Goal: Task Accomplishment & Management: Use online tool/utility

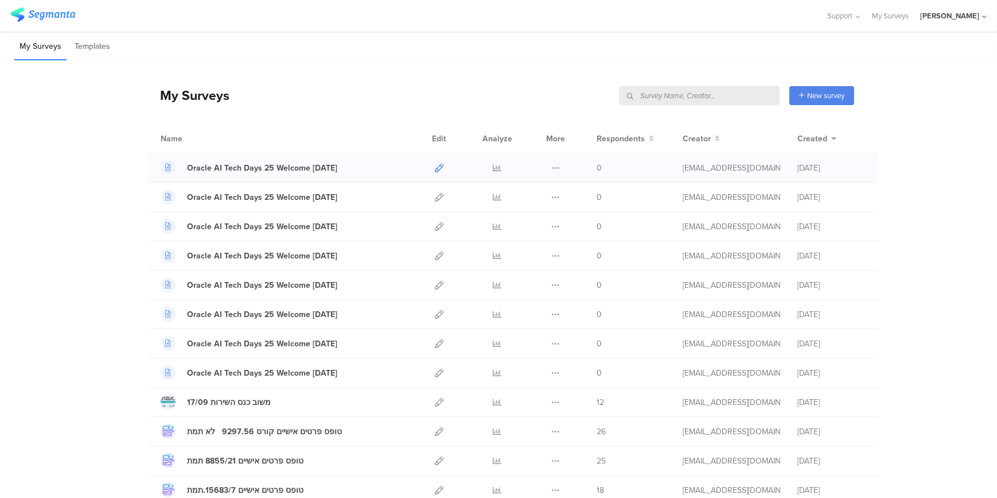
click at [435, 169] on icon at bounding box center [439, 168] width 9 height 9
click at [437, 193] on icon at bounding box center [439, 197] width 9 height 9
click at [437, 226] on icon at bounding box center [439, 226] width 9 height 9
click at [438, 224] on icon at bounding box center [439, 226] width 9 height 9
click at [436, 199] on icon at bounding box center [439, 197] width 9 height 9
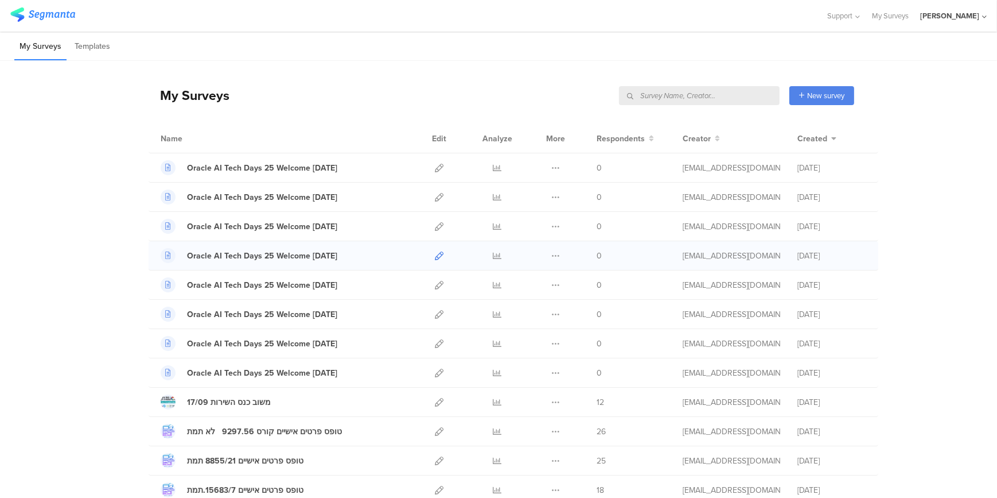
click at [437, 254] on icon at bounding box center [439, 255] width 9 height 9
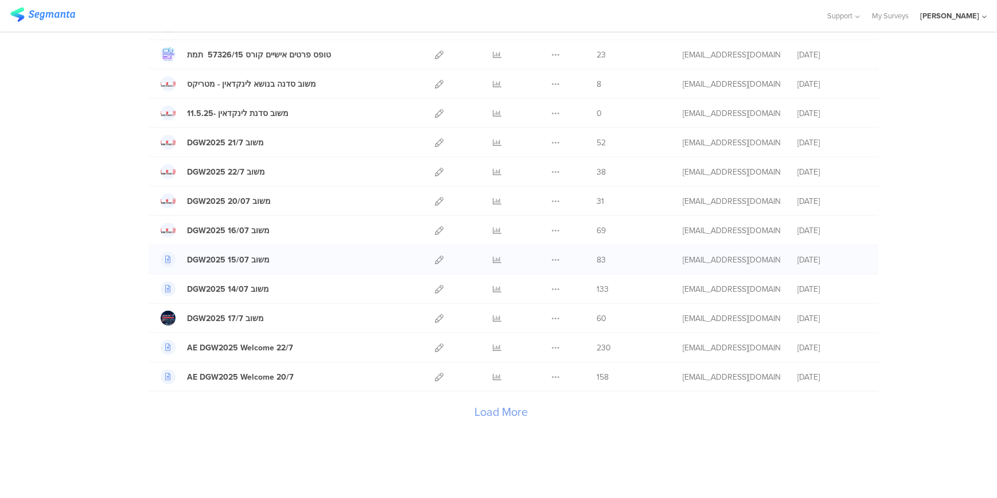
scroll to position [1236, 0]
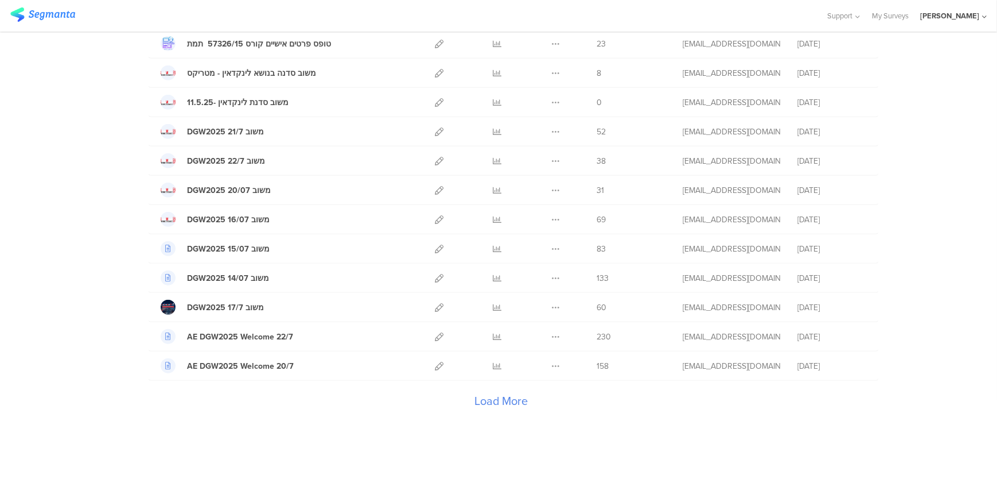
click at [504, 394] on div "Load More" at bounding box center [502, 404] width 706 height 46
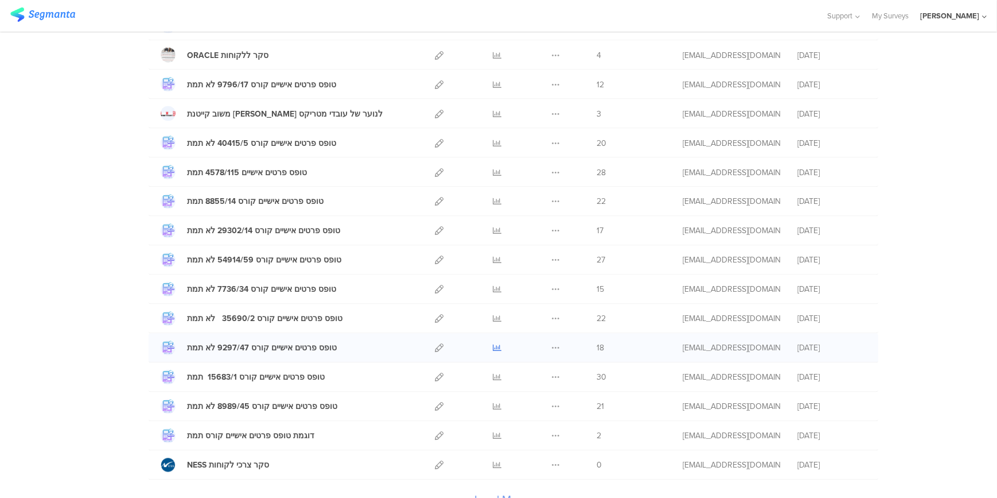
scroll to position [2697, 0]
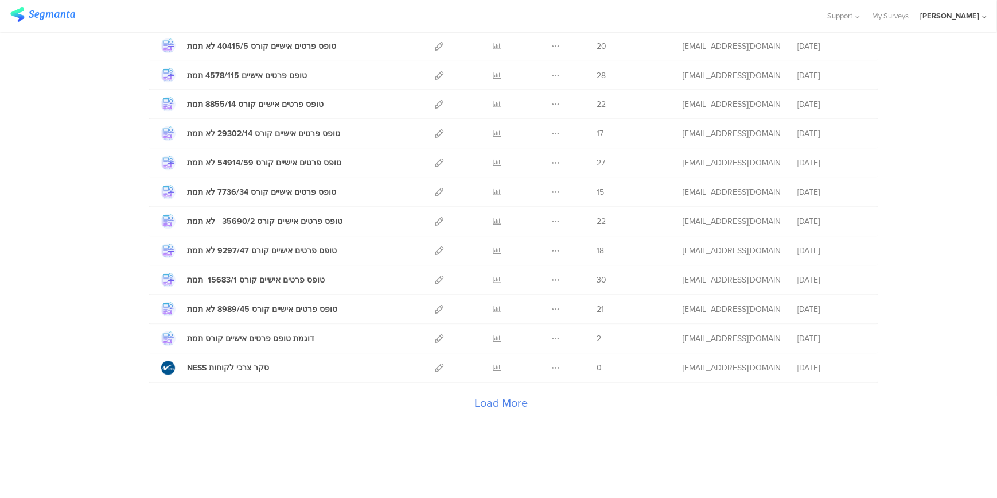
click at [489, 397] on div "Load More" at bounding box center [502, 406] width 706 height 46
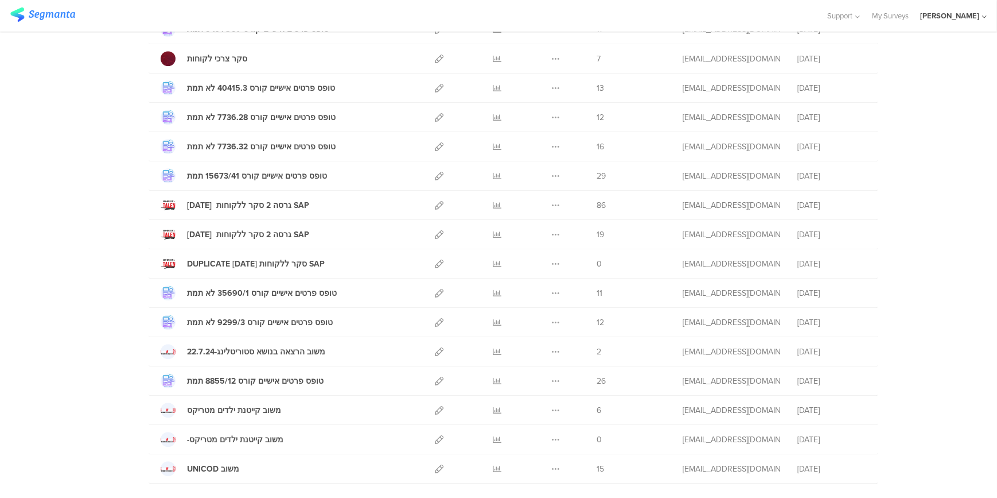
scroll to position [4158, 0]
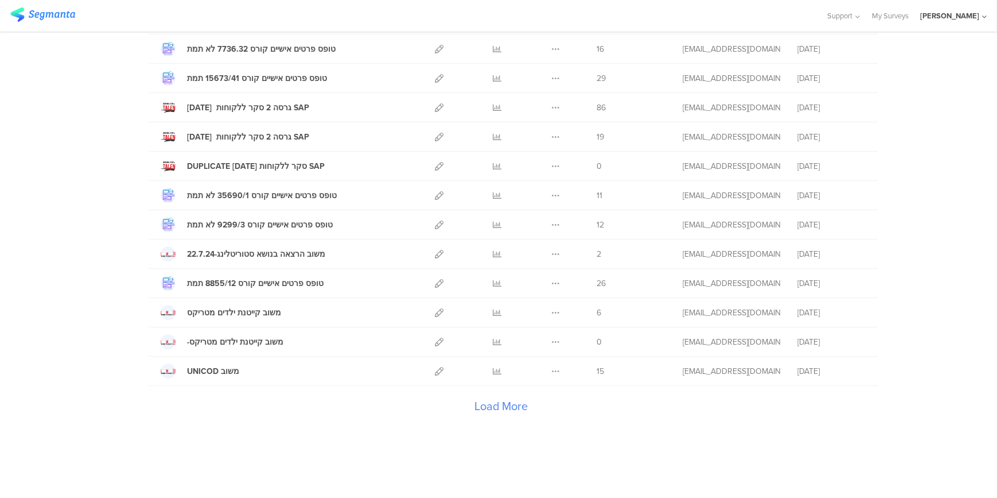
click at [488, 401] on div "Load More" at bounding box center [502, 409] width 706 height 46
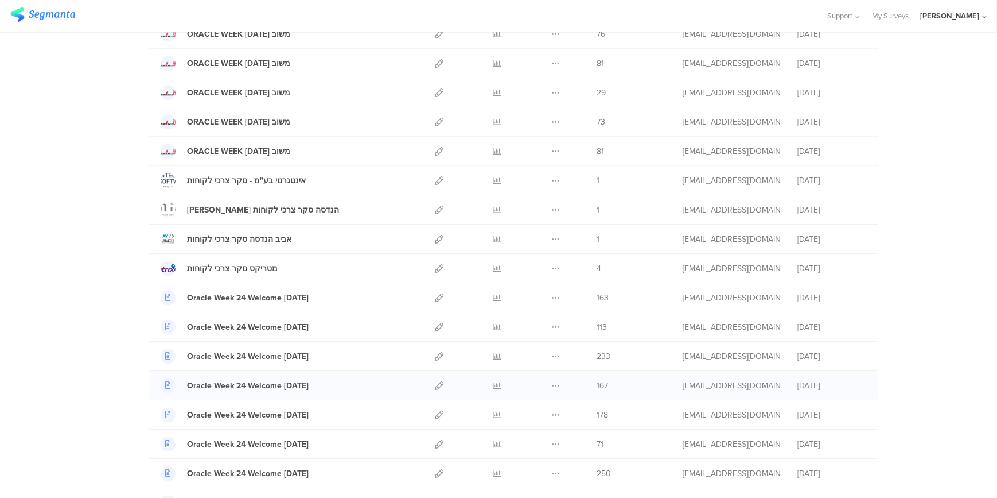
scroll to position [3115, 0]
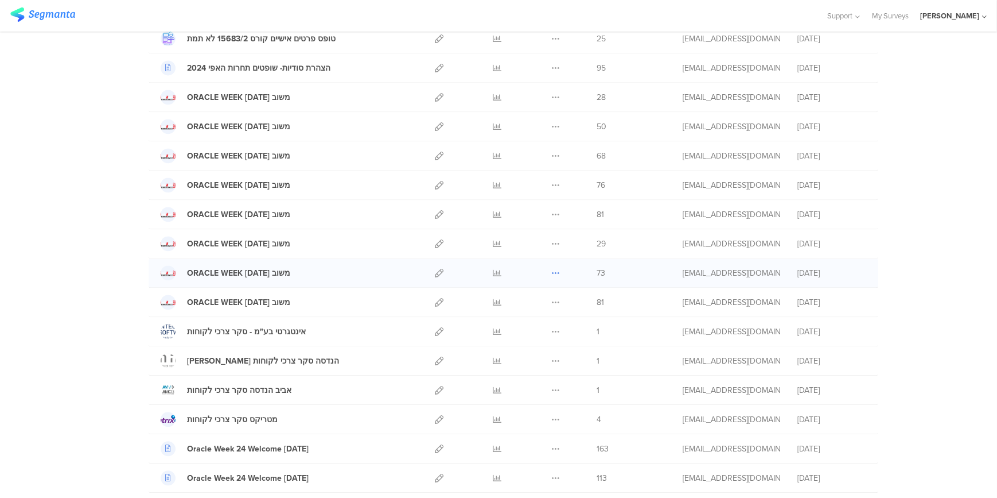
click at [555, 269] on icon at bounding box center [556, 273] width 9 height 9
click at [542, 293] on button "Duplicate" at bounding box center [533, 302] width 63 height 21
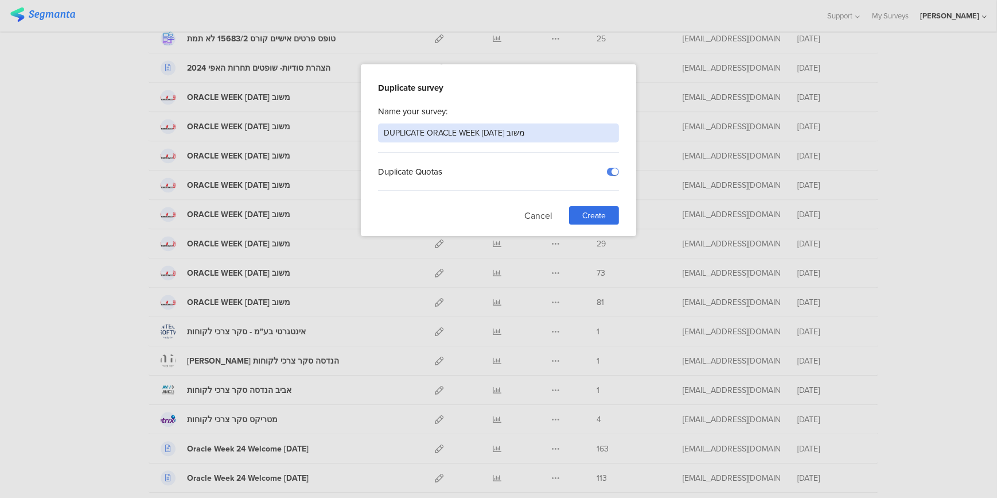
drag, startPoint x: 425, startPoint y: 130, endPoint x: 370, endPoint y: 128, distance: 54.5
click at [370, 128] on div "Duplicate survey Name your survey: DUPLICATE ORACLE WEEK 25.11.24 משוב Duplicat…" at bounding box center [498, 150] width 275 height 172
click at [448, 131] on input "ORACLE WEEK 25.11.24 משוב" at bounding box center [498, 132] width 241 height 19
drag, startPoint x: 442, startPoint y: 131, endPoint x: 451, endPoint y: 131, distance: 9.2
click at [451, 131] on input "ORACLE WEEK 25.11.24 משוב" at bounding box center [498, 132] width 241 height 19
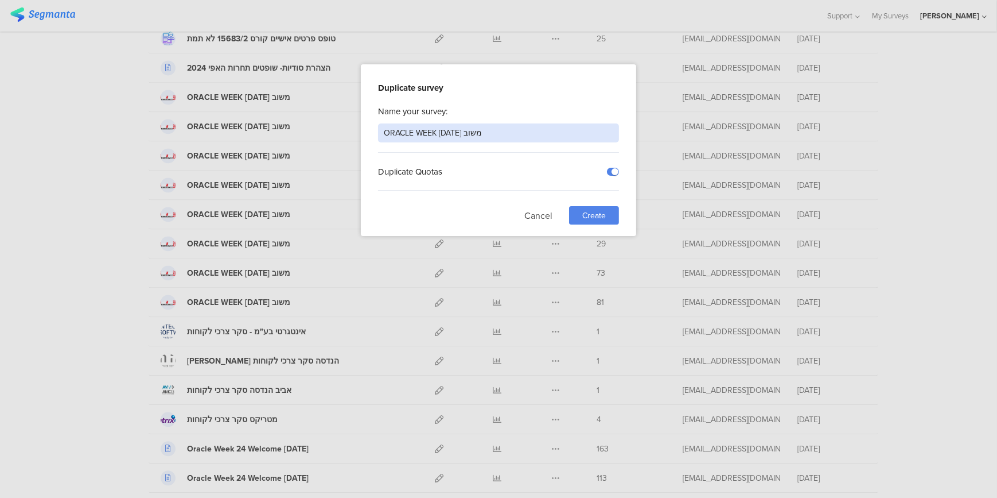
type input "ORACLE WEEK 23.11.24 משוב"
click at [590, 211] on span "Create" at bounding box center [595, 215] width 24 height 12
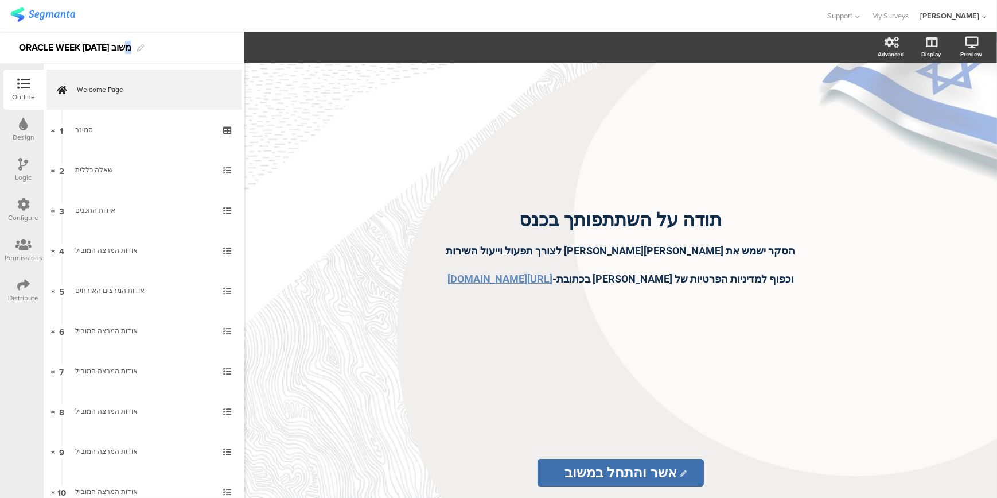
click at [117, 48] on div "ORACLE WEEK 23.11.24 משוב" at bounding box center [75, 47] width 112 height 18
click at [310, 148] on div "תודה על השתתפותך בכנס הסקר ישמש את ג'ון ברייס לצורך תפעול וייעול השירות וכפוף ל…" at bounding box center [620, 280] width 753 height 434
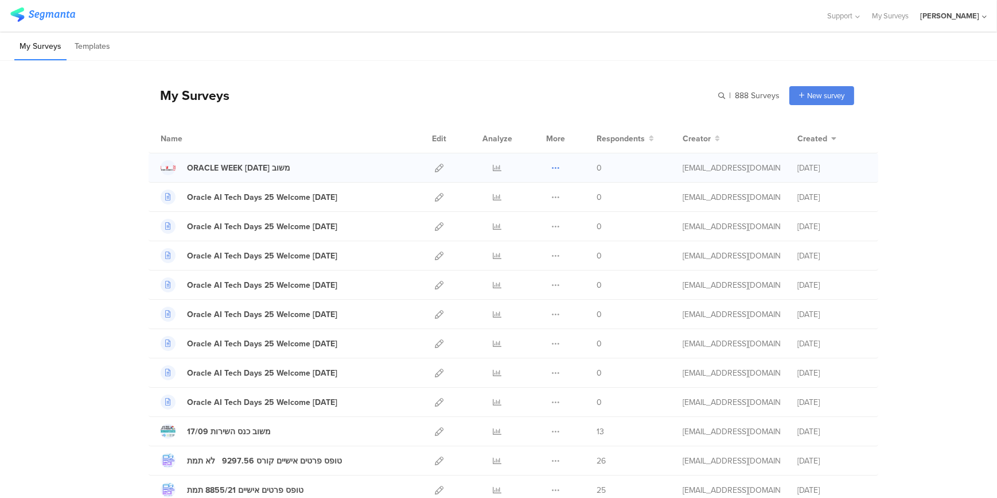
click at [552, 168] on icon at bounding box center [556, 168] width 9 height 9
click at [531, 195] on button "Duplicate" at bounding box center [533, 197] width 63 height 21
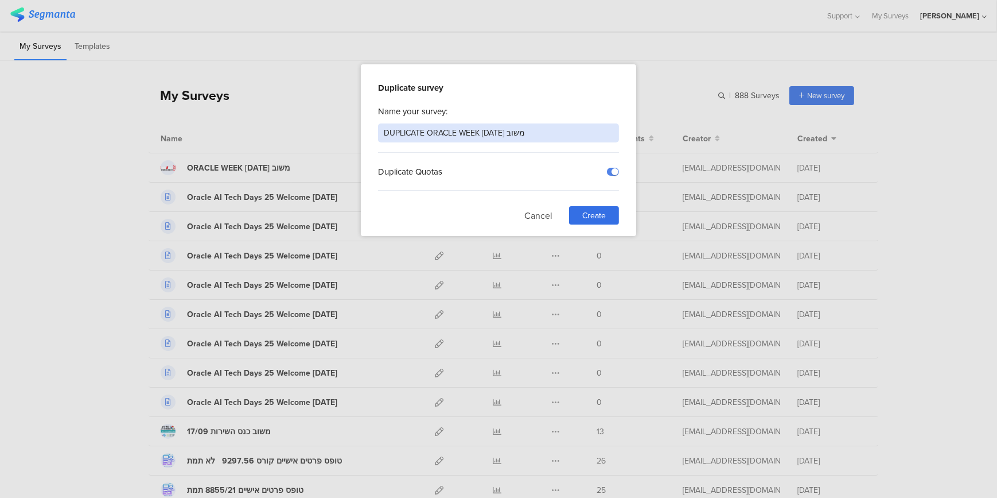
drag, startPoint x: 425, startPoint y: 131, endPoint x: 340, endPoint y: 131, distance: 85.5
click at [340, 131] on div "Duplicate survey Name your survey: DUPLICATE ORACLE WEEK 23.11.25 משוב Duplicat…" at bounding box center [498, 249] width 997 height 498
drag, startPoint x: 451, startPoint y: 129, endPoint x: 444, endPoint y: 130, distance: 7.0
click at [444, 130] on input "ORACLE WEEK 23.11.25 משוב" at bounding box center [498, 132] width 241 height 19
type input "ORACLE WEEK 25.11.25 משוב"
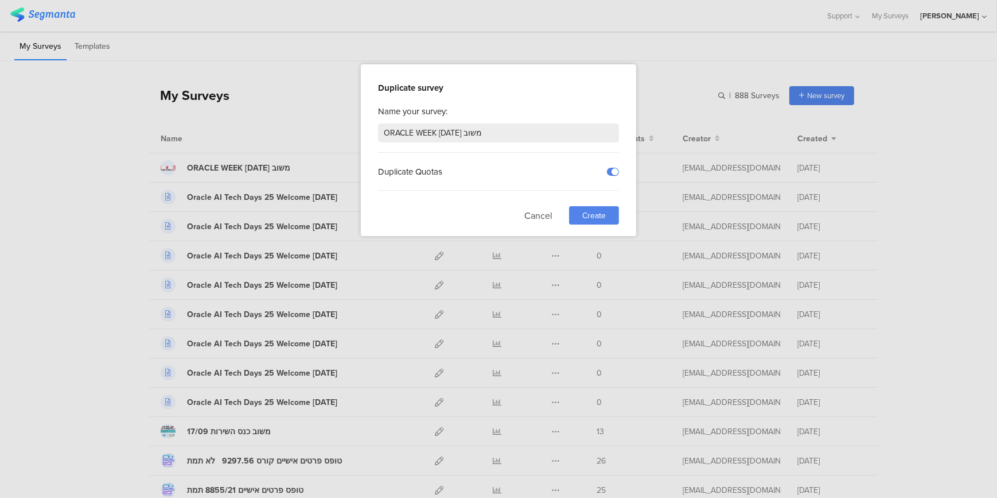
click at [595, 216] on span "Create" at bounding box center [595, 215] width 24 height 12
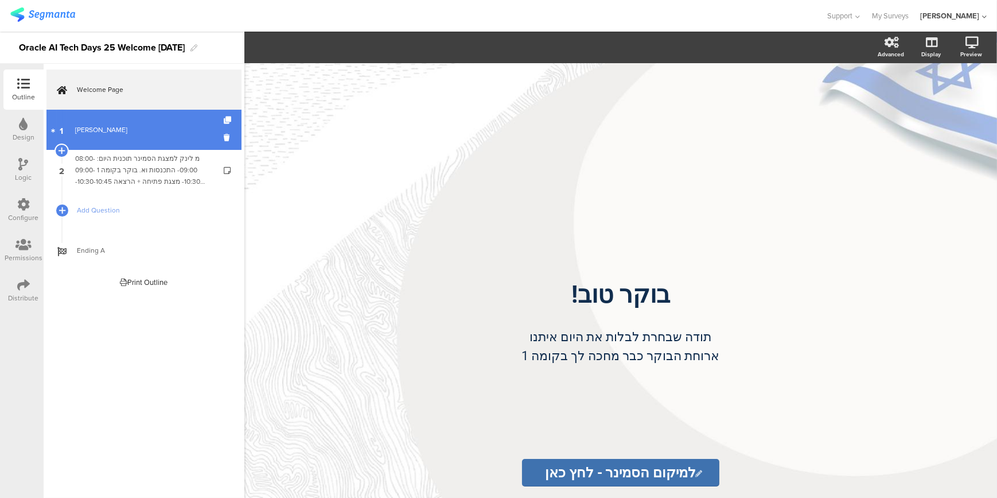
click at [122, 122] on link "1 מיקומי סמינר" at bounding box center [143, 130] width 195 height 40
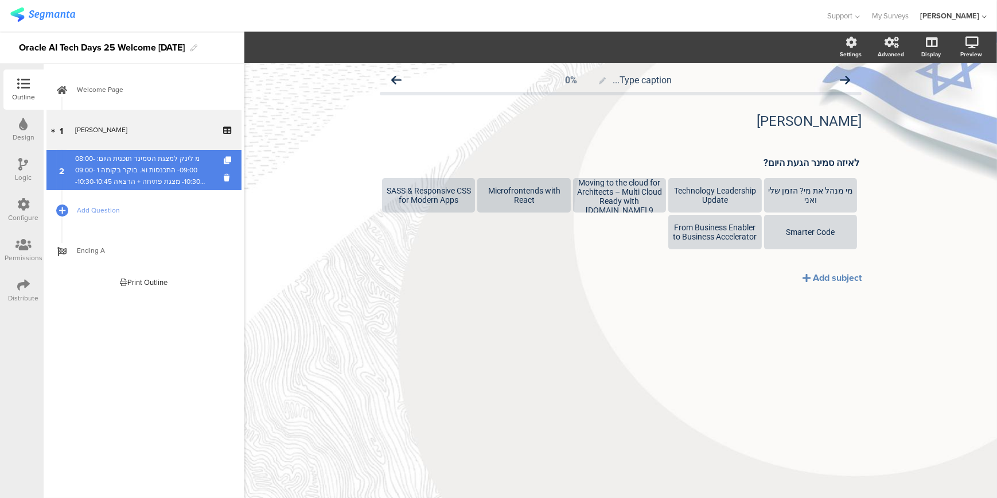
click at [106, 170] on div "מ לינק ל﻿מצגת הסמינר תוכנית היום: 08:00-09:00- התכנסות וא. בוקר בקומה 1 09:00-1…" at bounding box center [143, 170] width 137 height 34
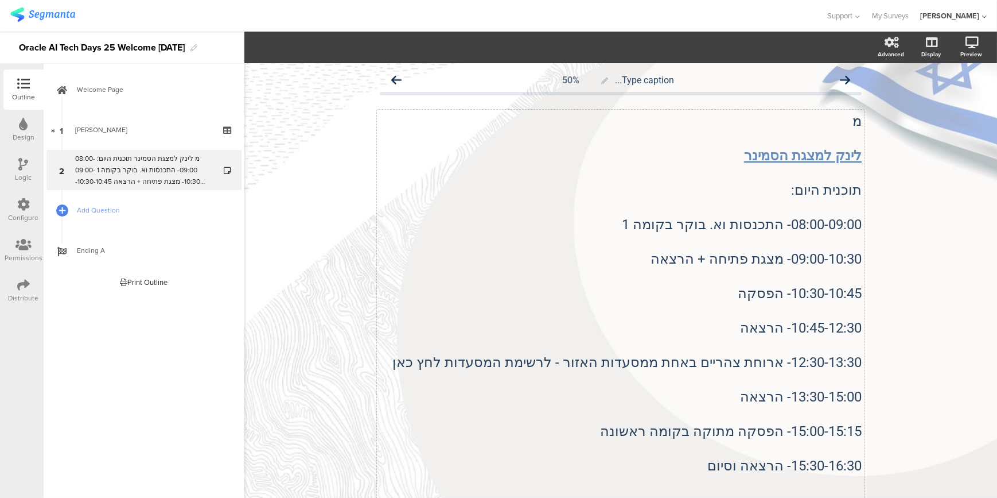
click at [746, 300] on div "מ לינק ל﻿מצגת הסמינר תוכנית היום: 08:00-09:00- התכנסות וא. בוקר בקומה 1 09:00-1…" at bounding box center [621, 354] width 488 height 488
click at [452, 360] on p "12:30-13:30- ארוחת צהריים באחת ממסעדות האזור - לרשימת המסעדות לחץ כאן" at bounding box center [621, 362] width 482 height 17
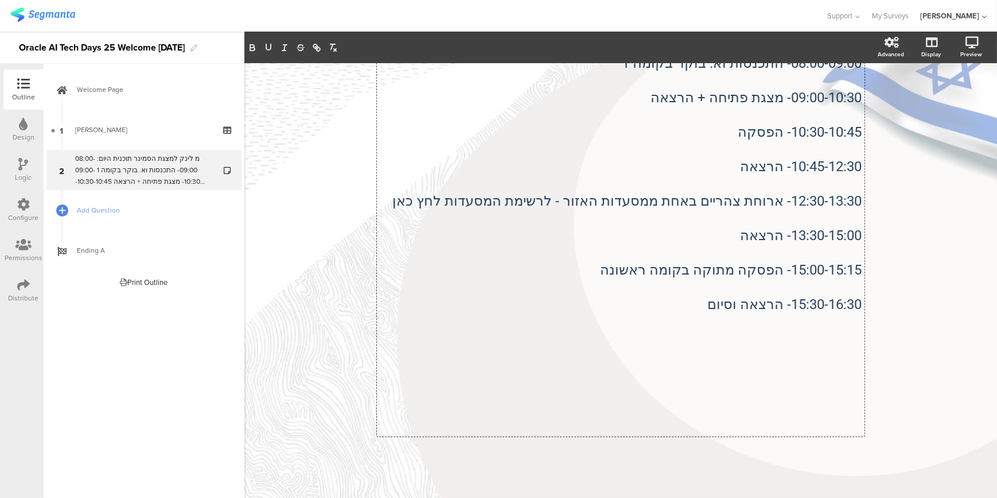
scroll to position [165, 0]
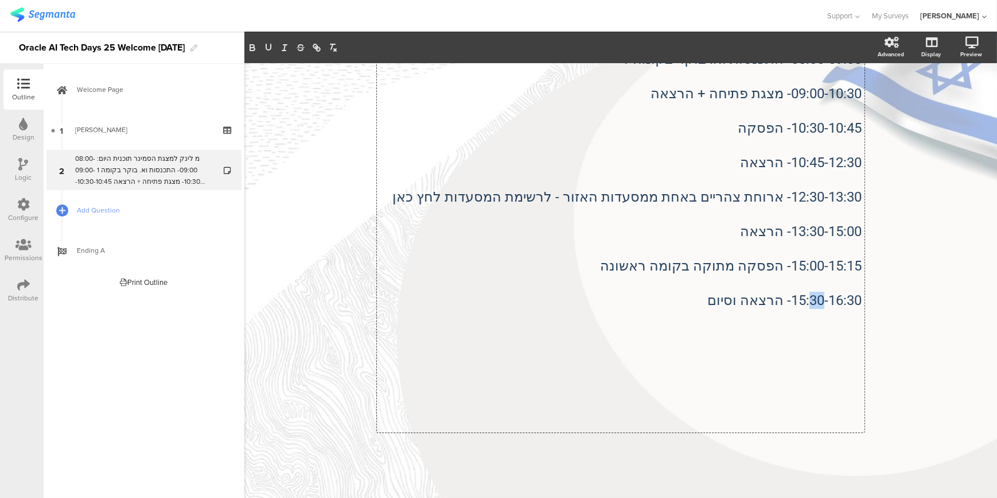
drag, startPoint x: 803, startPoint y: 298, endPoint x: 820, endPoint y: 296, distance: 16.7
click at [820, 296] on p "15:30-16:30- הרצאה וסיום" at bounding box center [621, 300] width 482 height 17
click at [714, 362] on p at bounding box center [621, 368] width 482 height 17
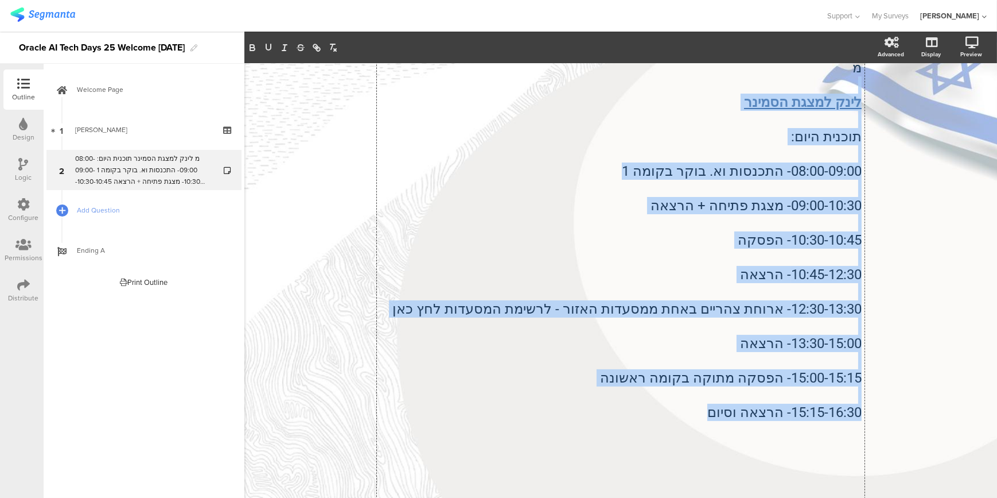
scroll to position [0, 0]
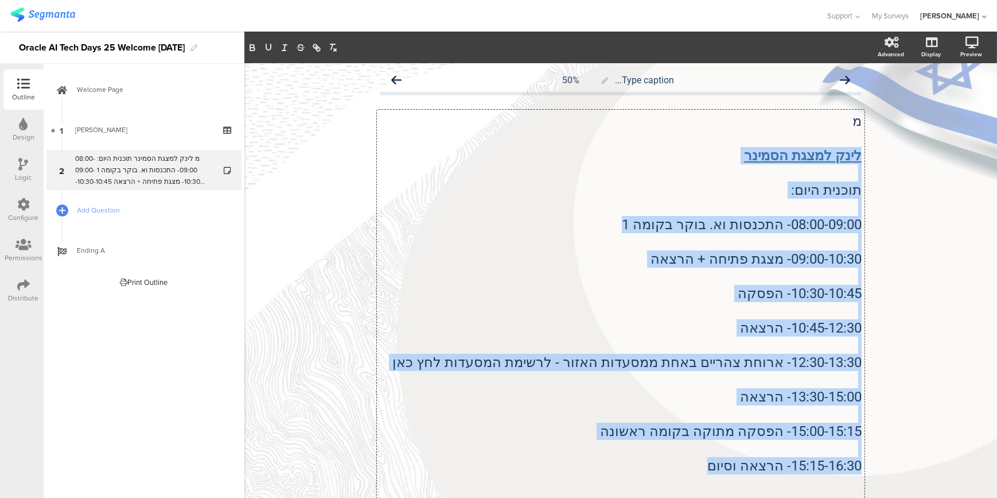
drag, startPoint x: 689, startPoint y: 292, endPoint x: 856, endPoint y: 147, distance: 221.3
click at [856, 147] on div "מ לינק ל﻿מצגת הסמינר תוכנית היום: 08:00-09:00- התכנסות וא. בוקר בקומה 1 09:00-1…" at bounding box center [621, 353] width 482 height 482
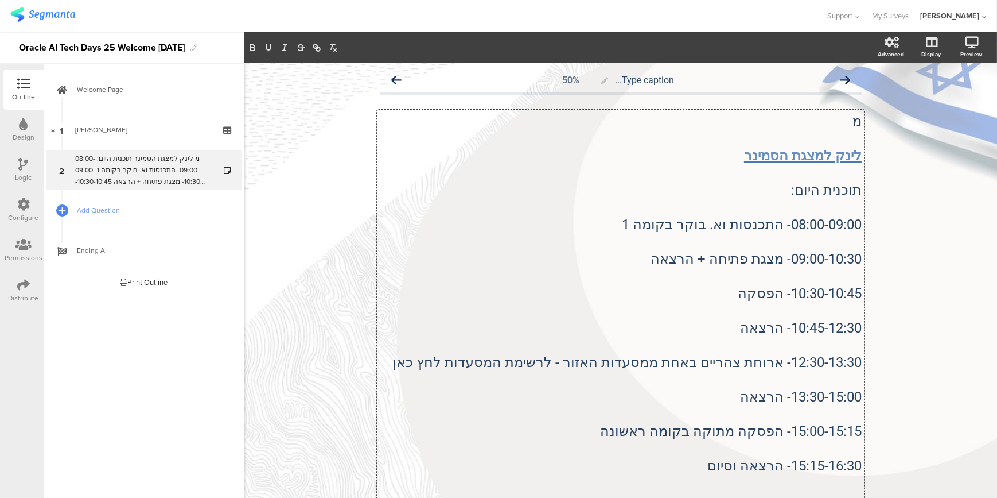
drag, startPoint x: 838, startPoint y: 137, endPoint x: 836, endPoint y: 143, distance: 7.3
drag, startPoint x: 836, startPoint y: 143, endPoint x: 844, endPoint y: 160, distance: 18.5
click at [844, 160] on u "לינק ל﻿מצגת הסמינר" at bounding box center [803, 155] width 118 height 16
click at [856, 154] on u "לינק ל﻿מצגת הסמינר" at bounding box center [803, 155] width 118 height 16
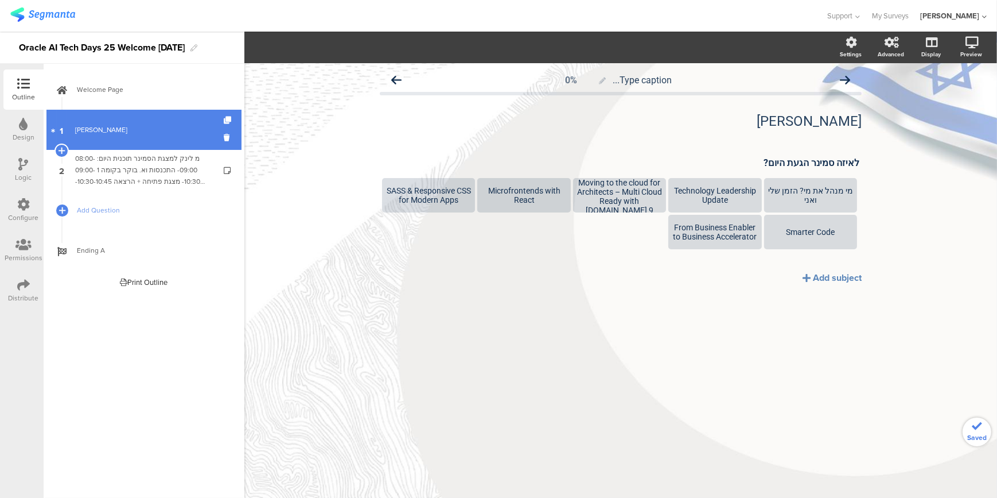
click at [119, 131] on div "[PERSON_NAME]" at bounding box center [143, 129] width 137 height 11
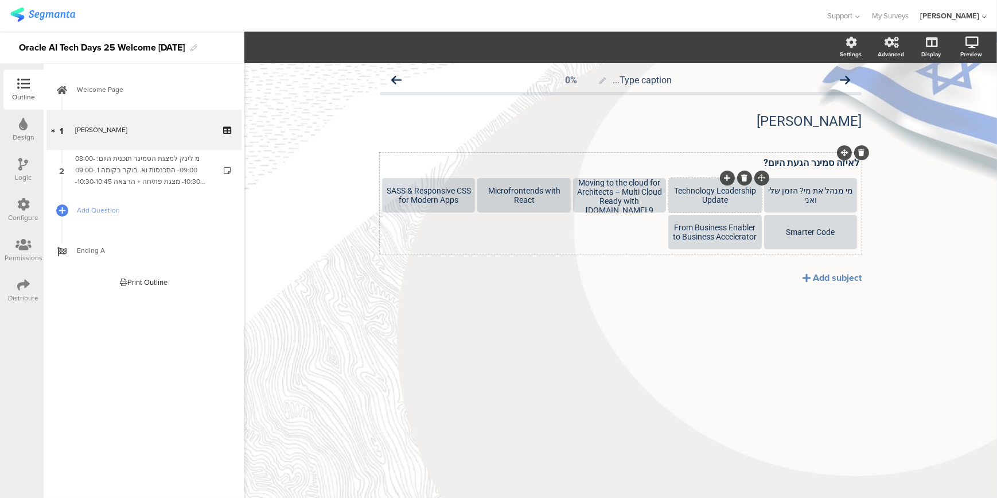
click at [724, 200] on div "Technology Leadership Update" at bounding box center [715, 195] width 90 height 18
click at [744, 172] on div at bounding box center [744, 177] width 15 height 15
click at [743, 178] on icon at bounding box center [745, 177] width 6 height 7
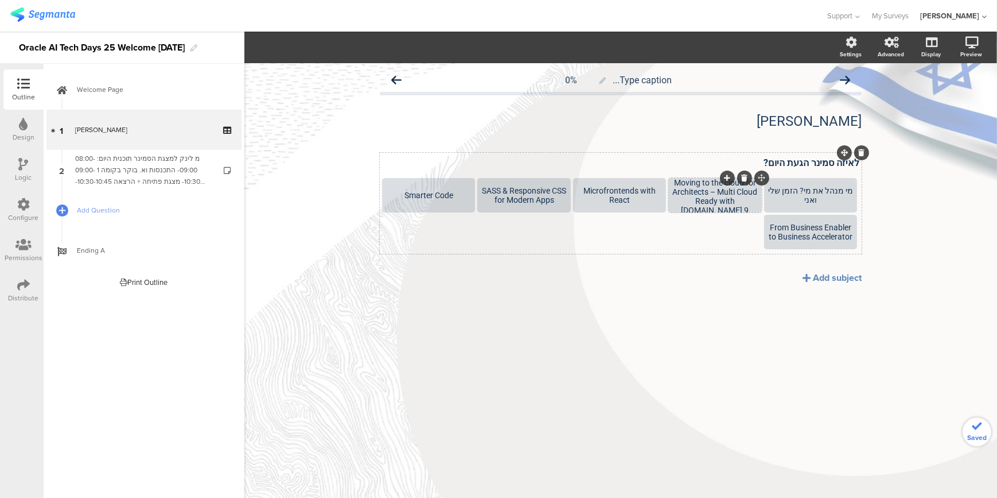
click at [747, 176] on icon at bounding box center [745, 177] width 6 height 7
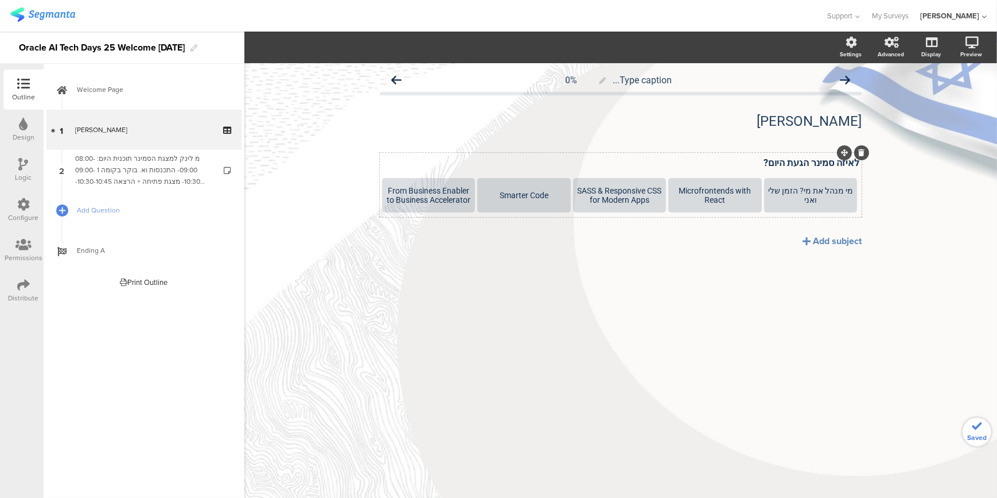
click at [747, 176] on div "לאיזה סמינר הגעת היום? לאיזה סמינר הגעת היום? מי מנהל את מי? הזמן שלי ואני Micr…" at bounding box center [621, 185] width 482 height 64
click at [711, 189] on div "Microfrontends with React" at bounding box center [715, 195] width 90 height 18
click at [750, 178] on div at bounding box center [744, 177] width 15 height 15
click at [747, 178] on icon at bounding box center [745, 177] width 6 height 7
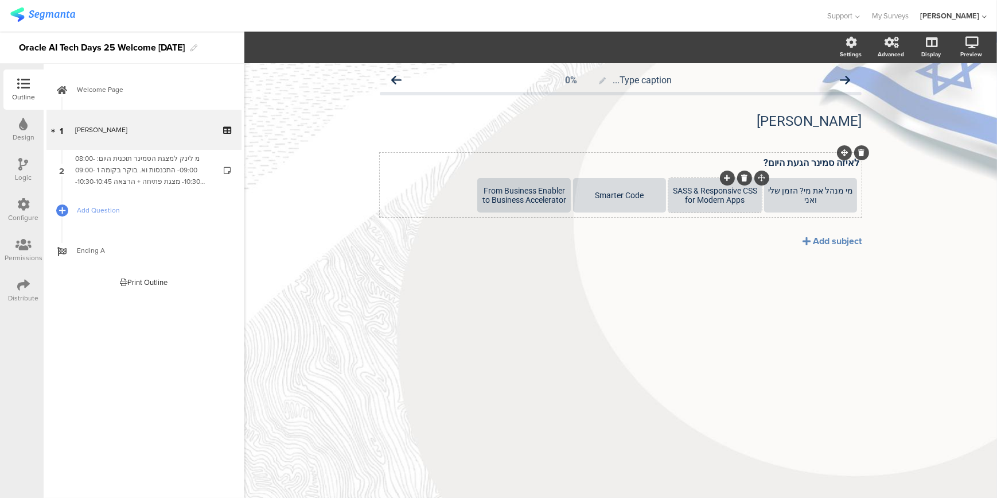
click at [744, 180] on icon at bounding box center [745, 177] width 6 height 7
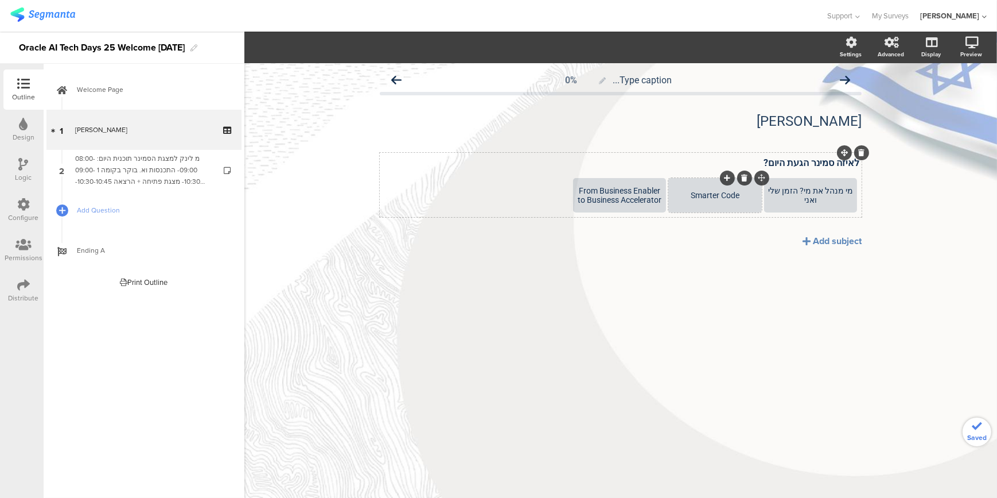
click at [742, 181] on div at bounding box center [744, 177] width 15 height 15
click at [746, 178] on icon at bounding box center [745, 177] width 6 height 7
click at [746, 177] on icon at bounding box center [745, 177] width 6 height 7
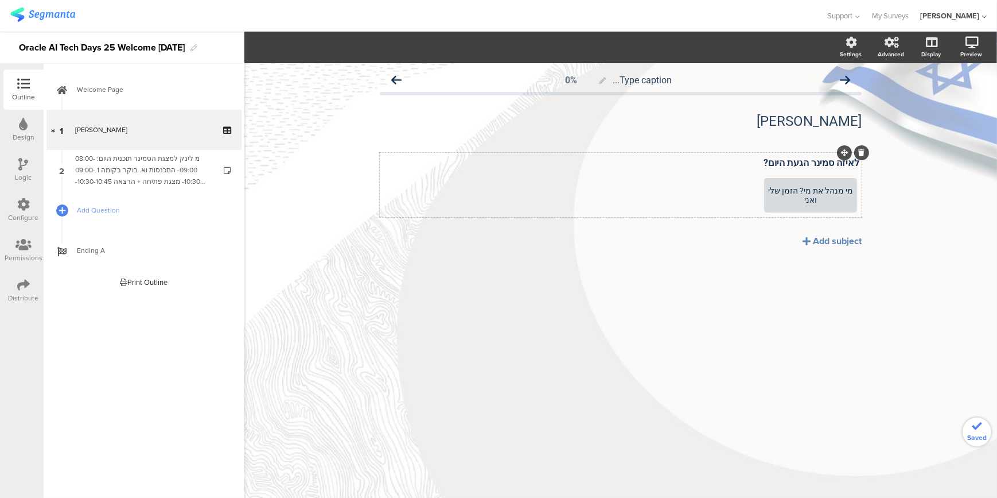
click at [712, 269] on div "לאיזה סמינר הגעת היום? לאיזה סמינר הגעת היום? מי מנהל את מי? הזמן שלי ואני Add …" at bounding box center [621, 220] width 482 height 135
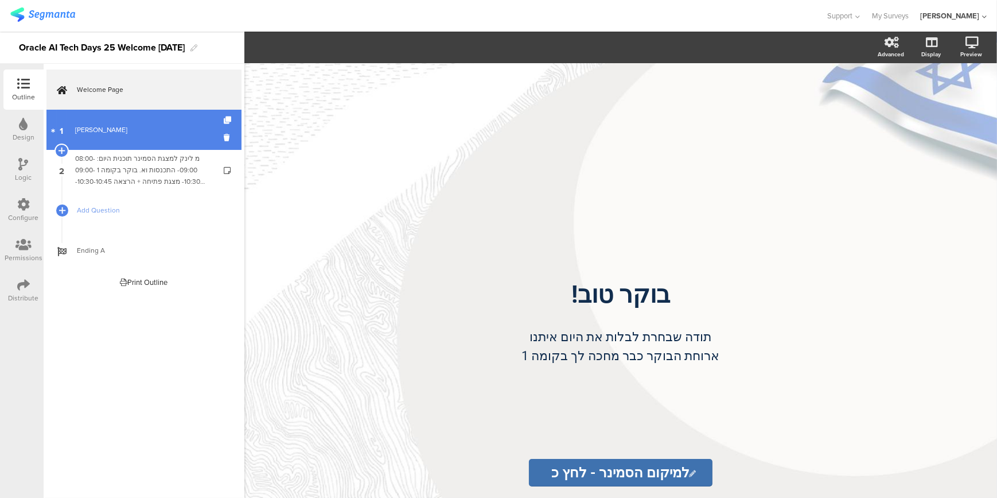
click at [131, 130] on div "[PERSON_NAME]" at bounding box center [143, 129] width 137 height 11
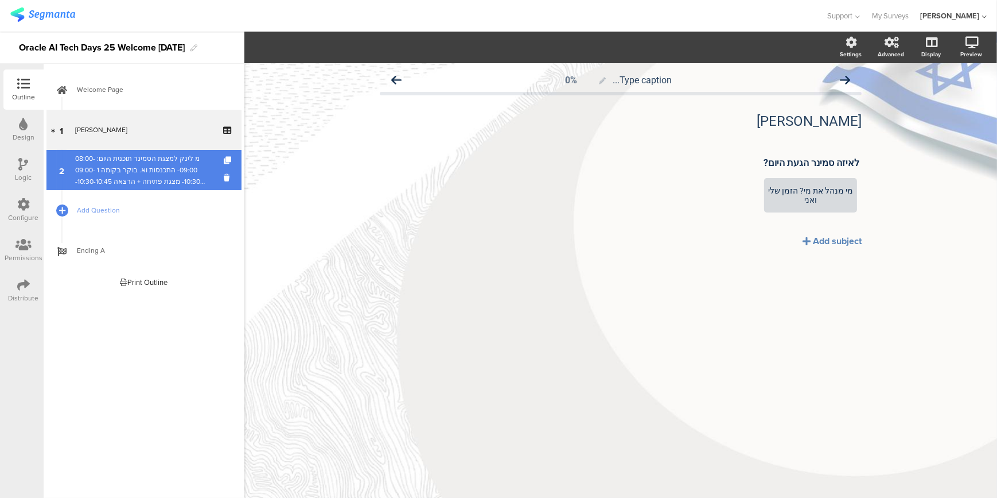
click at [128, 181] on div "מ לינק ל﻿מצגת הסמינר תוכנית היום: 08:00-09:00- התכנסות וא. בוקר בקומה 1 09:00-1…" at bounding box center [143, 170] width 137 height 34
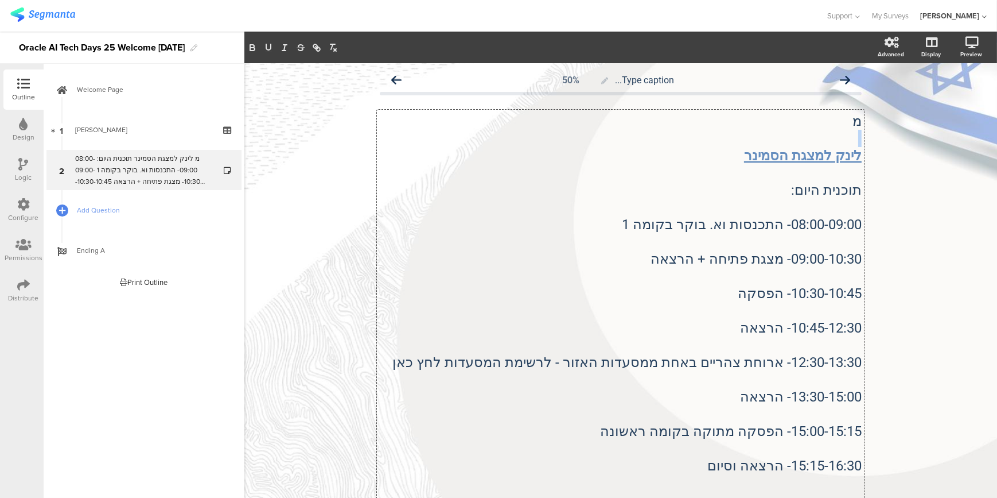
drag, startPoint x: 707, startPoint y: 366, endPoint x: 849, endPoint y: 142, distance: 265.3
click at [849, 142] on div "מ לינק ל﻿מצגת הסמינר תוכנית היום: 08:00-09:00- התכנסות וא. בוקר בקומה 1 09:00-1…" at bounding box center [621, 354] width 488 height 488
click at [756, 238] on p at bounding box center [621, 241] width 482 height 17
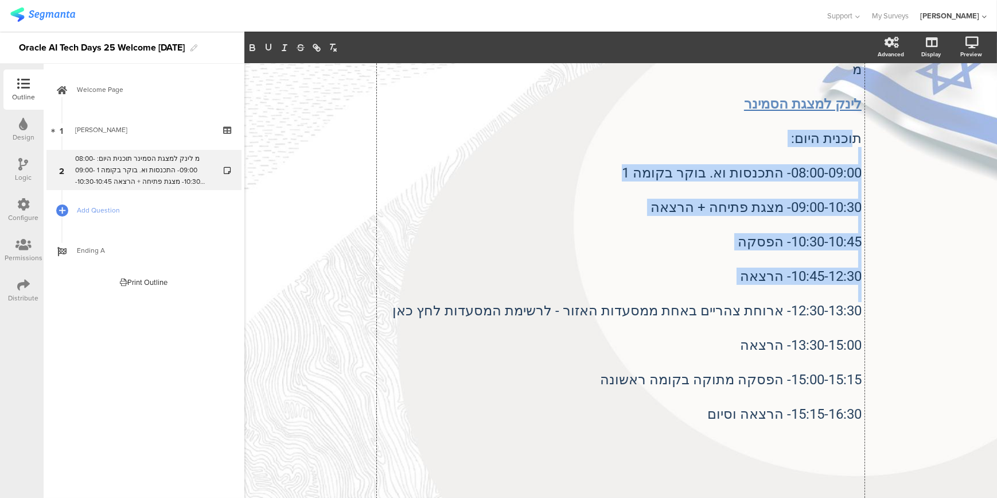
drag, startPoint x: 855, startPoint y: 137, endPoint x: 746, endPoint y: 294, distance: 190.6
click at [746, 294] on div "מ לינק ל﻿מצגת הסמינר תוכנית היום: 08:00-09:00- התכנסות וא. בוקר בקומה 1 09:00-1…" at bounding box center [621, 302] width 482 height 482
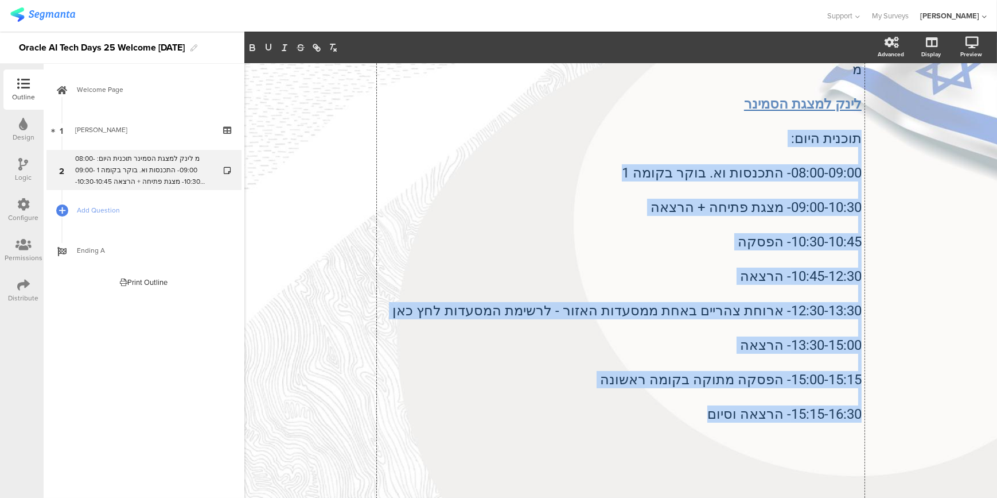
drag, startPoint x: 709, startPoint y: 418, endPoint x: 825, endPoint y: 143, distance: 298.4
click at [861, 138] on div "מ לינק ל﻿מצגת הסמינר תוכנית היום: 08:00-09:00- התכנסות וא. בוקר בקומה 1 09:00-1…" at bounding box center [621, 302] width 488 height 488
copy div "תוכנית היום: 08:00-09:00- התכנסות וא. בוקר בקומה 1 09:00-10:30- מצגת פתיחה + הר…"
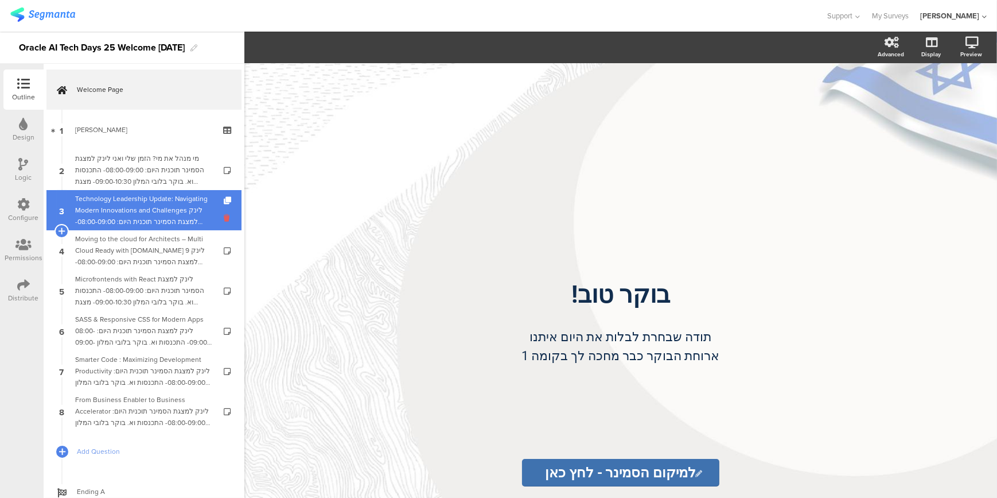
click at [224, 213] on icon at bounding box center [229, 217] width 10 height 11
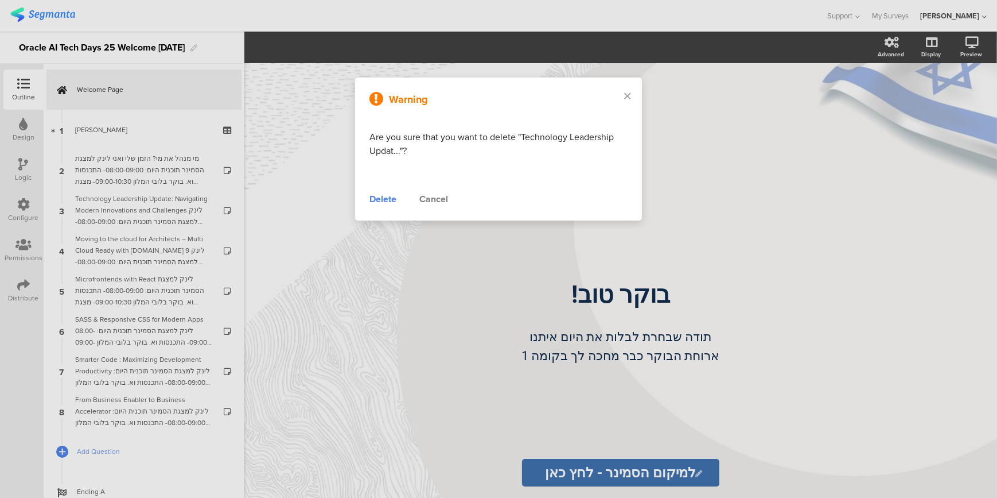
click at [382, 193] on div "Delete" at bounding box center [383, 199] width 27 height 14
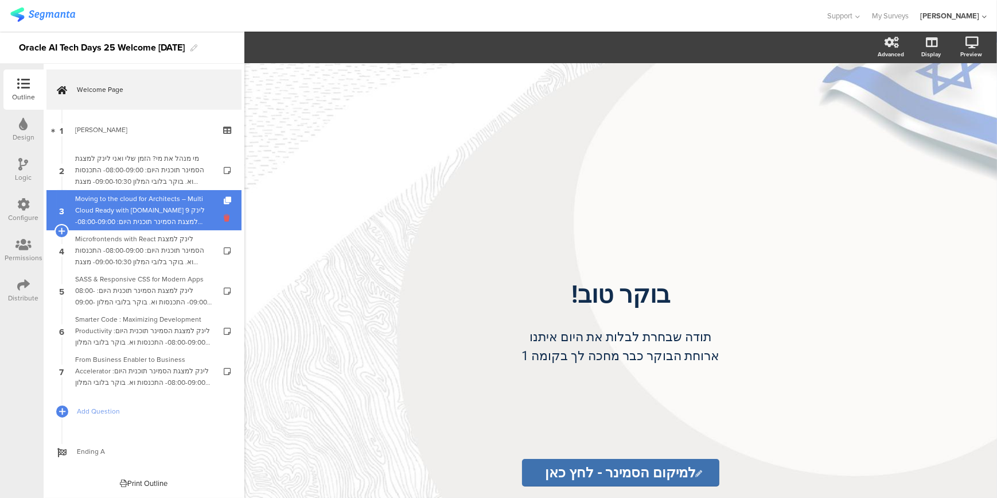
click at [226, 219] on icon at bounding box center [229, 217] width 10 height 11
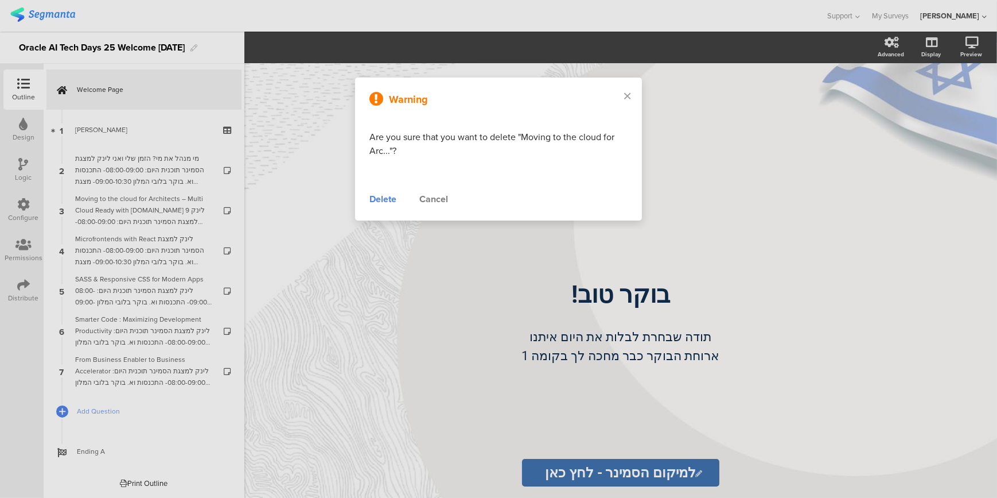
click at [379, 193] on div "Delete" at bounding box center [383, 199] width 27 height 14
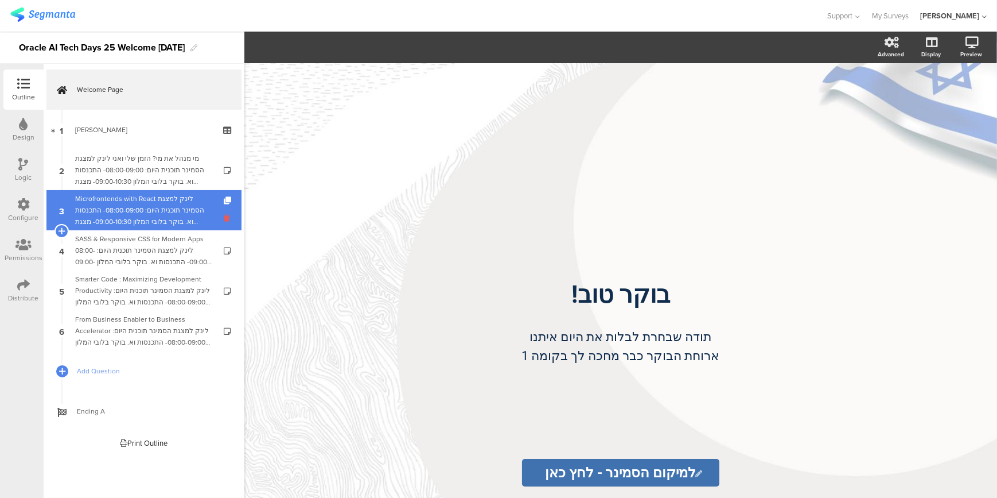
click at [226, 216] on icon at bounding box center [229, 217] width 10 height 11
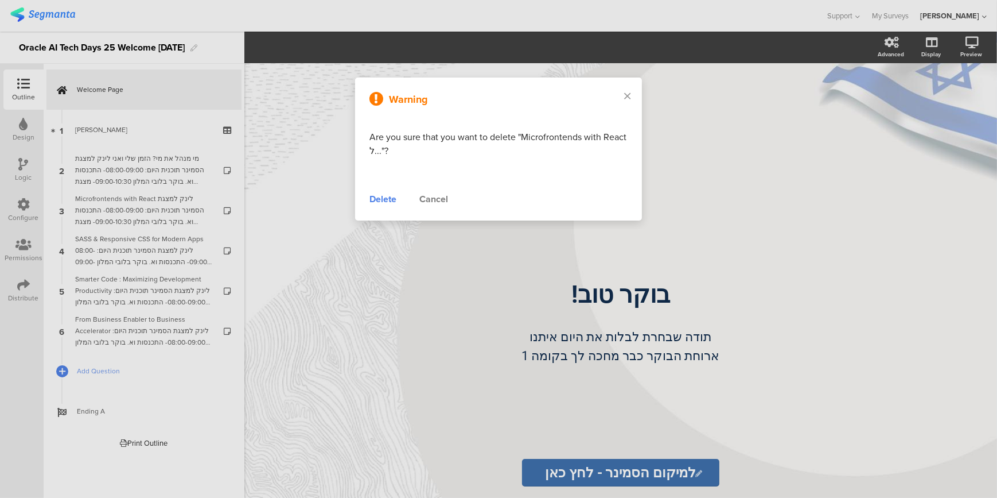
click at [376, 196] on div "Delete" at bounding box center [383, 199] width 27 height 14
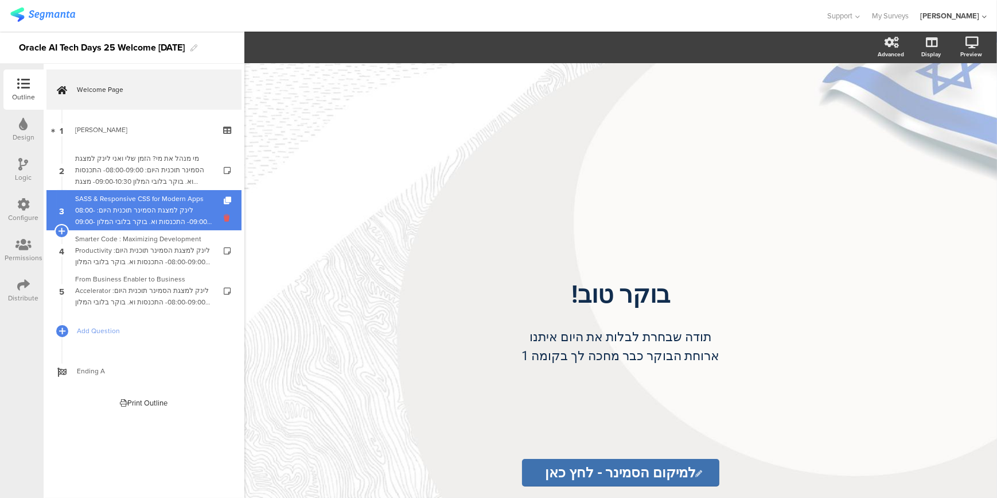
click at [225, 217] on icon at bounding box center [229, 217] width 10 height 11
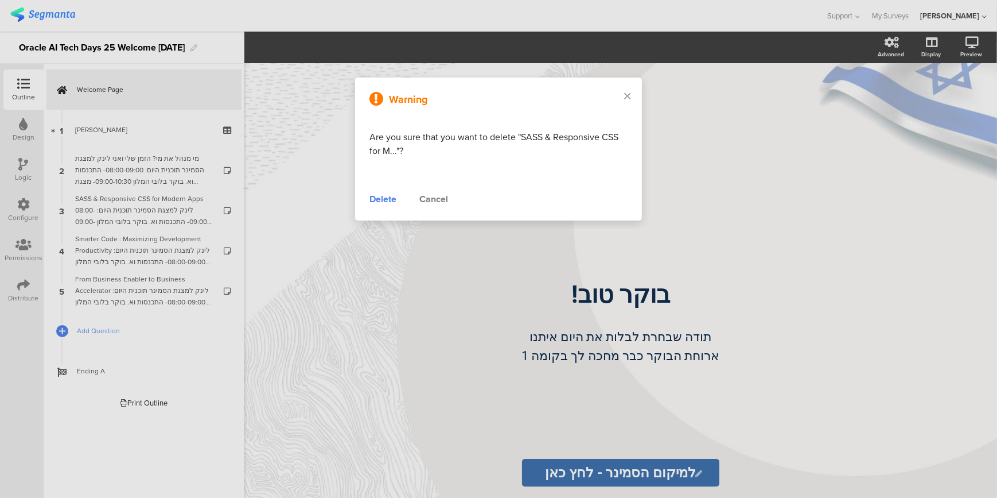
click at [378, 197] on div "Delete" at bounding box center [383, 199] width 27 height 14
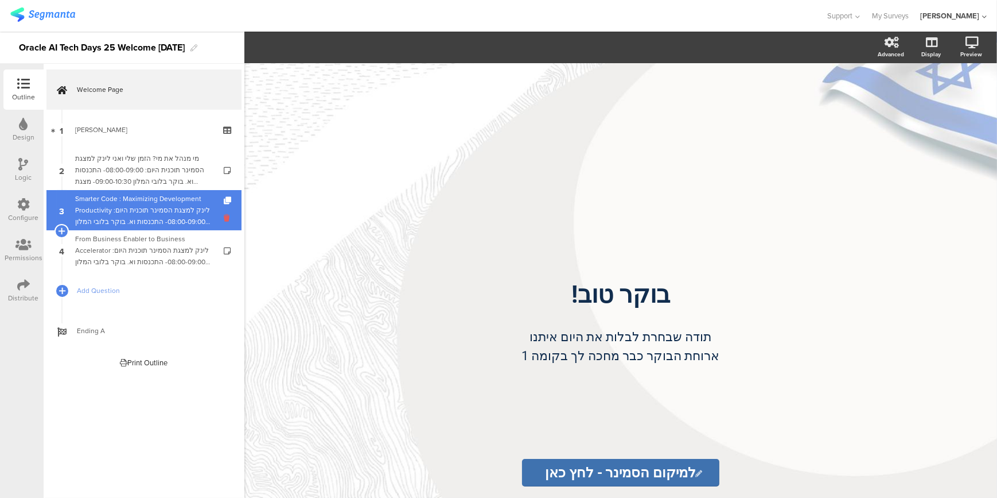
click at [228, 219] on icon at bounding box center [229, 217] width 10 height 11
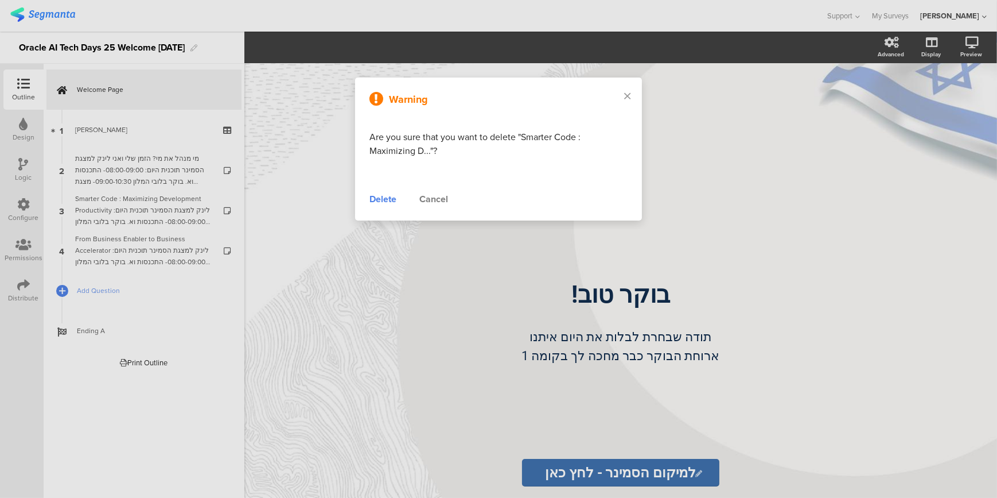
click at [371, 199] on div "Delete" at bounding box center [383, 199] width 27 height 14
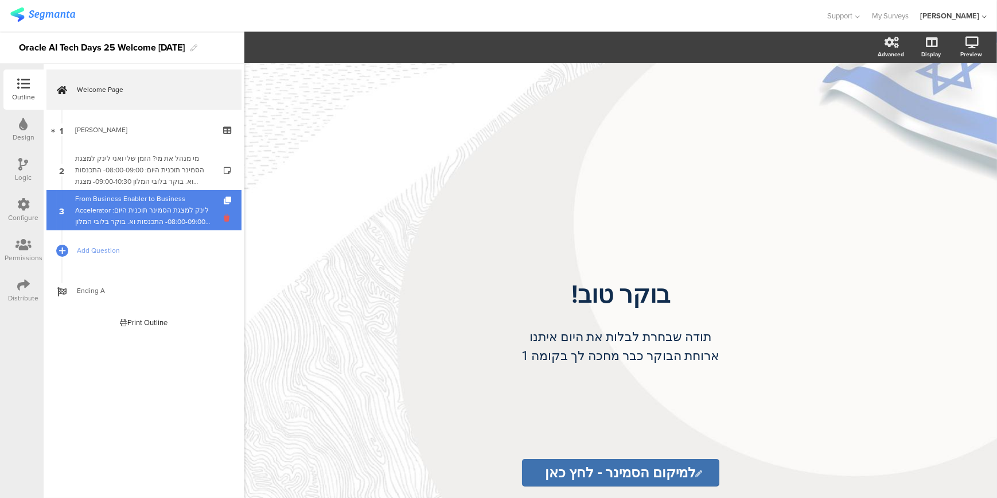
click at [227, 212] on icon at bounding box center [229, 217] width 10 height 11
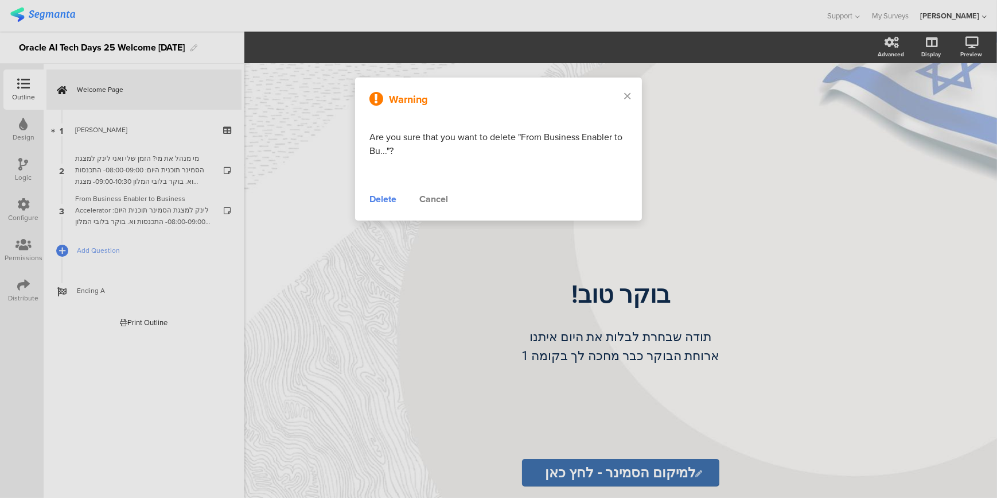
click at [376, 196] on div "Delete" at bounding box center [383, 199] width 27 height 14
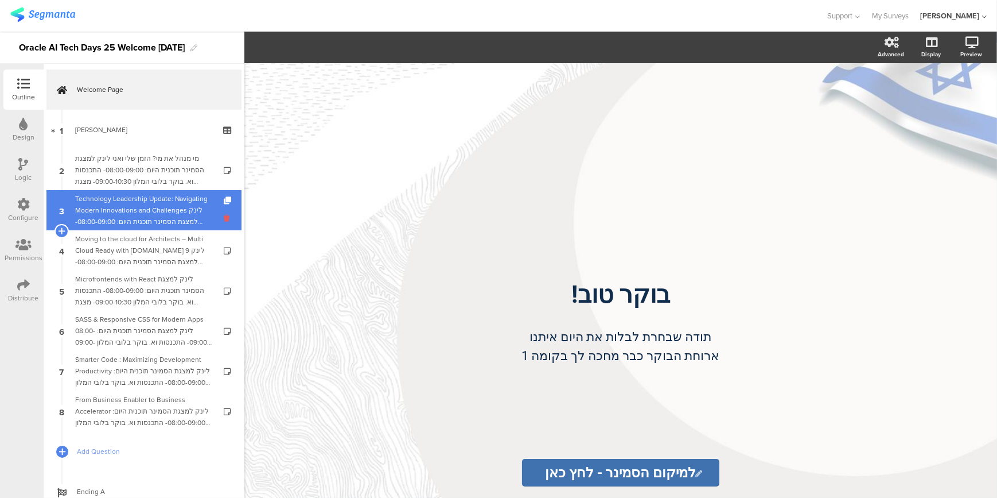
click at [224, 212] on icon at bounding box center [229, 217] width 10 height 11
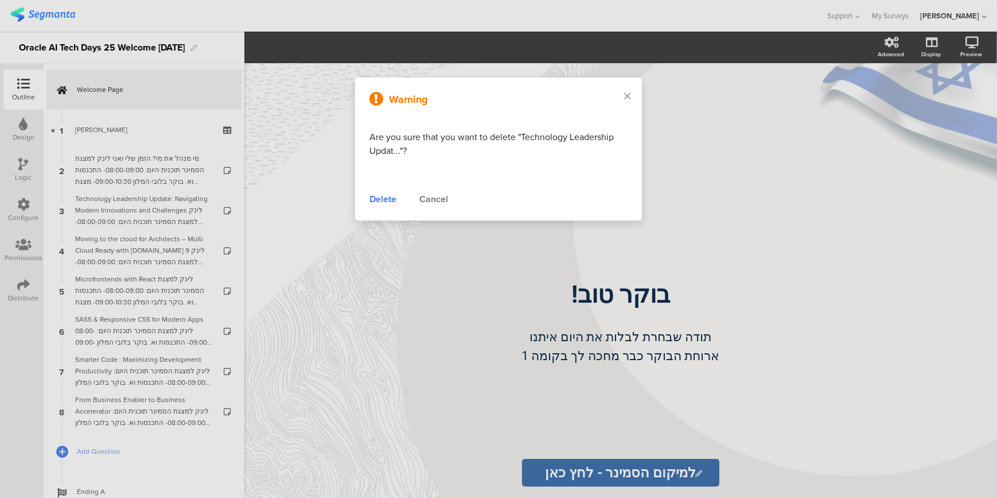
click at [379, 199] on div "Delete" at bounding box center [383, 199] width 27 height 14
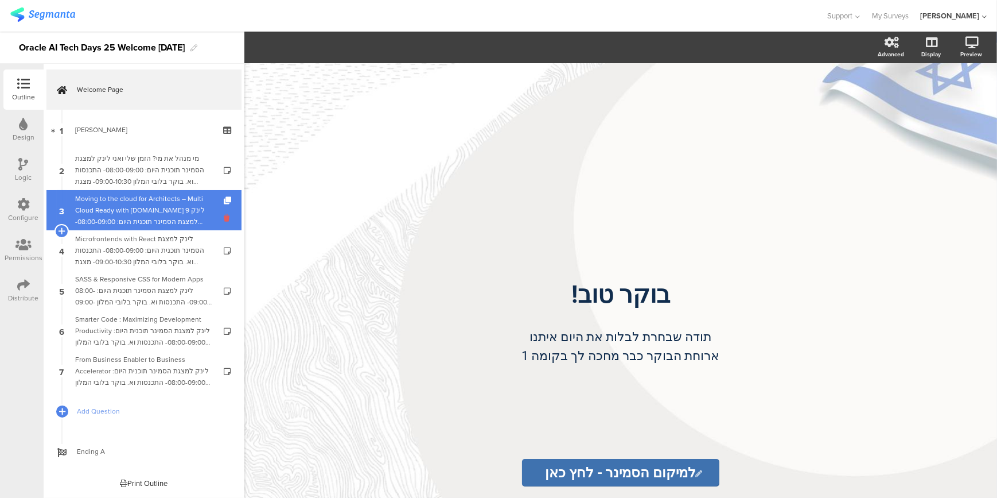
click at [224, 218] on icon at bounding box center [229, 217] width 10 height 11
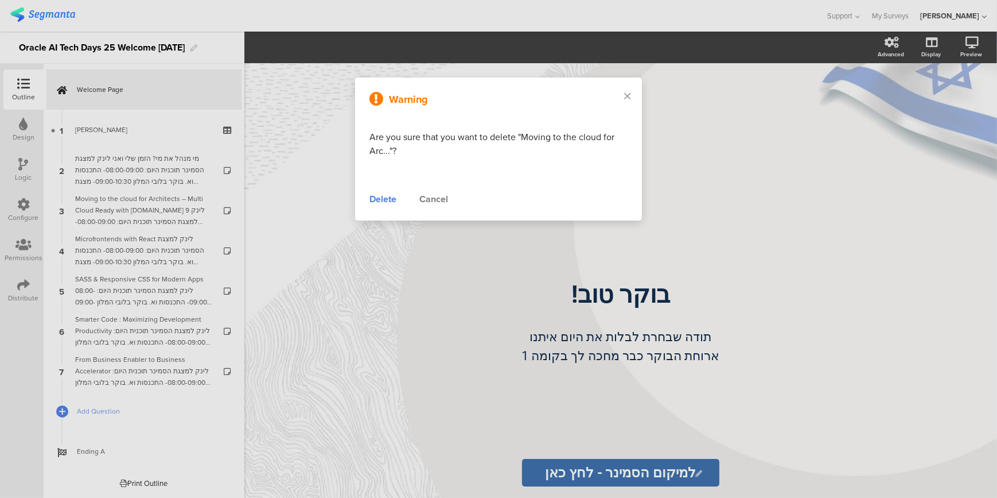
click at [379, 201] on div "Delete" at bounding box center [383, 199] width 27 height 14
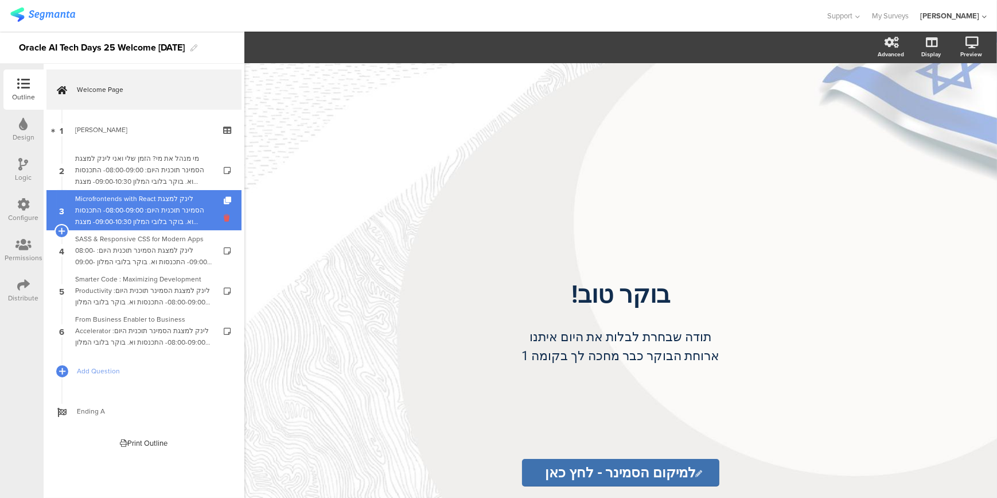
click at [224, 215] on icon at bounding box center [229, 217] width 10 height 11
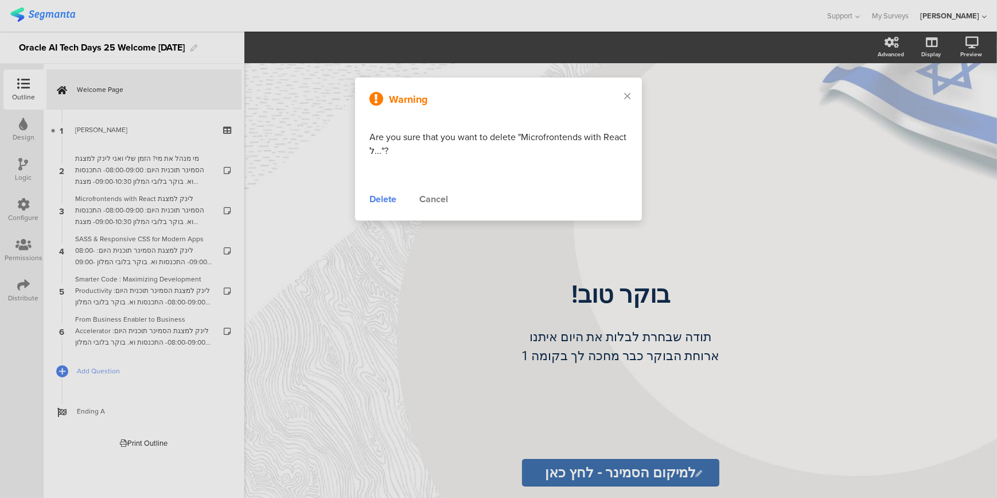
click at [364, 193] on div "Warning Are you sure that you want to delete "Microfrontends with React ל..."? …" at bounding box center [498, 148] width 287 height 143
click at [383, 200] on div "Delete" at bounding box center [383, 199] width 27 height 14
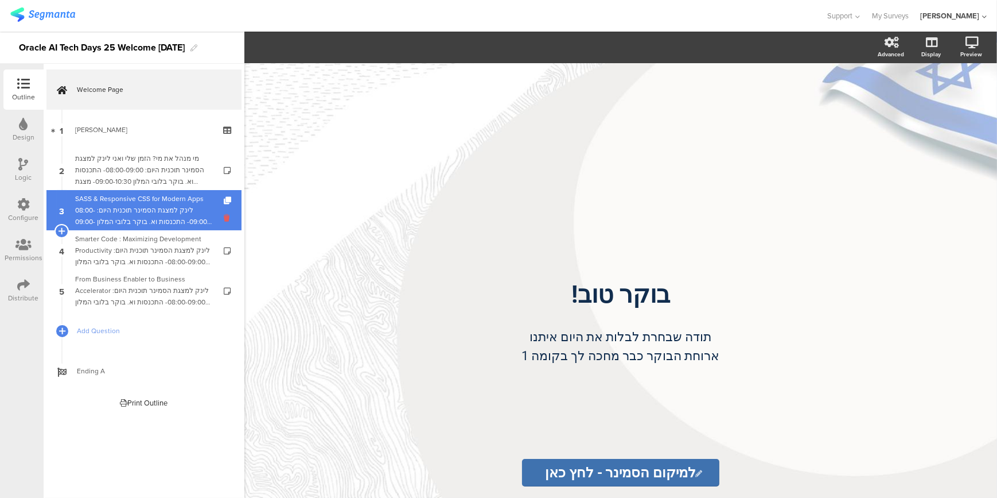
click at [224, 218] on icon at bounding box center [229, 217] width 10 height 11
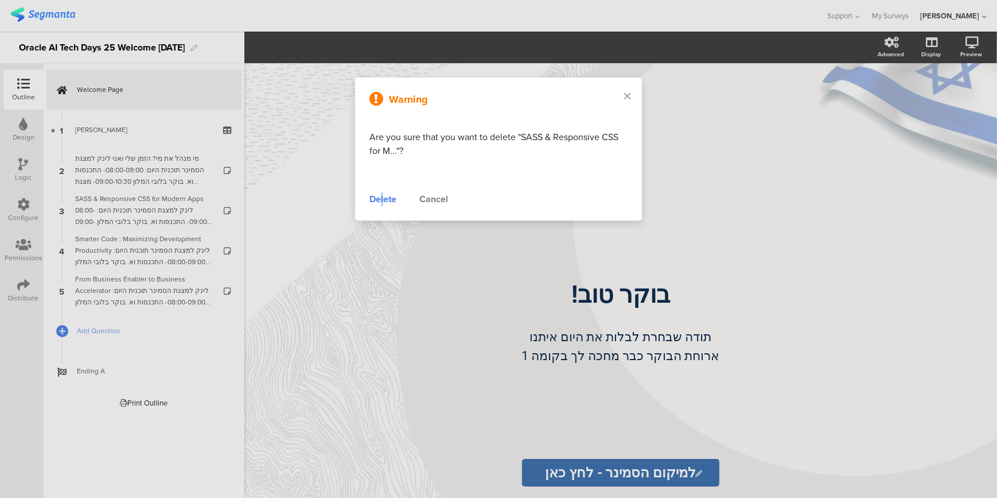
click at [383, 196] on div "Delete" at bounding box center [383, 199] width 27 height 14
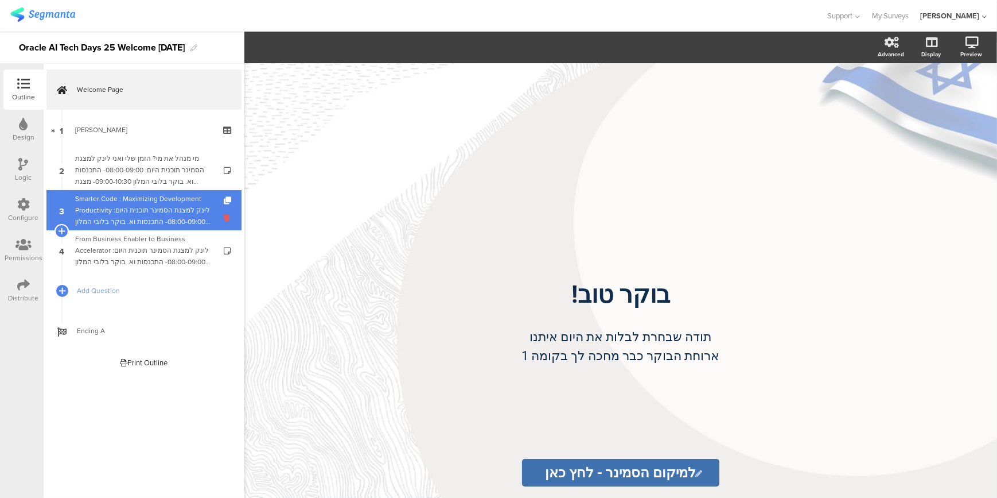
click at [226, 219] on icon at bounding box center [229, 217] width 10 height 11
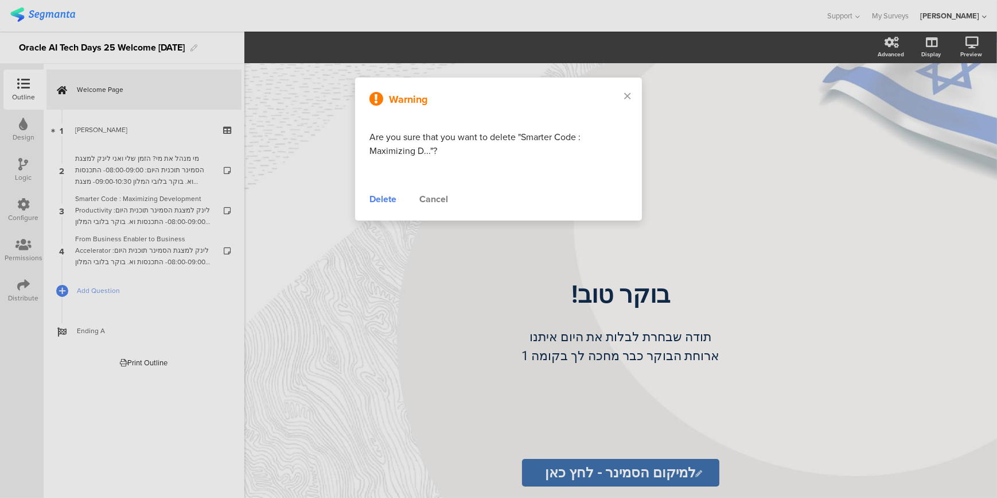
click at [372, 197] on div "Delete" at bounding box center [383, 199] width 27 height 14
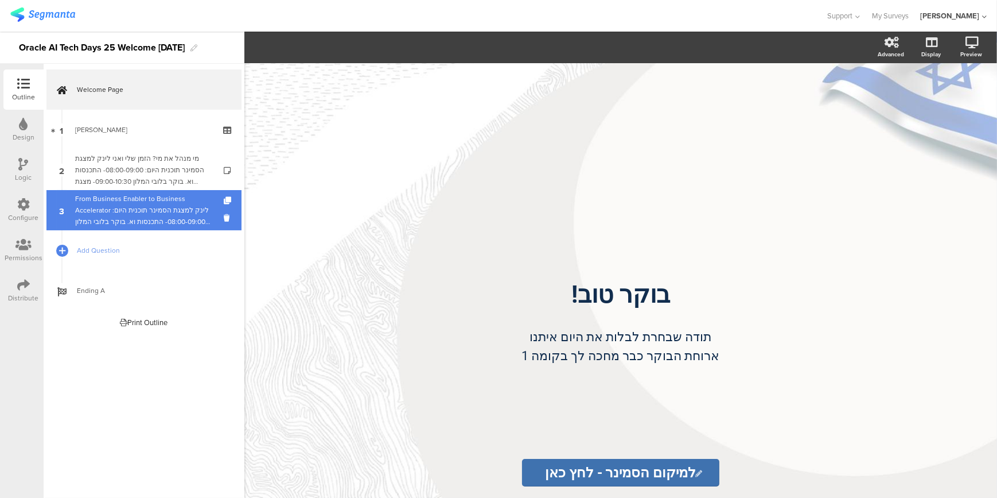
click at [223, 220] on link "3 From Business Enabler to Business Accelerator לינק למצגת הסמינר תוכנית היום: …" at bounding box center [143, 210] width 195 height 40
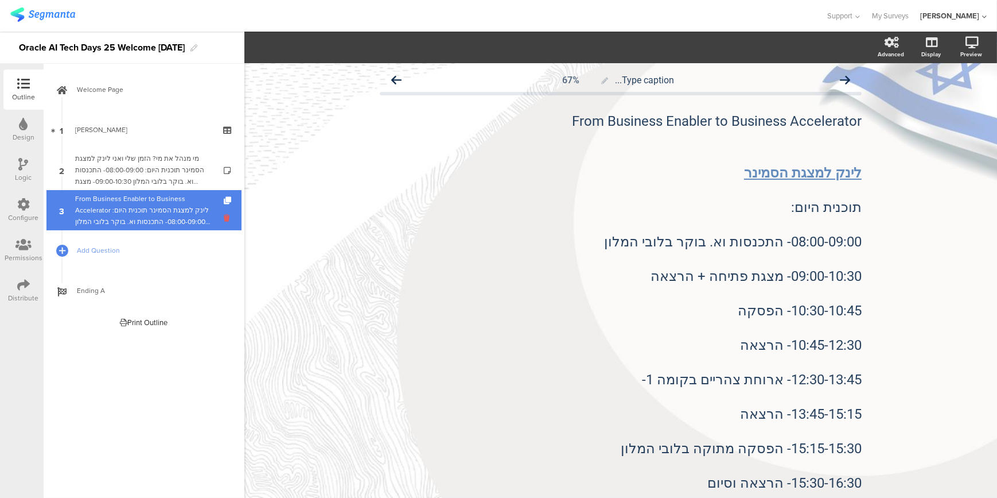
click at [225, 219] on icon at bounding box center [229, 217] width 10 height 11
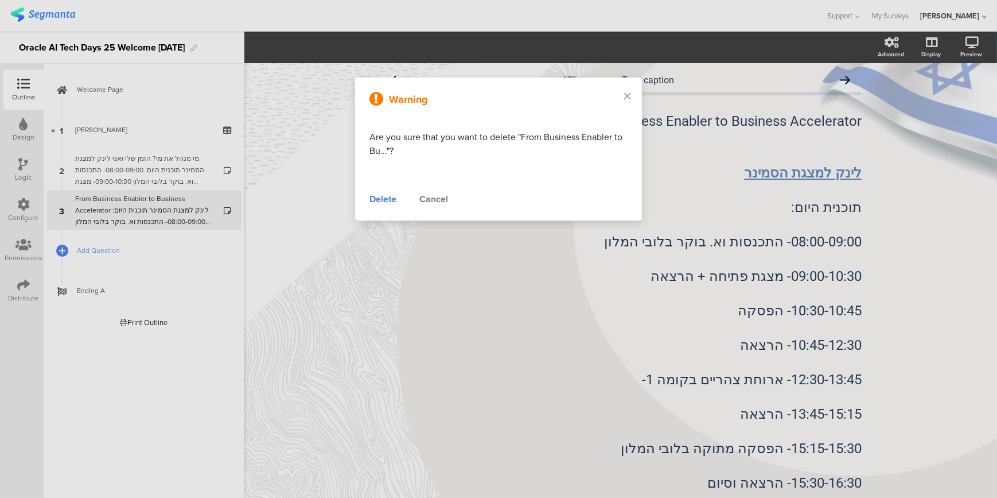
click at [166, 178] on div at bounding box center [498, 249] width 997 height 498
click at [383, 197] on div "Delete" at bounding box center [383, 199] width 27 height 14
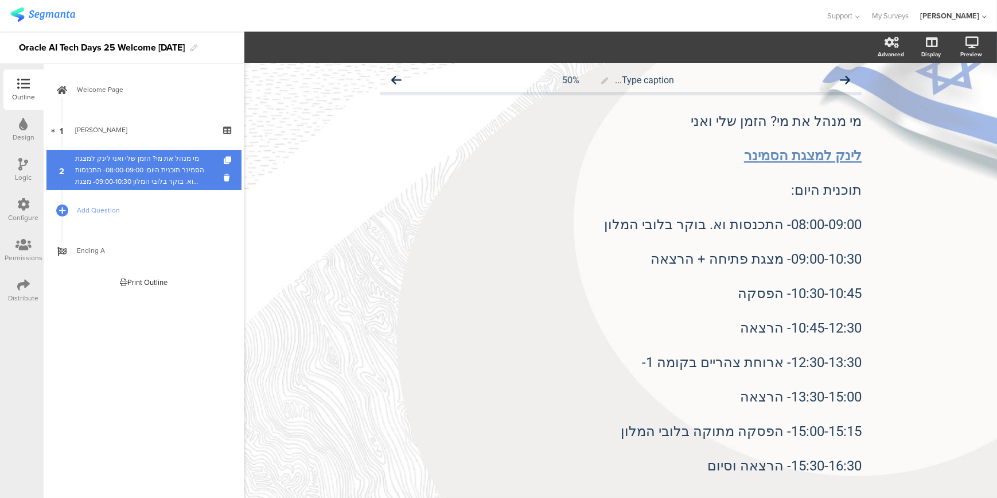
click at [177, 172] on div "מי מנהל את מי? הזמן שלי ואני לינק ל﻿מצגת הסמינר תוכנית היום: 08:00-09:00- התכנס…" at bounding box center [143, 170] width 137 height 34
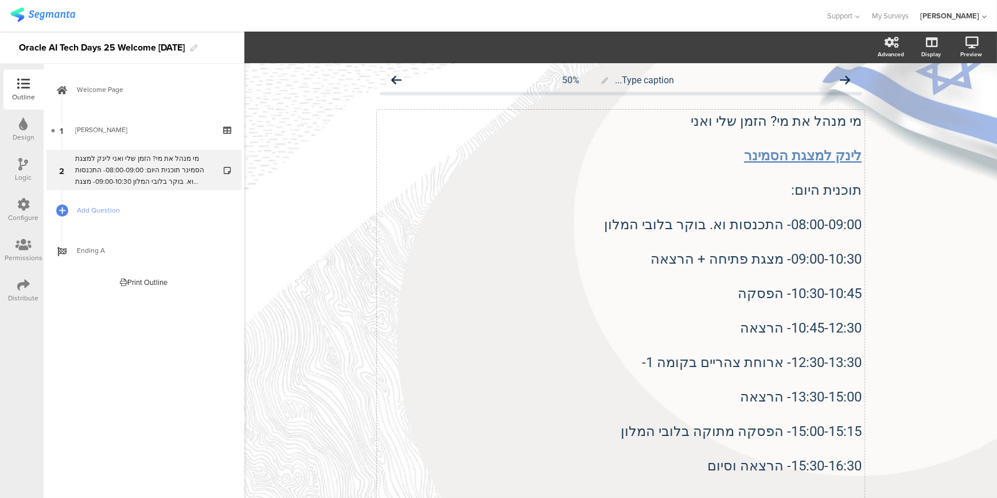
click at [630, 286] on div "מי מנהל את מי? הזמן שלי ואני לינק ל﻿מצגת הסמינר תוכנית היום: 08:00-09:00- התכנס…" at bounding box center [621, 354] width 488 height 488
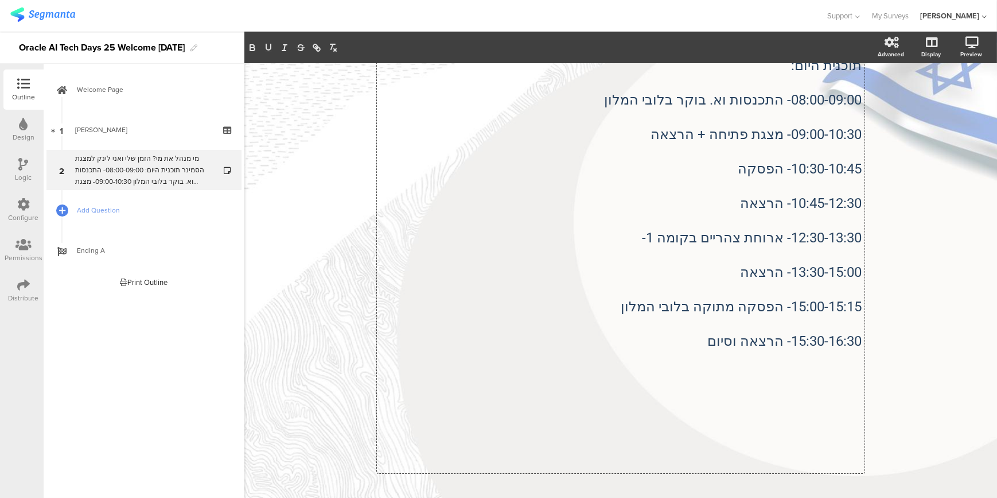
scroll to position [156, 0]
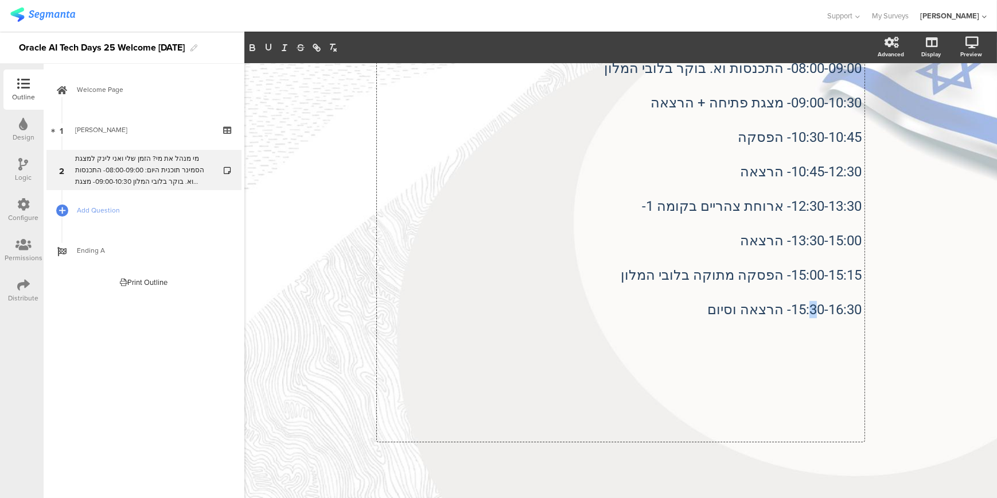
click at [808, 310] on p "15:30-16:30- הרצאה וסיום" at bounding box center [621, 309] width 482 height 17
click at [628, 242] on p "13:30-15:00- הרצאה" at bounding box center [621, 240] width 482 height 17
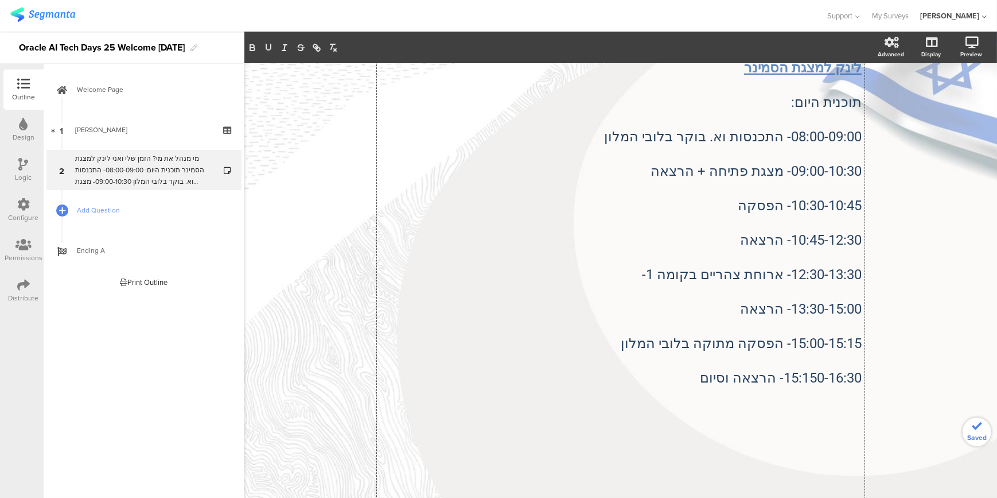
scroll to position [0, 0]
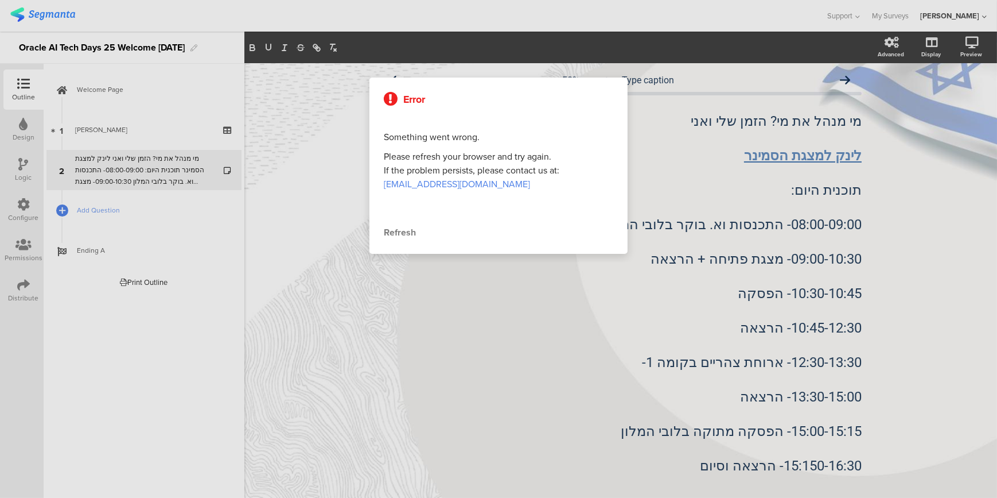
click at [364, 297] on div at bounding box center [498, 249] width 997 height 498
click at [402, 230] on div "Refresh" at bounding box center [499, 233] width 230 height 14
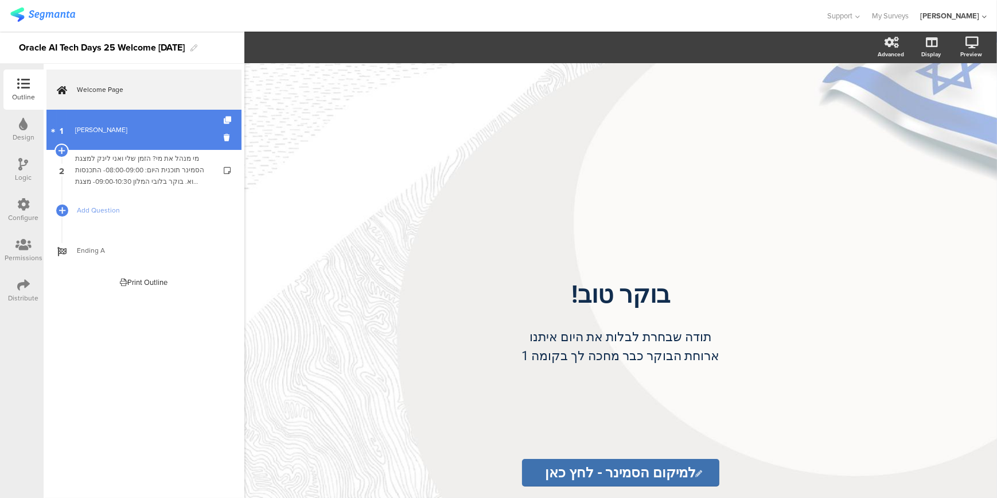
click at [102, 133] on div "[PERSON_NAME]" at bounding box center [143, 129] width 137 height 11
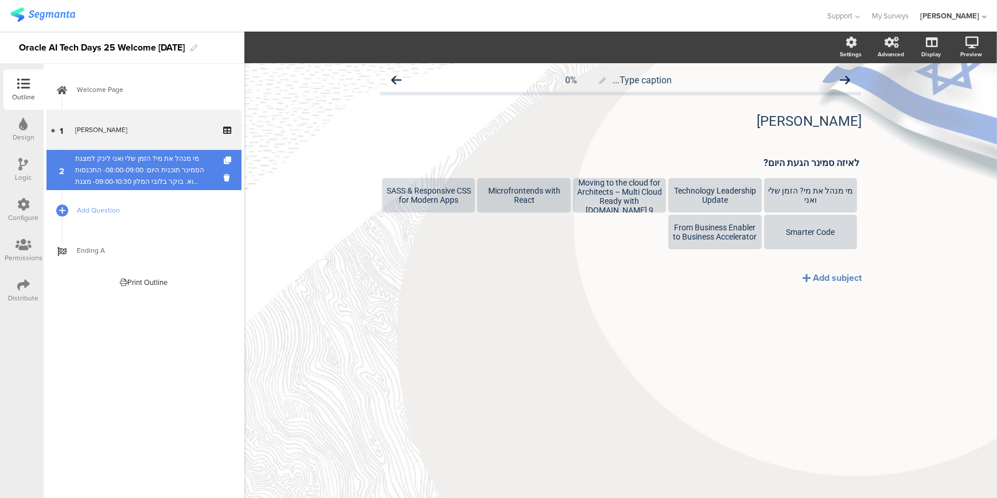
click at [130, 180] on div "מי מנהל את מי? הזמן שלי ואני לינק ל﻿מצגת הסמינר תוכנית היום: 08:00-09:00- התכנס…" at bounding box center [143, 170] width 137 height 34
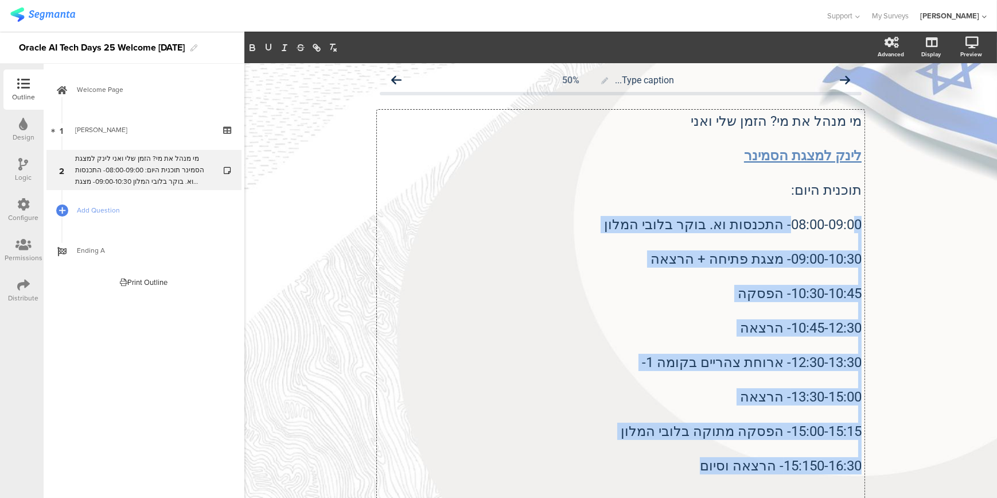
drag, startPoint x: 853, startPoint y: 219, endPoint x: 712, endPoint y: 467, distance: 285.8
click at [712, 467] on div "מי מנהל את מי? הזמן שלי ואני לינק ל﻿מצגת הסמינר תוכנית היום: 08:00-09:00- התכנס…" at bounding box center [621, 354] width 488 height 488
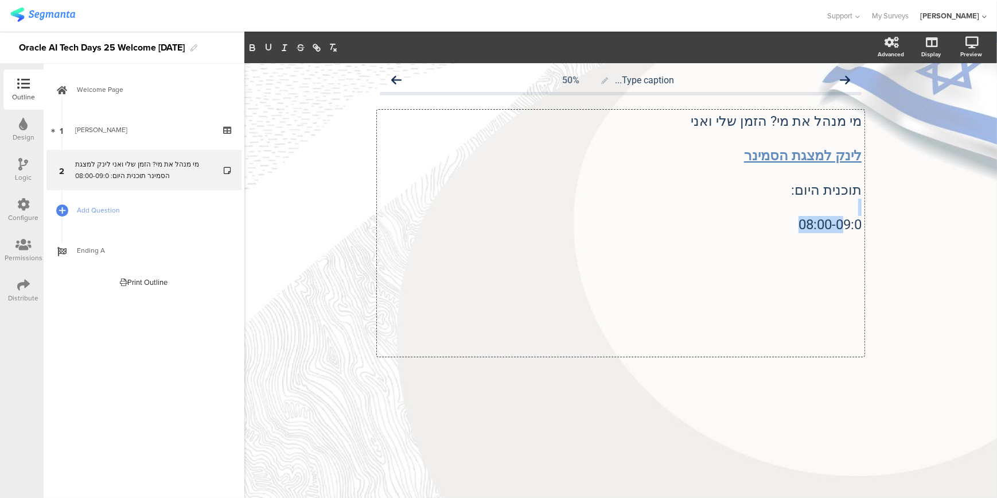
drag, startPoint x: 771, startPoint y: 205, endPoint x: 844, endPoint y: 225, distance: 74.9
click at [844, 225] on div "מי מנהל את מי? הזמן שלי ואני לינק ל﻿מצגת הסמינר תוכנית היום: 08:00-09:0" at bounding box center [621, 232] width 482 height 241
drag, startPoint x: 838, startPoint y: 213, endPoint x: 867, endPoint y: 206, distance: 29.5
click at [867, 206] on div "Type caption... 50% מי מנהל את מי? הזמן שלי ואני לינק ל﻿מצגת הסמינר תוכנית היום…" at bounding box center [620, 234] width 505 height 342
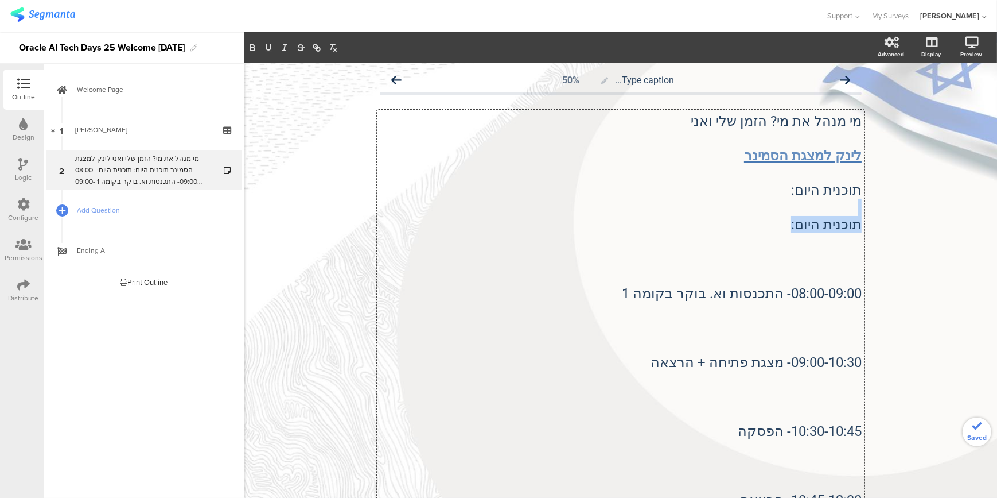
drag, startPoint x: 794, startPoint y: 223, endPoint x: 856, endPoint y: 212, distance: 62.8
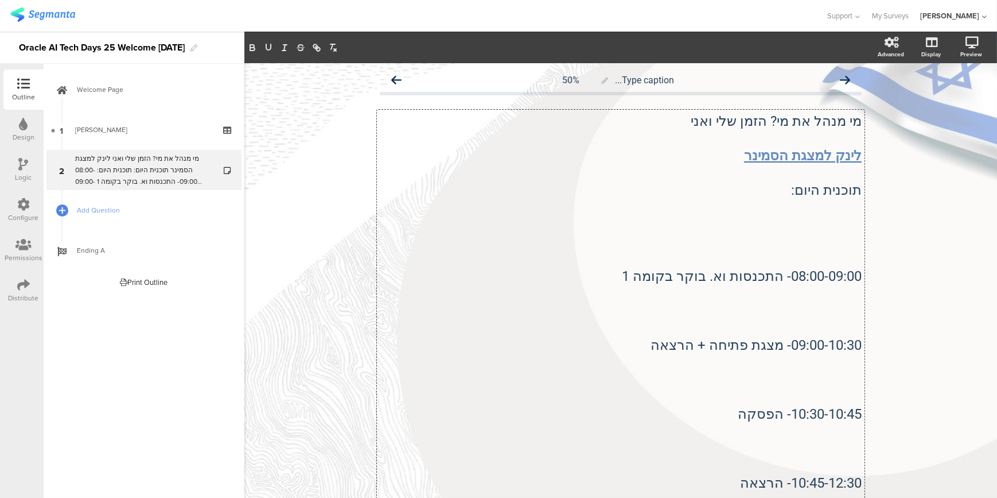
click at [848, 215] on p at bounding box center [621, 207] width 482 height 17
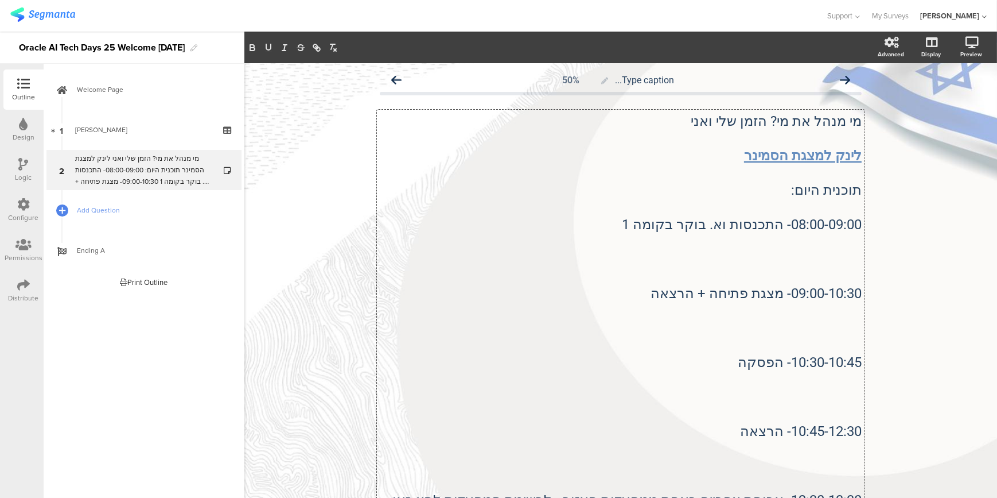
click at [844, 247] on p at bounding box center [621, 241] width 482 height 17
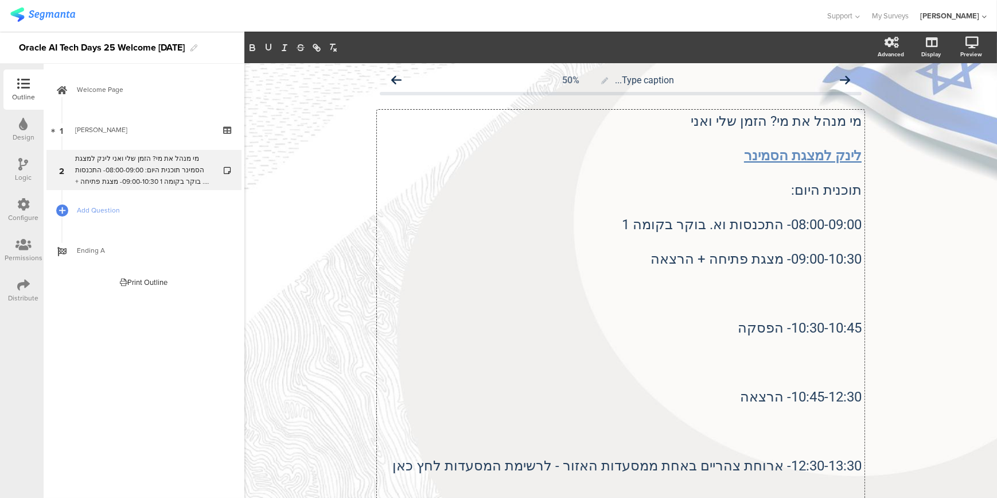
click at [839, 272] on p at bounding box center [621, 275] width 482 height 17
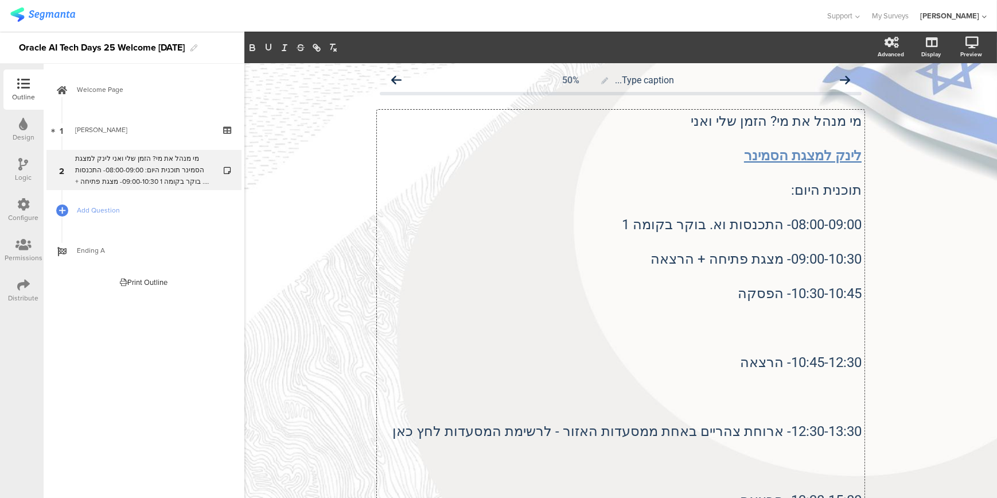
click at [838, 312] on p at bounding box center [621, 310] width 482 height 17
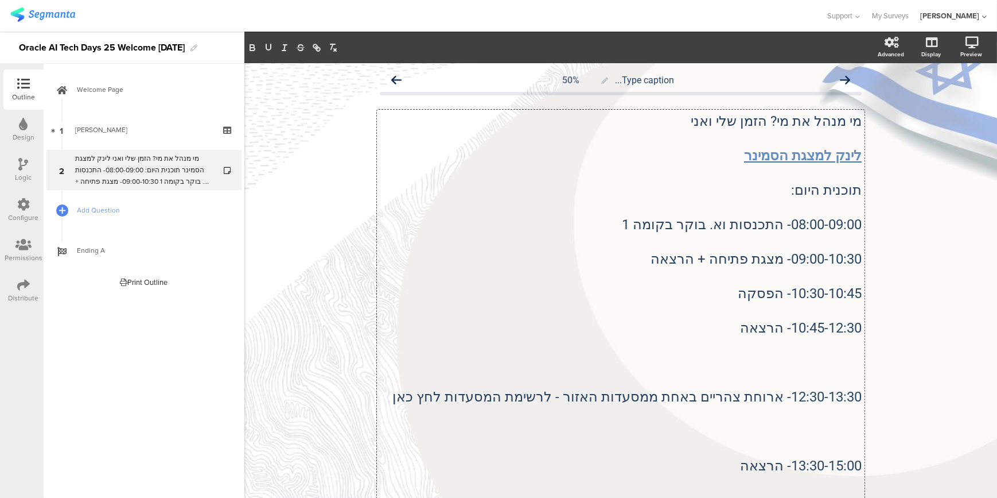
click at [841, 346] on p at bounding box center [621, 344] width 482 height 17
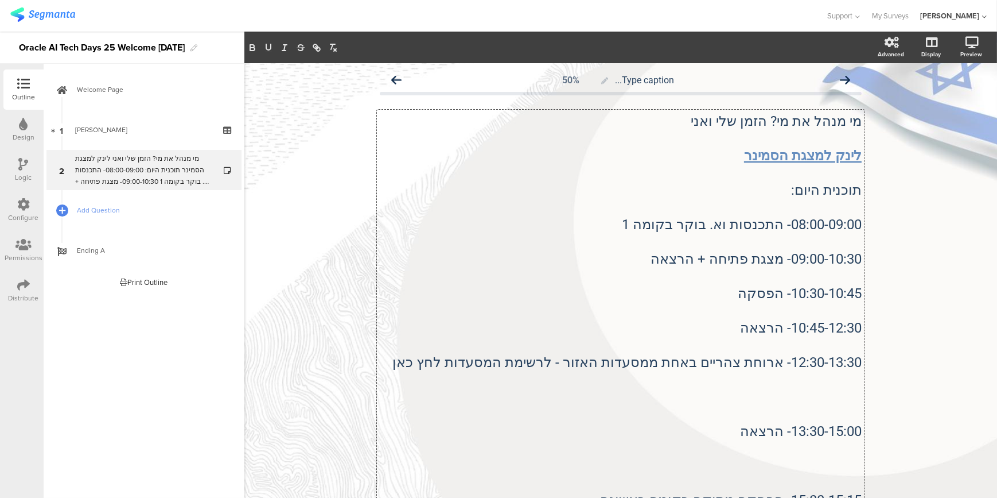
click at [831, 372] on p at bounding box center [621, 379] width 482 height 17
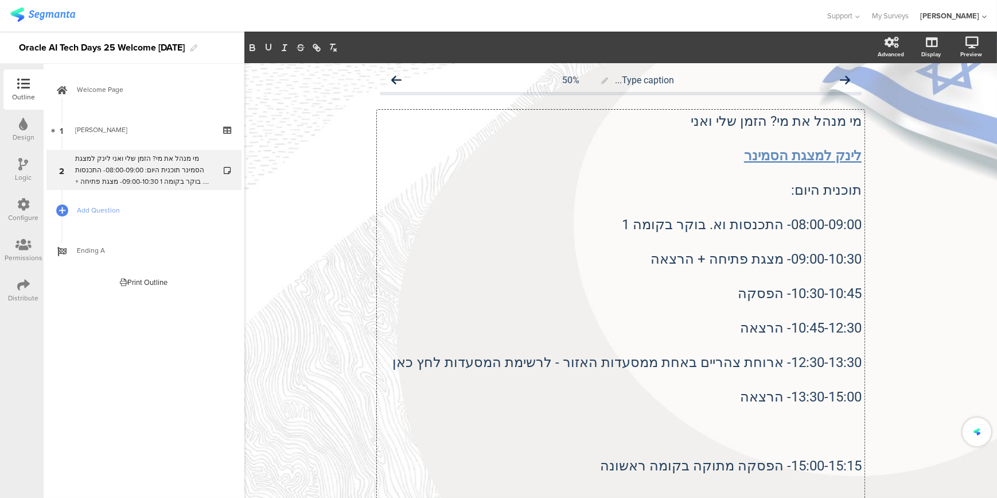
click at [844, 412] on p at bounding box center [621, 413] width 482 height 17
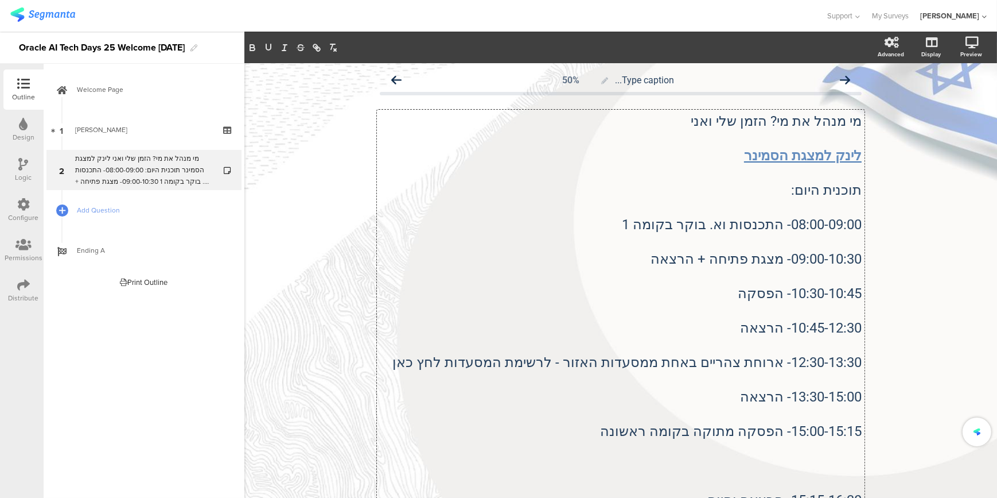
click at [844, 447] on p at bounding box center [621, 448] width 482 height 17
click at [579, 471] on p "15:15-16:30- הרצאה וסיום" at bounding box center [621, 465] width 482 height 17
click at [958, 16] on div "[PERSON_NAME]" at bounding box center [950, 15] width 59 height 11
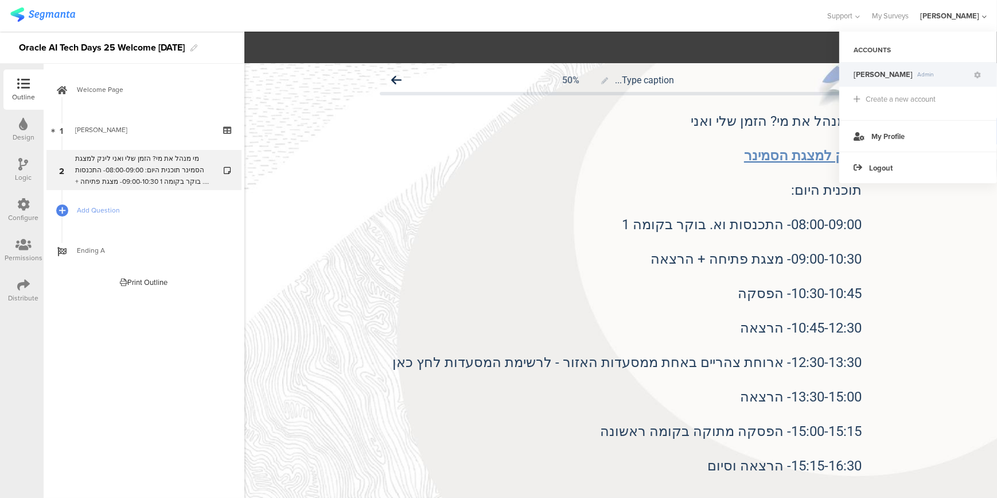
click at [883, 78] on span "[PERSON_NAME]" at bounding box center [883, 74] width 59 height 11
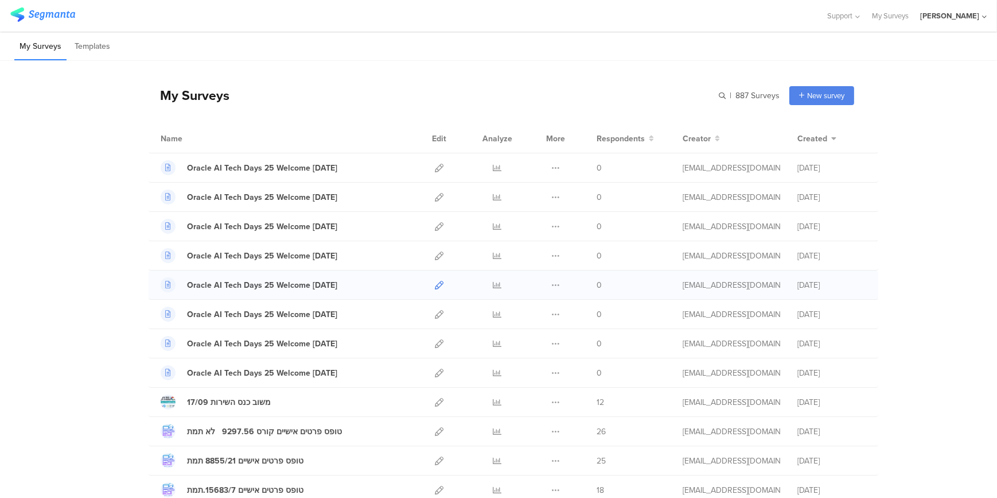
click at [435, 284] on icon at bounding box center [439, 285] width 9 height 9
click at [435, 310] on icon at bounding box center [439, 314] width 9 height 9
click at [436, 313] on icon at bounding box center [439, 314] width 9 height 9
click at [435, 340] on icon at bounding box center [439, 343] width 9 height 9
click at [438, 343] on icon at bounding box center [439, 343] width 9 height 9
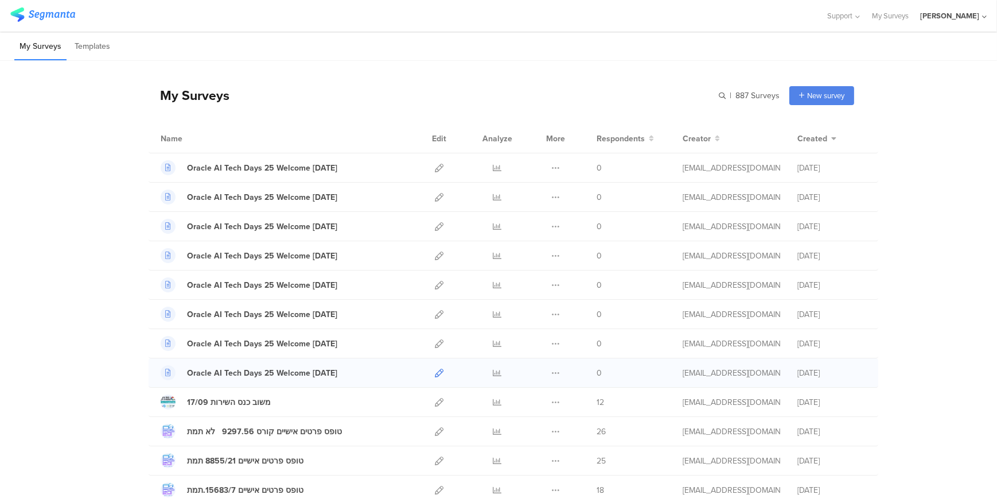
click at [437, 368] on icon at bounding box center [439, 372] width 9 height 9
click at [435, 337] on link at bounding box center [439, 343] width 9 height 29
click at [435, 314] on icon at bounding box center [439, 314] width 9 height 9
click at [436, 286] on icon at bounding box center [439, 285] width 9 height 9
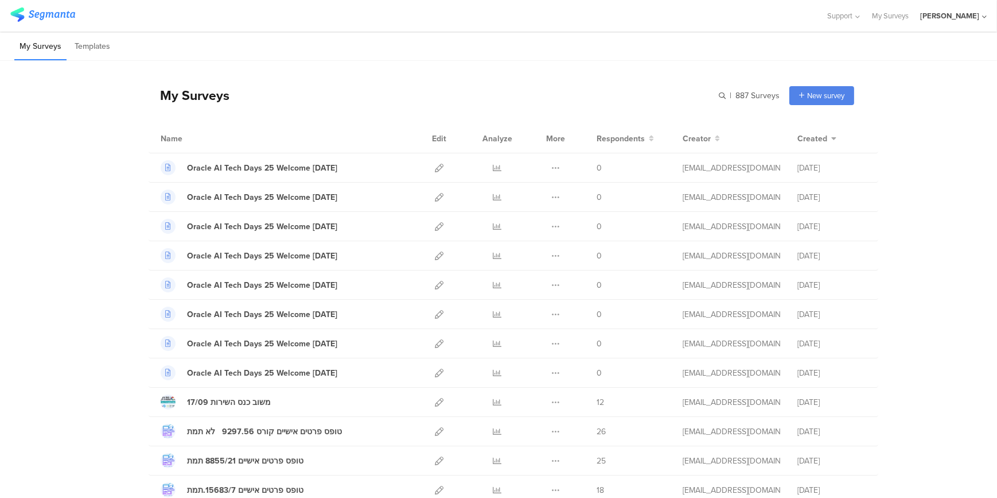
click at [964, 13] on div "[PERSON_NAME]" at bounding box center [950, 15] width 59 height 11
click at [914, 52] on div "ACCOUNTS" at bounding box center [919, 50] width 158 height 20
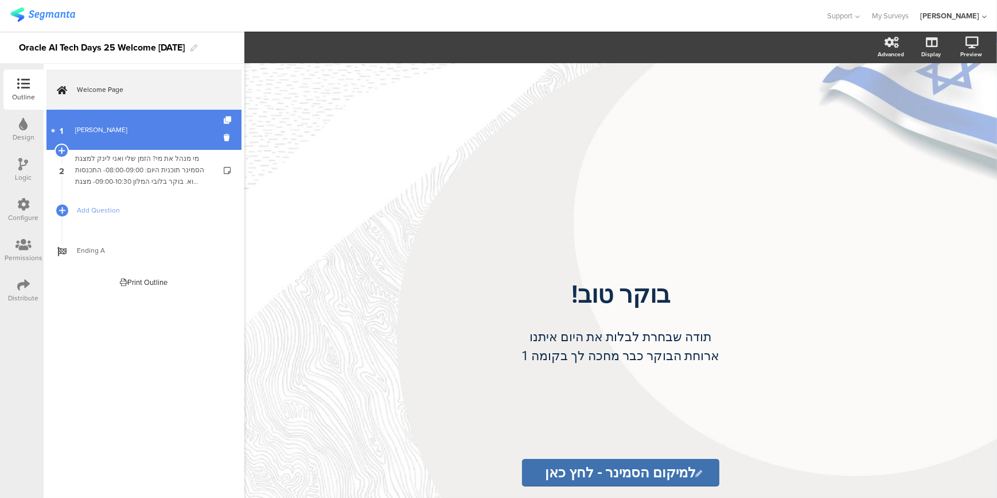
click at [103, 131] on div "[PERSON_NAME]" at bounding box center [143, 129] width 137 height 11
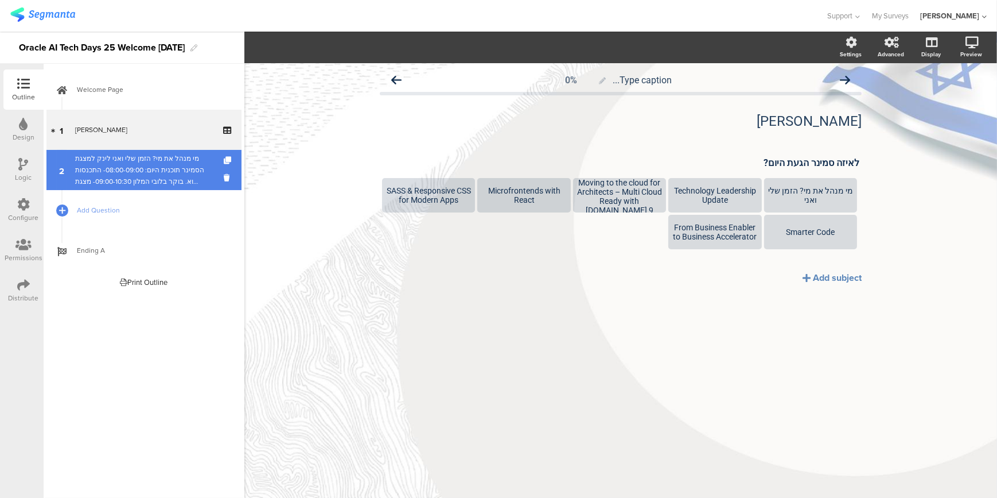
click at [111, 162] on div "מי מנהל את מי? הזמן שלי ואני לינק ל﻿מצגת הסמינר תוכנית היום: 08:00-09:00- התכנס…" at bounding box center [143, 170] width 137 height 34
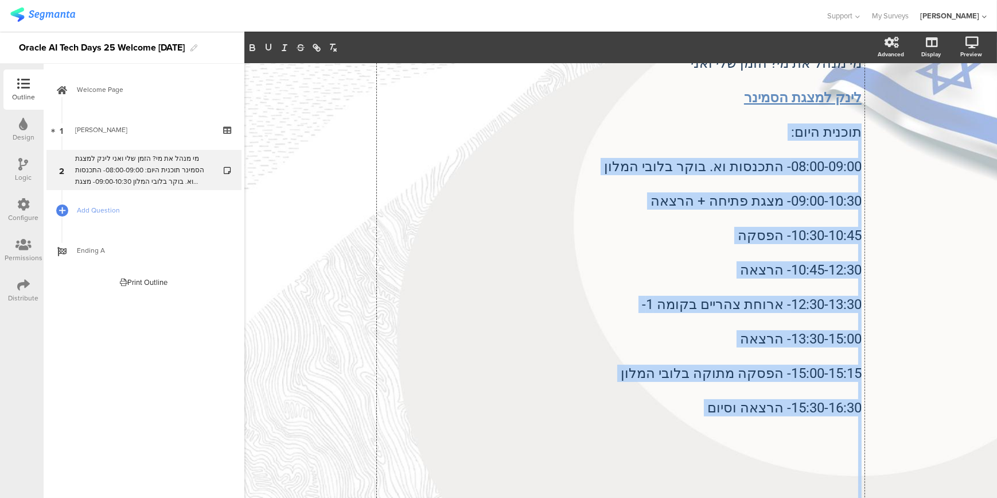
scroll to position [165, 0]
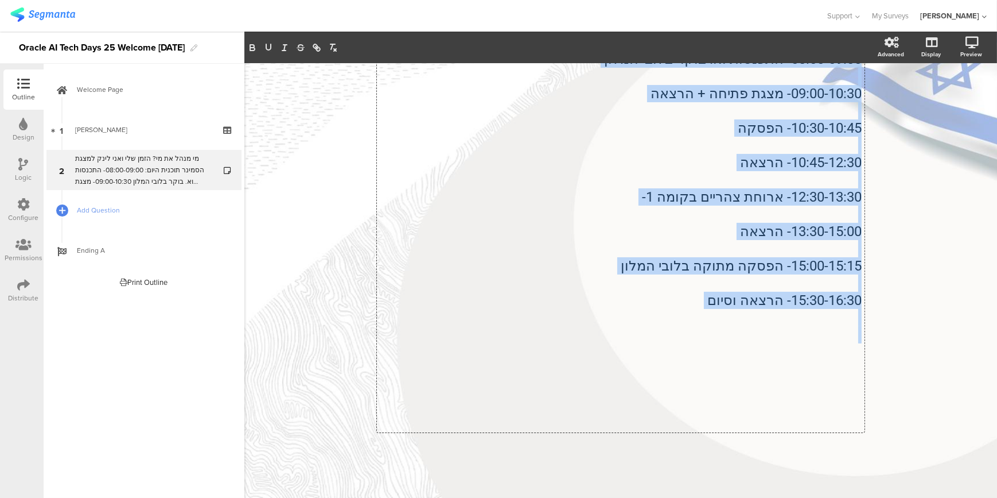
drag, startPoint x: 855, startPoint y: 188, endPoint x: 677, endPoint y: 333, distance: 230.0
click at [677, 333] on div "מי מנהל את מי? הזמן שלי ואני לינק ל﻿מצגת הסמינר תוכנית היום: 08:00-09:00- התכנס…" at bounding box center [621, 188] width 488 height 488
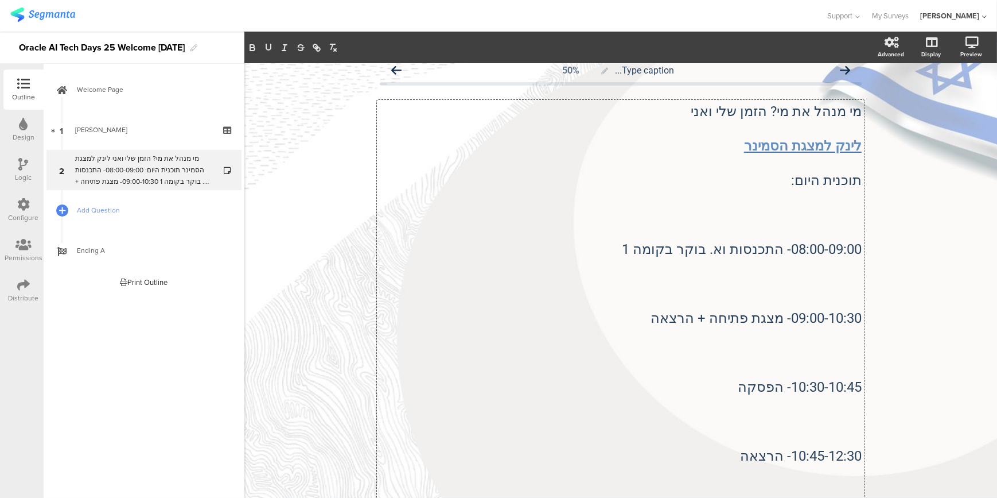
scroll to position [0, 0]
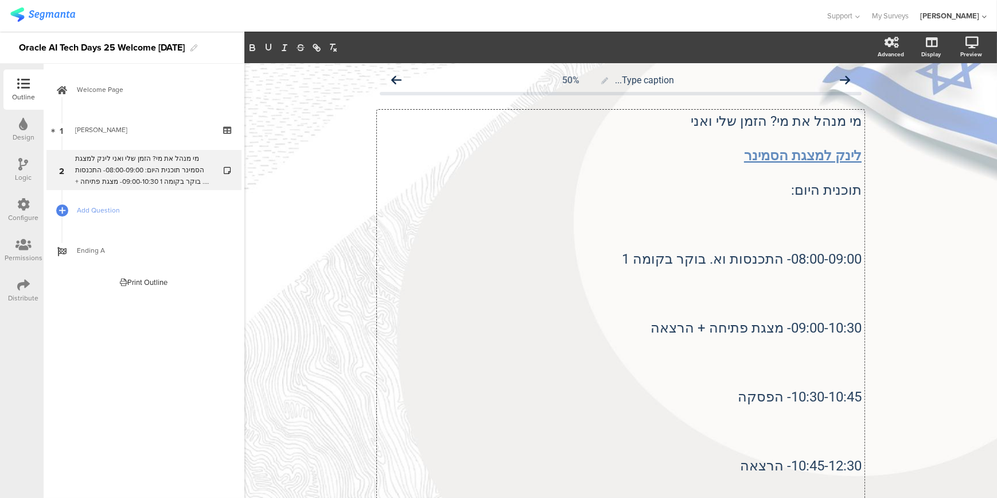
click at [792, 201] on p at bounding box center [621, 207] width 482 height 17
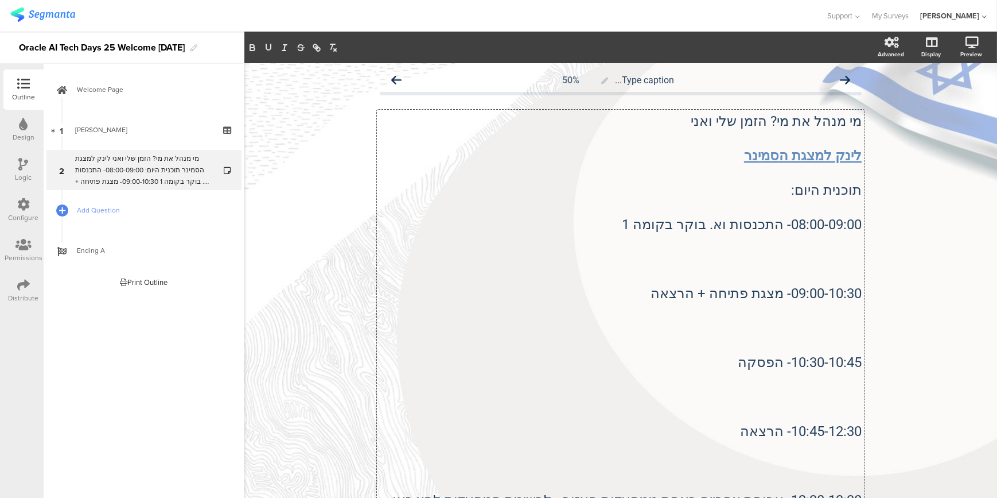
click at [850, 246] on p at bounding box center [621, 241] width 482 height 17
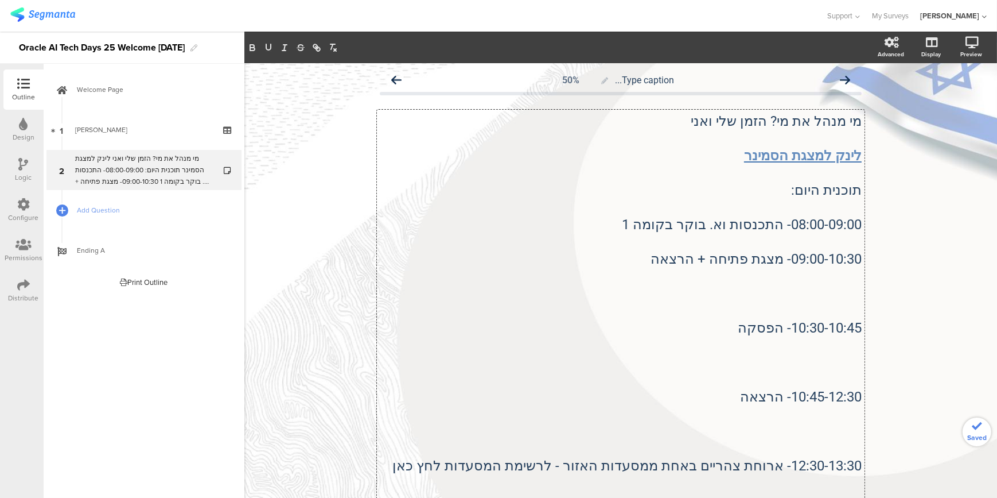
click at [832, 266] on p "09:00-10:30- מצגת פתיחה + הרצאה" at bounding box center [621, 258] width 482 height 17
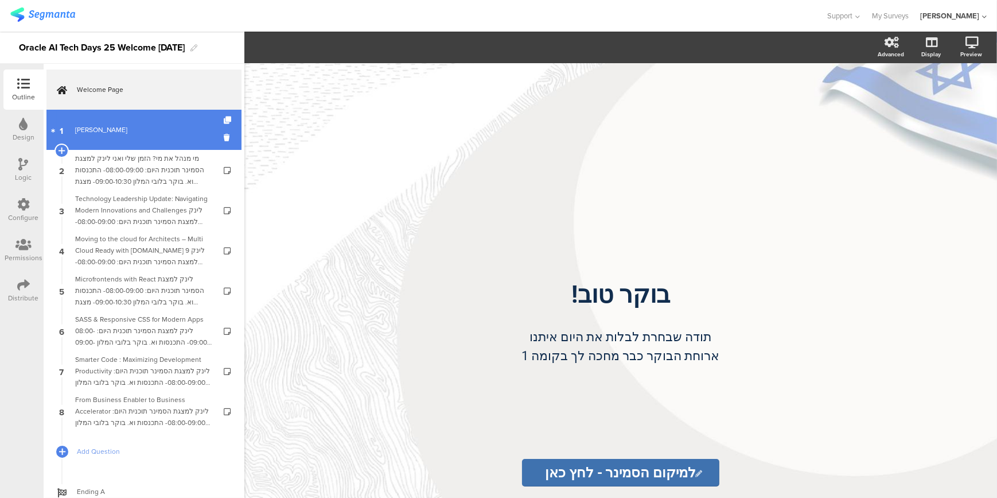
drag, startPoint x: 98, startPoint y: 126, endPoint x: 105, endPoint y: 126, distance: 6.9
click at [98, 126] on div "[PERSON_NAME]" at bounding box center [143, 129] width 137 height 11
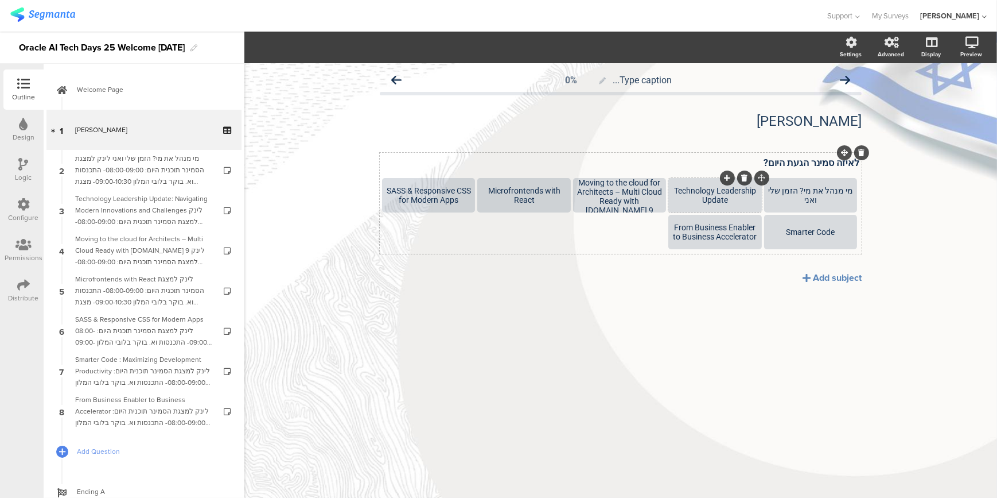
click at [747, 178] on icon at bounding box center [745, 177] width 6 height 7
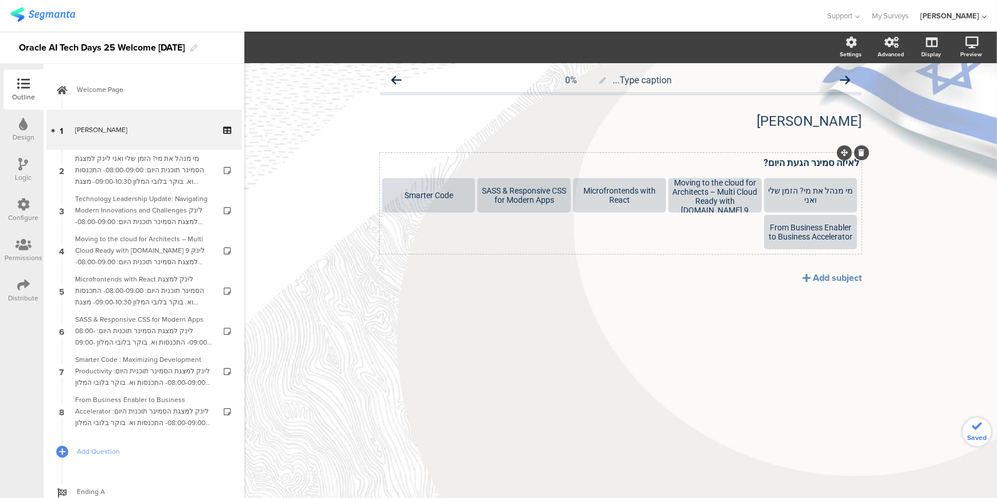
click at [0, 0] on icon at bounding box center [0, 0] width 0 height 0
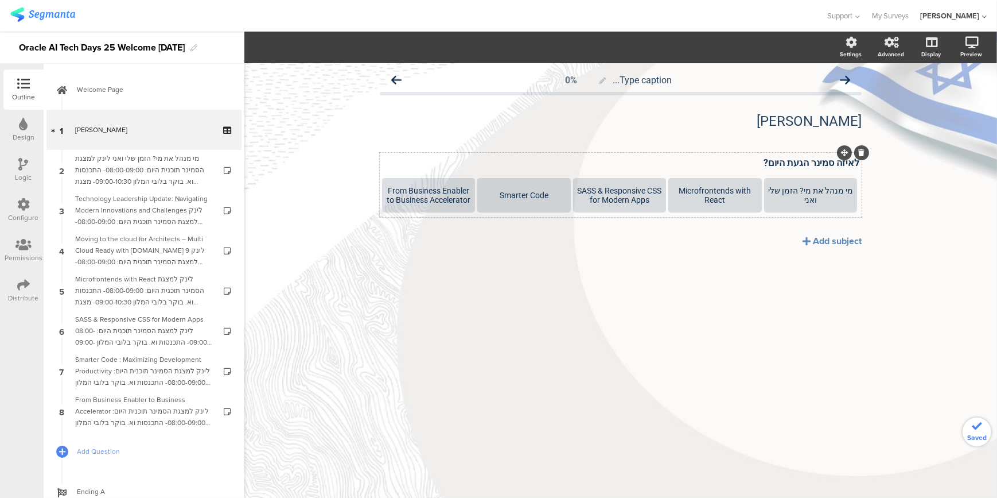
click at [0, 0] on icon at bounding box center [0, 0] width 0 height 0
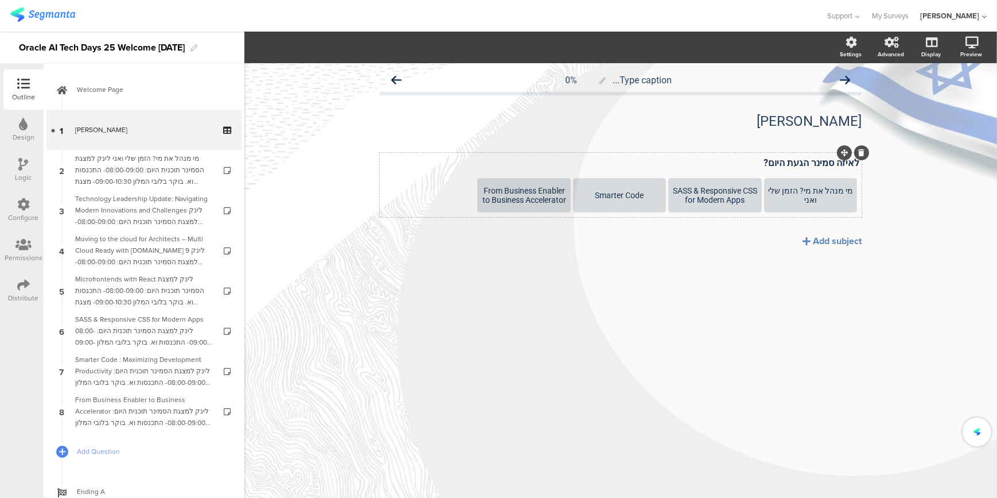
click at [0, 0] on icon at bounding box center [0, 0] width 0 height 0
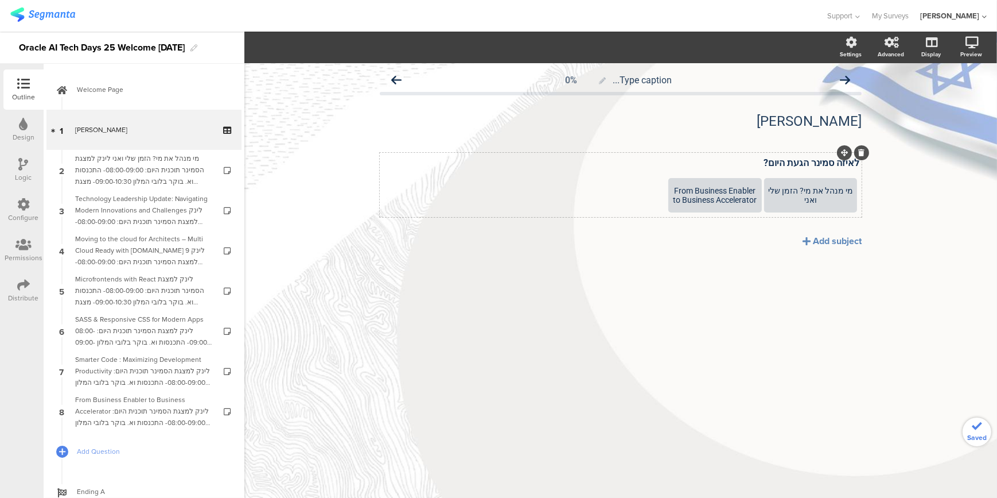
click at [0, 0] on icon at bounding box center [0, 0] width 0 height 0
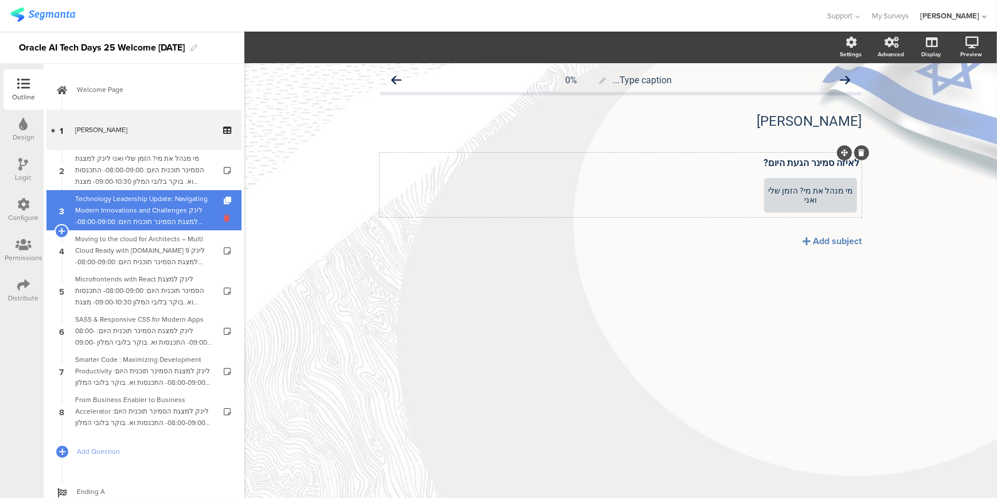
click at [224, 219] on icon at bounding box center [229, 217] width 10 height 11
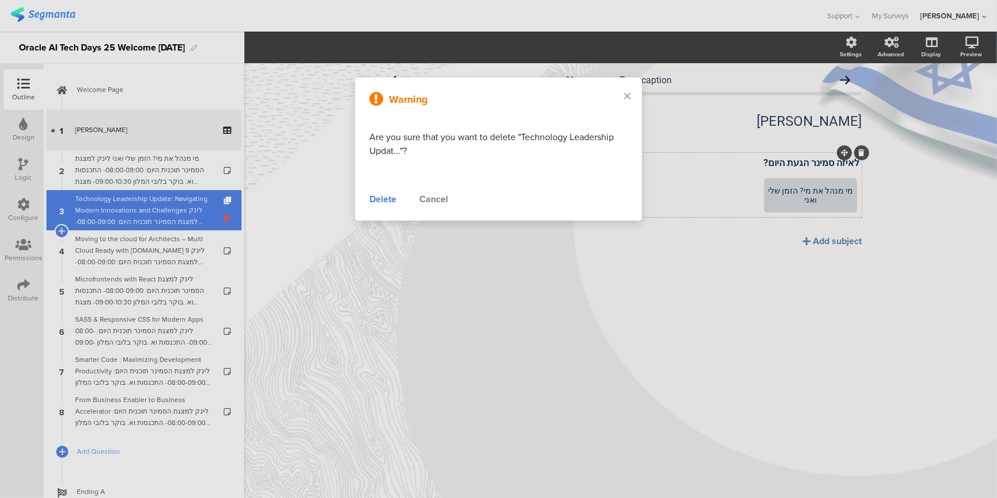
click at [219, 218] on div at bounding box center [498, 249] width 997 height 498
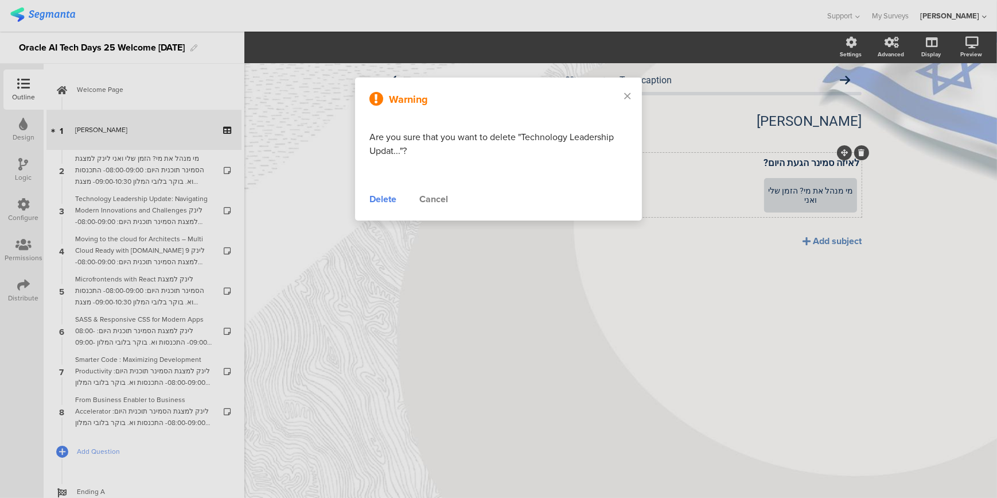
click at [379, 197] on div "Delete" at bounding box center [383, 199] width 27 height 14
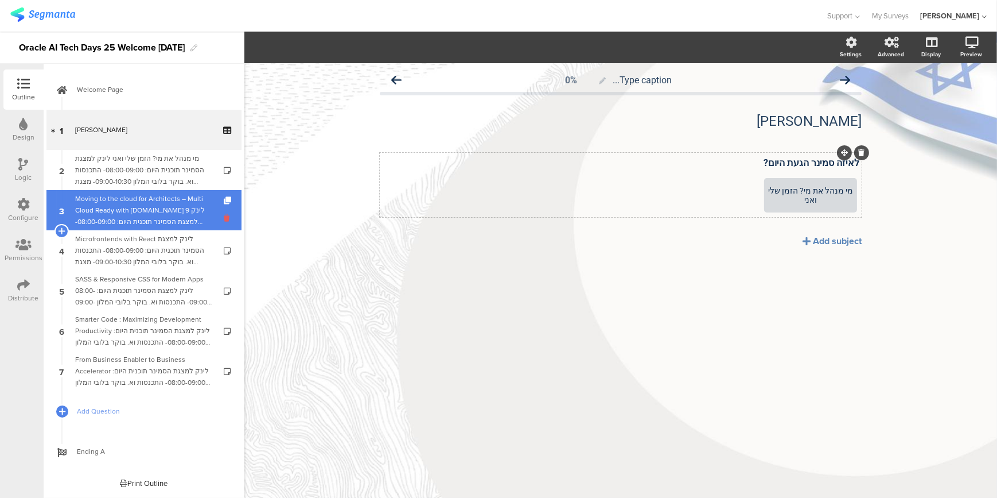
click at [227, 216] on icon at bounding box center [229, 217] width 10 height 11
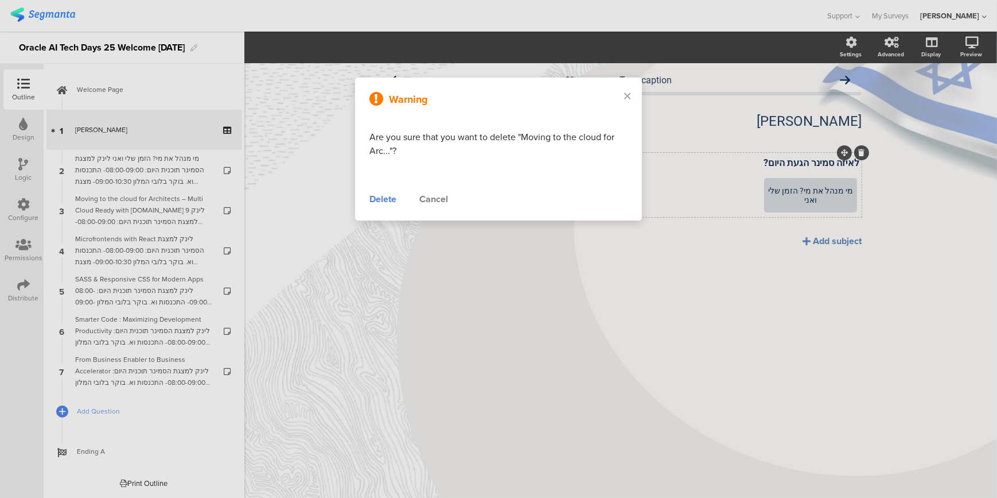
click at [379, 196] on div "Delete" at bounding box center [383, 199] width 27 height 14
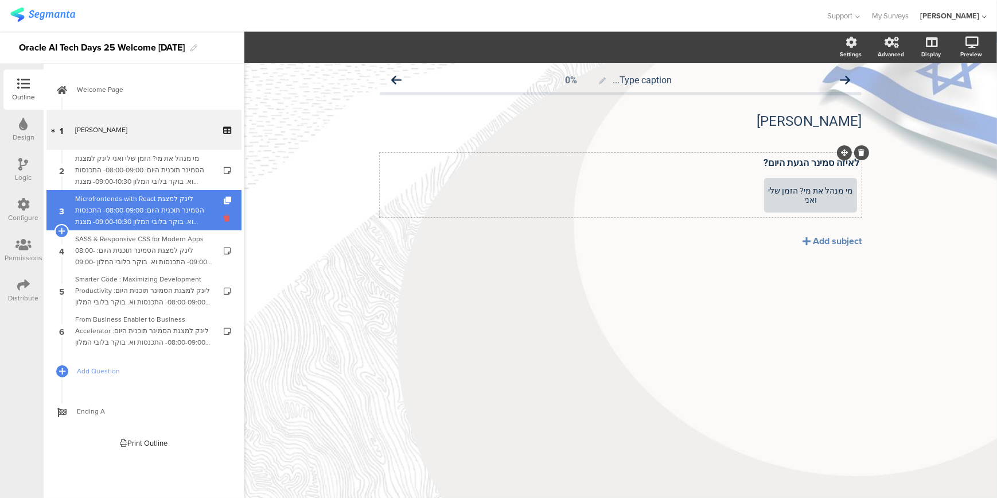
click at [224, 222] on icon at bounding box center [229, 217] width 10 height 11
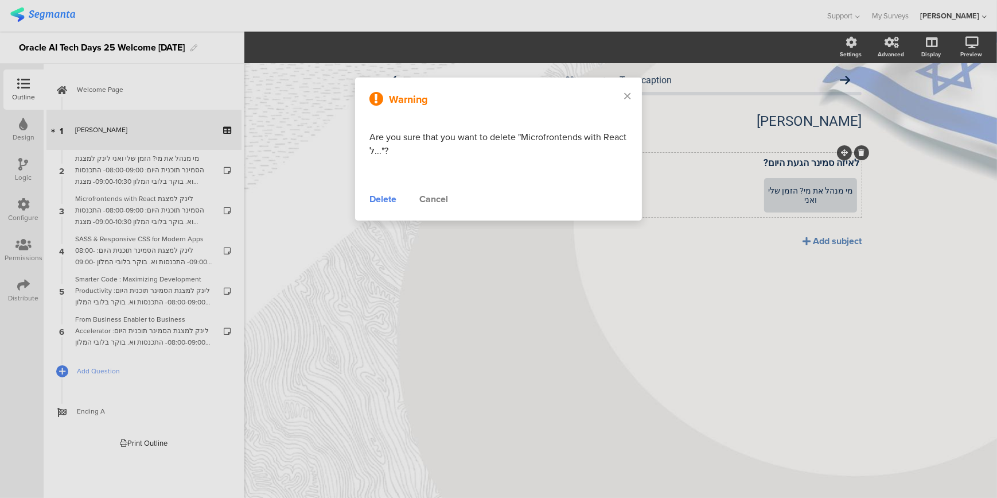
click at [389, 203] on div "Delete" at bounding box center [383, 199] width 27 height 14
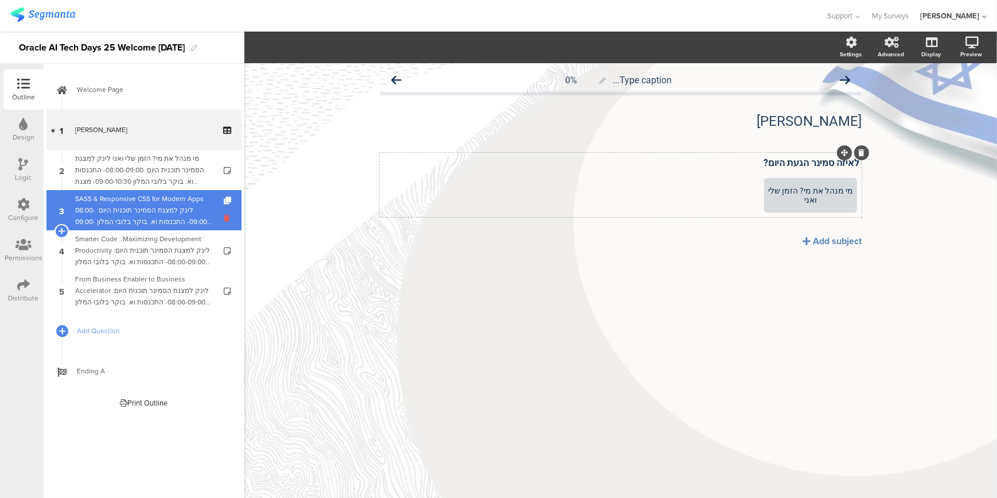
click at [224, 218] on icon at bounding box center [229, 217] width 10 height 11
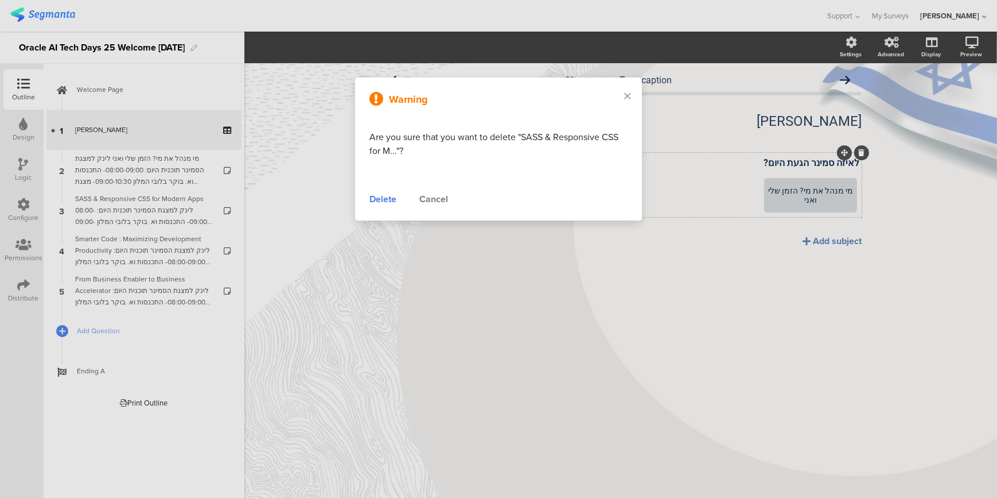
click at [389, 198] on div "Delete" at bounding box center [383, 199] width 27 height 14
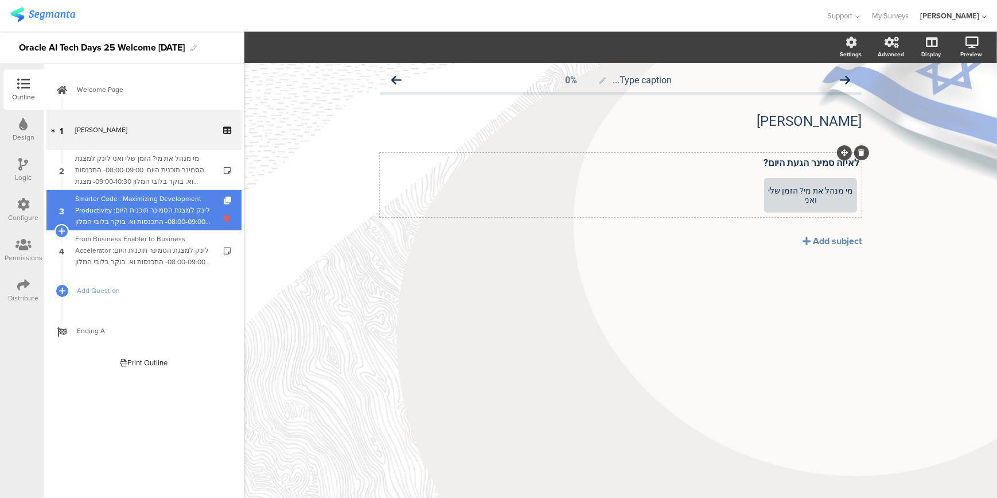
click at [227, 217] on icon at bounding box center [229, 217] width 10 height 11
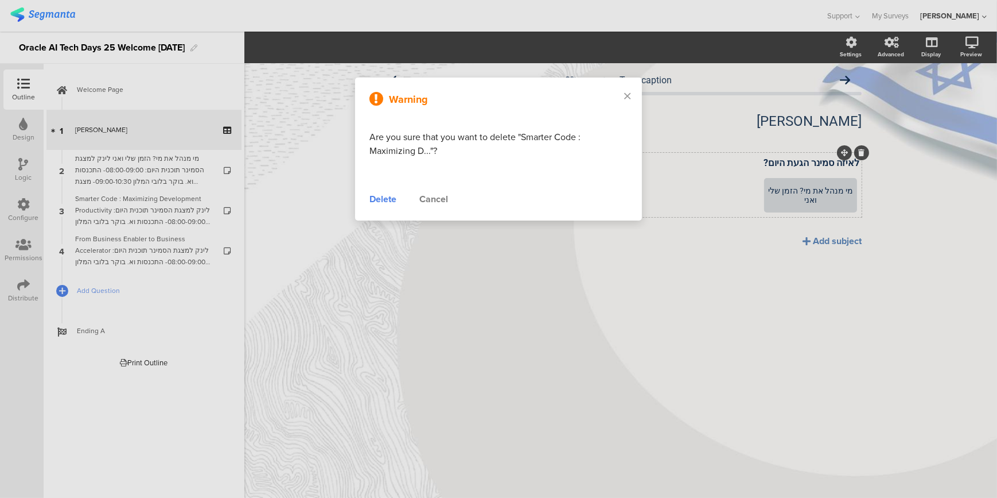
drag, startPoint x: 377, startPoint y: 196, endPoint x: 370, endPoint y: 200, distance: 8.0
click at [378, 197] on div "Delete" at bounding box center [383, 199] width 27 height 14
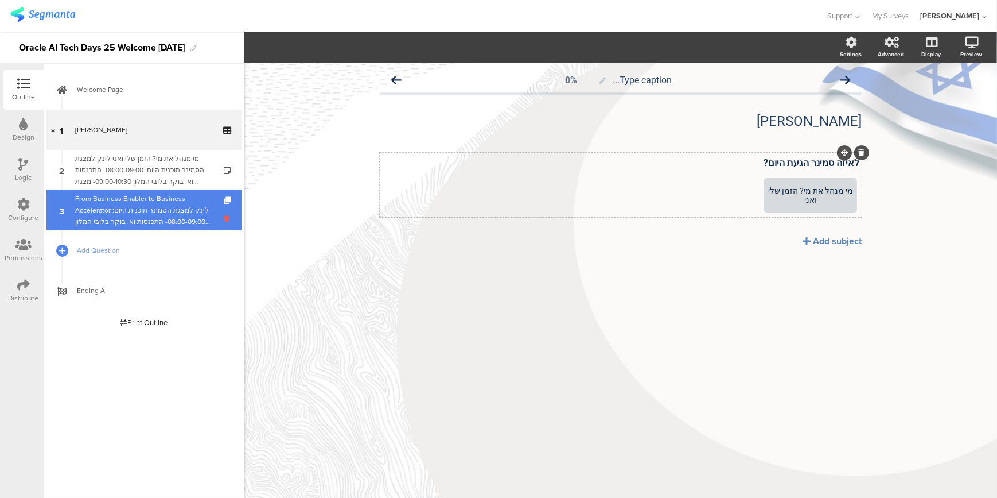
click at [226, 223] on icon at bounding box center [229, 217] width 10 height 11
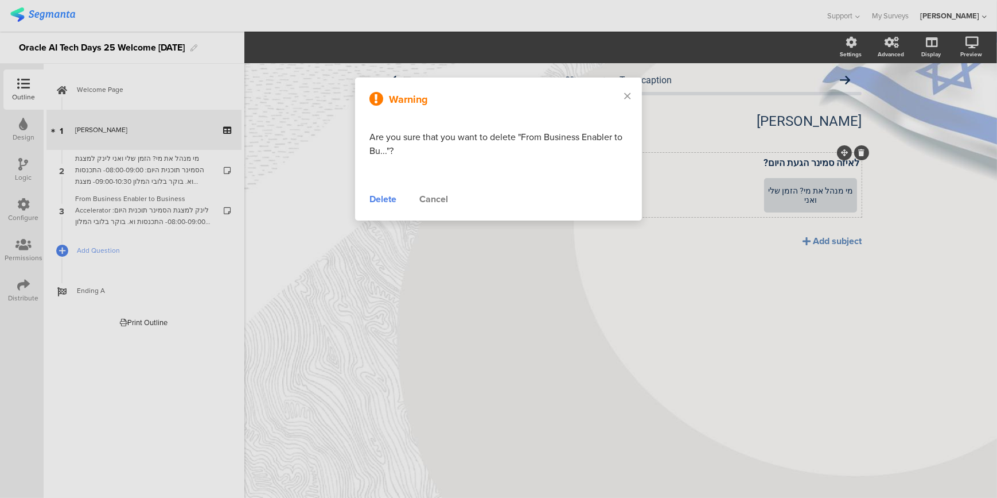
click at [383, 197] on div "Delete" at bounding box center [383, 199] width 27 height 14
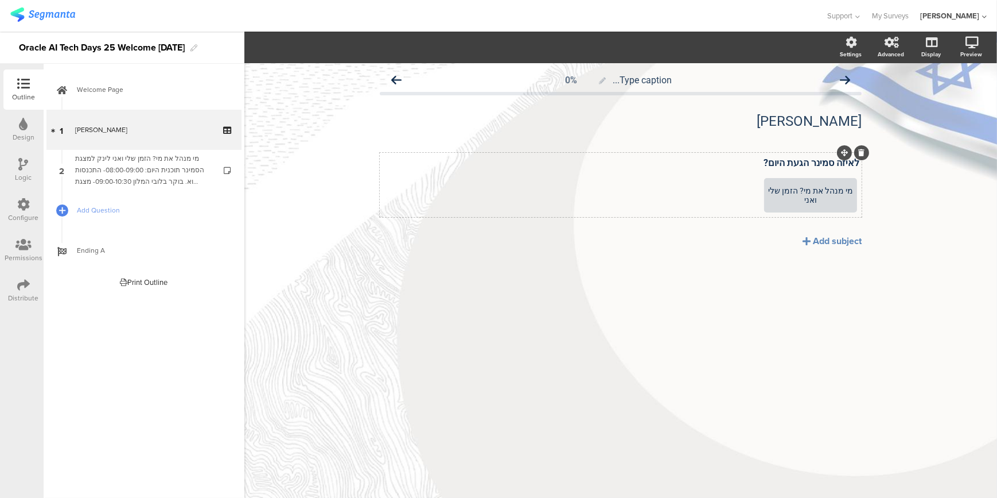
click at [165, 163] on div "מי מנהל את מי? הזמן שלי ואני לינק ל﻿מצגת הסמינר תוכנית היום: 08:00-09:00- התכנס…" at bounding box center [143, 170] width 137 height 34
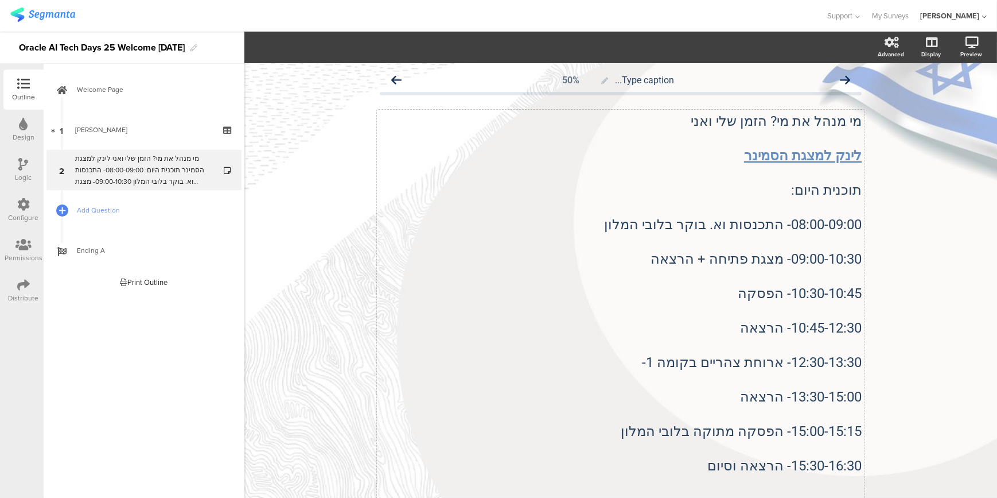
click at [687, 210] on div "מי מנהל את מי? הזמן שלי ואני לינק ל﻿מצגת הסמינר תוכנית היום: 08:00-09:00- התכנס…" at bounding box center [621, 354] width 488 height 488
click at [826, 189] on p "תוכנית היום:" at bounding box center [621, 189] width 482 height 17
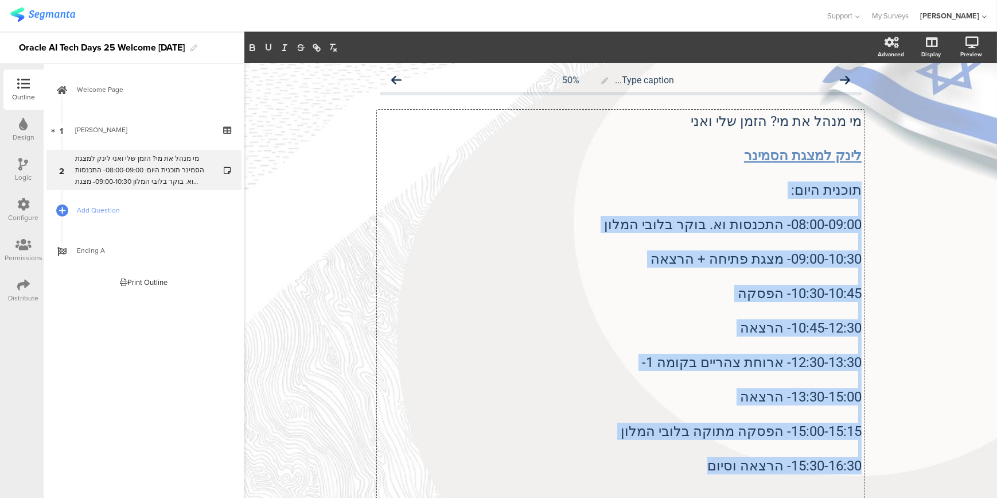
drag, startPoint x: 856, startPoint y: 188, endPoint x: 668, endPoint y: 471, distance: 339.8
click at [668, 471] on div "מי מנהל את מי? הזמן שלי ואני לינק ל﻿מצגת הסמינר תוכנית היום: 08:00-09:00- התכנס…" at bounding box center [621, 353] width 482 height 482
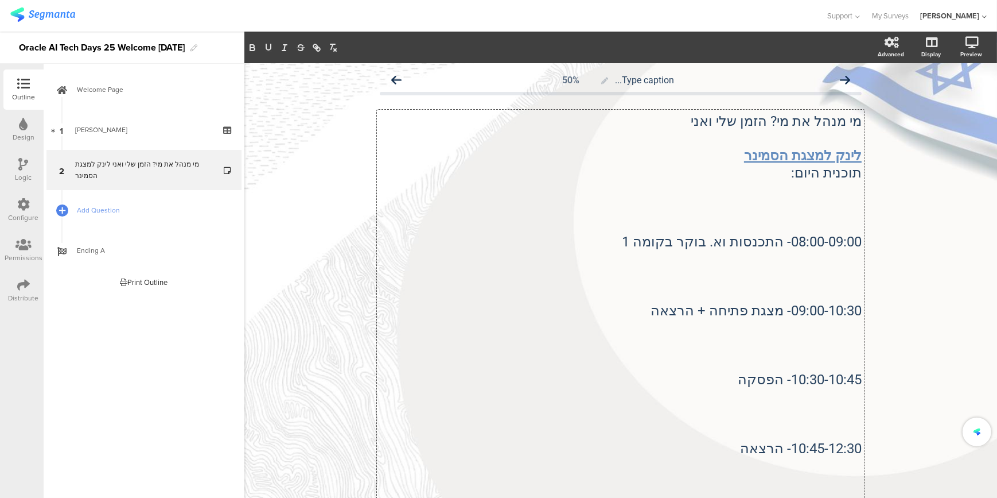
click at [742, 154] on p "לינק ל﻿מצגת הסמינר" at bounding box center [621, 155] width 482 height 17
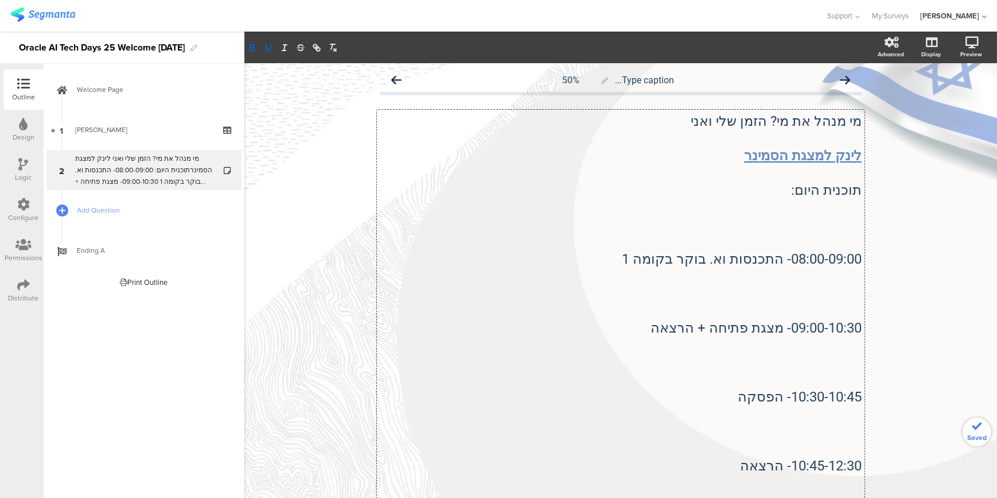
click at [824, 208] on p at bounding box center [621, 207] width 482 height 17
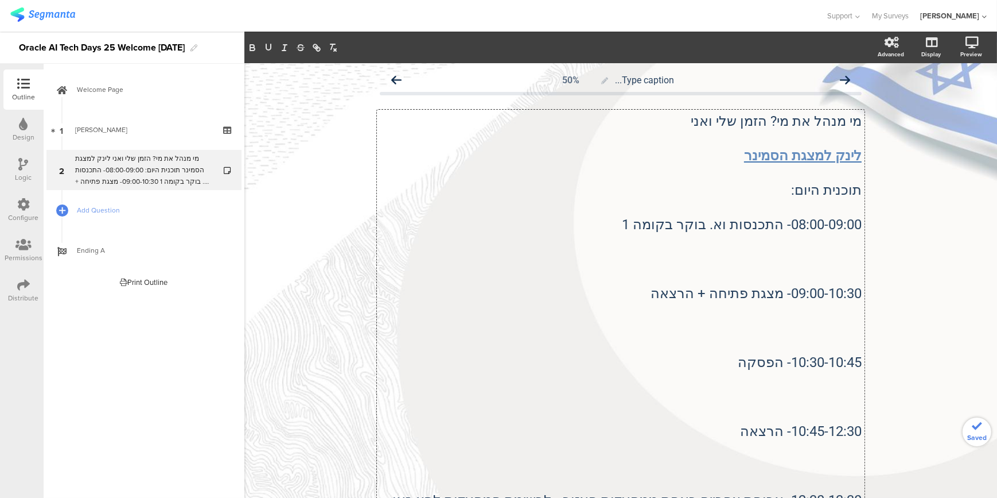
click at [852, 242] on p at bounding box center [621, 241] width 482 height 17
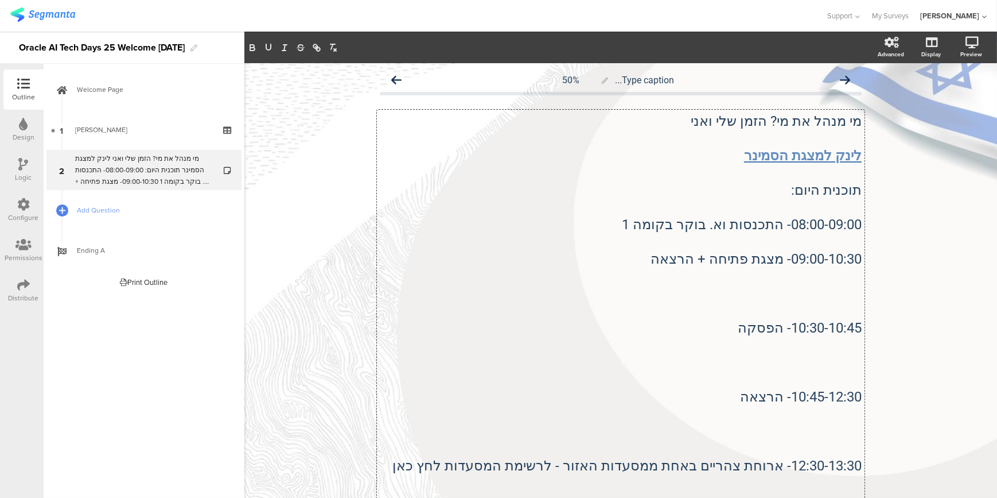
click at [849, 279] on p at bounding box center [621, 275] width 482 height 17
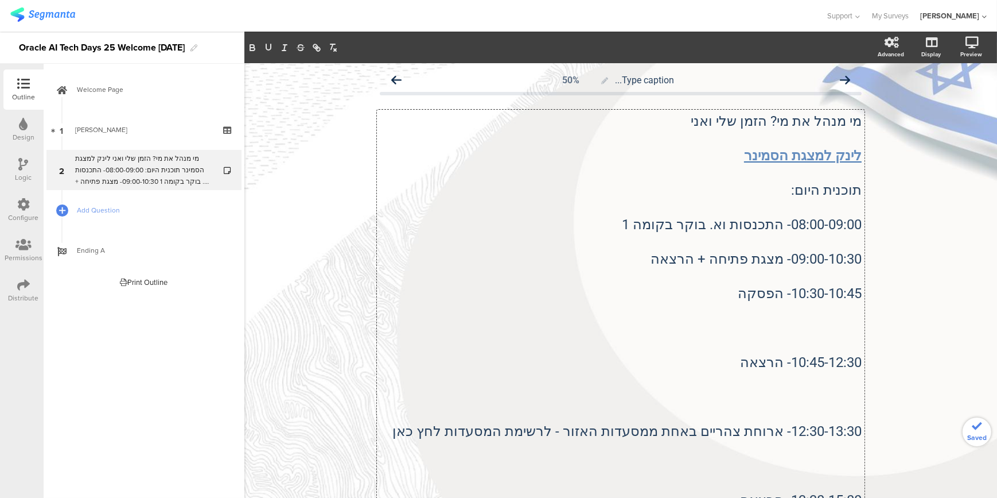
click at [848, 306] on p at bounding box center [621, 310] width 482 height 17
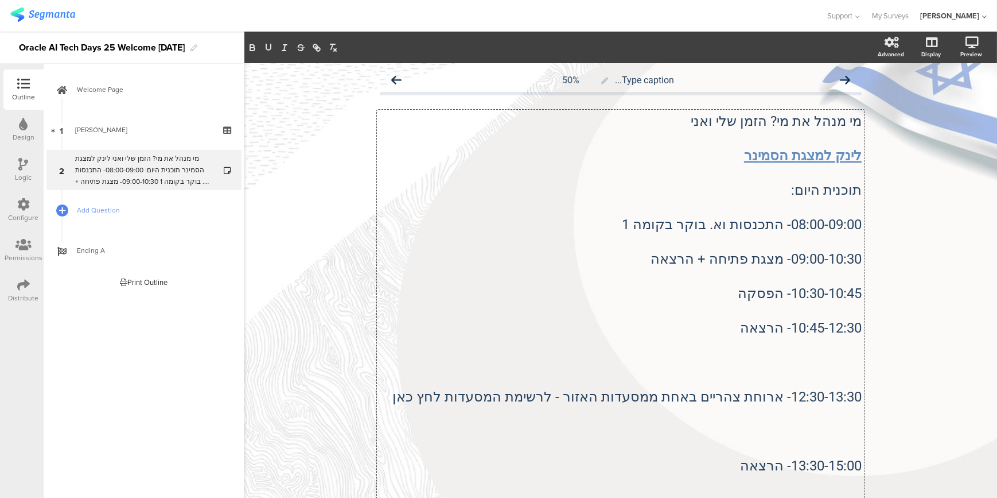
click at [849, 340] on p at bounding box center [621, 344] width 482 height 17
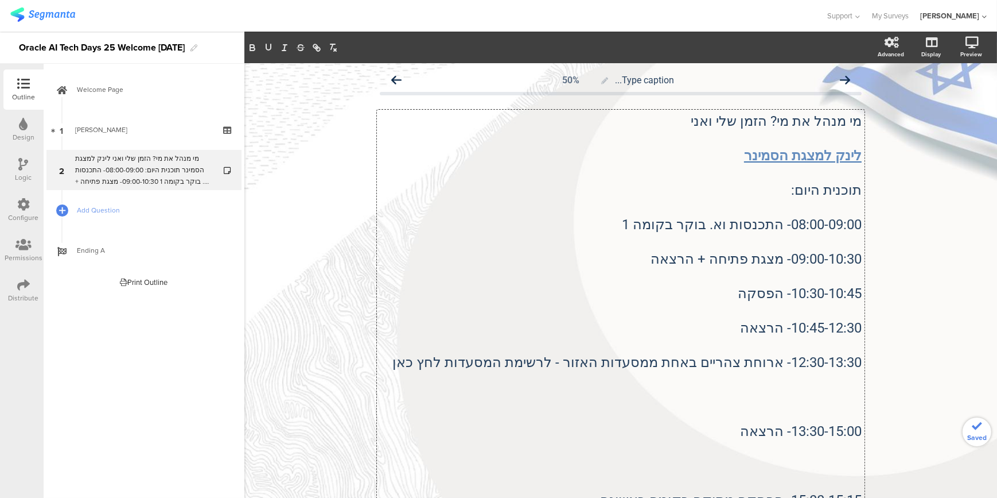
click at [841, 372] on p at bounding box center [621, 379] width 482 height 17
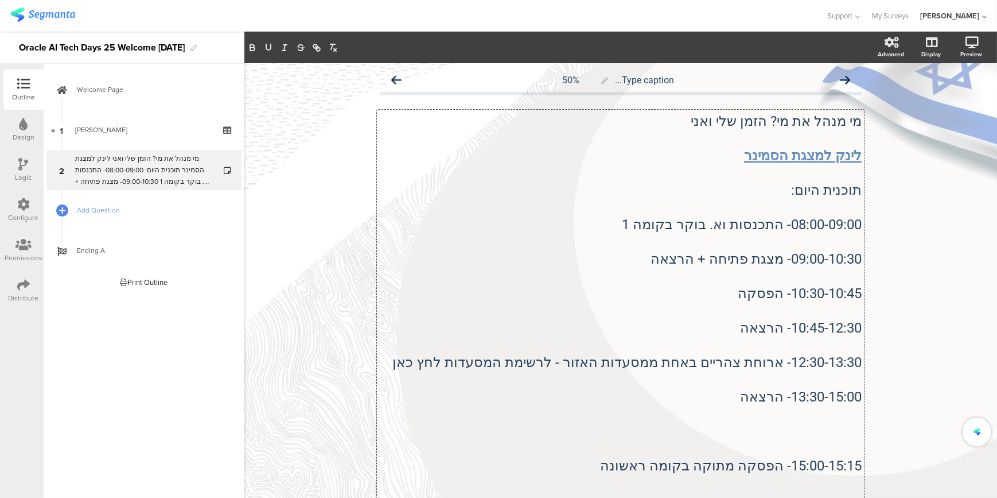
click at [845, 413] on p at bounding box center [621, 413] width 482 height 17
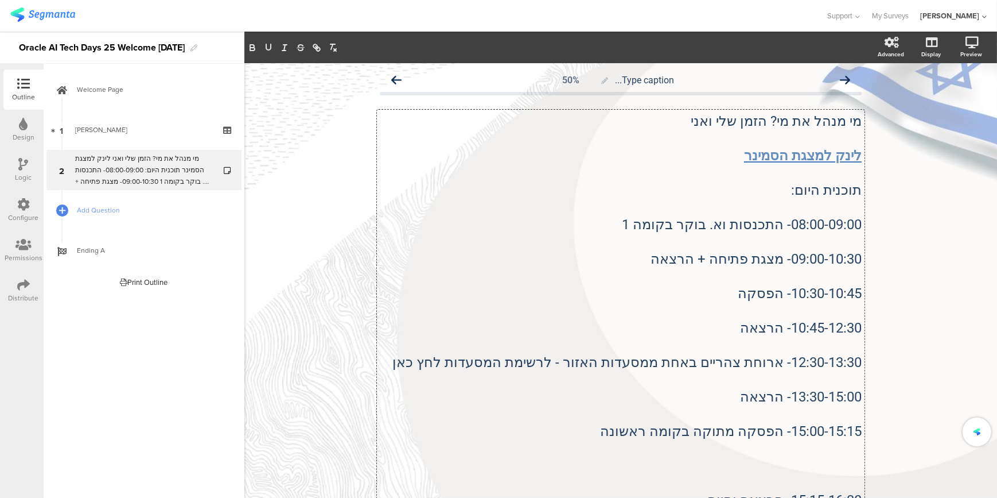
click at [844, 448] on p at bounding box center [621, 448] width 482 height 17
click at [499, 457] on p "15:15-16:30- הרצאה וסיום" at bounding box center [621, 465] width 482 height 17
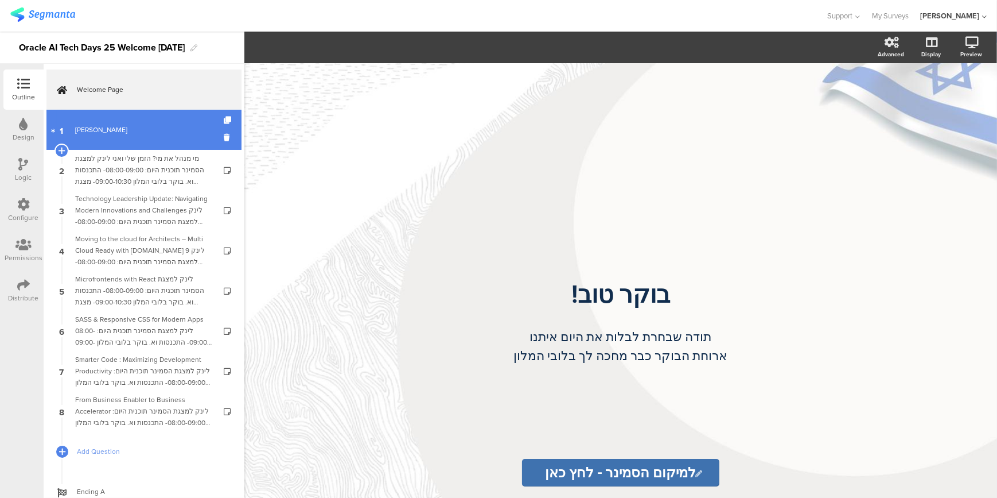
click at [159, 137] on link "1 [PERSON_NAME]" at bounding box center [143, 130] width 195 height 40
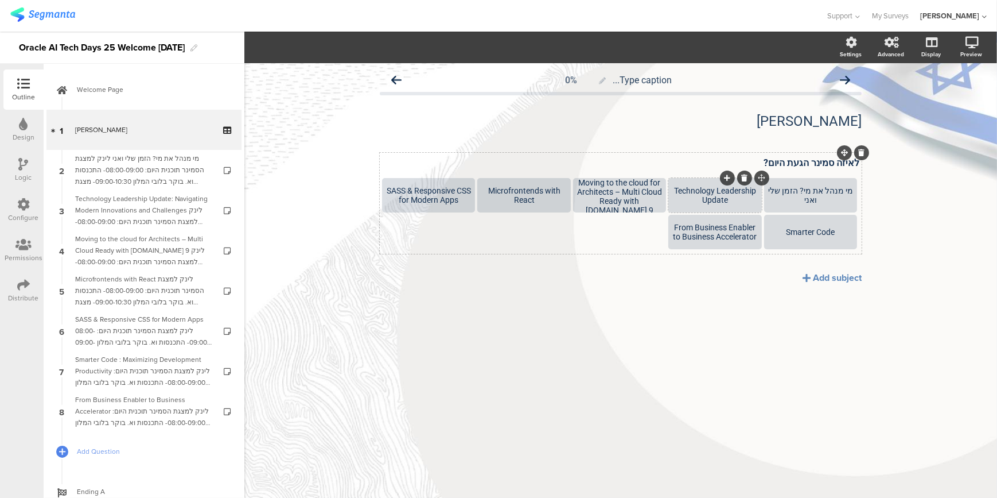
click at [748, 178] on div at bounding box center [744, 177] width 15 height 15
click at [745, 178] on icon at bounding box center [745, 177] width 6 height 7
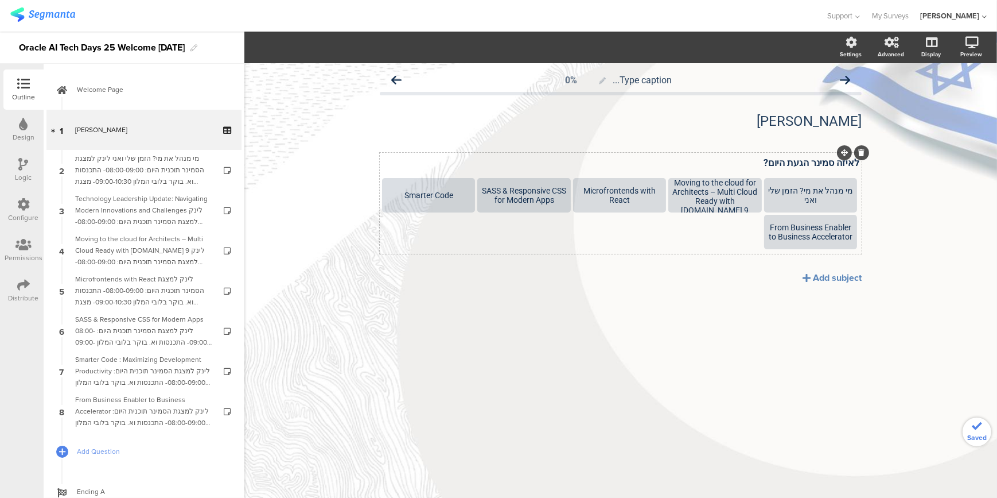
click at [0, 0] on icon at bounding box center [0, 0] width 0 height 0
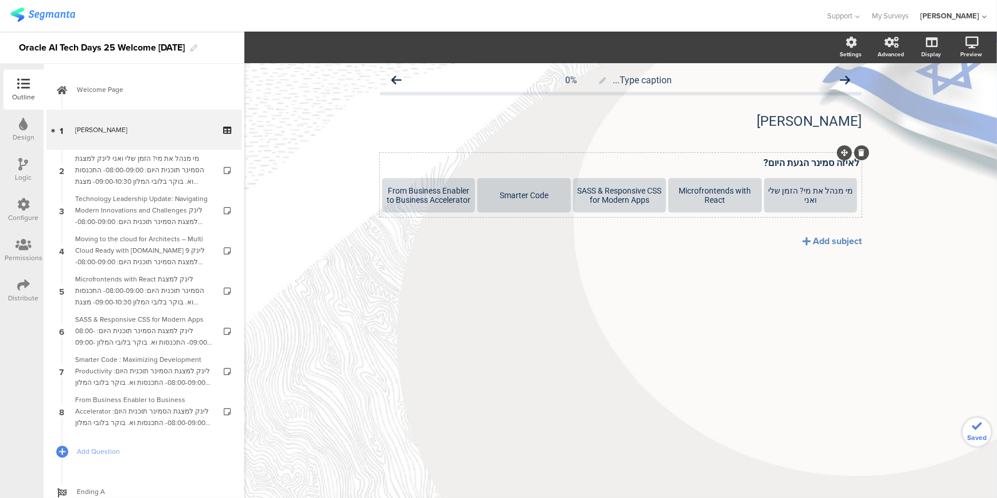
click at [0, 0] on icon at bounding box center [0, 0] width 0 height 0
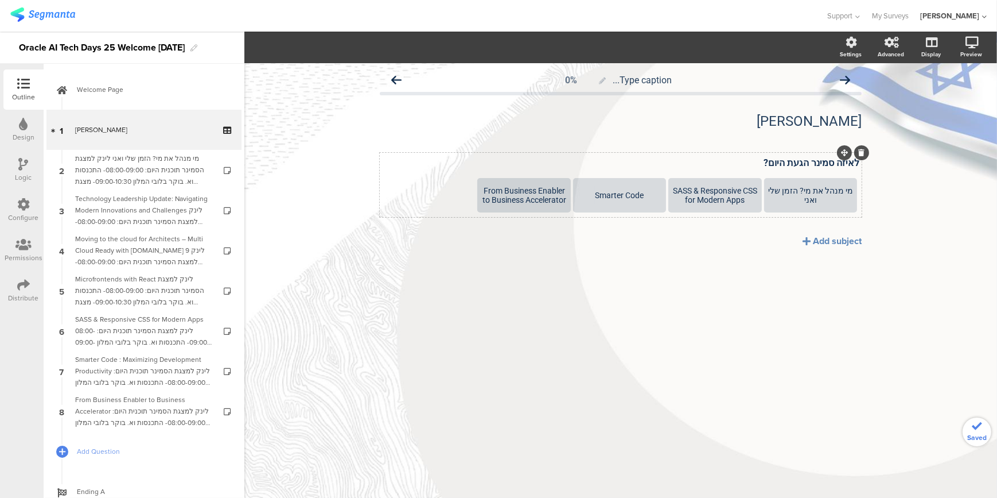
click at [0, 0] on icon at bounding box center [0, 0] width 0 height 0
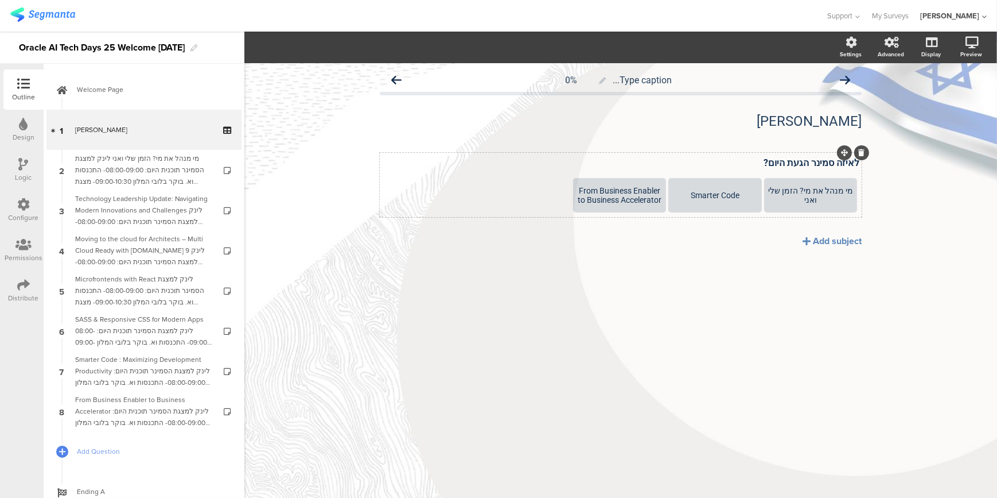
click at [0, 0] on icon at bounding box center [0, 0] width 0 height 0
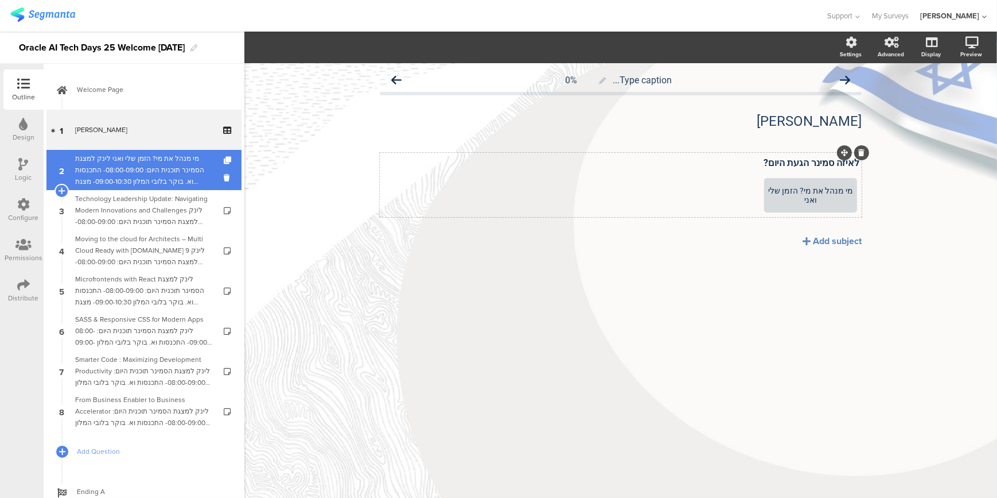
click at [172, 161] on div "מי מנהל את מי? הזמן שלי ואני לינק ל﻿מצגת הסמינר תוכנית היום: 08:00-09:00- התכנס…" at bounding box center [143, 170] width 137 height 34
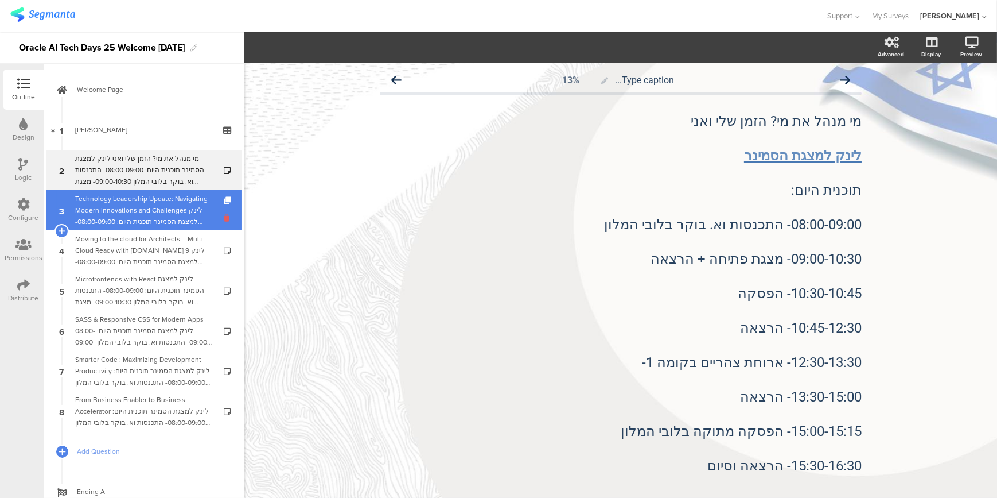
click at [224, 218] on icon at bounding box center [229, 217] width 10 height 11
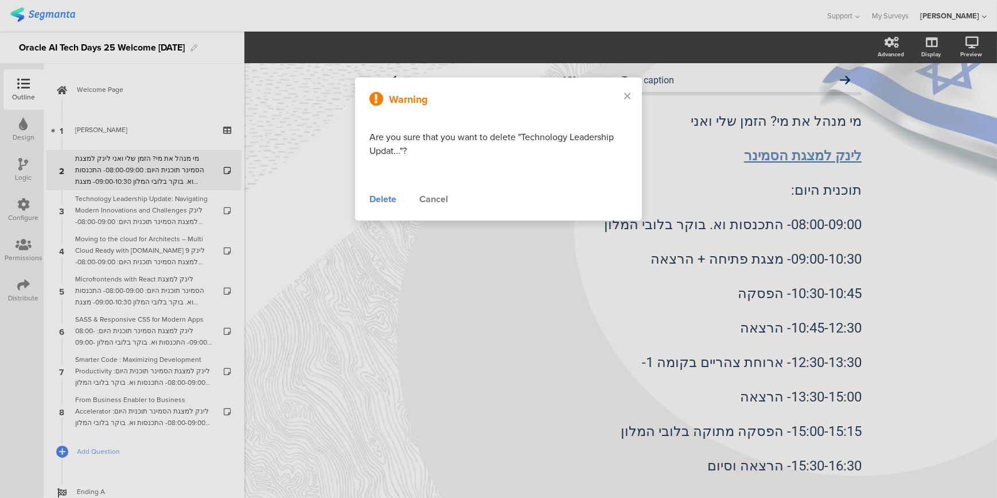
click at [379, 197] on div "Delete" at bounding box center [383, 199] width 27 height 14
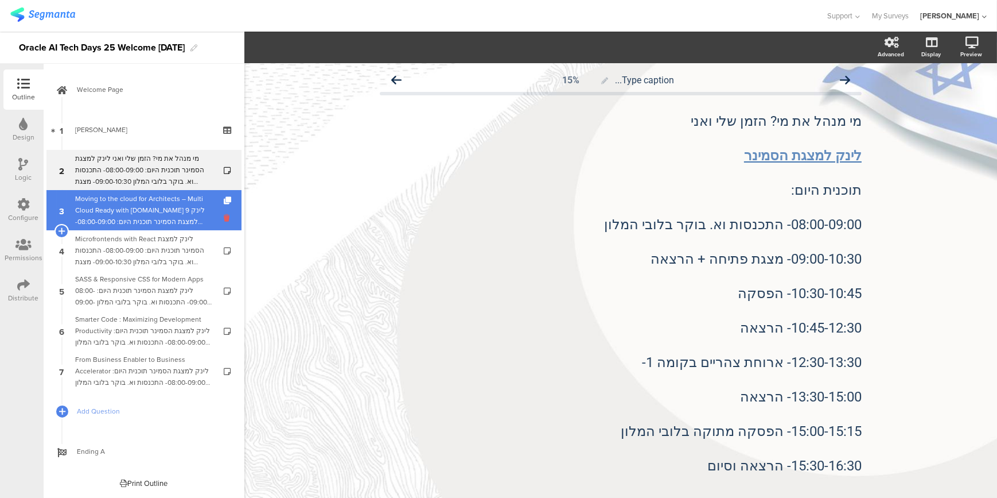
click at [226, 216] on icon at bounding box center [229, 217] width 10 height 11
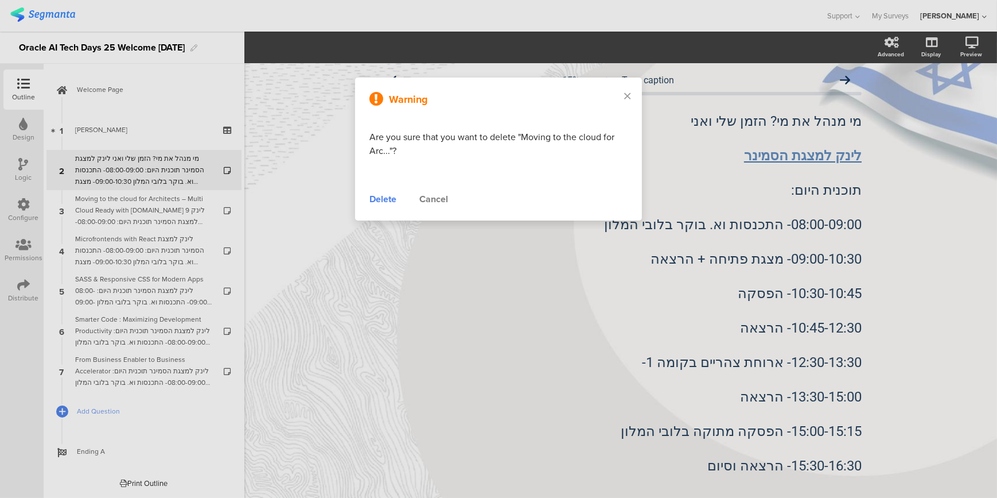
click at [373, 195] on div "Delete" at bounding box center [383, 199] width 27 height 14
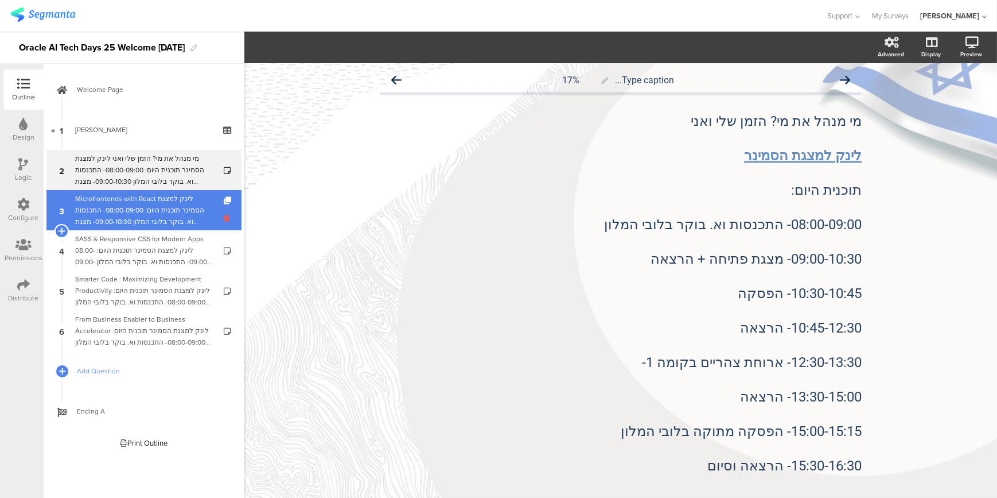
click at [224, 220] on icon at bounding box center [229, 217] width 10 height 11
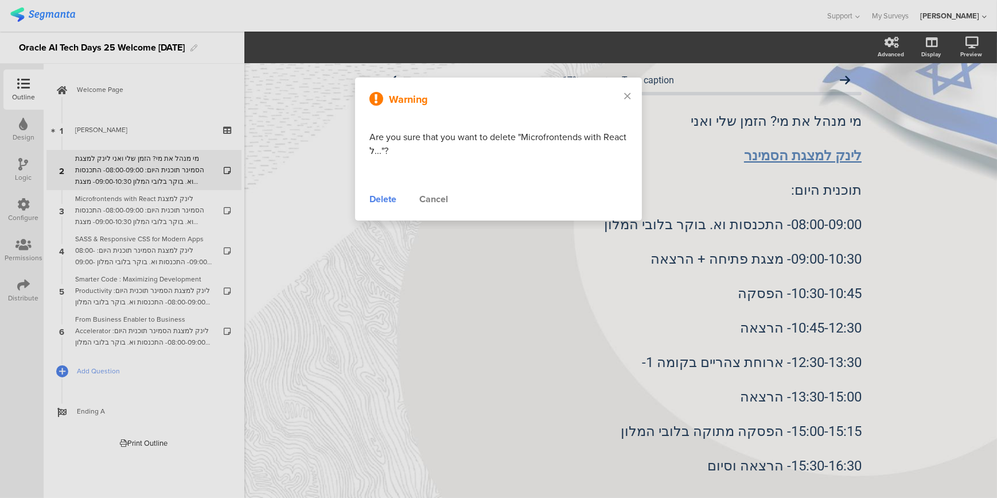
click at [381, 202] on div "Delete" at bounding box center [383, 199] width 27 height 14
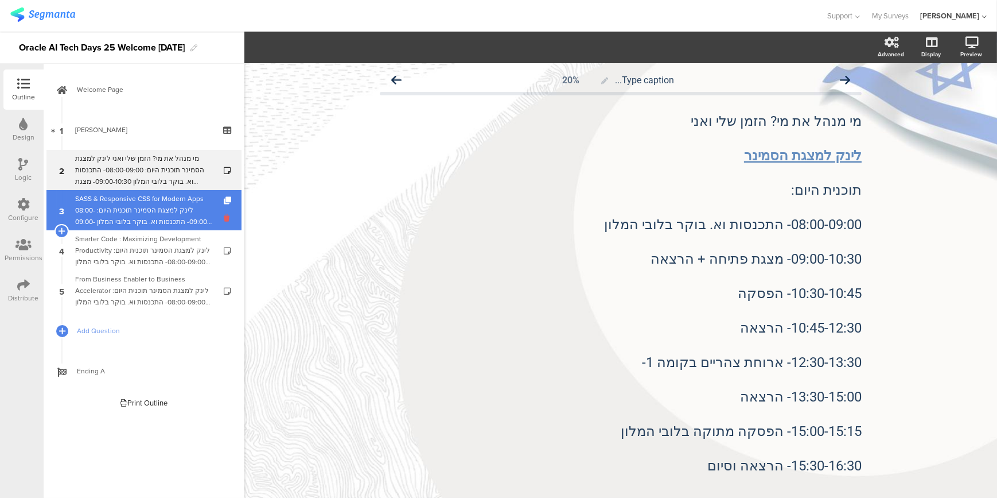
click at [225, 218] on icon at bounding box center [229, 217] width 10 height 11
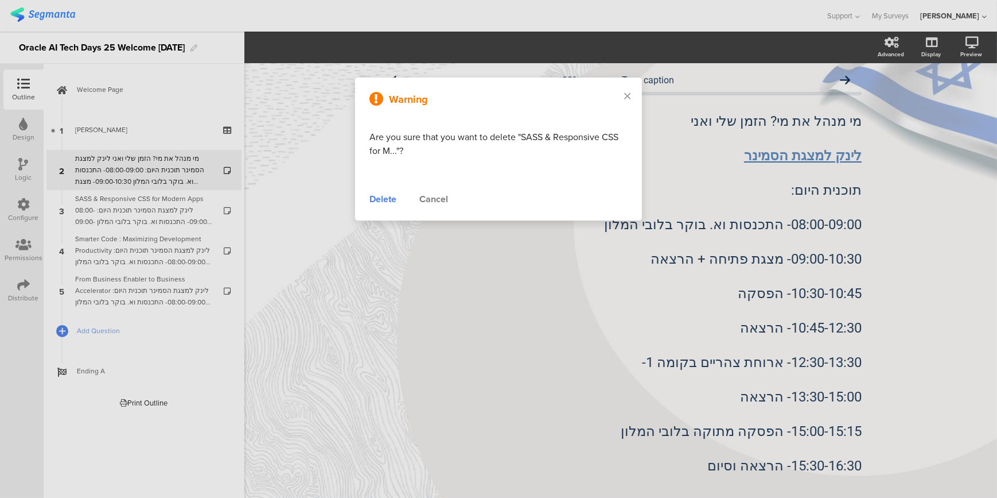
click at [190, 211] on div at bounding box center [498, 249] width 997 height 498
click at [375, 200] on div "Delete" at bounding box center [383, 199] width 27 height 14
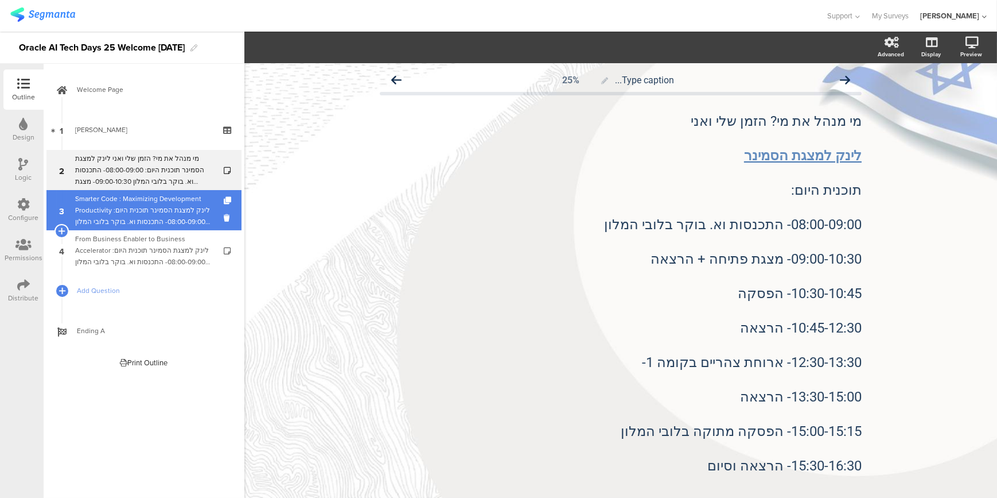
click at [207, 204] on div "Smarter Code : Maximizing Development Productivity לינק למצגת הסמינר תוכנית היו…" at bounding box center [143, 210] width 137 height 34
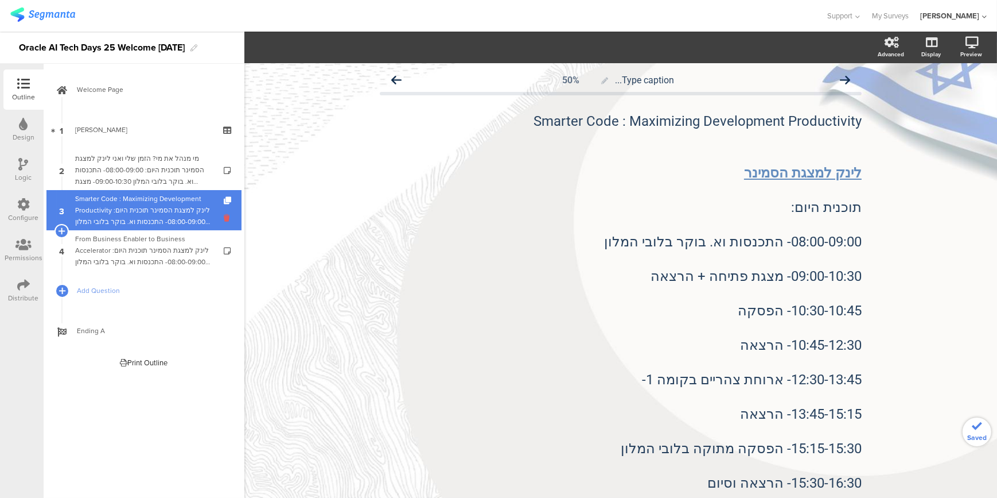
click at [225, 217] on icon at bounding box center [229, 217] width 10 height 11
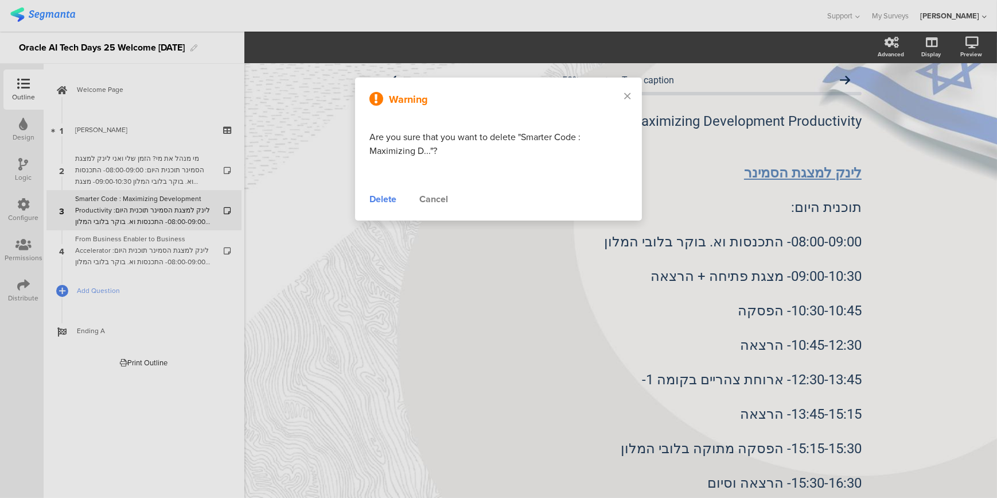
click at [378, 194] on div "Delete" at bounding box center [383, 199] width 27 height 14
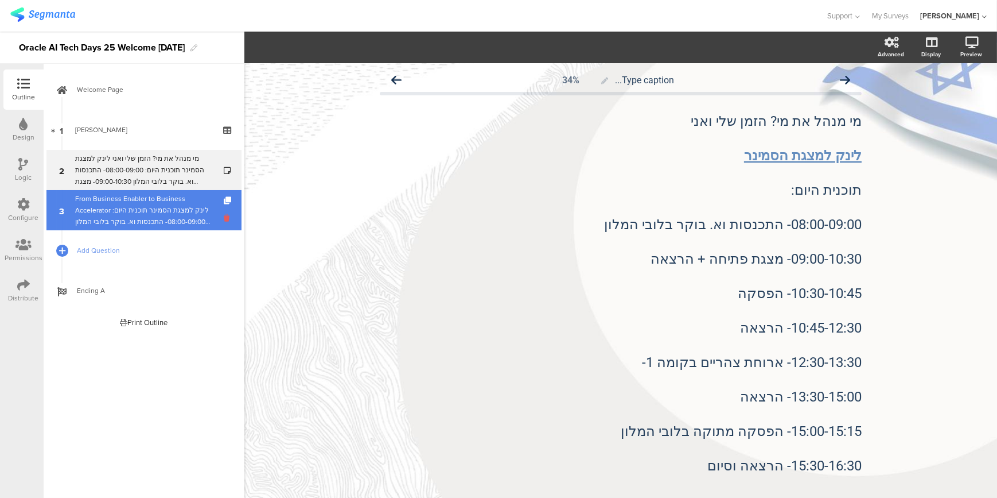
click at [227, 218] on icon at bounding box center [229, 217] width 10 height 11
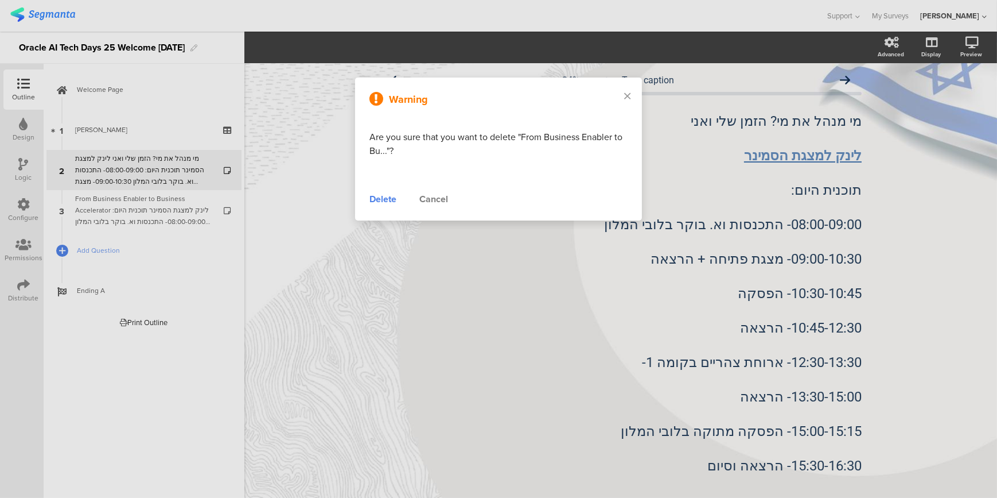
click at [382, 203] on div "Delete" at bounding box center [383, 199] width 27 height 14
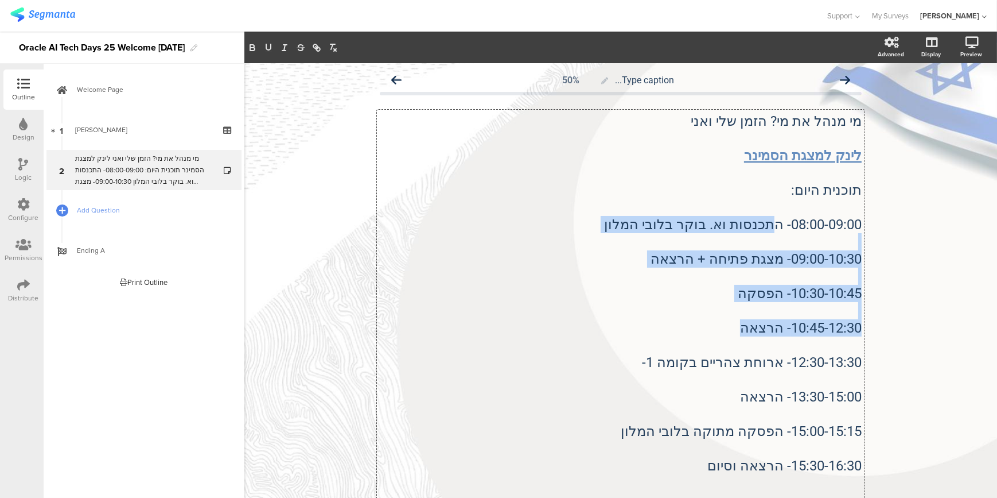
drag, startPoint x: 699, startPoint y: 465, endPoint x: 774, endPoint y: 219, distance: 256.9
click at [774, 219] on div "מי מנהל את מי? הזמן שלי ואני לינק ל﻿מצגת הסמינר תוכנית היום: 08:00-09:00- התכנס…" at bounding box center [621, 354] width 488 height 488
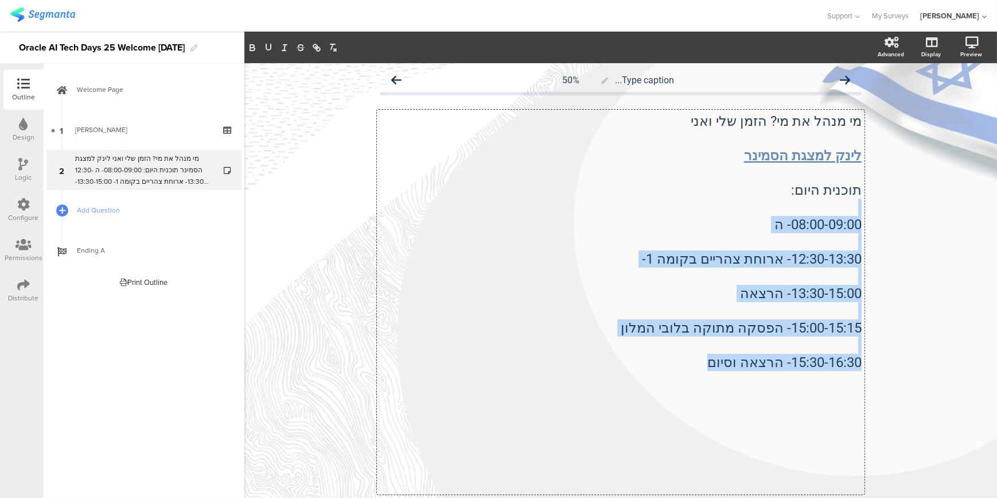
drag, startPoint x: 674, startPoint y: 359, endPoint x: 838, endPoint y: 207, distance: 223.8
click at [838, 207] on div "מי מנהל את מי? הזמן שלי ואני לינק ל﻿מצגת הסמינר תוכנית היום: 08:00-09:00- ה 12:…" at bounding box center [621, 301] width 482 height 379
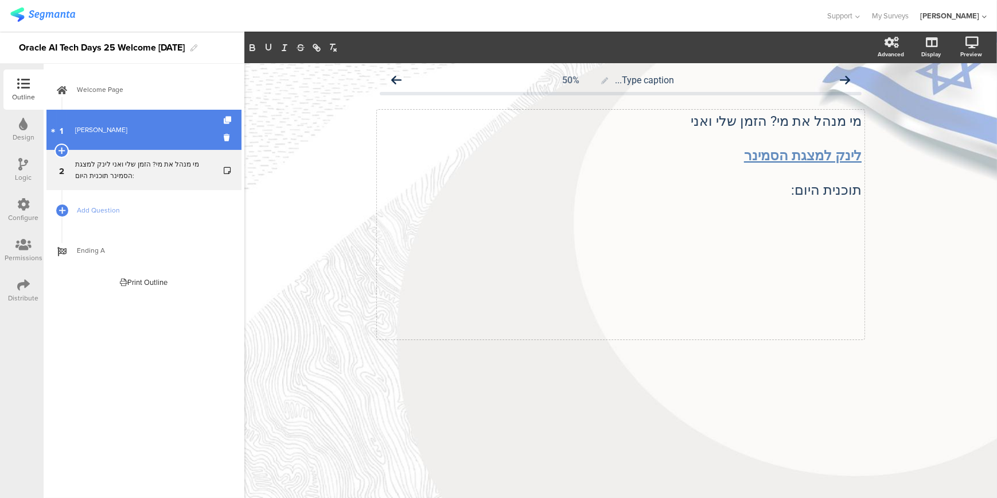
click at [138, 138] on link "1 [PERSON_NAME]" at bounding box center [143, 130] width 195 height 40
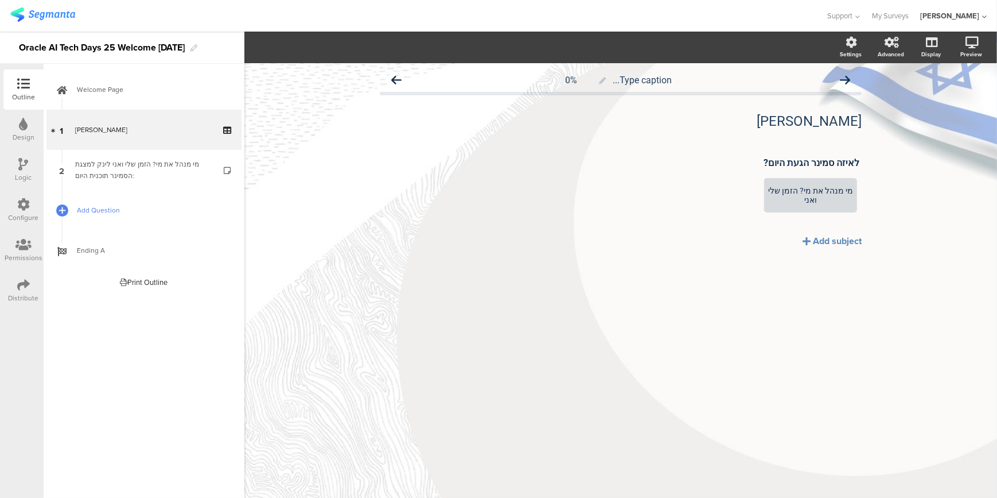
click at [131, 201] on link "Add Question" at bounding box center [143, 210] width 195 height 40
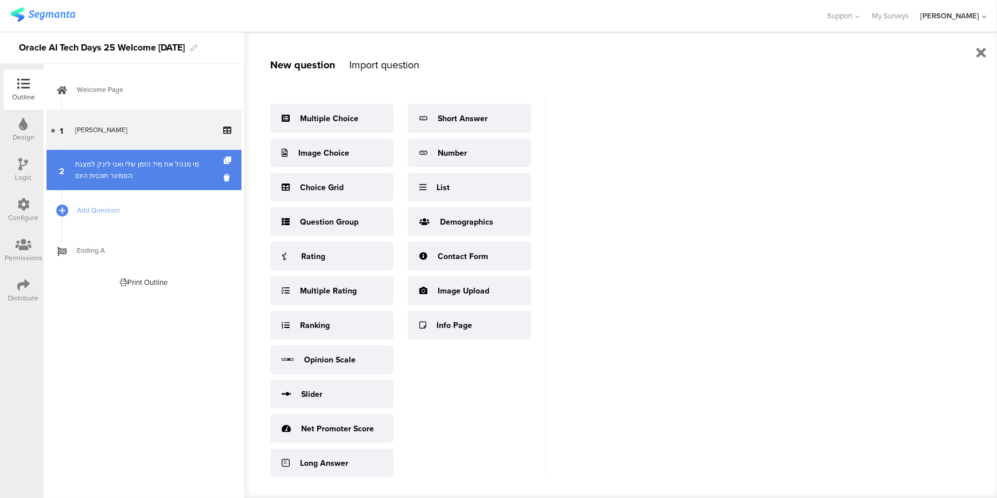
click at [142, 177] on div "מי מנהל את מי? הזמן שלי ואני לינק ל﻿מצגת הסמינר תוכנית היום:" at bounding box center [143, 169] width 137 height 23
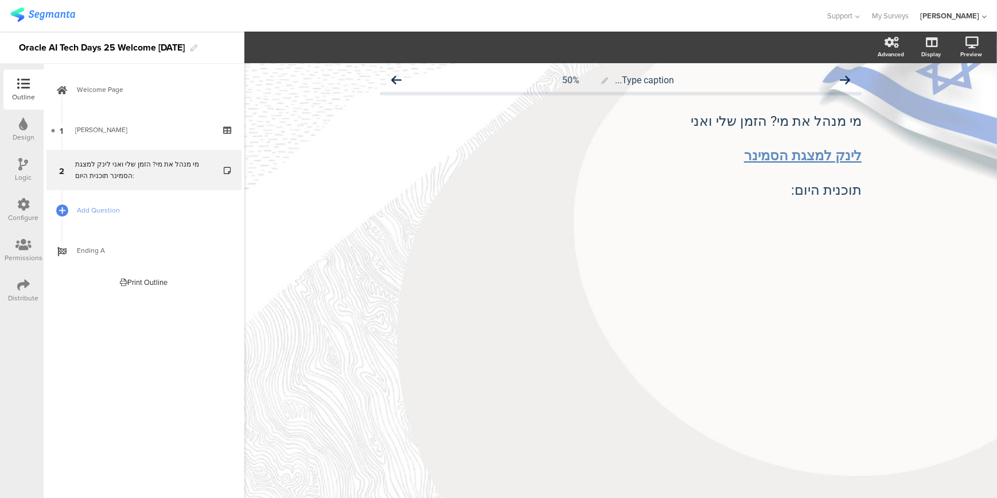
click at [965, 15] on div "[PERSON_NAME]" at bounding box center [950, 15] width 59 height 11
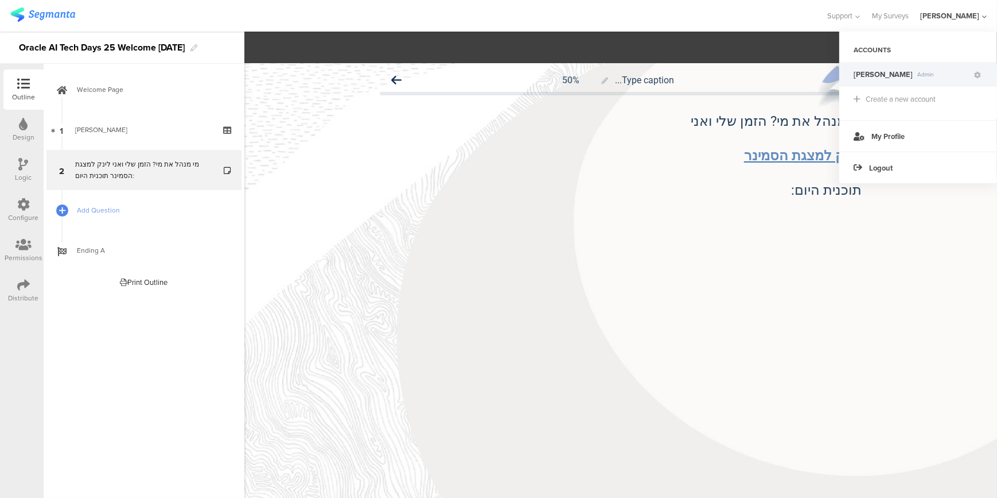
click at [867, 72] on span "[PERSON_NAME]" at bounding box center [883, 74] width 59 height 11
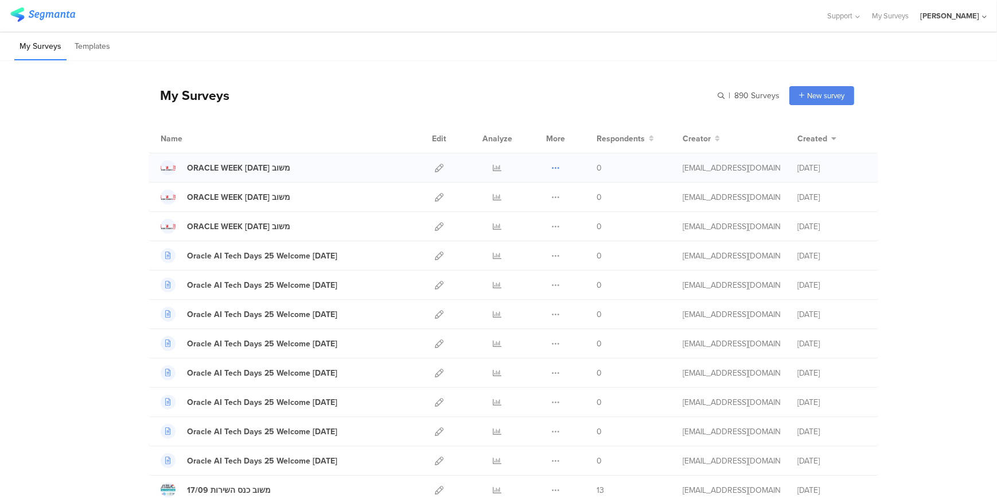
click at [552, 166] on icon at bounding box center [556, 168] width 9 height 9
click at [542, 196] on button "Duplicate" at bounding box center [533, 197] width 63 height 21
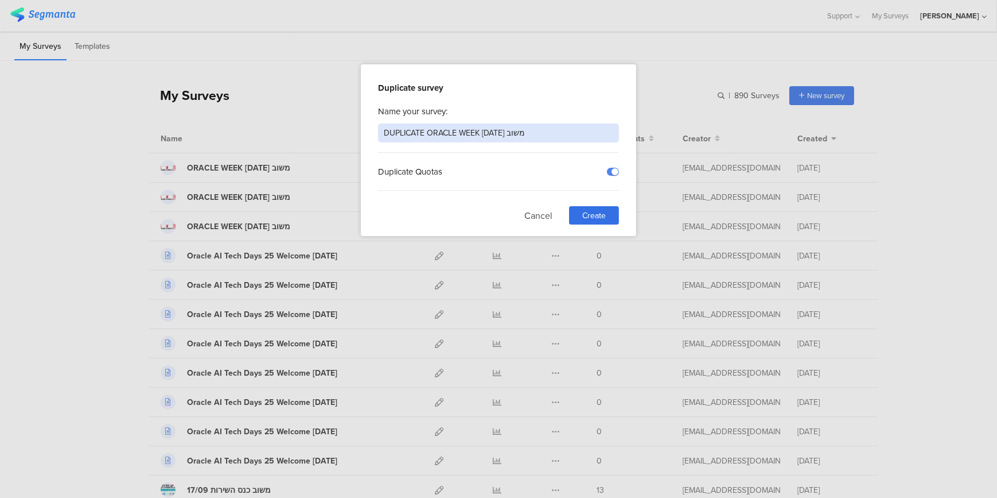
drag, startPoint x: 423, startPoint y: 134, endPoint x: 376, endPoint y: 139, distance: 47.3
click at [376, 139] on div "Duplicate survey Name your survey: DUPLICATE ORACLE WEEK 24.11.25 משוב Duplicat…" at bounding box center [498, 150] width 275 height 172
click at [452, 131] on input "ORACLE WEEK 24.11.25 משוב" at bounding box center [498, 132] width 241 height 19
type input "ORACLE WEEK 26.11.25 משוב"
click at [604, 207] on div "Create" at bounding box center [594, 215] width 50 height 18
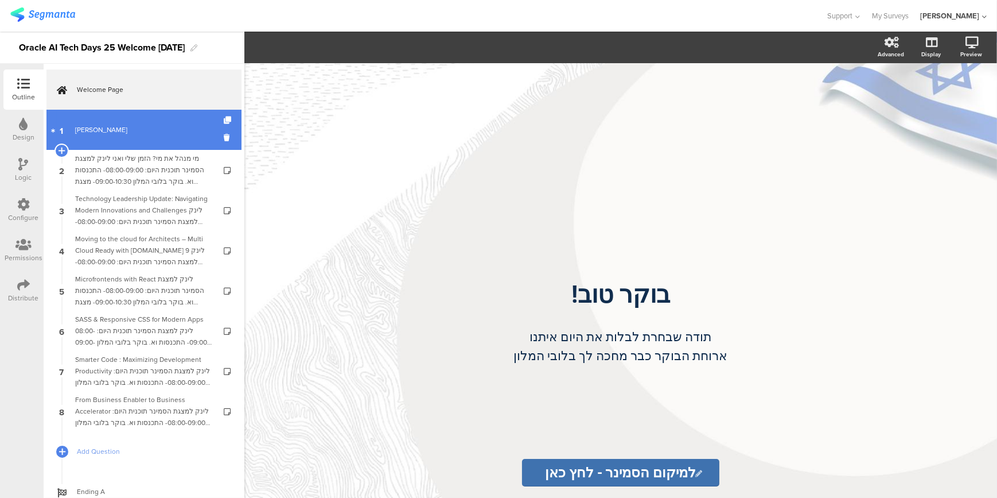
click at [100, 131] on div "[PERSON_NAME]" at bounding box center [143, 129] width 137 height 11
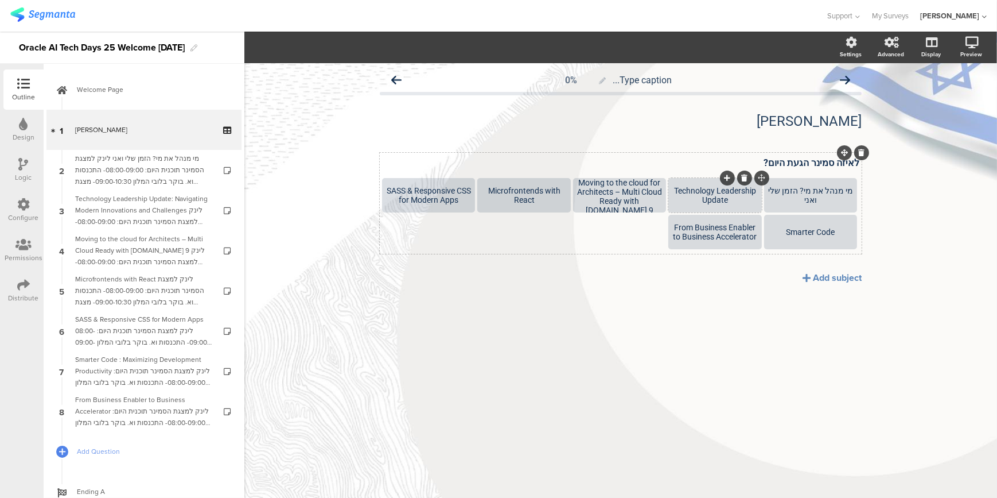
click at [744, 180] on icon at bounding box center [745, 177] width 6 height 7
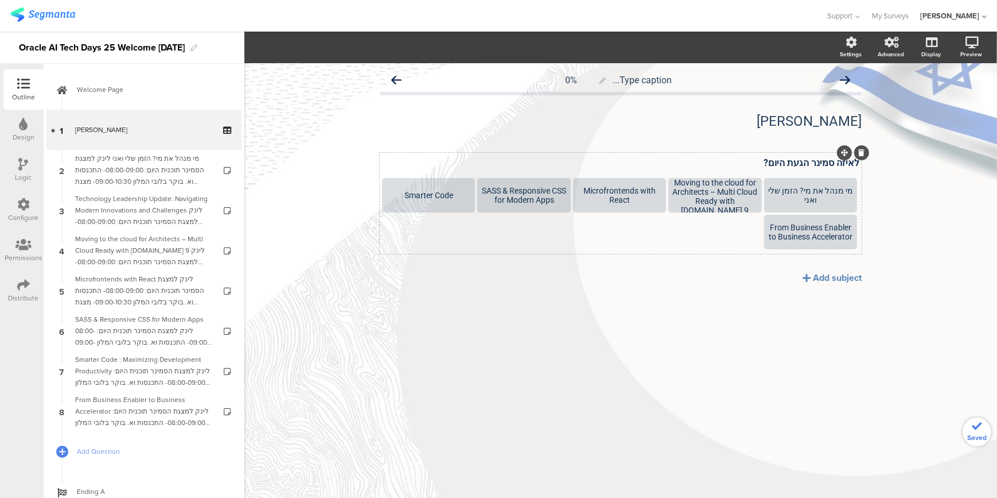
click at [0, 0] on icon at bounding box center [0, 0] width 0 height 0
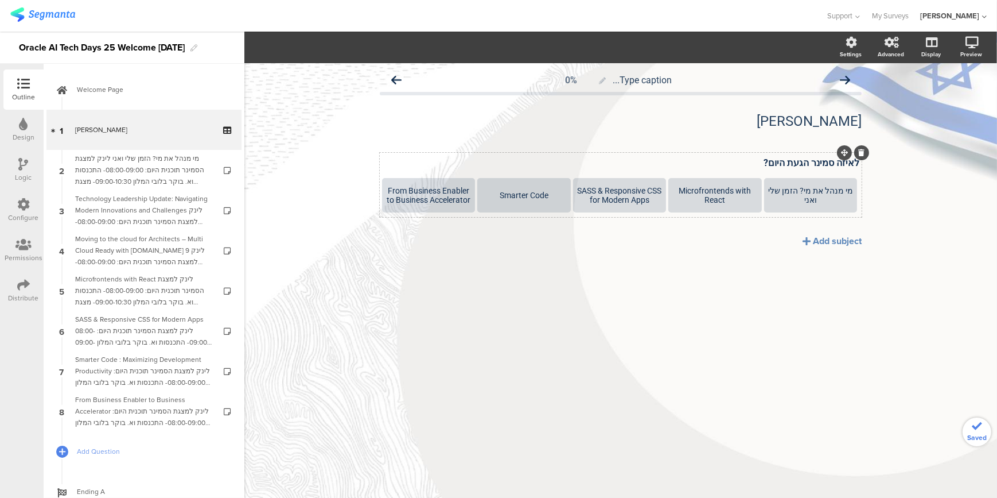
click at [0, 0] on icon at bounding box center [0, 0] width 0 height 0
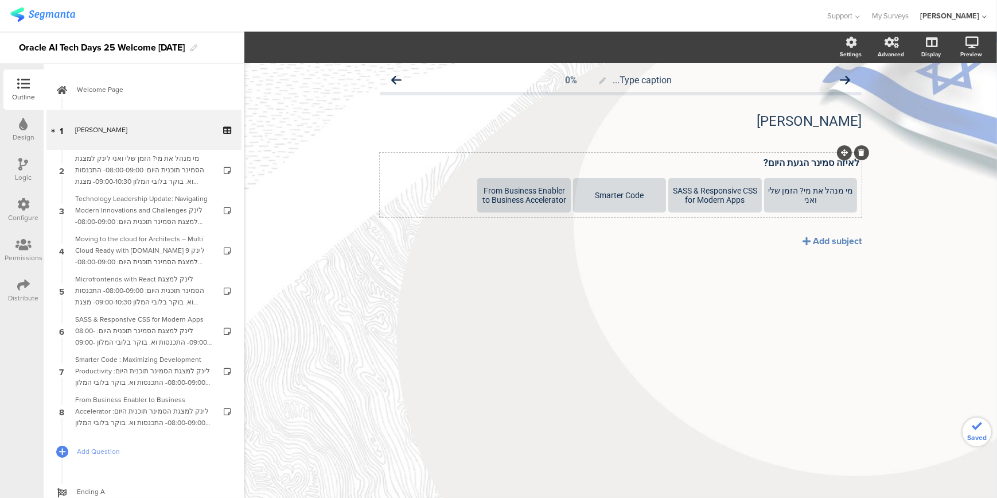
click at [0, 0] on icon at bounding box center [0, 0] width 0 height 0
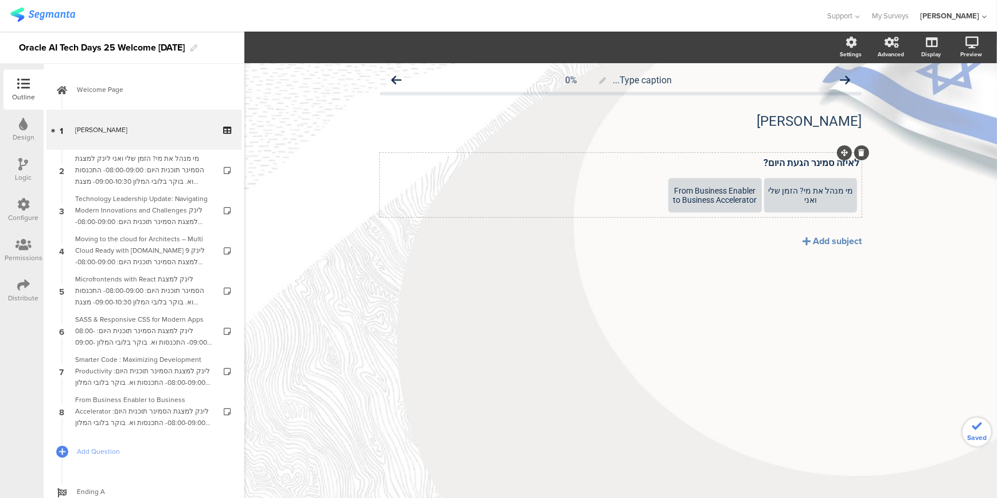
click at [0, 0] on icon at bounding box center [0, 0] width 0 height 0
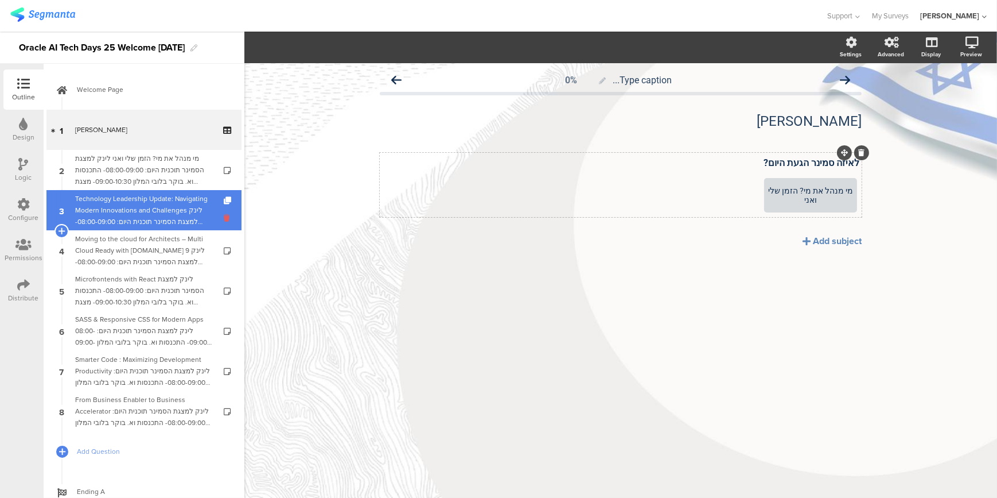
click at [224, 217] on icon at bounding box center [229, 217] width 10 height 11
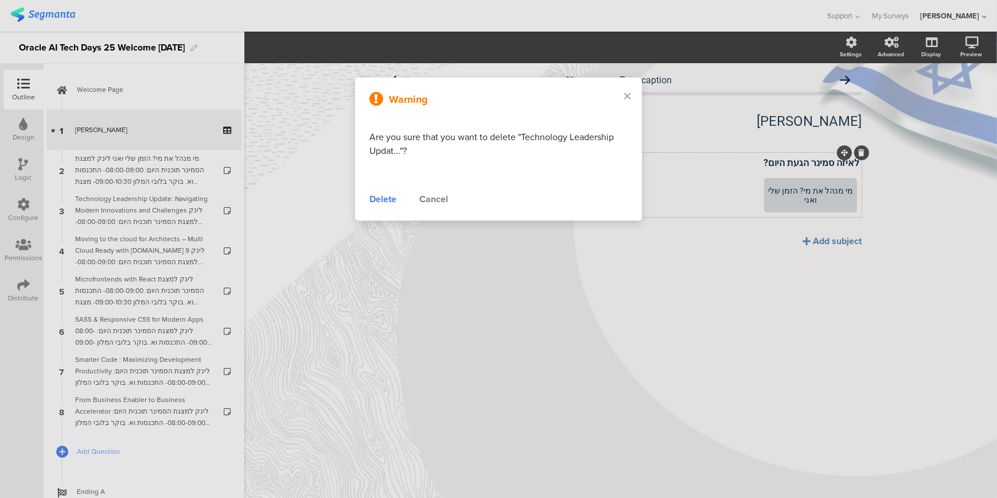
click at [378, 198] on div "Delete" at bounding box center [383, 199] width 27 height 14
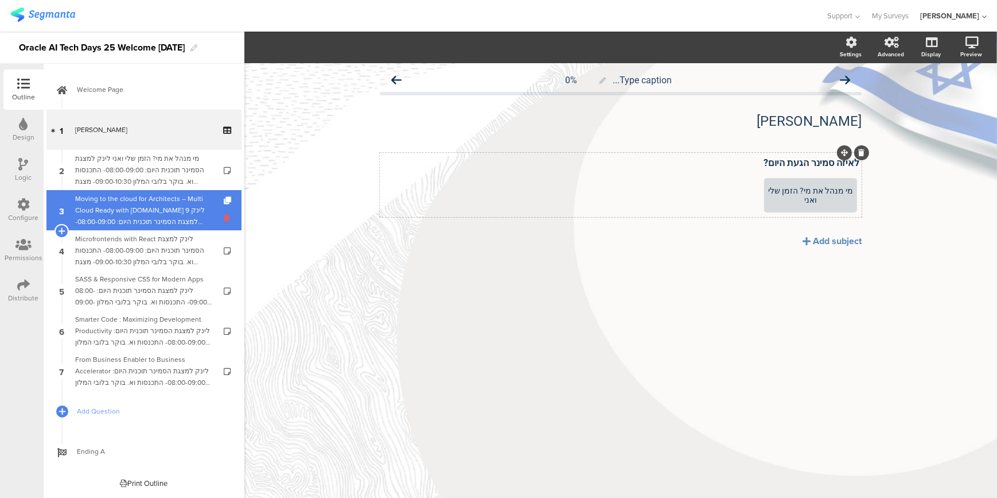
click at [228, 218] on icon at bounding box center [229, 217] width 10 height 11
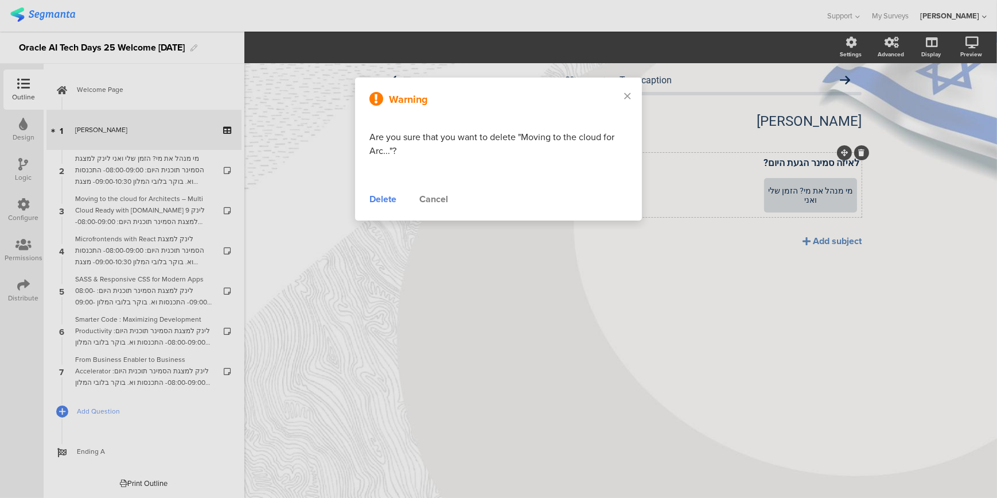
click at [385, 200] on div "Delete" at bounding box center [383, 199] width 27 height 14
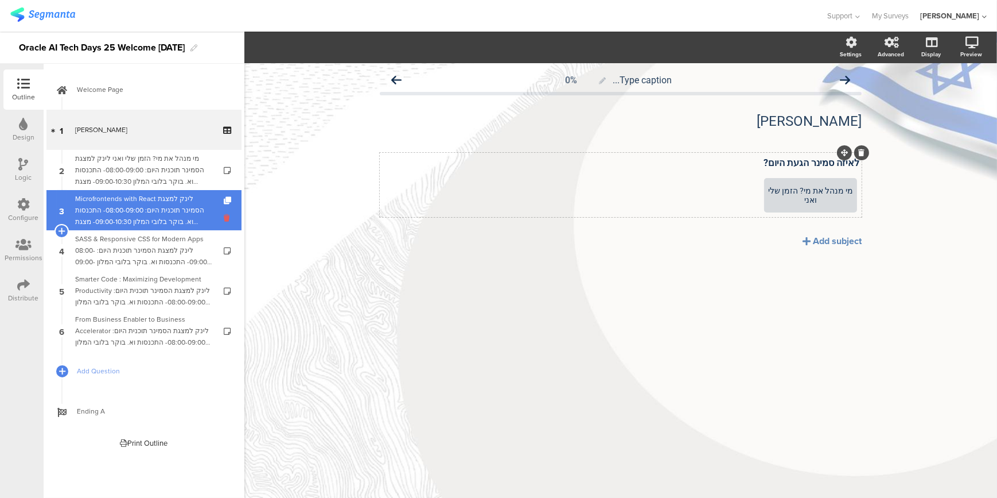
click at [225, 218] on icon at bounding box center [229, 217] width 10 height 11
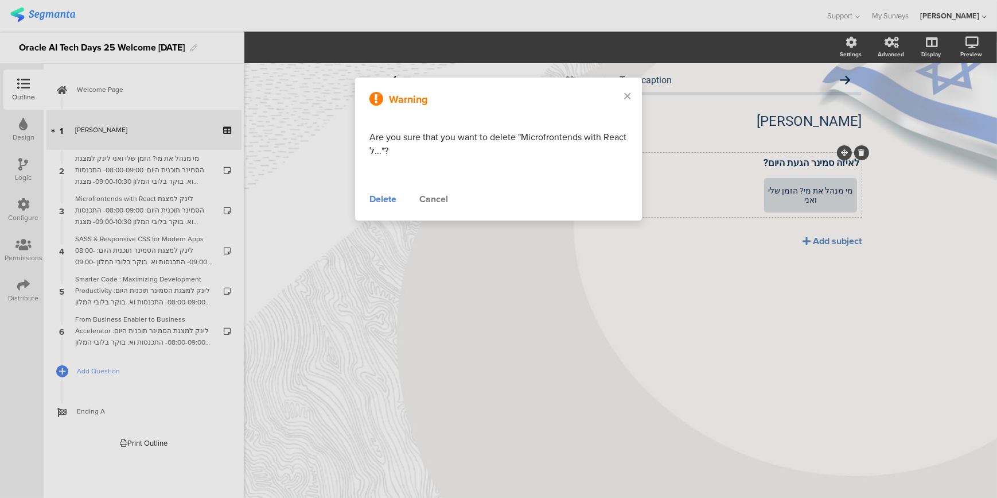
click at [379, 197] on div "Delete" at bounding box center [383, 199] width 27 height 14
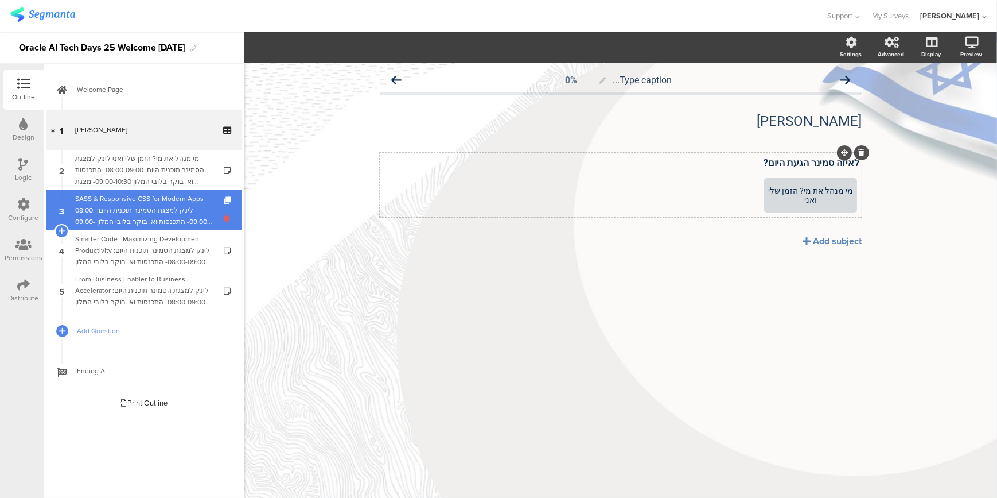
click at [225, 213] on icon at bounding box center [229, 217] width 10 height 11
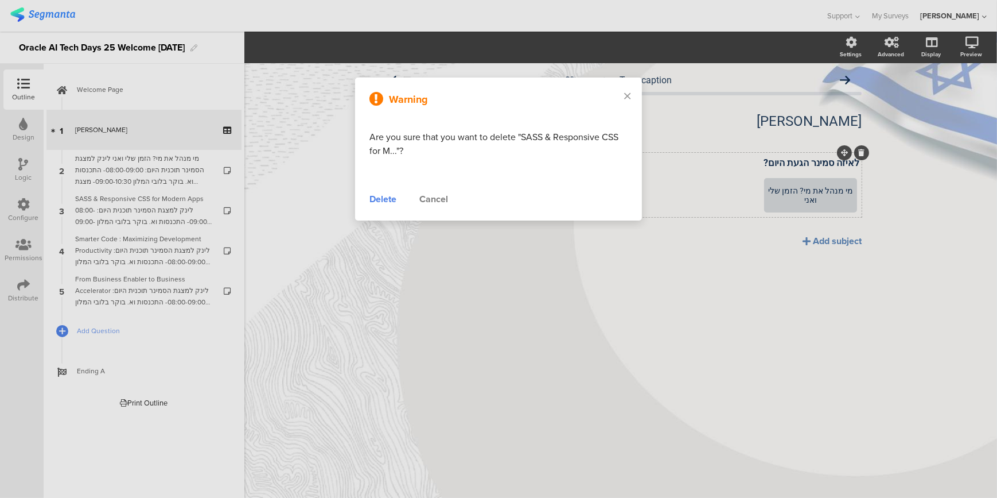
drag, startPoint x: 393, startPoint y: 200, endPoint x: 270, endPoint y: 214, distance: 124.2
click at [391, 201] on div "Delete" at bounding box center [383, 199] width 27 height 14
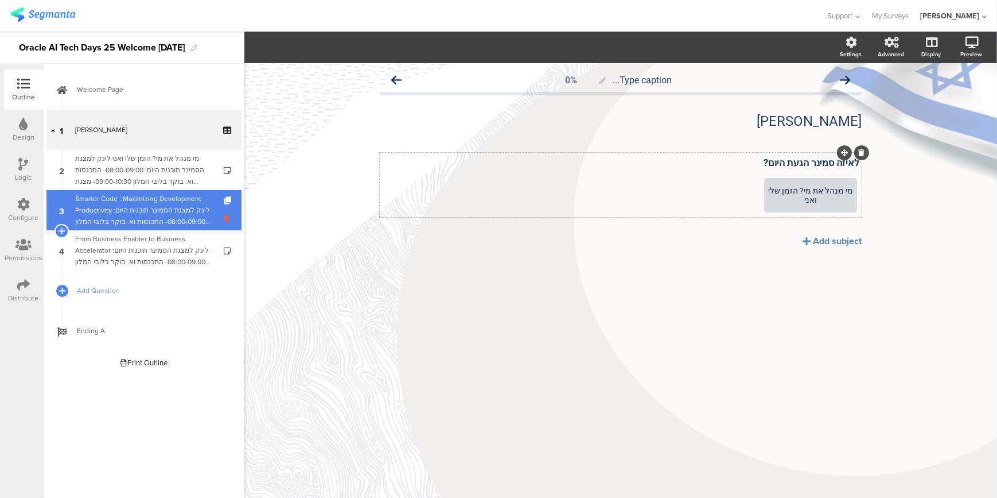
click at [226, 218] on icon at bounding box center [229, 217] width 10 height 11
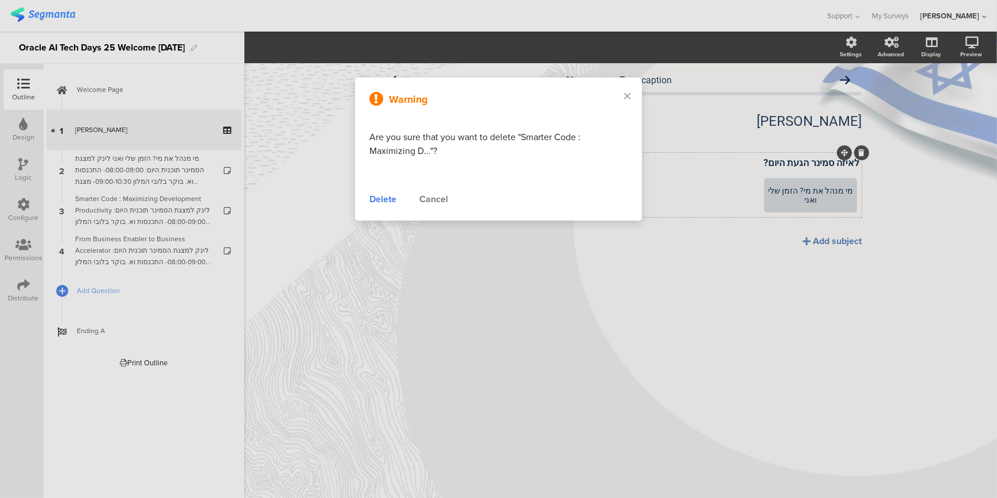
drag, startPoint x: 381, startPoint y: 198, endPoint x: 375, endPoint y: 204, distance: 8.1
click at [381, 199] on div "Delete" at bounding box center [383, 199] width 27 height 14
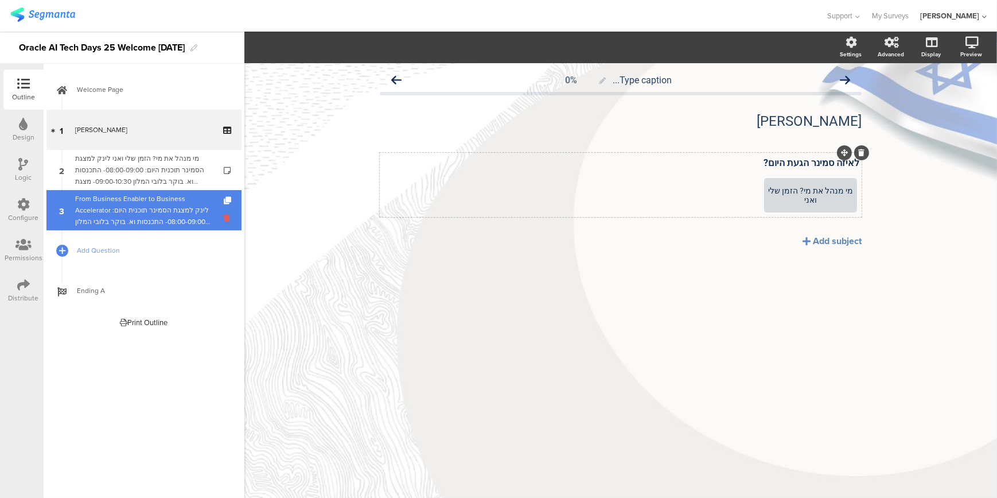
click at [225, 221] on icon at bounding box center [229, 217] width 10 height 11
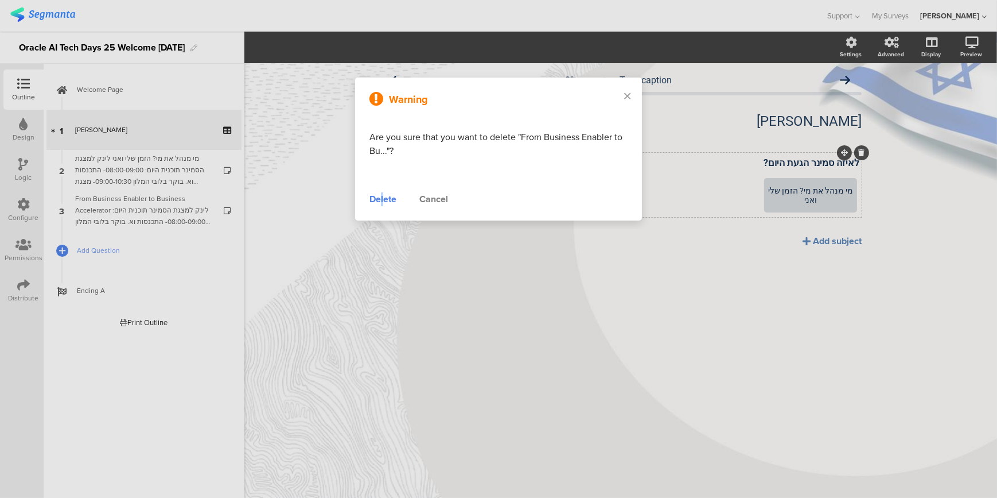
click at [383, 198] on div "Delete" at bounding box center [383, 199] width 27 height 14
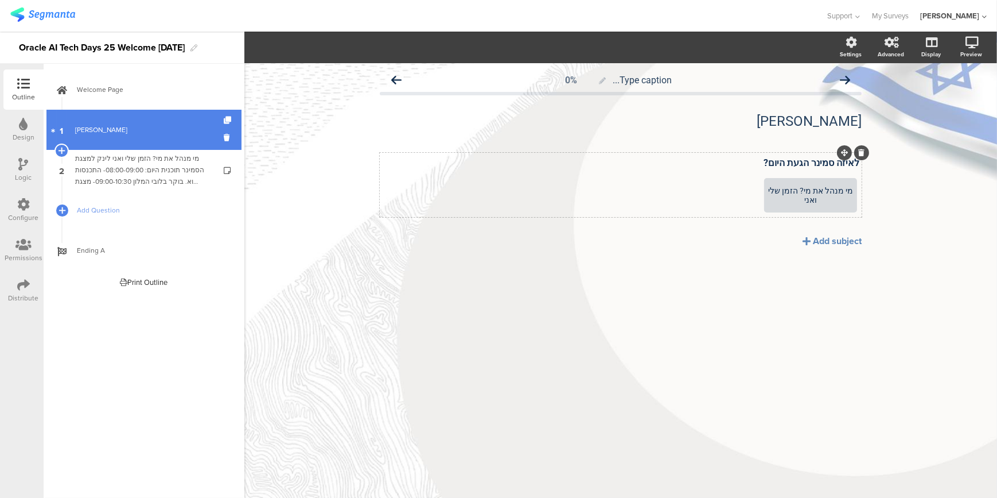
click at [127, 127] on div "[PERSON_NAME]" at bounding box center [143, 129] width 137 height 11
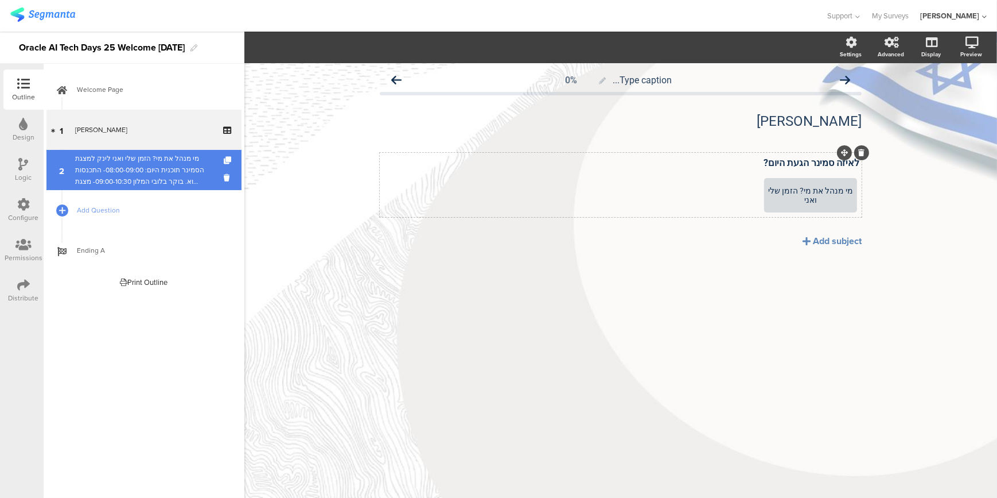
click at [119, 167] on div "מי מנהל את מי? הזמן שלי ואני לינק ל﻿מצגת הסמינר תוכנית היום: 08:00-09:00- התכנס…" at bounding box center [143, 170] width 137 height 34
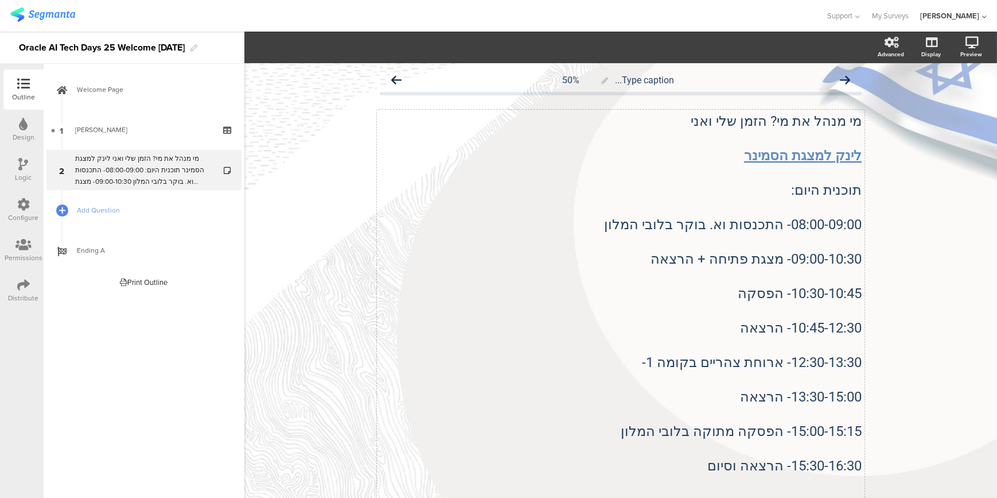
click at [736, 285] on div "מי מנהל את מי? הזמן שלי ואני לינק ל﻿מצגת הסמינר תוכנית היום: 08:00-09:00- התכנס…" at bounding box center [621, 354] width 488 height 488
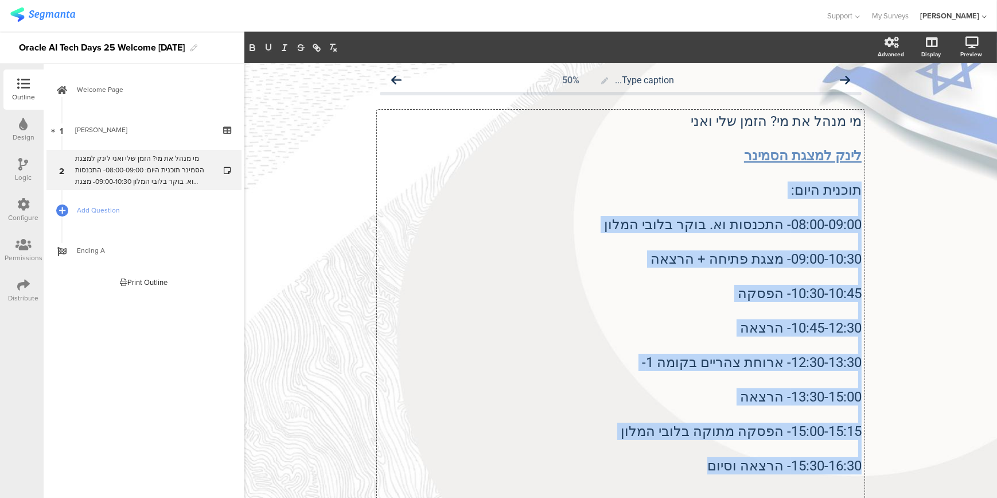
drag, startPoint x: 692, startPoint y: 468, endPoint x: 856, endPoint y: 193, distance: 321.0
click at [856, 193] on div "מי מנהל את מי? הזמן שלי ואני לינק ל﻿מצגת הסמינר תוכנית היום: 08:00-09:00- התכנס…" at bounding box center [621, 353] width 482 height 482
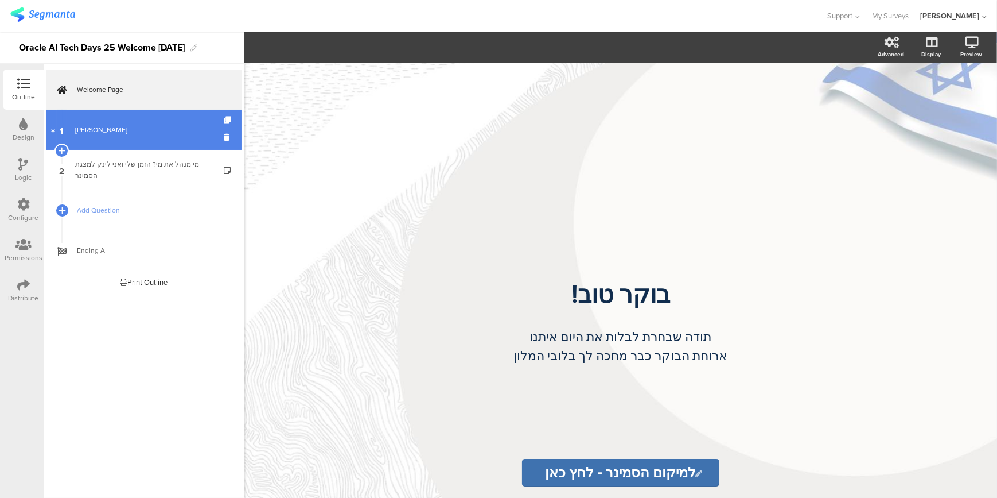
click at [129, 134] on div "[PERSON_NAME]" at bounding box center [143, 129] width 137 height 11
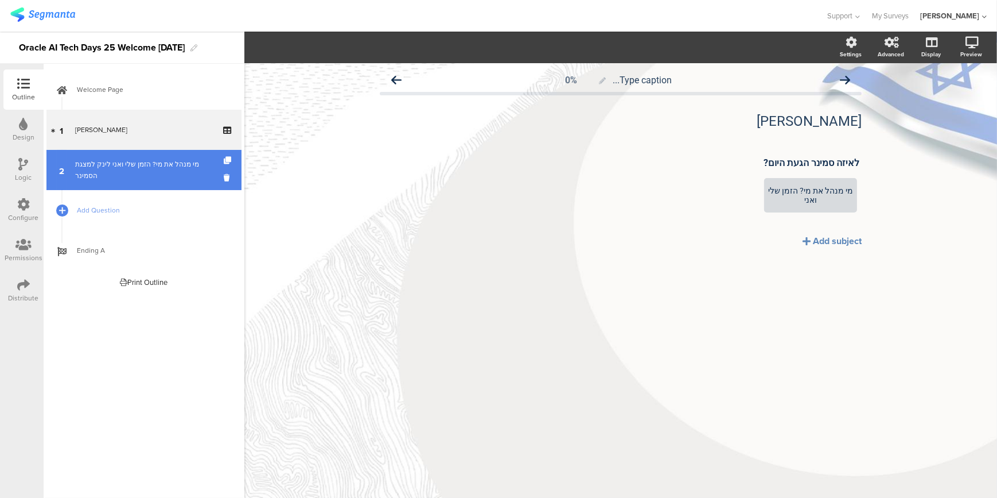
click at [130, 171] on div "מי מנהל את מי? הזמן שלי ואני לינק ל﻿מצגת הסמינר" at bounding box center [143, 169] width 137 height 23
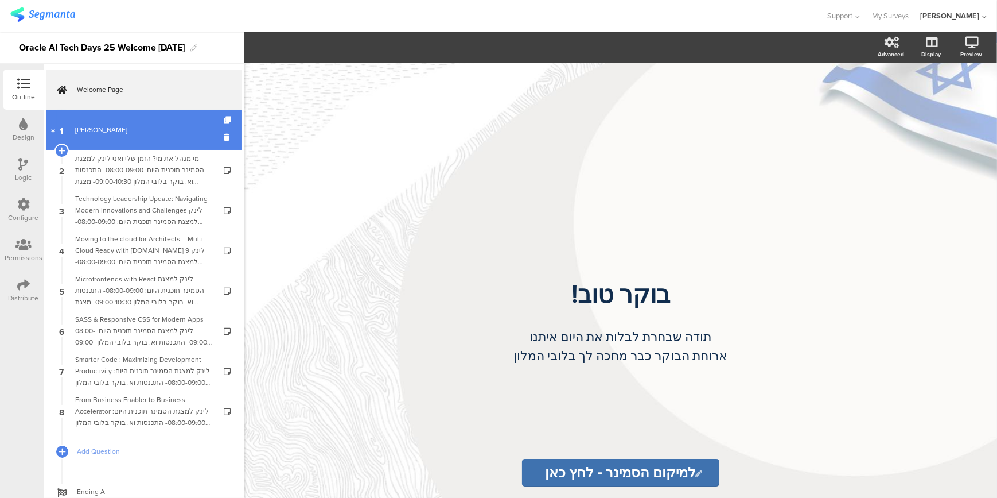
click at [135, 140] on link "1 [PERSON_NAME]" at bounding box center [143, 130] width 195 height 40
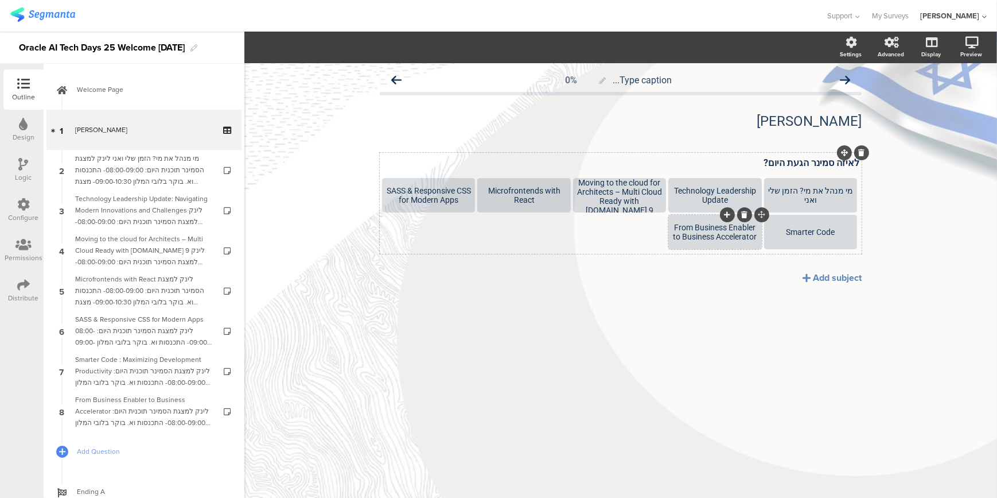
click at [745, 212] on icon at bounding box center [745, 214] width 6 height 7
click at [842, 211] on icon at bounding box center [840, 214] width 6 height 7
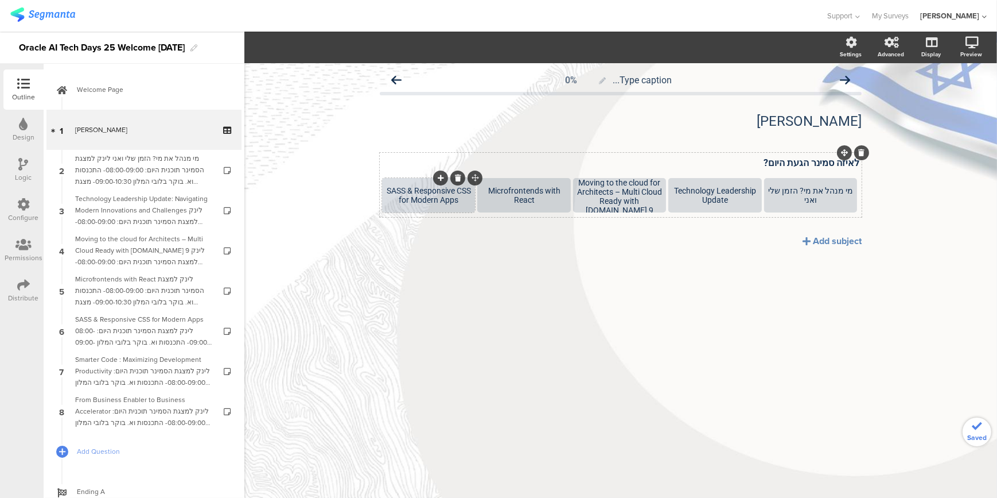
click at [463, 182] on div at bounding box center [458, 177] width 15 height 15
click at [459, 177] on icon at bounding box center [458, 177] width 6 height 7
click at [557, 173] on div at bounding box center [553, 177] width 15 height 15
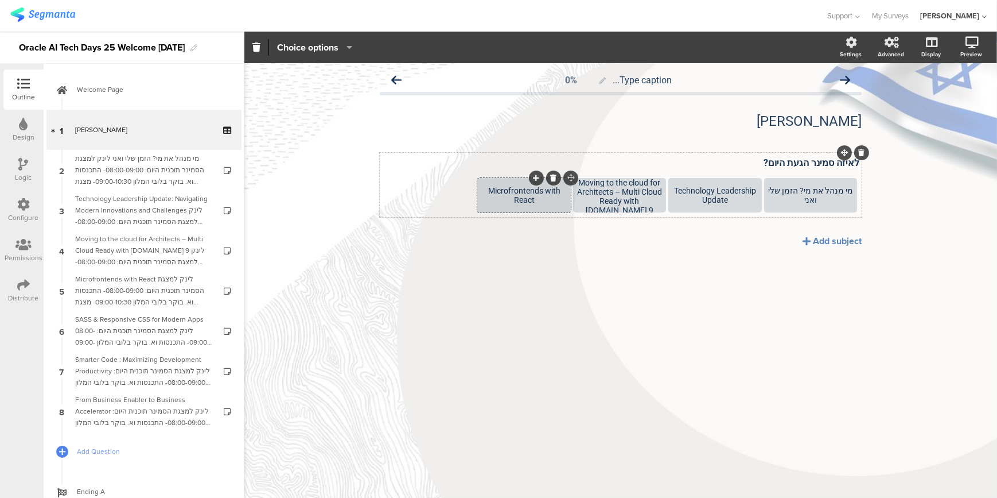
click at [556, 177] on icon at bounding box center [553, 177] width 6 height 7
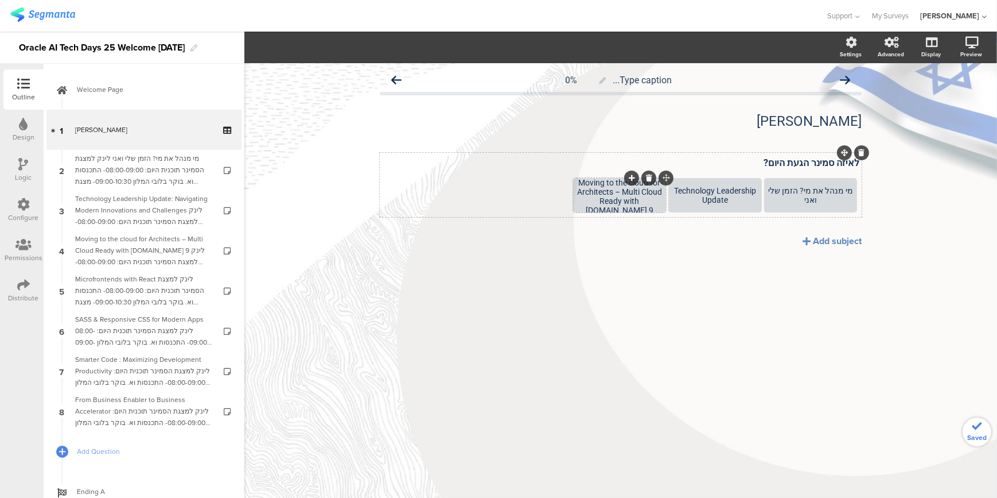
click at [654, 172] on div at bounding box center [648, 177] width 52 height 15
click at [651, 174] on icon at bounding box center [649, 177] width 6 height 7
click at [742, 177] on icon at bounding box center [745, 177] width 6 height 7
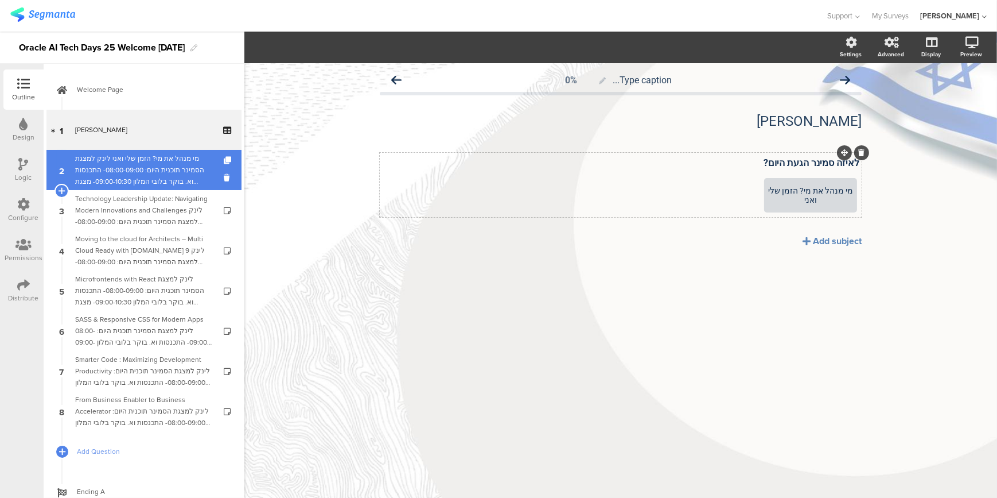
click at [141, 170] on div "מי מנהל את מי? הזמן שלי ואני לינק ל﻿מצגת הסמינר תוכנית היום: 08:00-09:00- התכנס…" at bounding box center [143, 170] width 137 height 34
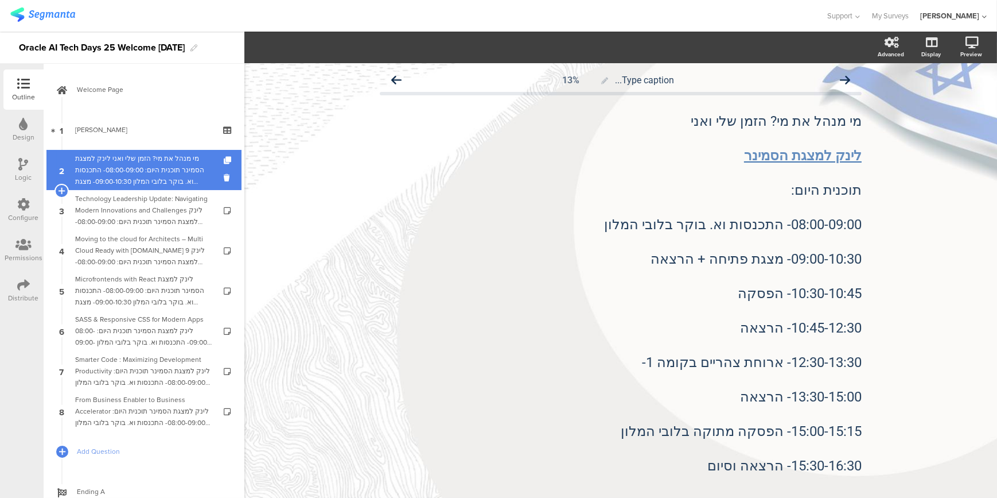
click at [185, 174] on div "מי מנהל את מי? הזמן שלי ואני לינק ל﻿מצגת הסמינר תוכנית היום: 08:00-09:00- התכנס…" at bounding box center [143, 170] width 137 height 34
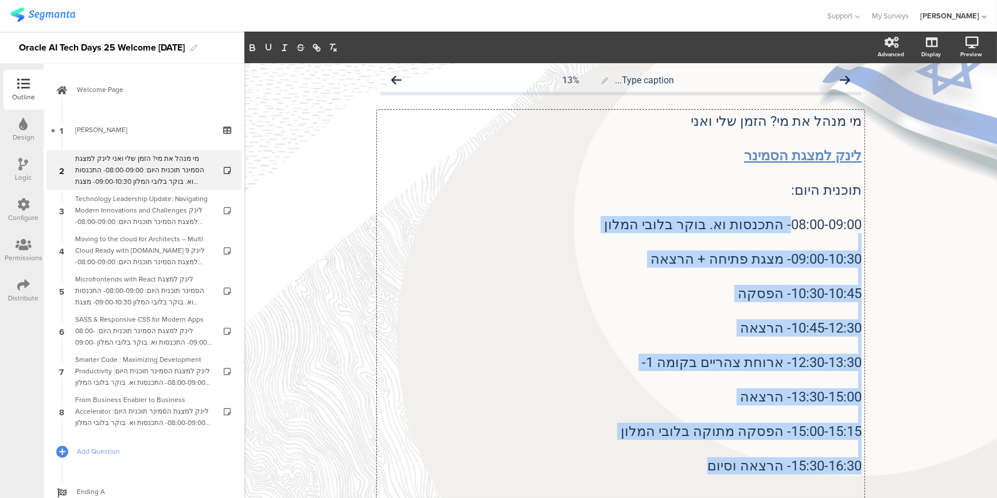
drag, startPoint x: 711, startPoint y: 470, endPoint x: 787, endPoint y: 220, distance: 261.6
click at [787, 220] on div "מי מנהל את מי? הזמן שלי ואני לינק ל﻿מצגת הסמינר תוכנית היום: 08:00-09:00- התכנס…" at bounding box center [621, 354] width 488 height 488
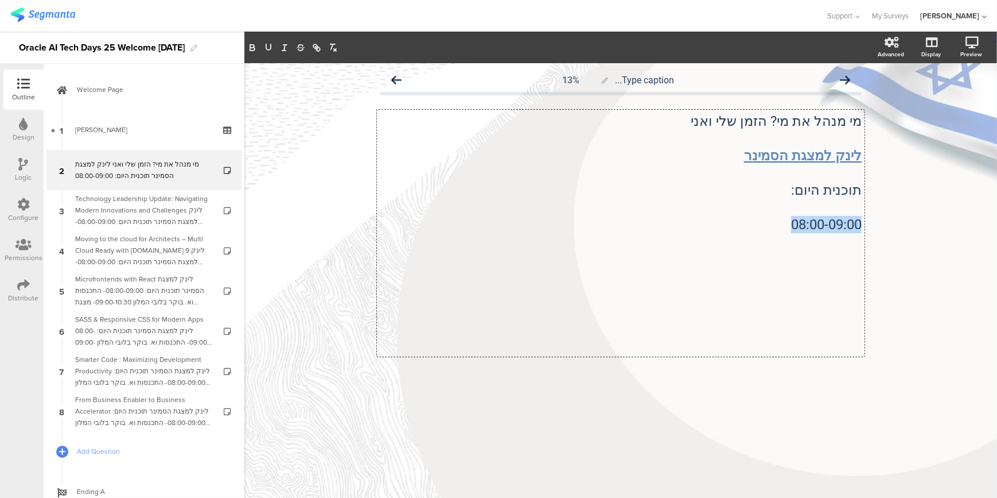
drag, startPoint x: 786, startPoint y: 223, endPoint x: 931, endPoint y: 131, distance: 172.0
click at [898, 212] on div "Type caption... 13% מי מנהל את מי? הזמן שלי ואני לינק ל﻿מצגת הסמינר תוכנית היום…" at bounding box center [620, 280] width 753 height 434
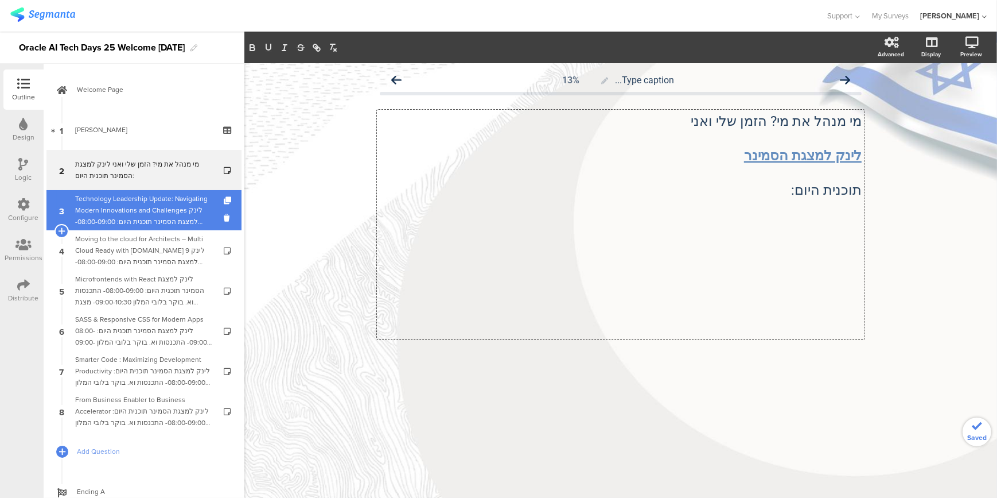
click at [147, 217] on div "Technology Leadership Update: Navigating Modern Innovations and Challenges לינק…" at bounding box center [143, 210] width 137 height 34
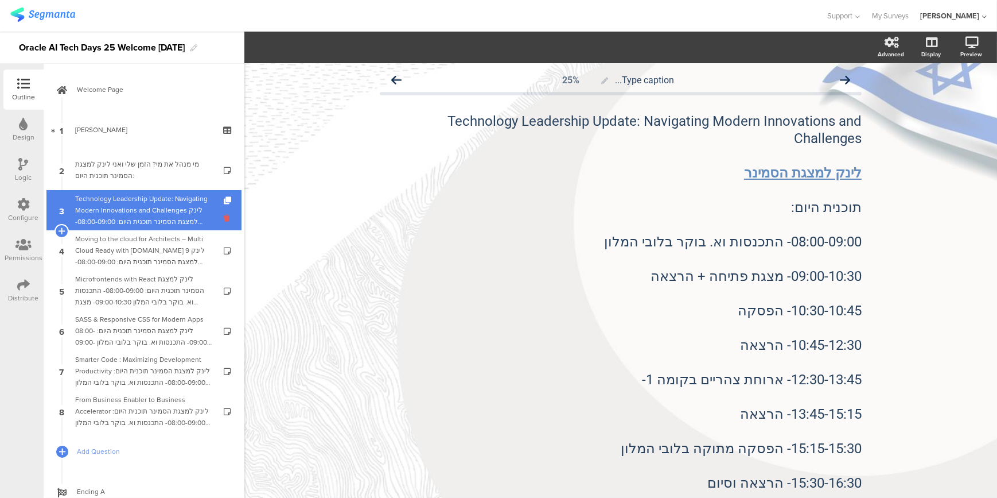
click at [224, 216] on icon at bounding box center [229, 217] width 10 height 11
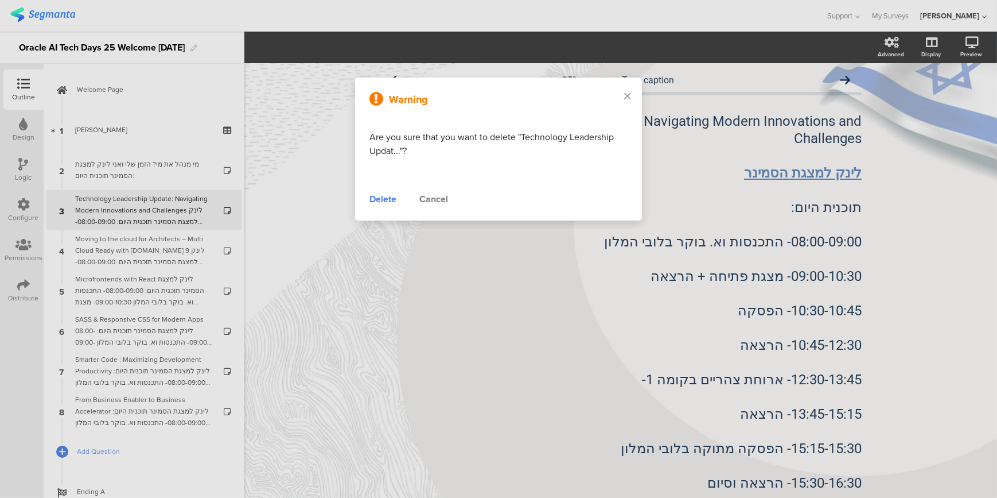
click at [385, 201] on div "Delete" at bounding box center [383, 199] width 27 height 14
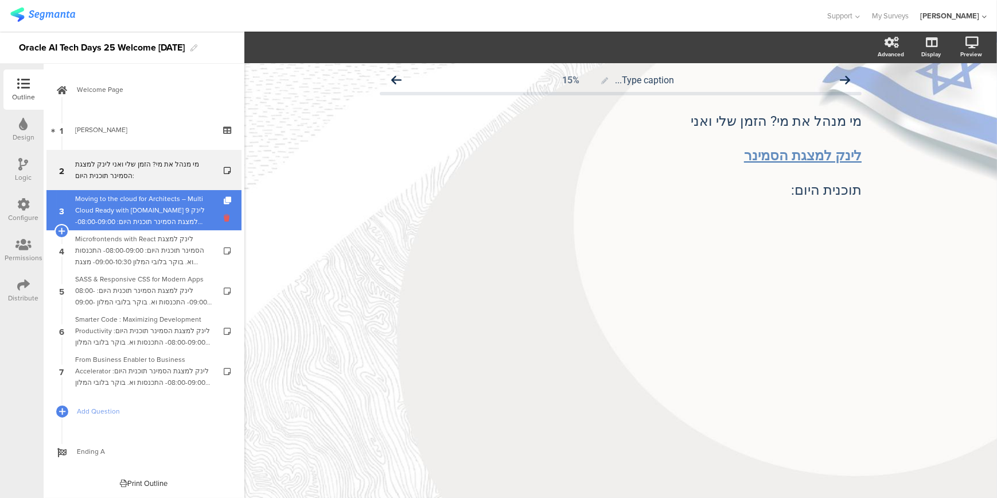
click at [224, 216] on icon at bounding box center [229, 217] width 10 height 11
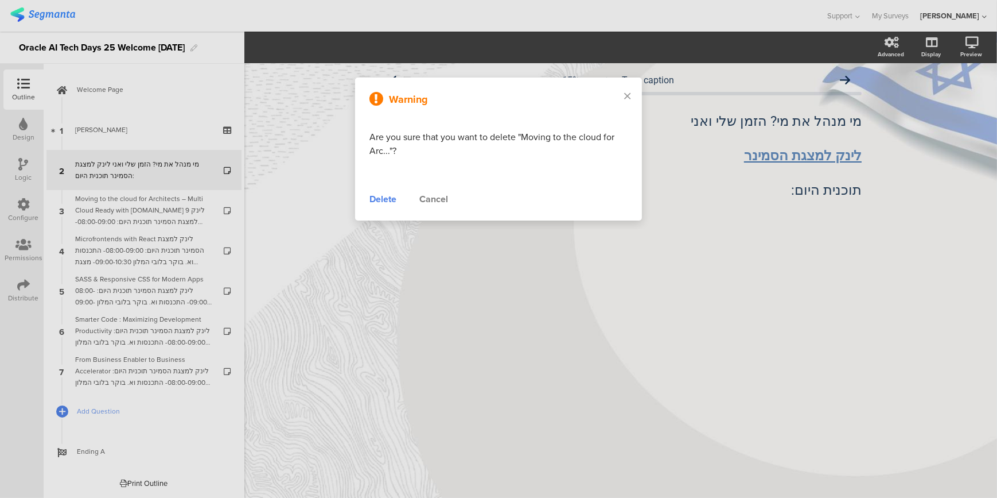
click at [381, 199] on div "Delete" at bounding box center [383, 199] width 27 height 14
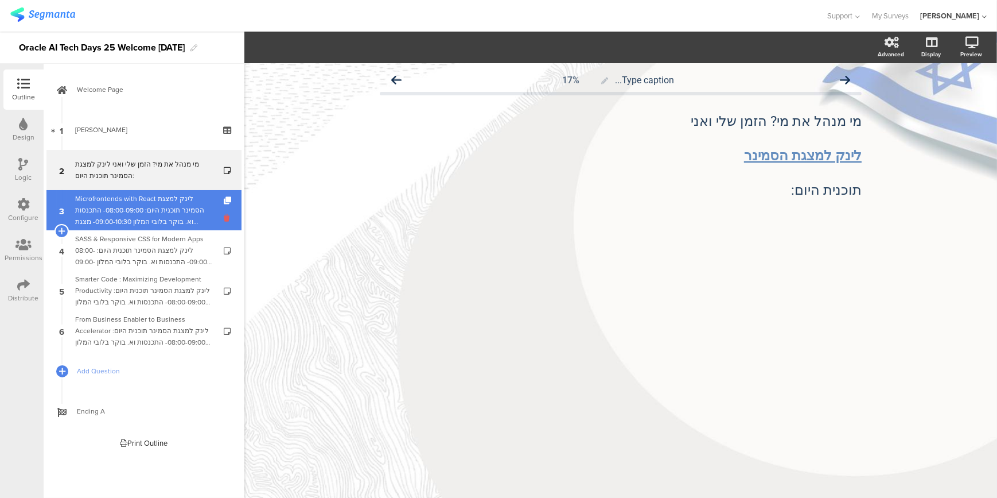
click at [227, 219] on icon at bounding box center [229, 217] width 10 height 11
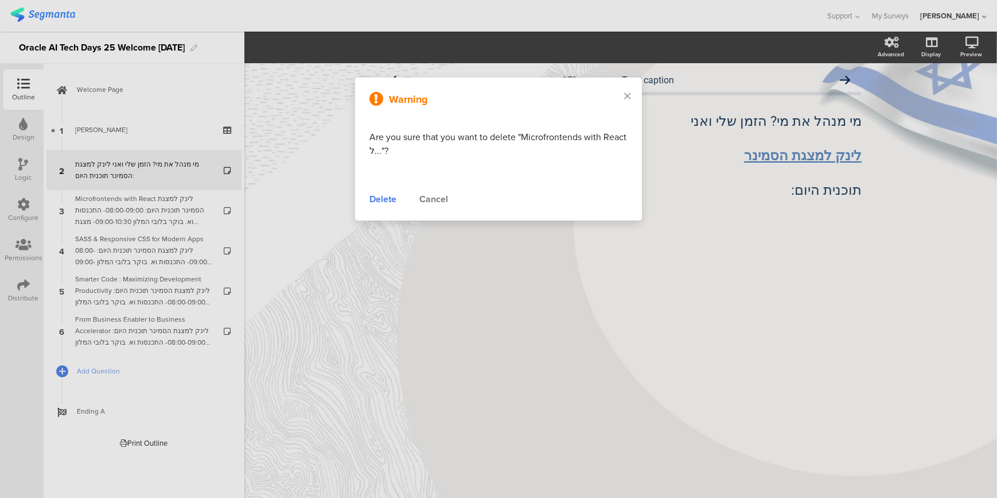
click at [387, 196] on div "Delete" at bounding box center [383, 199] width 27 height 14
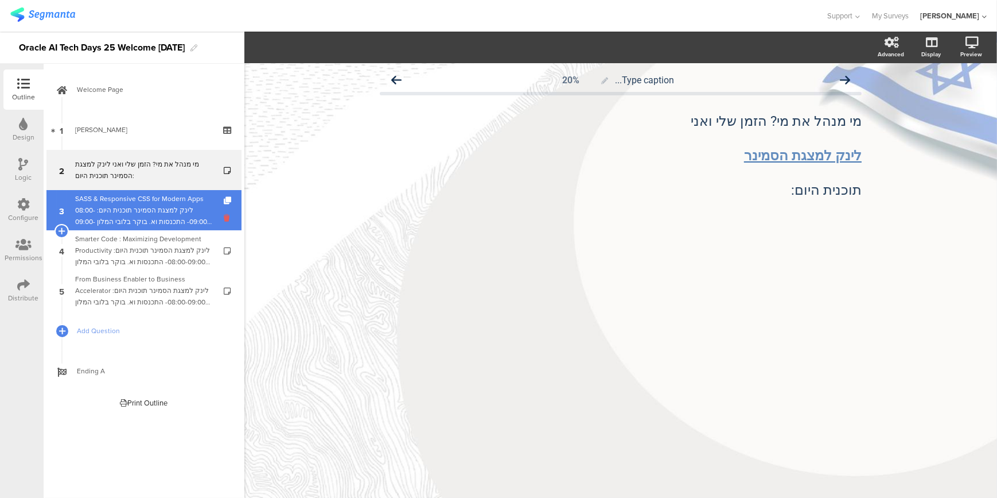
click at [225, 218] on icon at bounding box center [229, 217] width 10 height 11
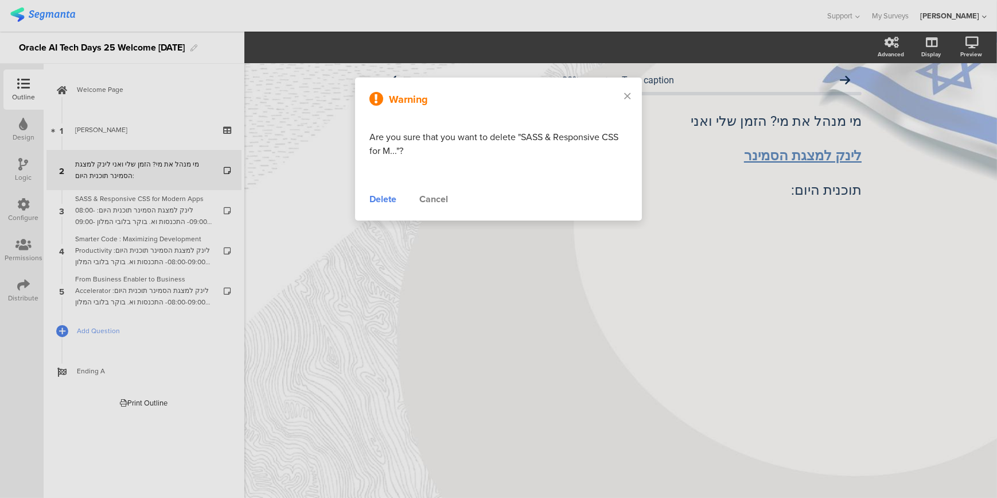
click at [382, 197] on div "Delete" at bounding box center [383, 199] width 27 height 14
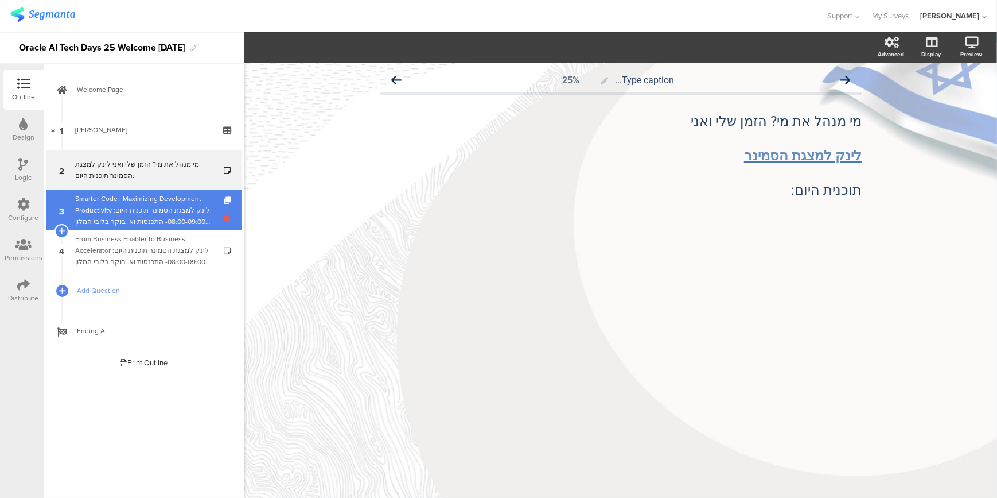
click at [227, 218] on icon at bounding box center [229, 217] width 10 height 11
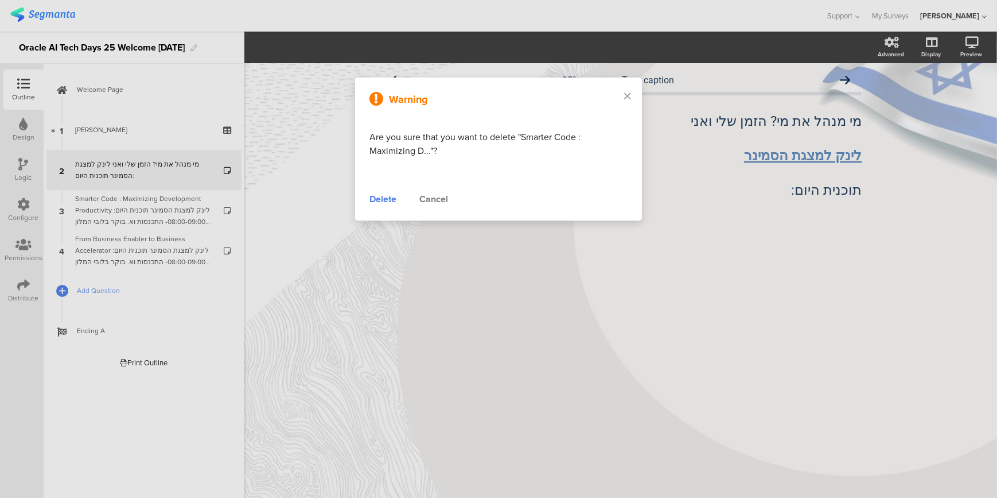
click at [378, 200] on div "Delete" at bounding box center [383, 199] width 27 height 14
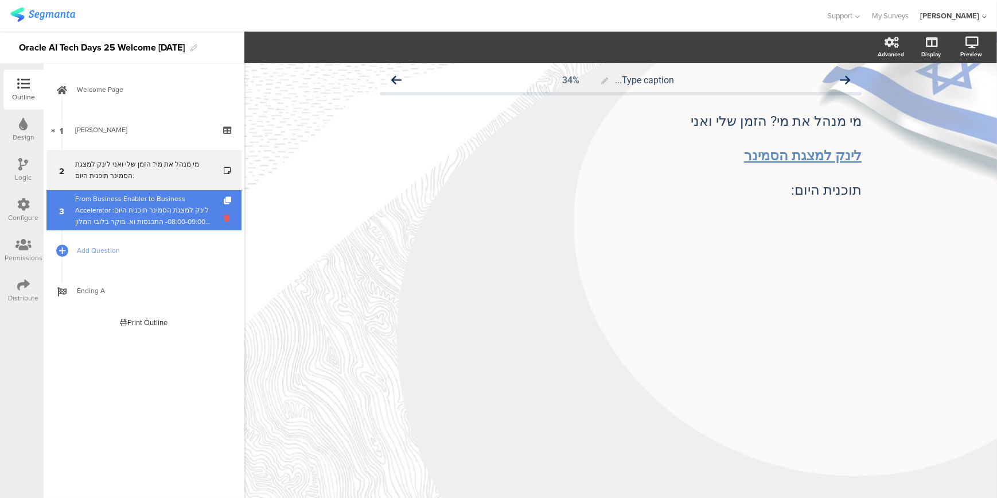
click at [226, 216] on icon at bounding box center [229, 217] width 10 height 11
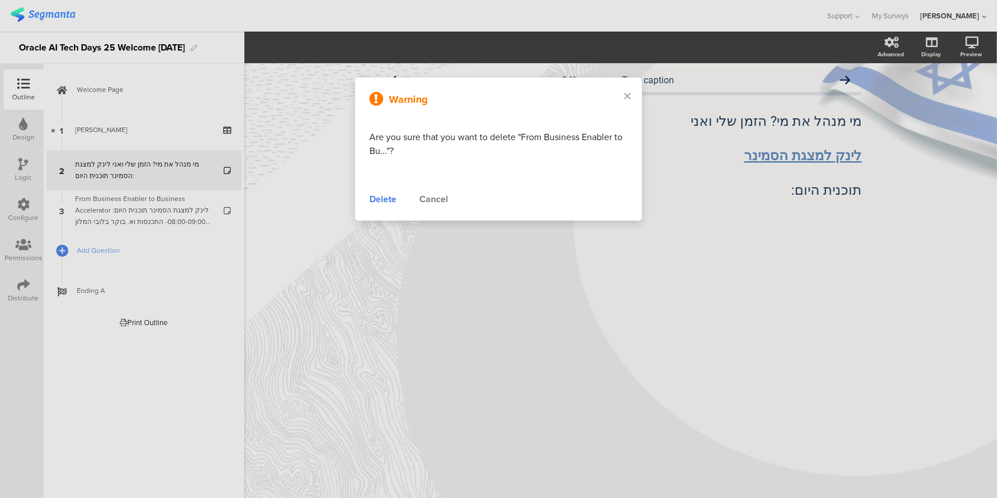
drag, startPoint x: 374, startPoint y: 210, endPoint x: 380, endPoint y: 208, distance: 6.0
click at [380, 208] on div "Warning Are you sure that you want to delete "From Business Enabler to Bu..."? …" at bounding box center [498, 148] width 287 height 143
drag, startPoint x: 380, startPoint y: 208, endPoint x: 389, endPoint y: 200, distance: 12.2
click at [389, 200] on div "Delete" at bounding box center [383, 199] width 27 height 14
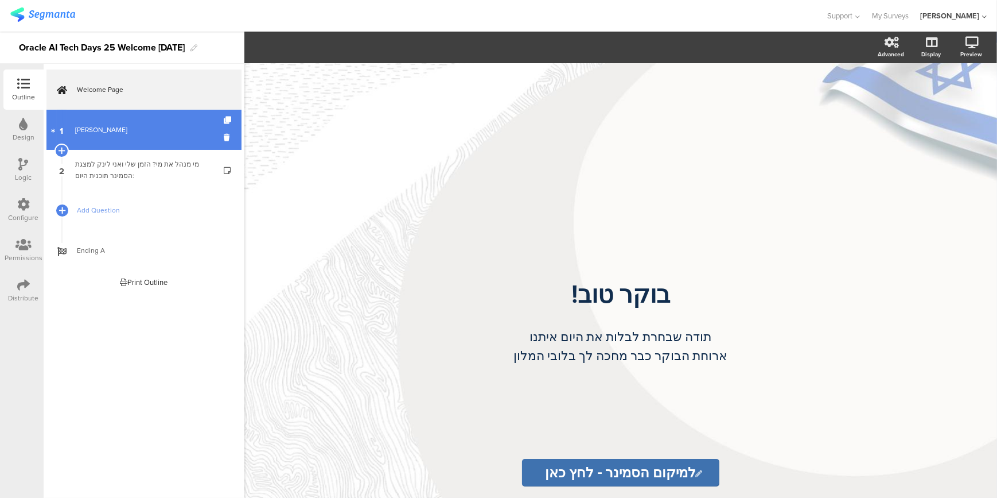
click at [68, 137] on link "1 [PERSON_NAME]" at bounding box center [143, 130] width 195 height 40
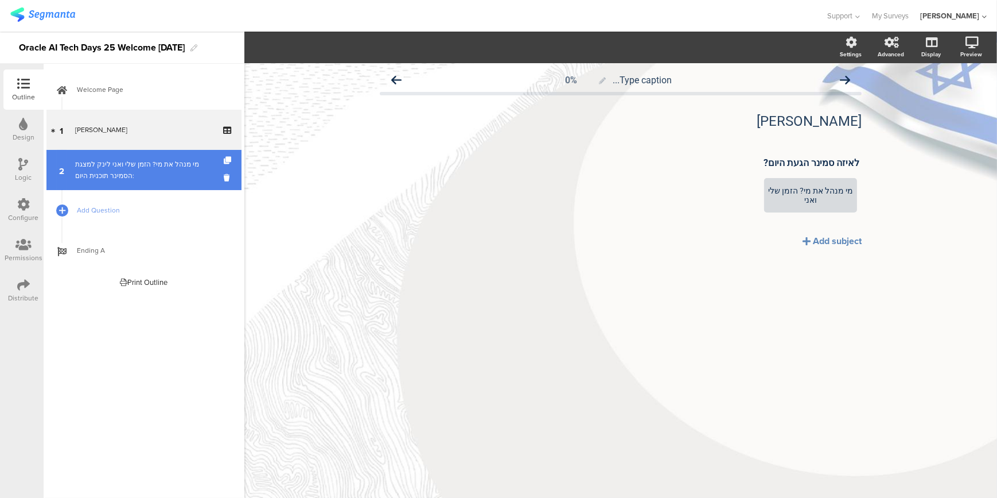
click at [85, 167] on div "מי מנהל את מי? הזמן שלי ואני לינק ל﻿מצגת הסמינר תוכנית היום:" at bounding box center [143, 169] width 137 height 23
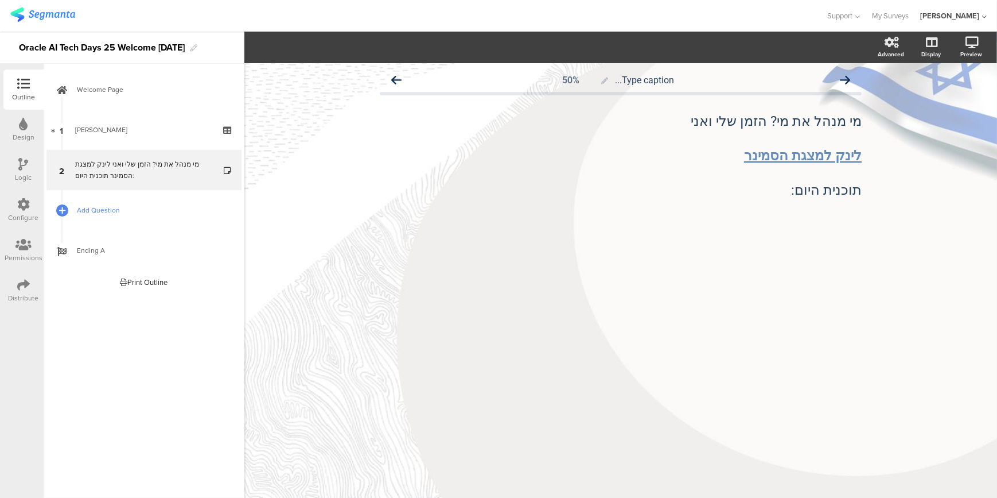
click at [121, 211] on span "Add Question" at bounding box center [150, 209] width 147 height 11
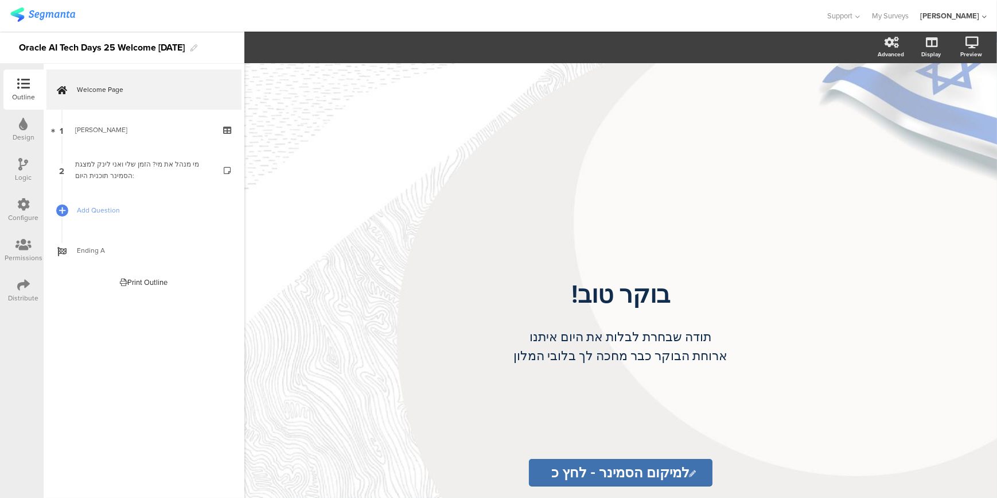
click at [968, 16] on div "[PERSON_NAME]" at bounding box center [950, 15] width 59 height 11
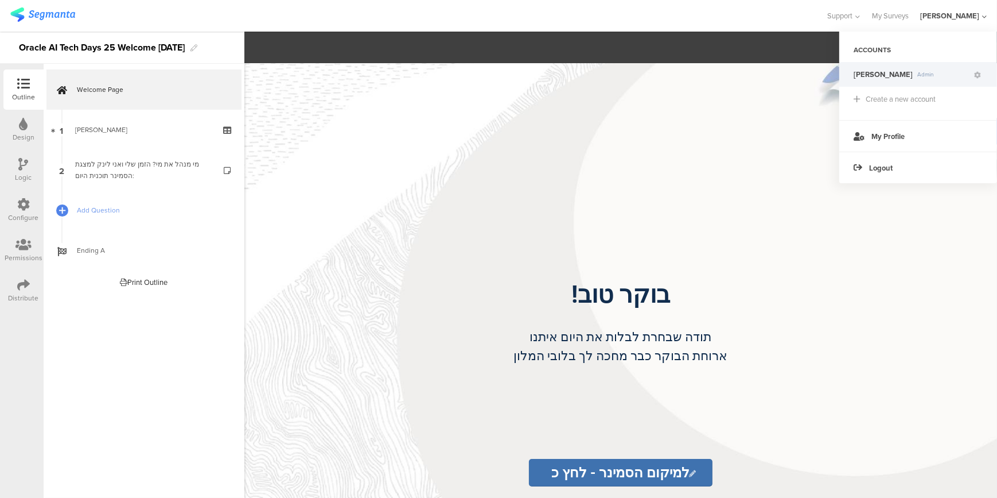
click at [963, 17] on div "[PERSON_NAME]" at bounding box center [950, 15] width 59 height 11
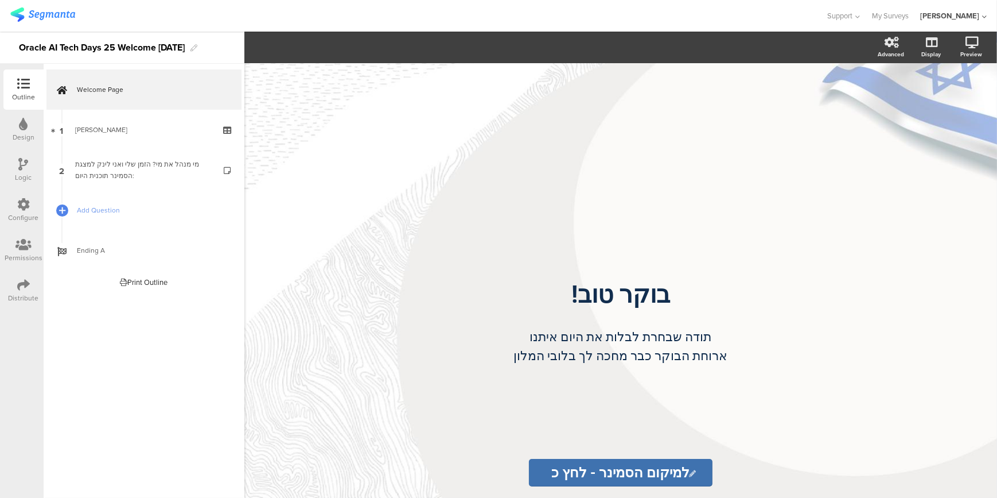
click at [966, 16] on div "[PERSON_NAME]" at bounding box center [950, 15] width 59 height 11
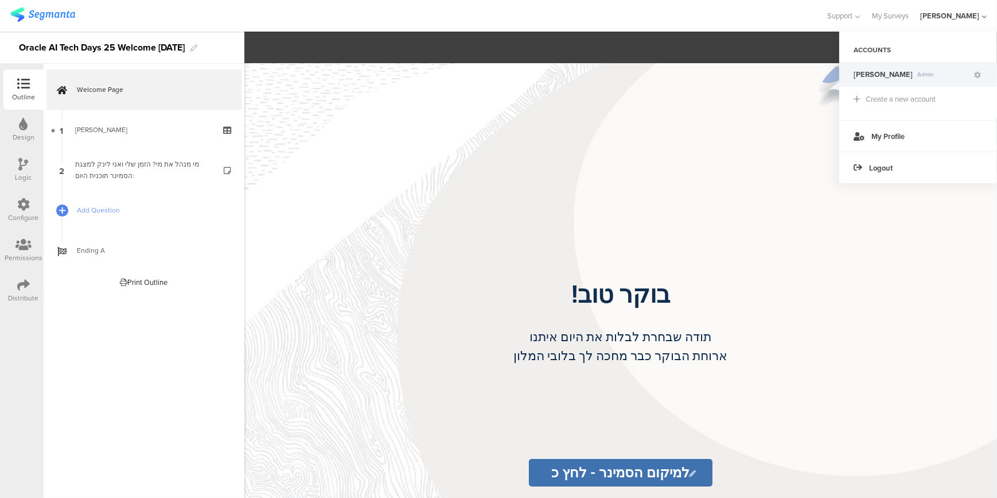
click at [875, 53] on div "ACCOUNTS" at bounding box center [919, 50] width 158 height 20
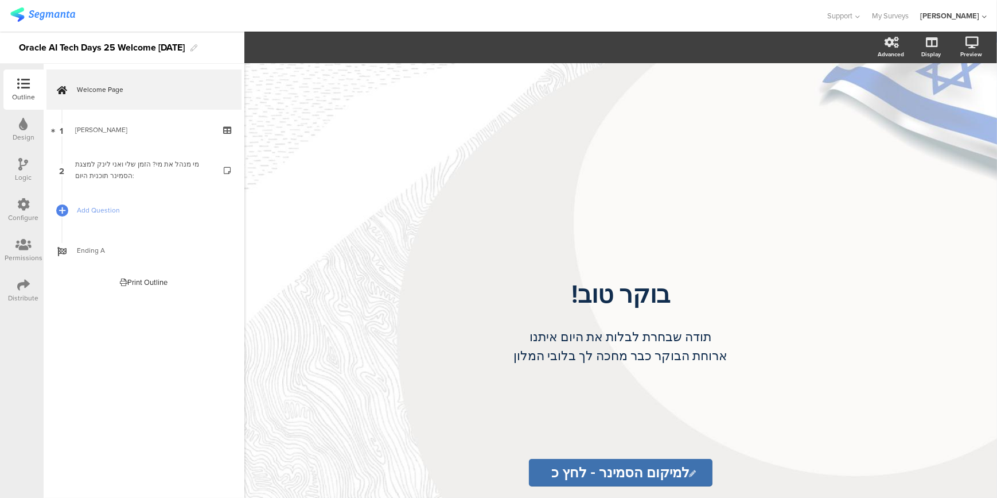
click at [971, 17] on div "[PERSON_NAME]" at bounding box center [950, 15] width 59 height 11
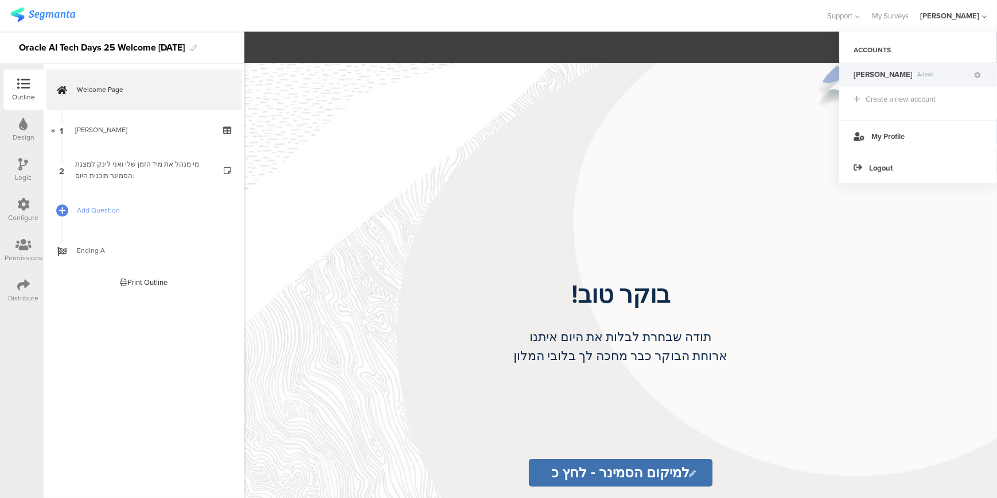
click at [867, 52] on div "ACCOUNTS" at bounding box center [919, 50] width 158 height 20
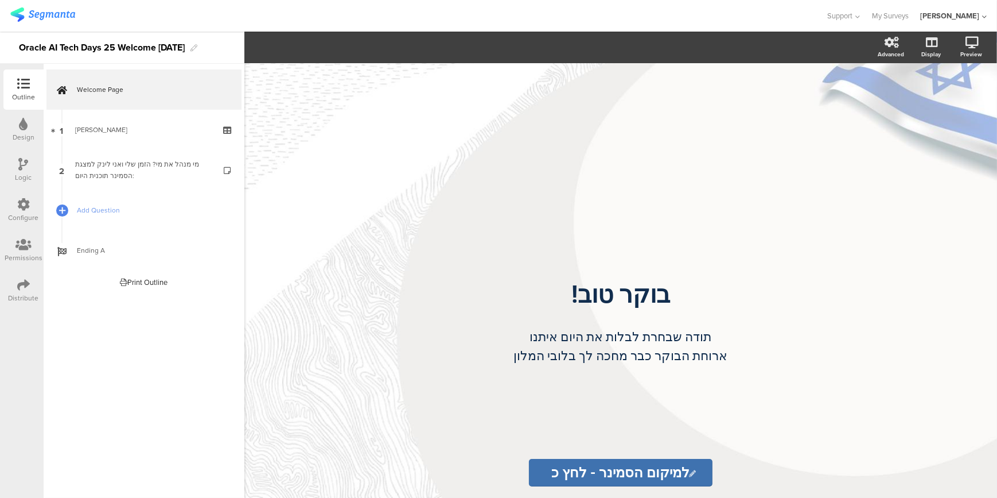
click at [960, 22] on div "[PERSON_NAME]" at bounding box center [954, 16] width 67 height 32
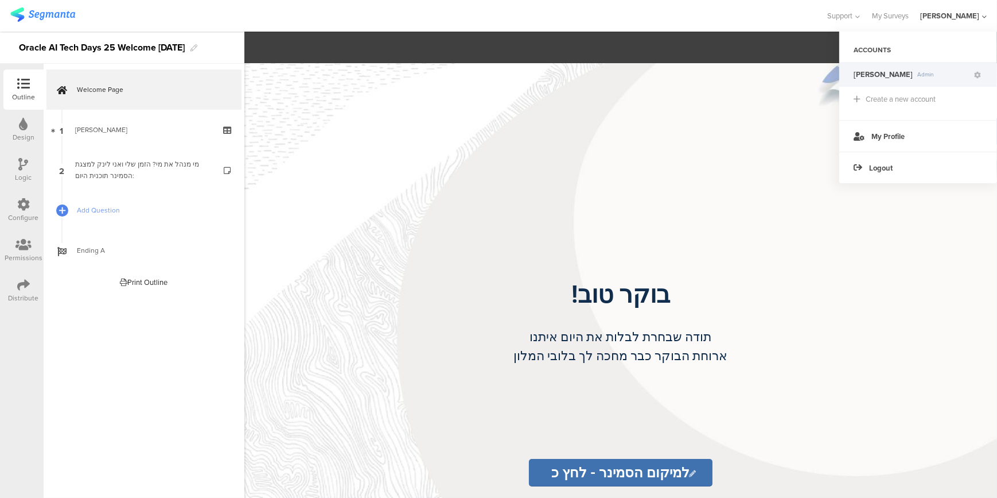
click at [869, 75] on span "[PERSON_NAME]" at bounding box center [883, 74] width 59 height 11
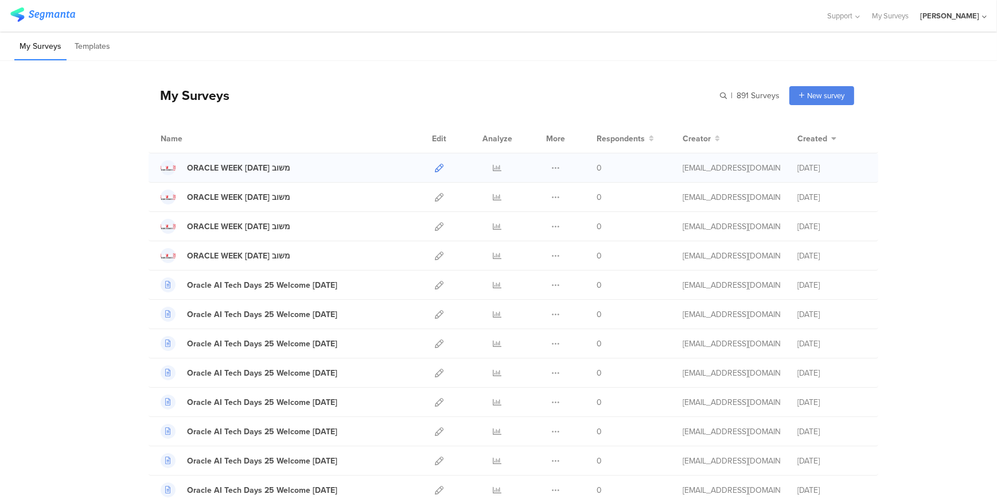
click at [435, 166] on icon at bounding box center [439, 168] width 9 height 9
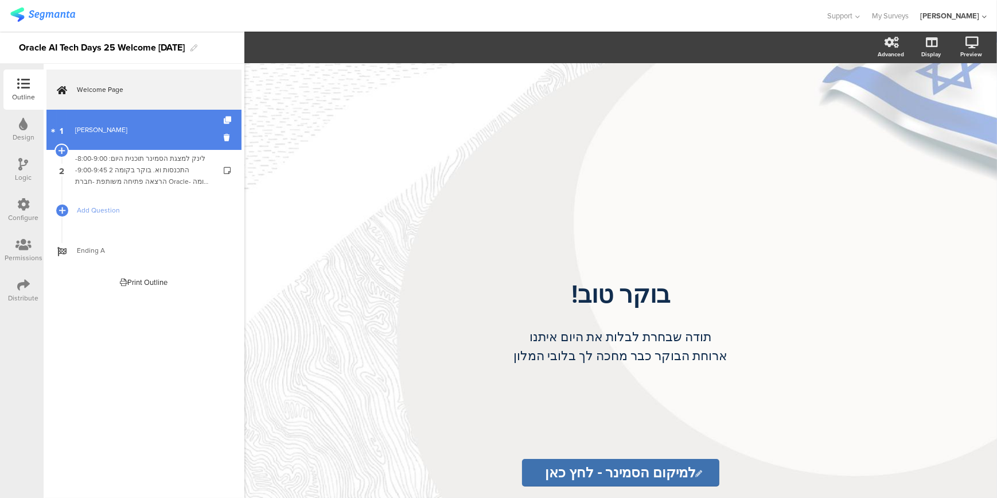
click at [154, 131] on div "[PERSON_NAME]" at bounding box center [143, 129] width 137 height 11
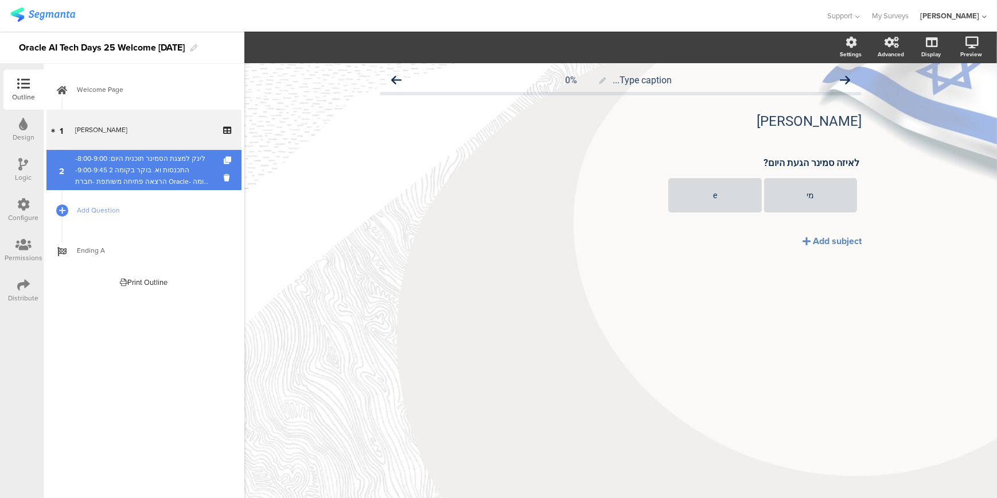
click at [141, 184] on div "לינק ל﻿מצגת הסמינר תוכנית היום: 8:00-9:00- התכנסות וא. בוקר בקומה 2 9:00-9:45- …" at bounding box center [143, 170] width 137 height 34
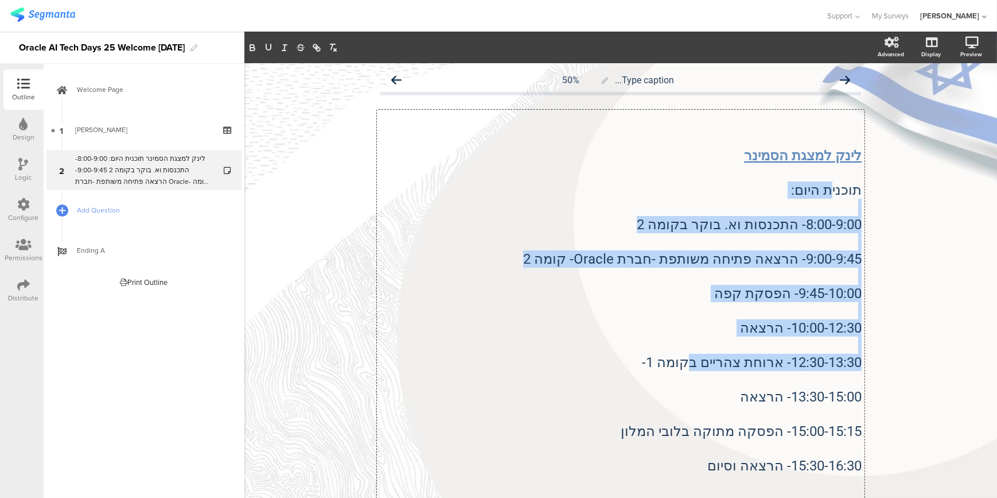
drag, startPoint x: 700, startPoint y: 362, endPoint x: 830, endPoint y: 195, distance: 211.4
click at [830, 195] on div "לינק ל﻿מצגת הסמינר תוכנית היום: 8:00-9:00- התכנסות וא. בוקר בקומה 2 9:00-9:45- …" at bounding box center [621, 354] width 488 height 488
click at [830, 195] on p "תוכנית היום:" at bounding box center [621, 189] width 482 height 17
drag, startPoint x: 852, startPoint y: 186, endPoint x: 715, endPoint y: 342, distance: 207.8
click at [715, 342] on div "לינק ל﻿מצגת הסמינר תוכנית היום: 8:00-9:00- התכנסות וא. בוקר בקומה 2 9:00-9:45- …" at bounding box center [621, 353] width 482 height 482
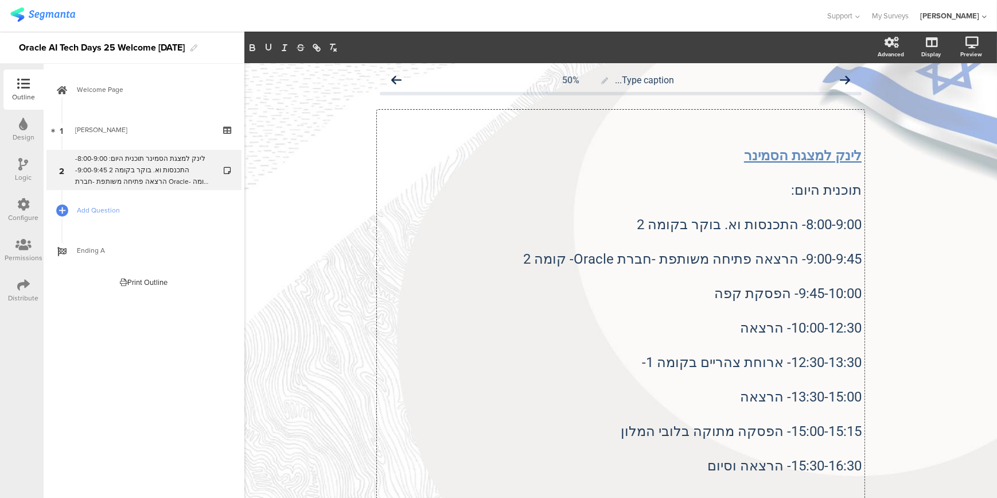
click at [707, 402] on p "13:30-15:00- הרצאה" at bounding box center [621, 396] width 482 height 17
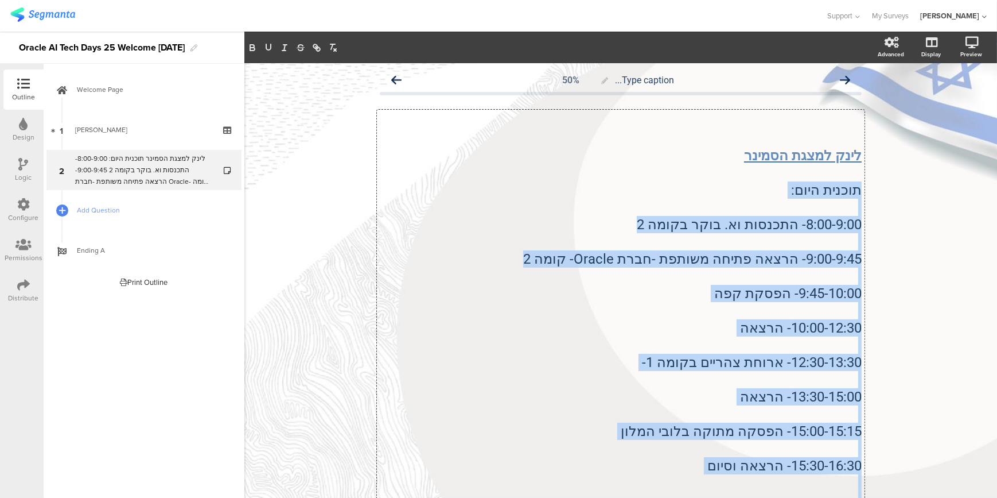
scroll to position [165, 0]
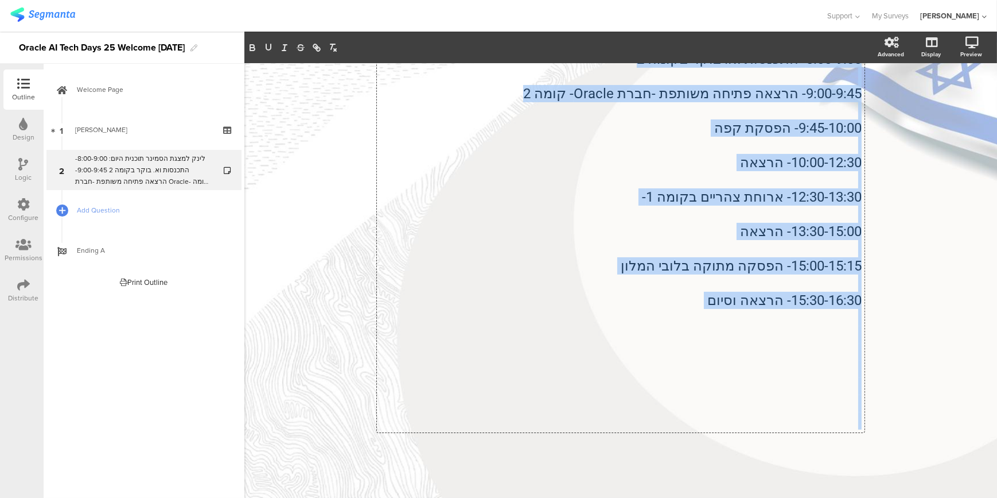
drag, startPoint x: 857, startPoint y: 189, endPoint x: 715, endPoint y: 397, distance: 251.5
click at [727, 405] on div "לינק ל﻿מצגת הסמינר תוכנית היום: 8:00-9:00- התכנסות וא. בוקר בקומה 2 9:00-9:45- …" at bounding box center [621, 188] width 482 height 482
copy div "תוכנית היום: 8:00-9:00- התכנסות וא. בוקר בקומה 2 9:00-9:45- הרצאה פתיחה משותפת …"
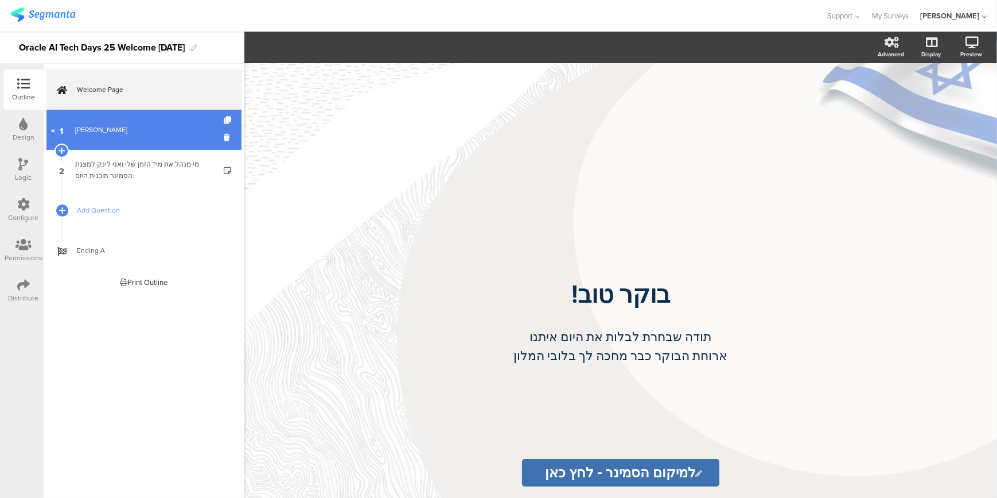
click at [131, 126] on div "[PERSON_NAME]" at bounding box center [143, 129] width 137 height 11
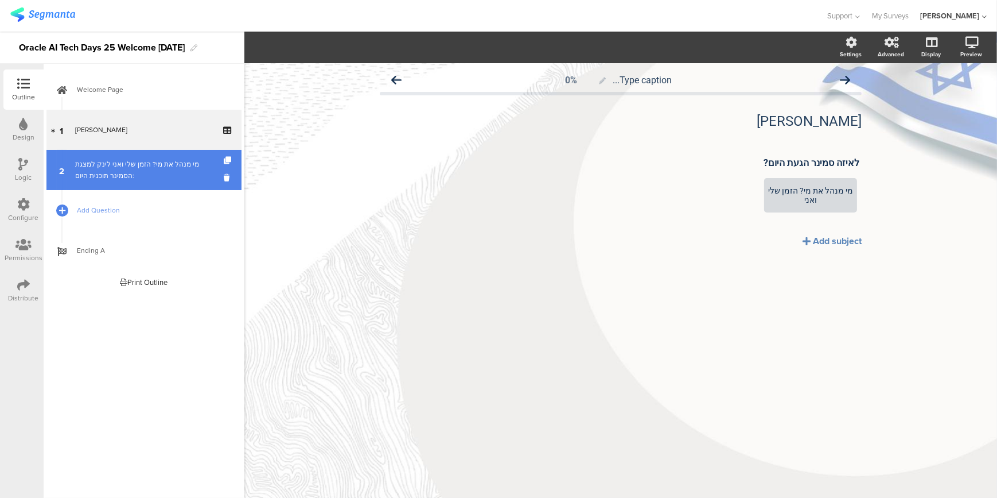
click at [122, 184] on link "2 מי מנהל את מי? הזמן שלי ואני לינק ל﻿מצגת הסמינר תוכנית היום:" at bounding box center [143, 170] width 195 height 40
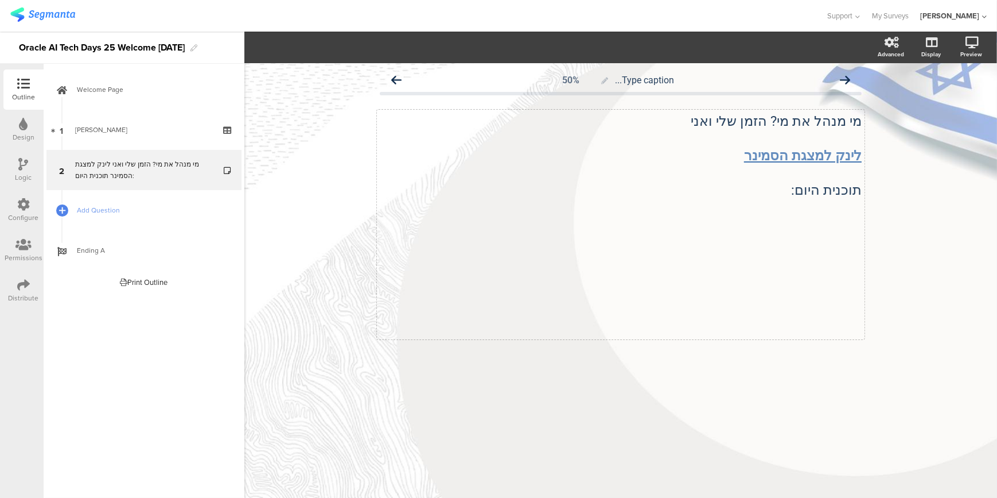
click at [781, 196] on div "מי מנהל את מי? הזמן שלי ואני לינק ל﻿מצגת הסמינר תוכנית היום: מי מנהל את מי? הזמ…" at bounding box center [621, 225] width 488 height 230
drag, startPoint x: 772, startPoint y: 192, endPoint x: 863, endPoint y: 184, distance: 90.5
click at [863, 184] on div "מי מנהל את מי? הזמן שלי ואני לינק ל﻿מצגת הסמינר תוכנית היום: מי מנהל את מי? הזמ…" at bounding box center [621, 225] width 488 height 230
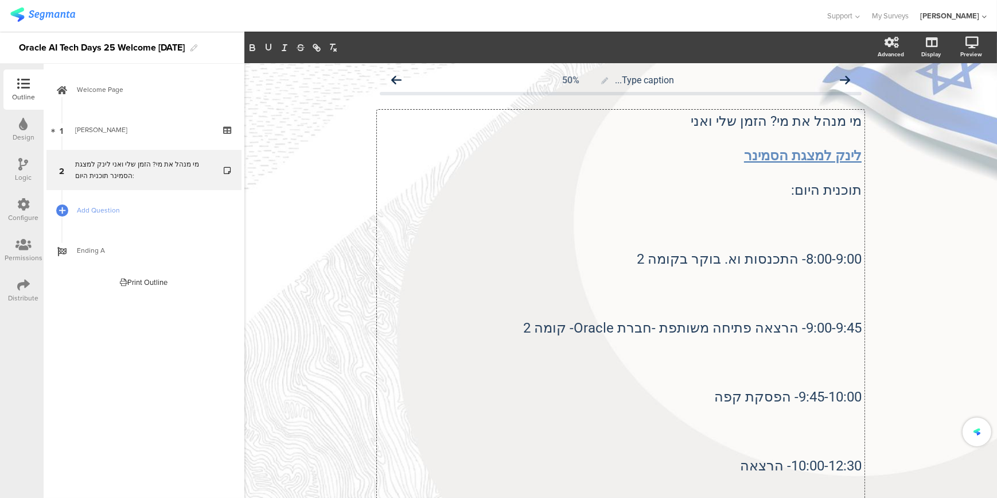
click at [815, 224] on p at bounding box center [621, 224] width 482 height 17
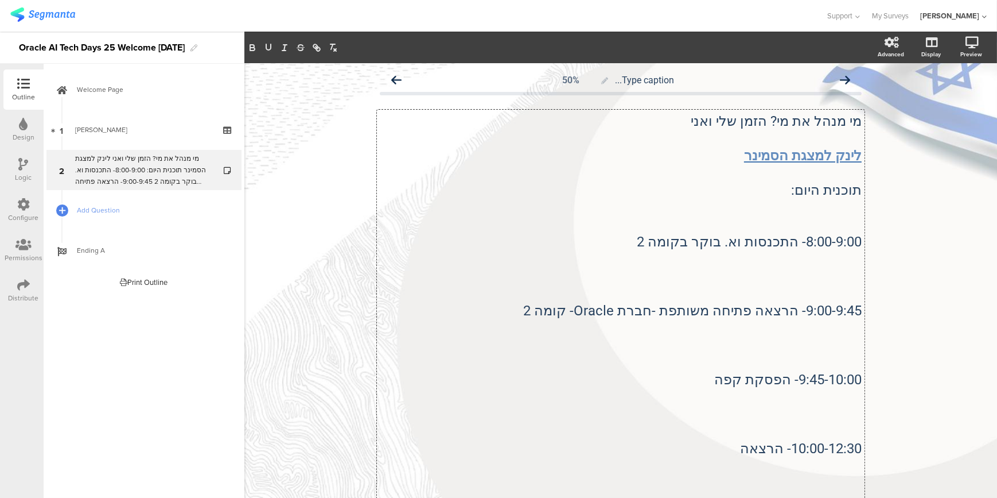
click at [834, 197] on p "תוכנית היום:" at bounding box center [621, 189] width 482 height 17
click at [842, 208] on p at bounding box center [621, 207] width 482 height 17
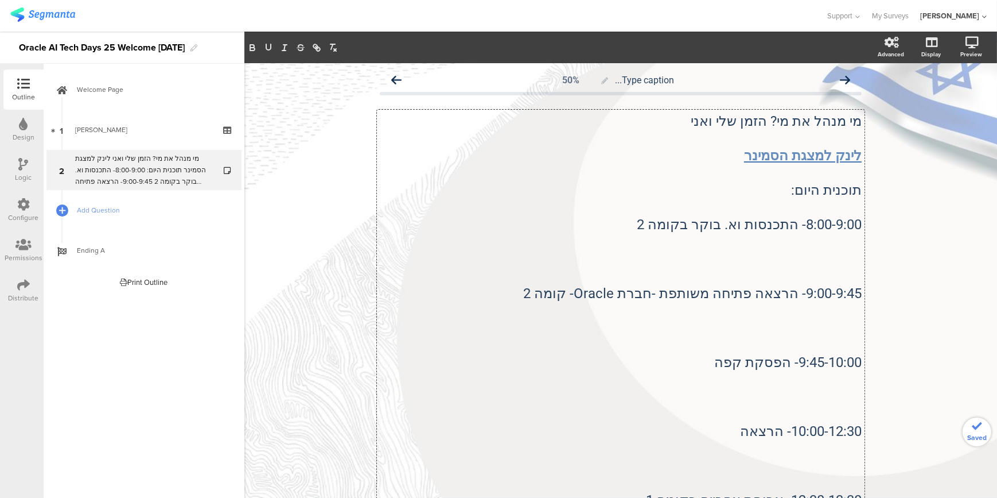
click at [841, 241] on p at bounding box center [621, 241] width 482 height 17
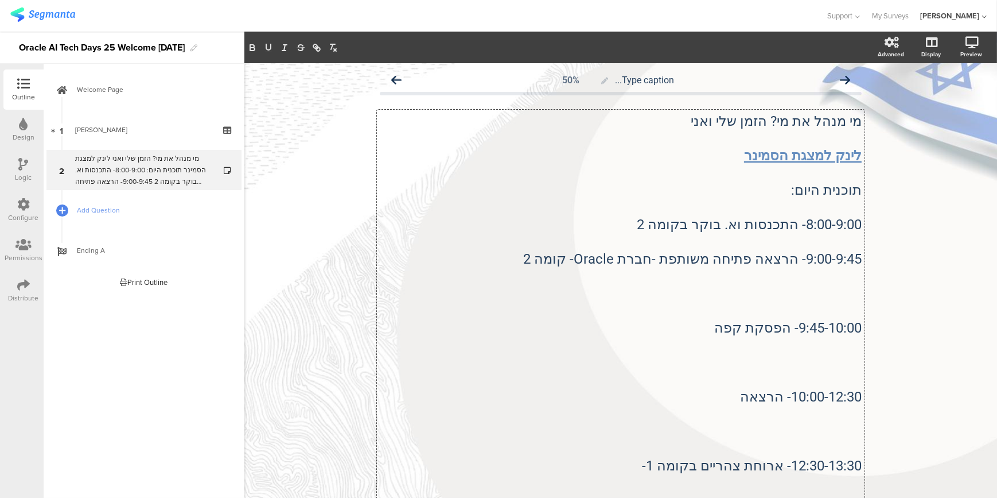
click at [850, 273] on p at bounding box center [621, 275] width 482 height 17
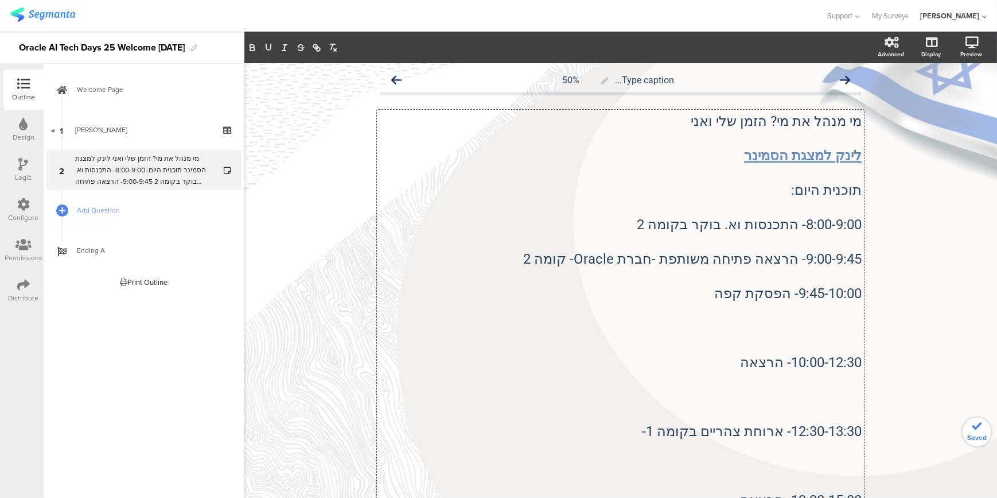
click at [840, 307] on p at bounding box center [621, 310] width 482 height 17
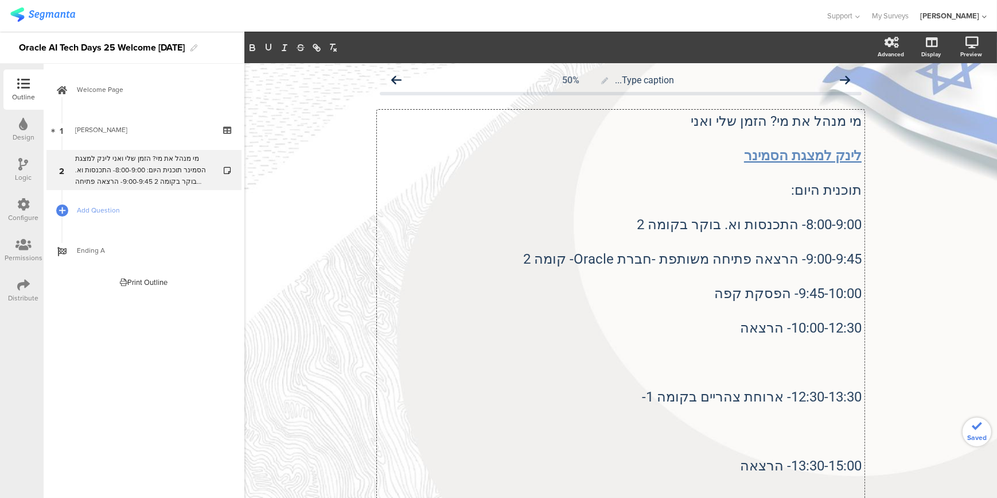
click at [849, 344] on p at bounding box center [621, 344] width 482 height 17
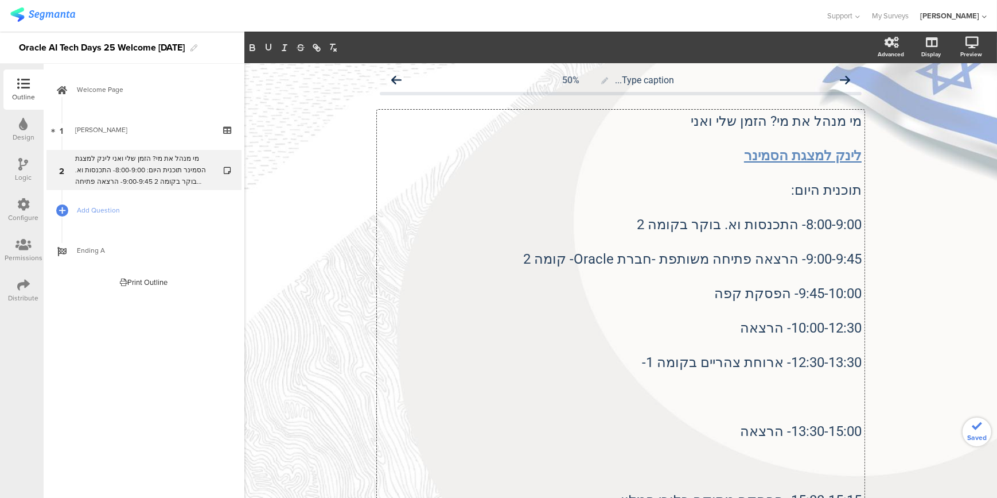
click at [857, 374] on p at bounding box center [621, 379] width 482 height 17
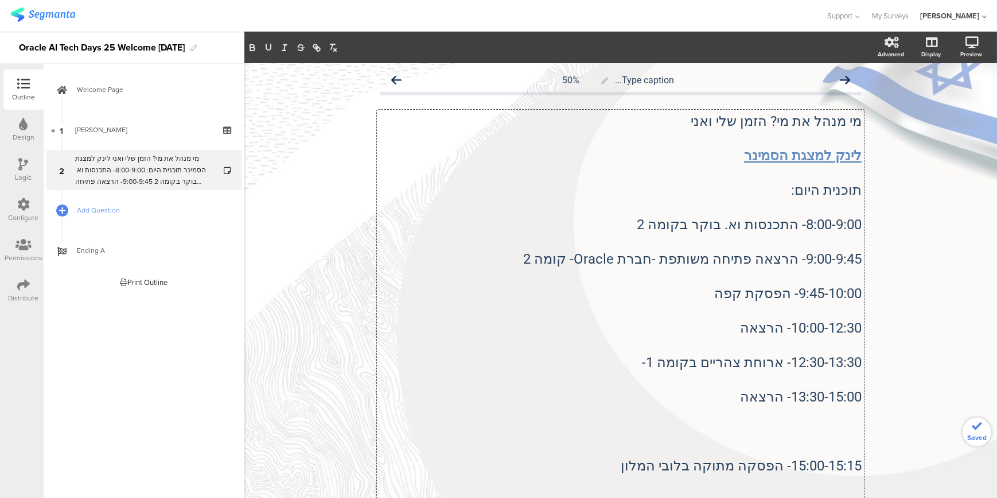
click at [847, 405] on p at bounding box center [621, 413] width 482 height 17
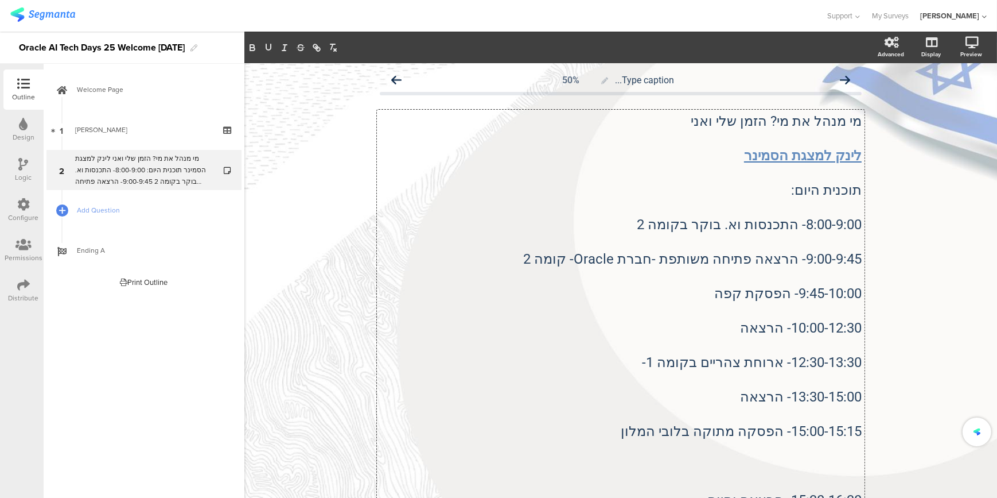
click at [835, 447] on p at bounding box center [621, 448] width 482 height 17
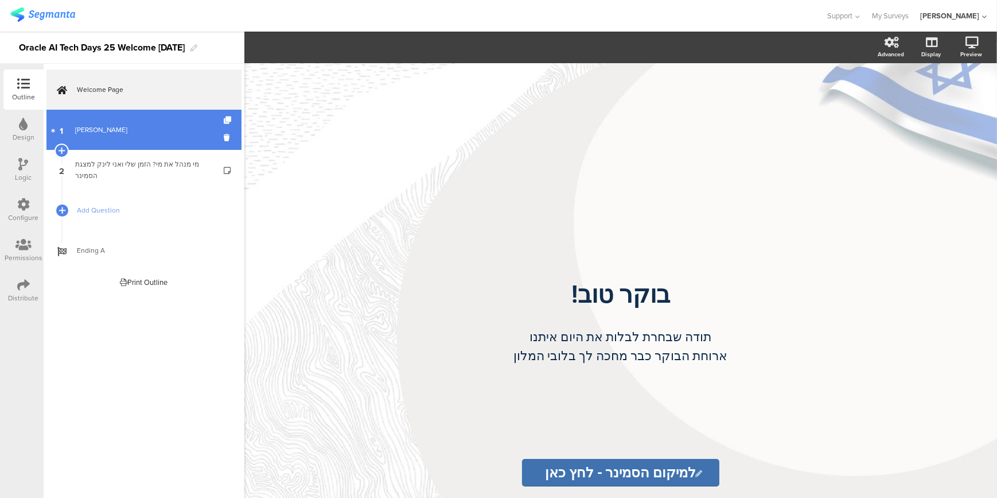
click at [99, 122] on link "1 [PERSON_NAME]" at bounding box center [143, 130] width 195 height 40
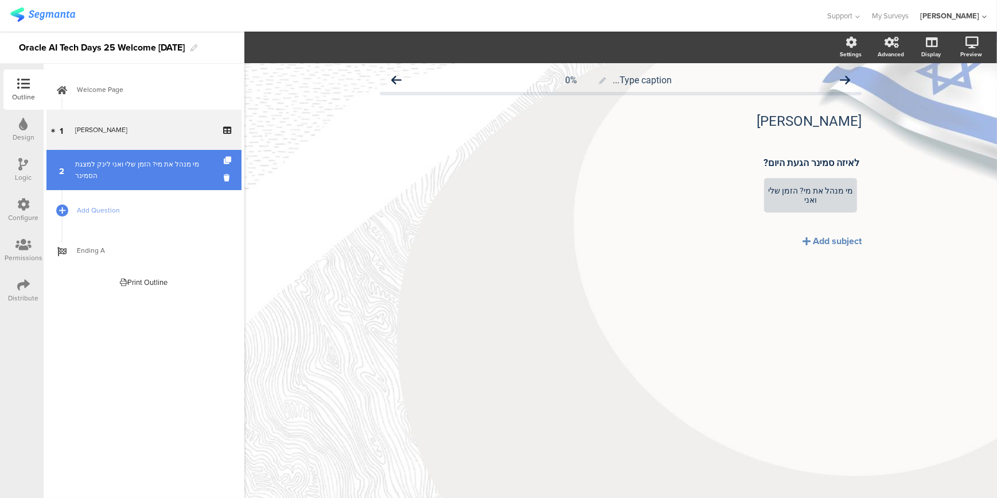
click at [111, 166] on div "מי מנהל את מי? הזמן שלי ואני לינק ל﻿מצגת הסמינר" at bounding box center [143, 169] width 137 height 23
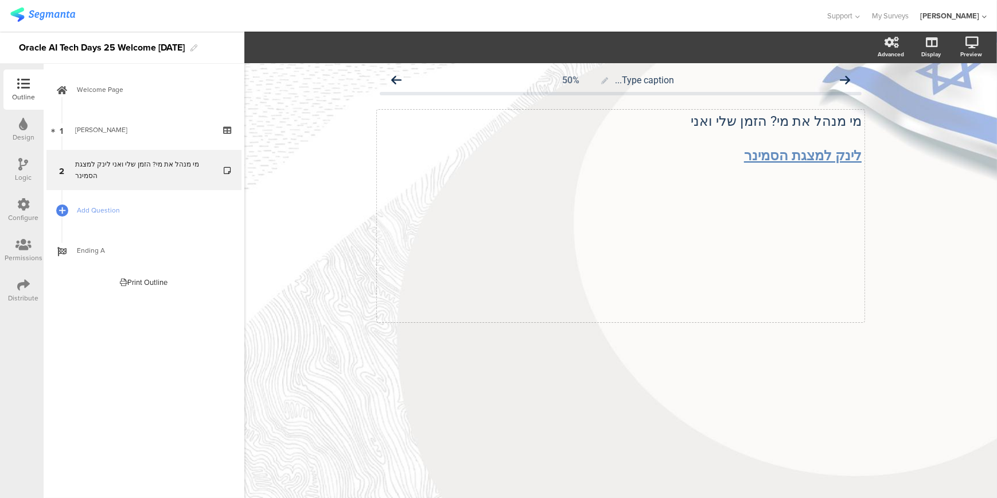
click at [821, 191] on div "מי מנהל את מי? הזמן שלי ואני [PERSON_NAME] ל﻿מצגת הסמינר מי מנהל את מי? הזמן של…" at bounding box center [621, 216] width 488 height 212
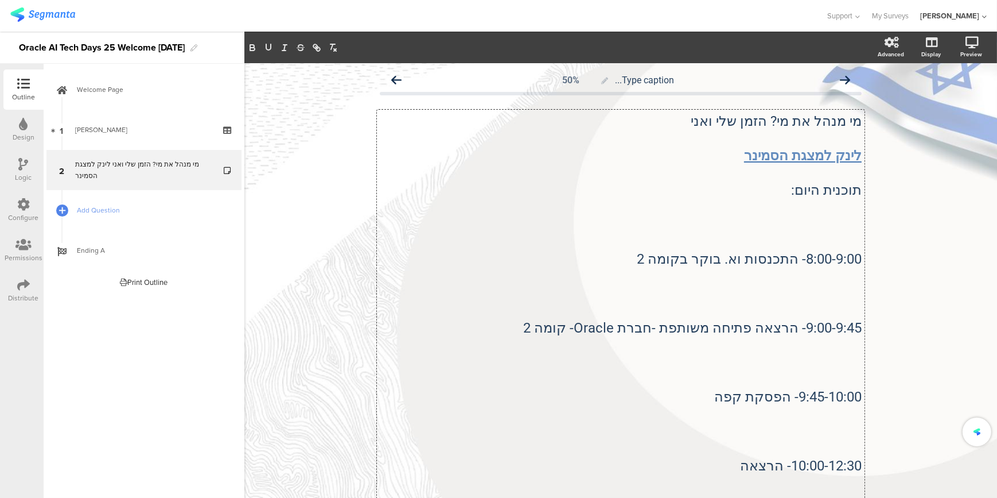
click at [840, 213] on p at bounding box center [621, 207] width 482 height 17
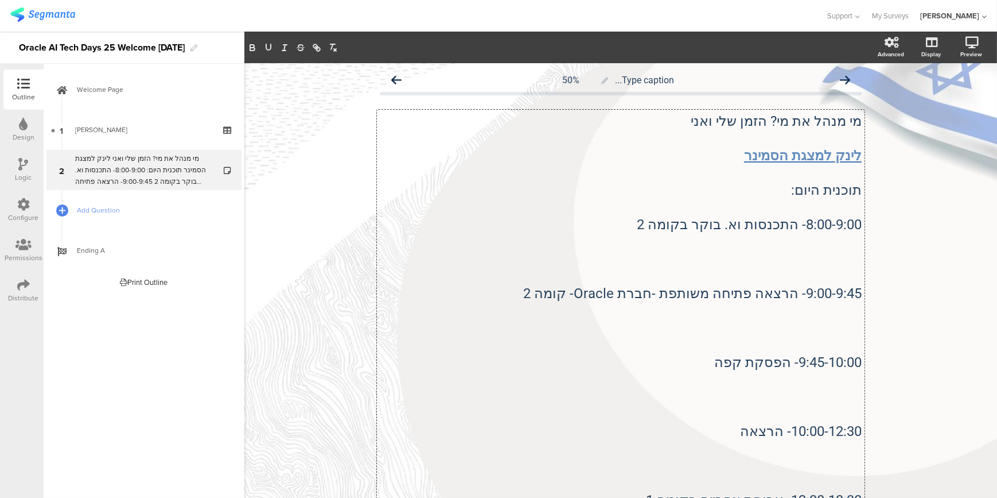
click at [844, 234] on p at bounding box center [621, 241] width 482 height 17
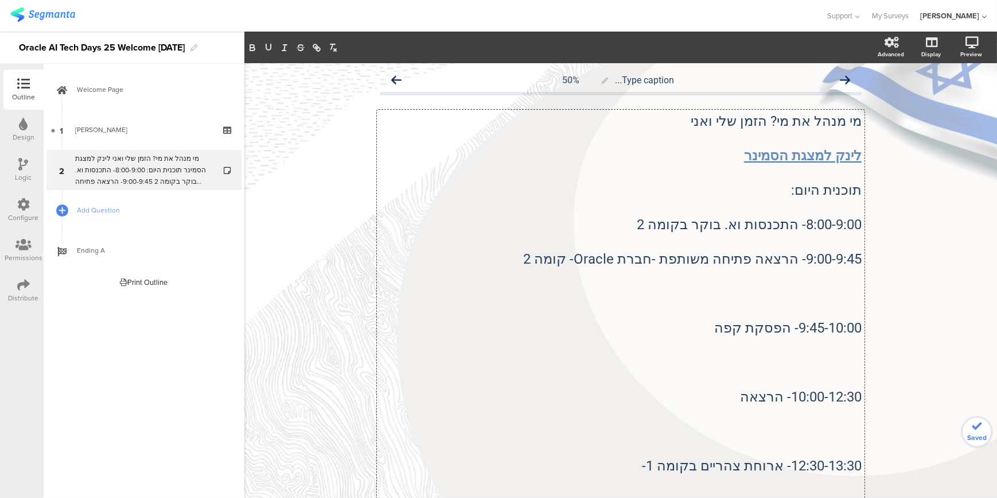
click at [845, 268] on p at bounding box center [621, 275] width 482 height 17
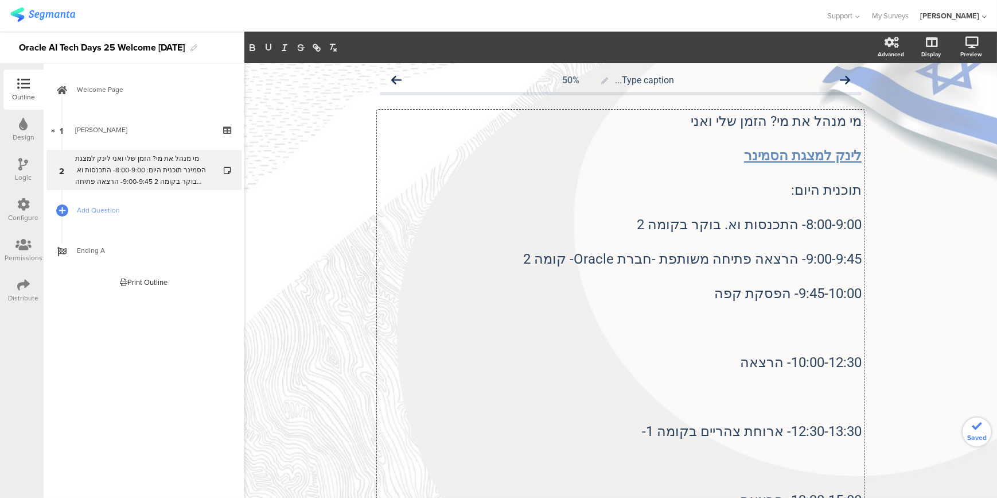
click at [853, 310] on p at bounding box center [621, 310] width 482 height 17
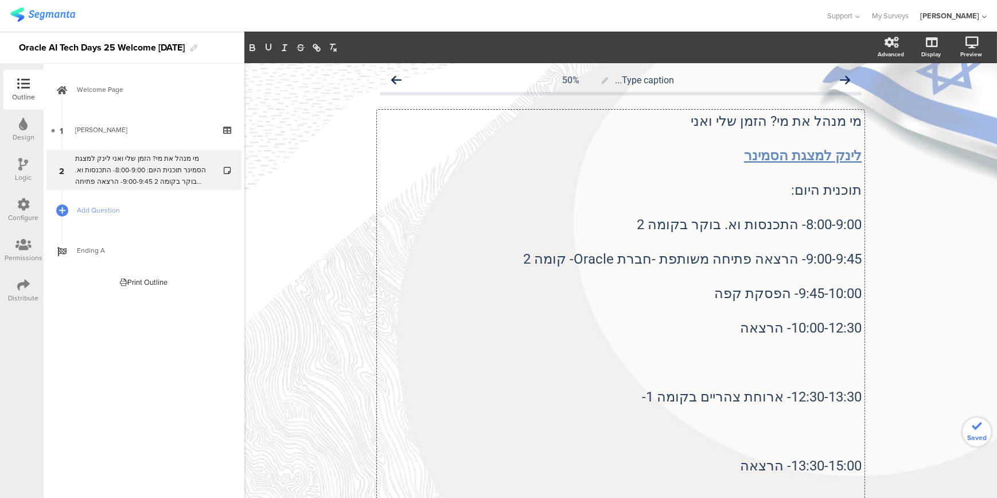
click at [849, 348] on p at bounding box center [621, 344] width 482 height 17
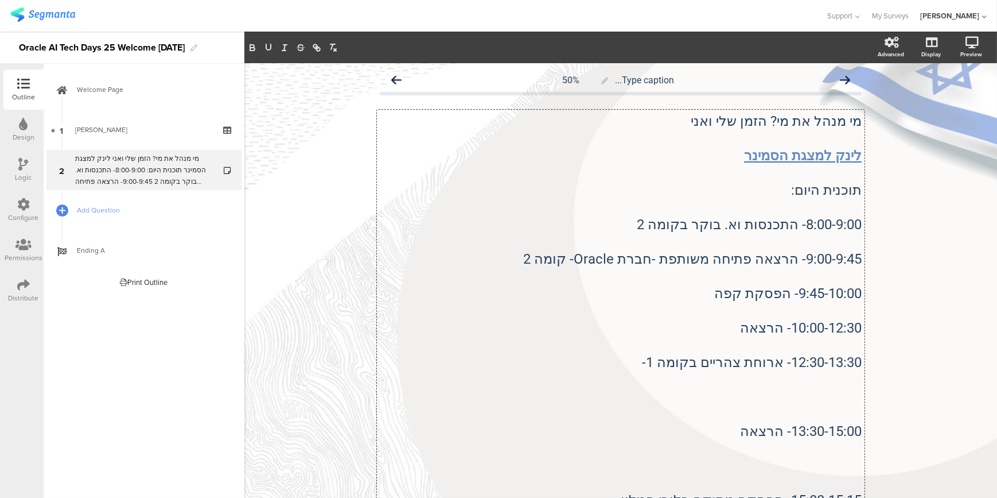
click at [843, 388] on p at bounding box center [621, 396] width 482 height 17
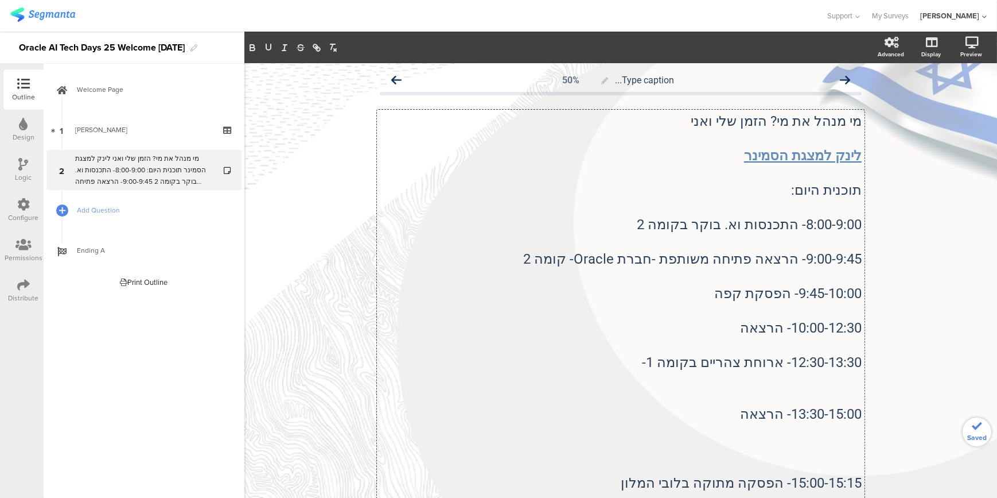
click at [849, 381] on p at bounding box center [621, 379] width 482 height 17
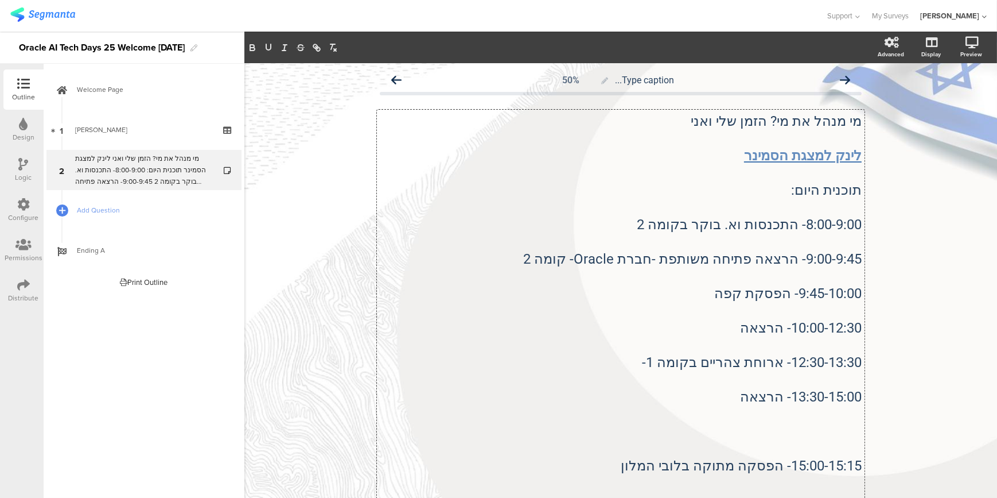
click at [845, 409] on p at bounding box center [621, 413] width 482 height 17
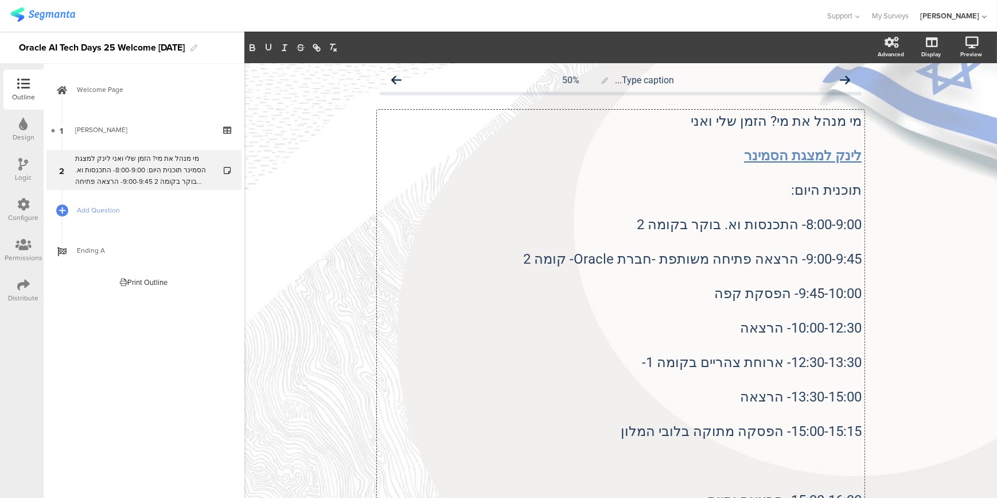
click at [841, 442] on p at bounding box center [621, 448] width 482 height 17
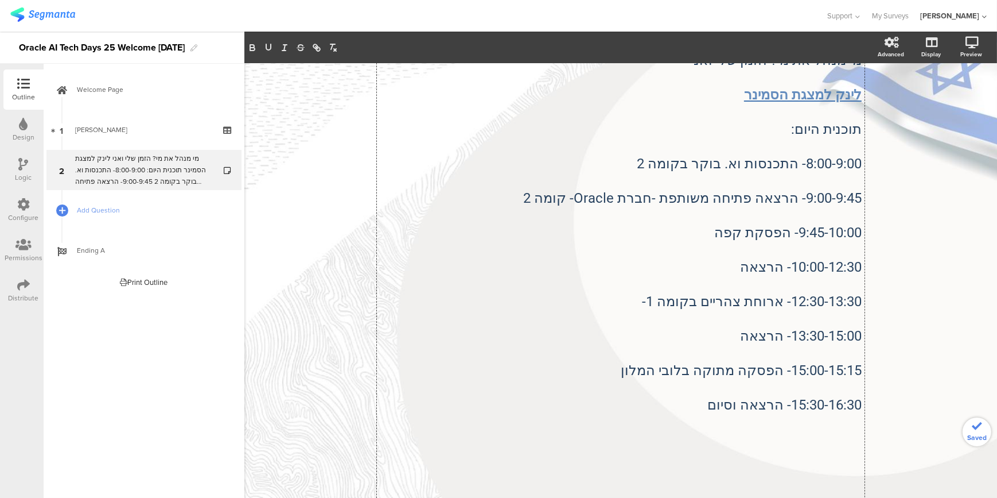
scroll to position [208, 0]
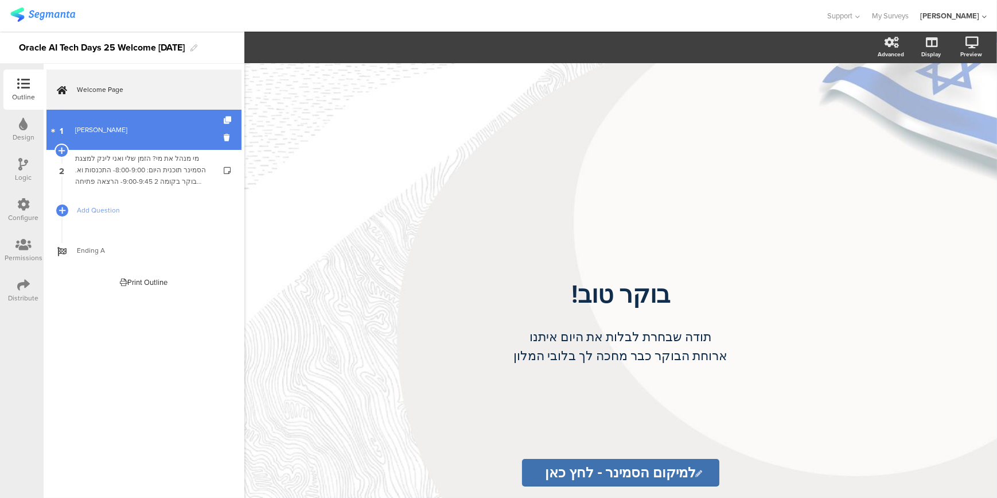
click at [95, 133] on div "[PERSON_NAME]" at bounding box center [143, 129] width 137 height 11
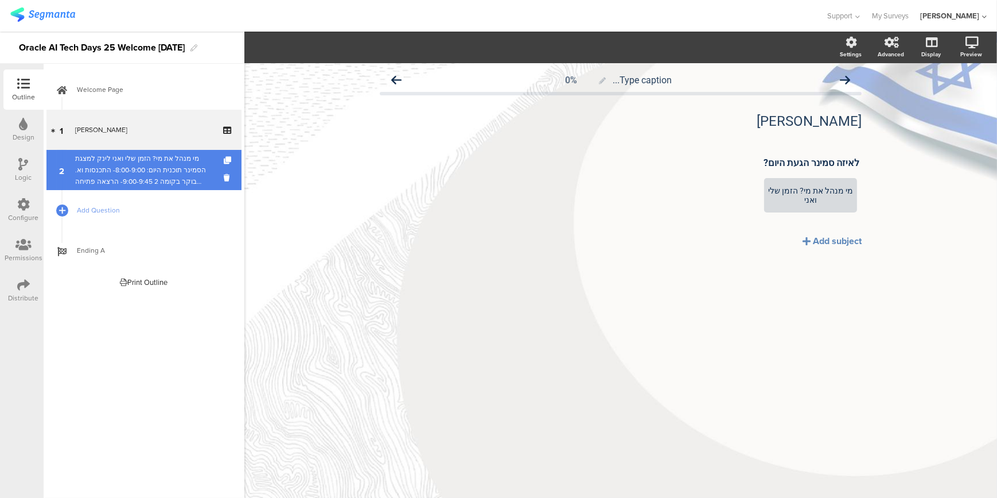
click at [156, 155] on div "מי מנהל את מי? הזמן שלי ואני לינק ל﻿מצגת הסמינר תוכנית היום: 8:00-9:00- התכנסות…" at bounding box center [143, 170] width 137 height 34
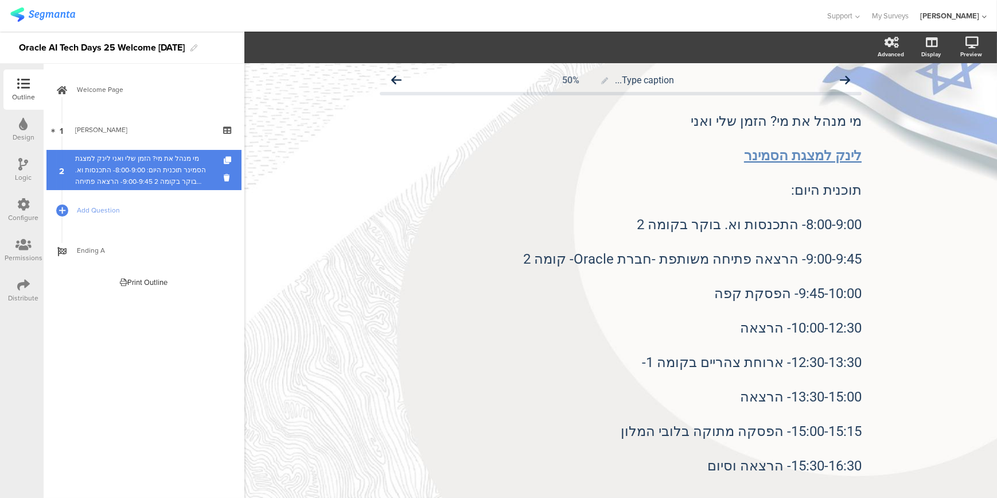
click at [157, 155] on div "מי מנהל את מי? הזמן שלי ואני לינק ל﻿מצגת הסמינר תוכנית היום: 8:00-9:00- התכנסות…" at bounding box center [143, 170] width 137 height 34
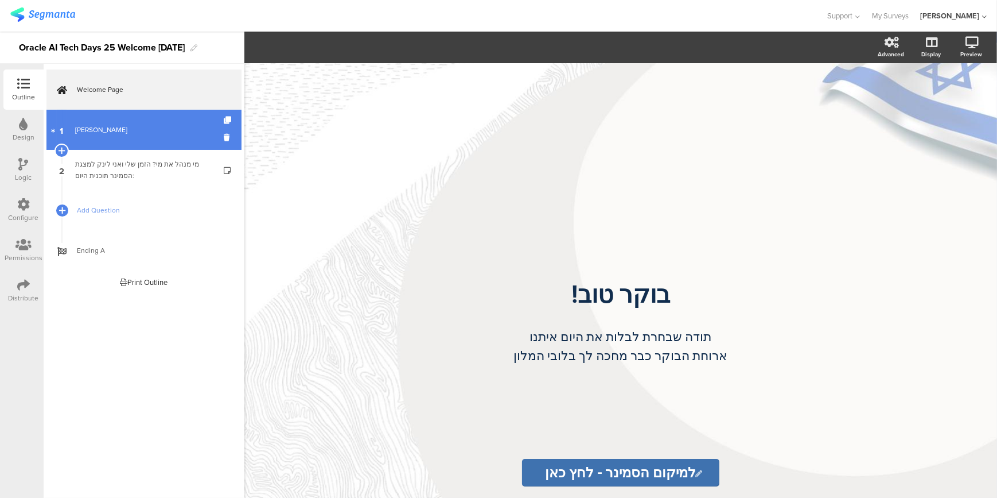
click at [144, 129] on div "[PERSON_NAME]" at bounding box center [143, 129] width 137 height 11
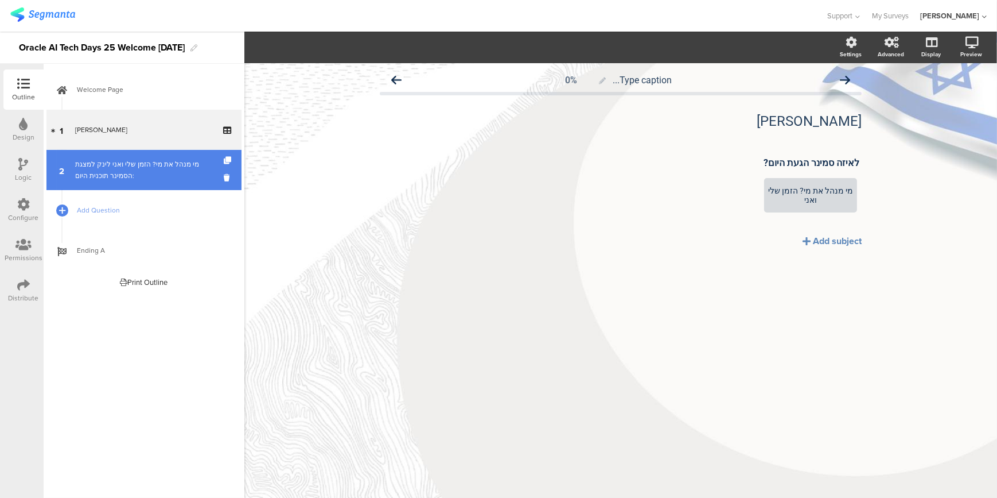
click at [137, 165] on div "מי מנהל את מי? הזמן שלי ואני לינק ל﻿מצגת הסמינר תוכנית היום:" at bounding box center [143, 169] width 137 height 23
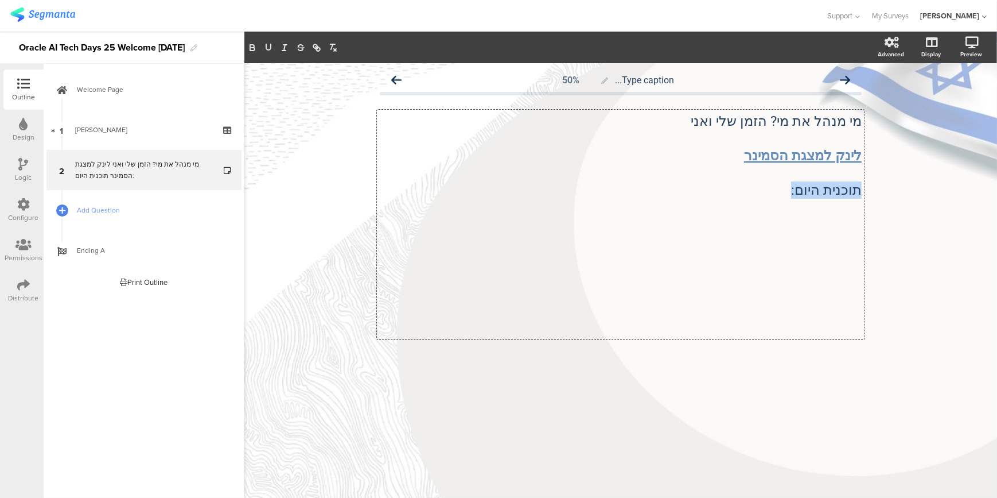
drag, startPoint x: 780, startPoint y: 195, endPoint x: 865, endPoint y: 183, distance: 85.8
click at [865, 183] on div "Type caption... 50% מי מנהל את מי? הזמן שלי ואני [PERSON_NAME] ל﻿מצגת הסמינר תו…" at bounding box center [620, 234] width 505 height 342
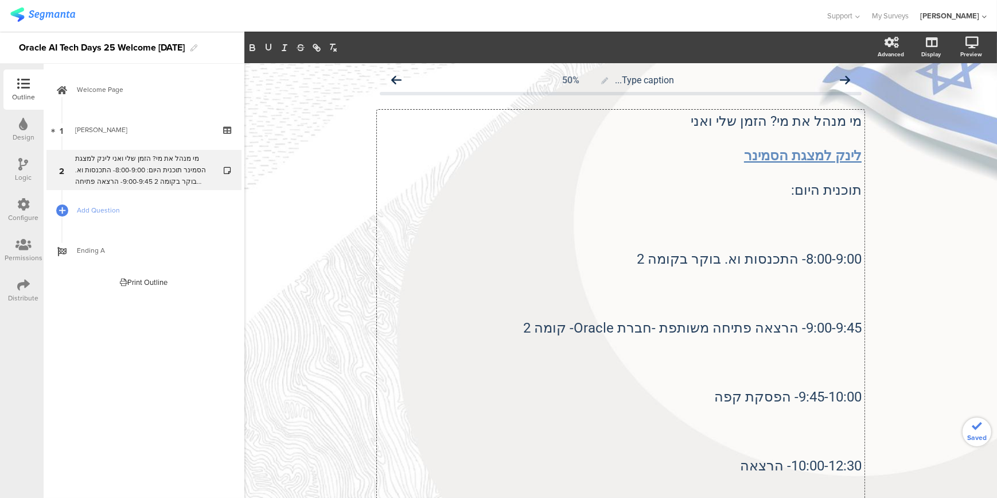
click at [799, 215] on p at bounding box center [621, 207] width 482 height 17
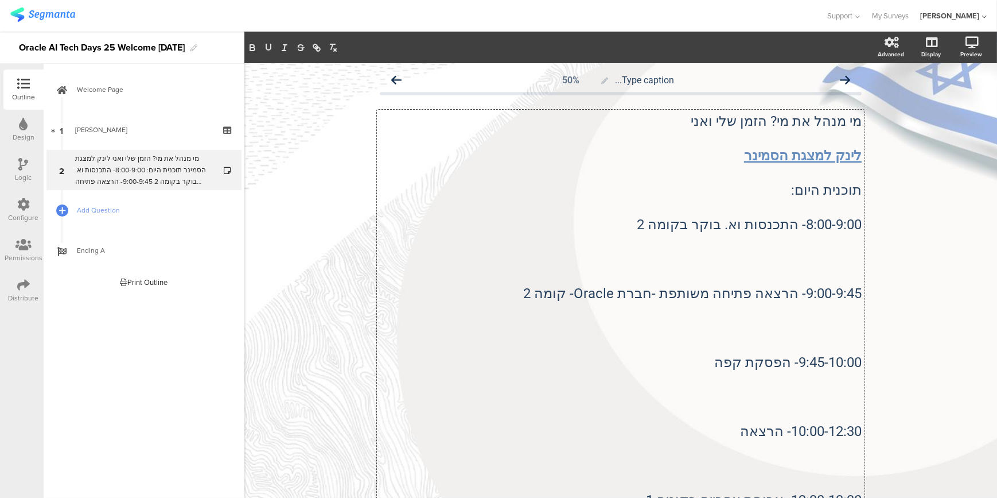
click at [853, 244] on p at bounding box center [621, 241] width 482 height 17
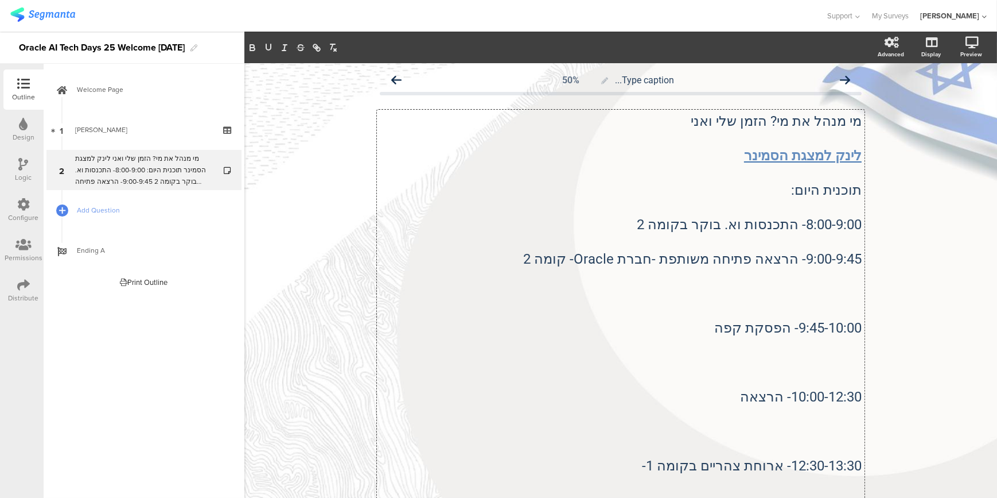
click at [826, 269] on p at bounding box center [621, 275] width 482 height 17
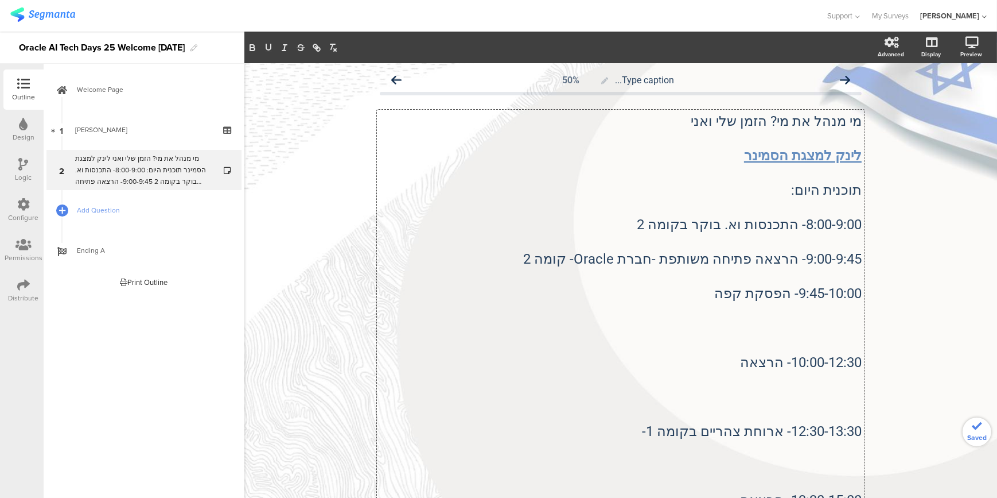
click at [849, 308] on p at bounding box center [621, 310] width 482 height 17
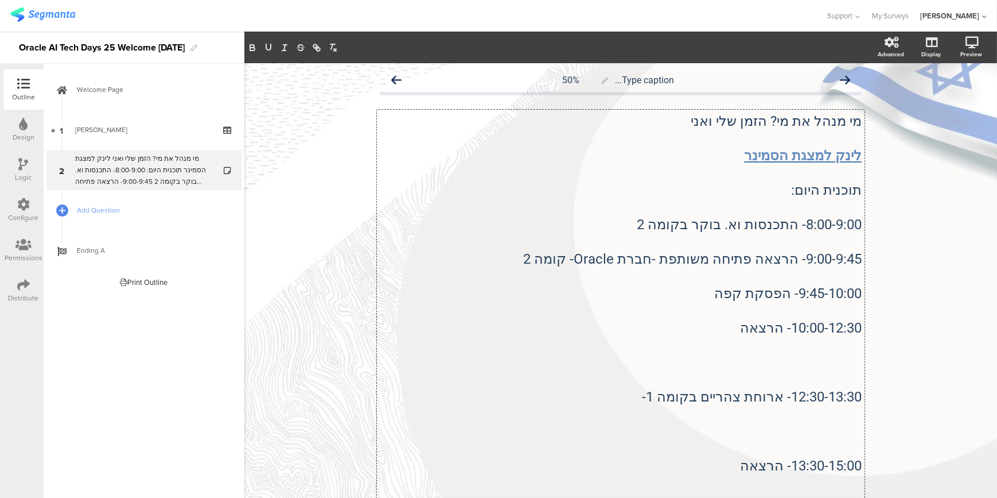
click at [849, 344] on p at bounding box center [621, 344] width 482 height 17
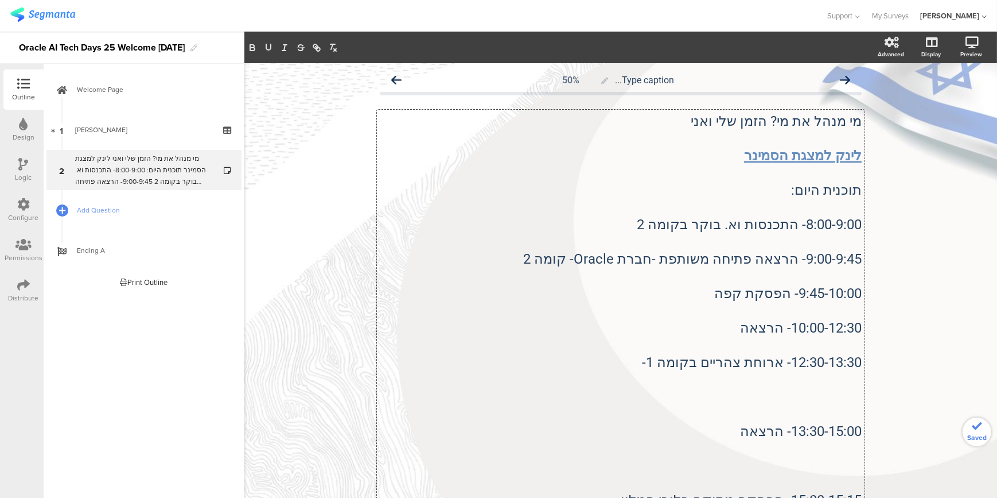
click at [846, 382] on p at bounding box center [621, 379] width 482 height 17
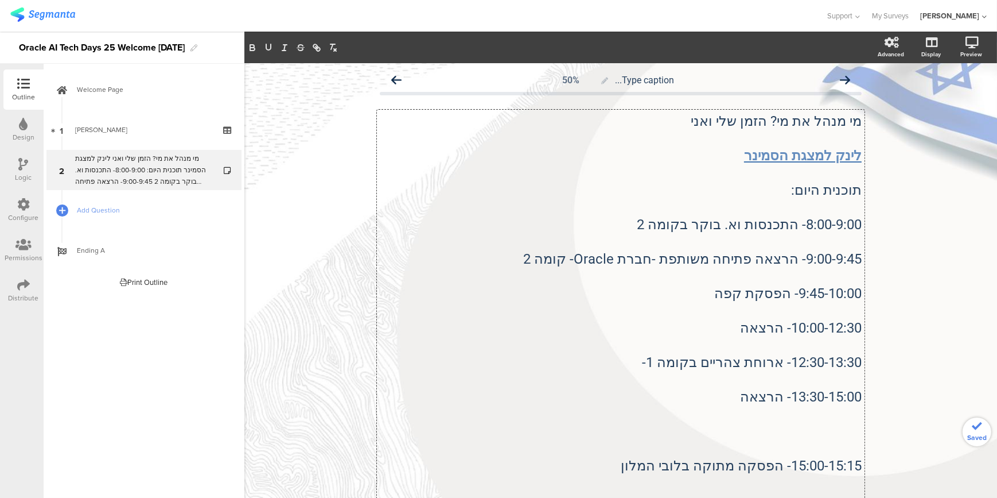
click at [841, 406] on p at bounding box center [621, 413] width 482 height 17
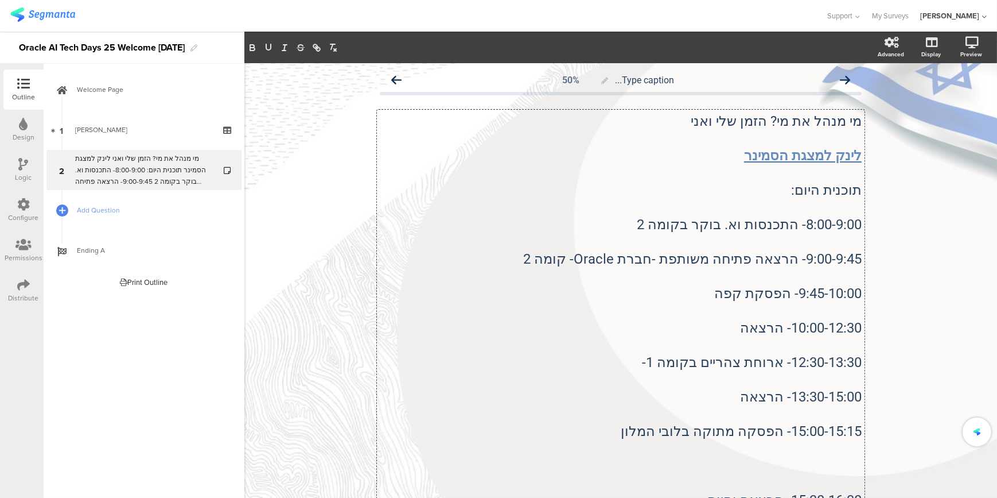
click at [845, 440] on p at bounding box center [621, 448] width 482 height 17
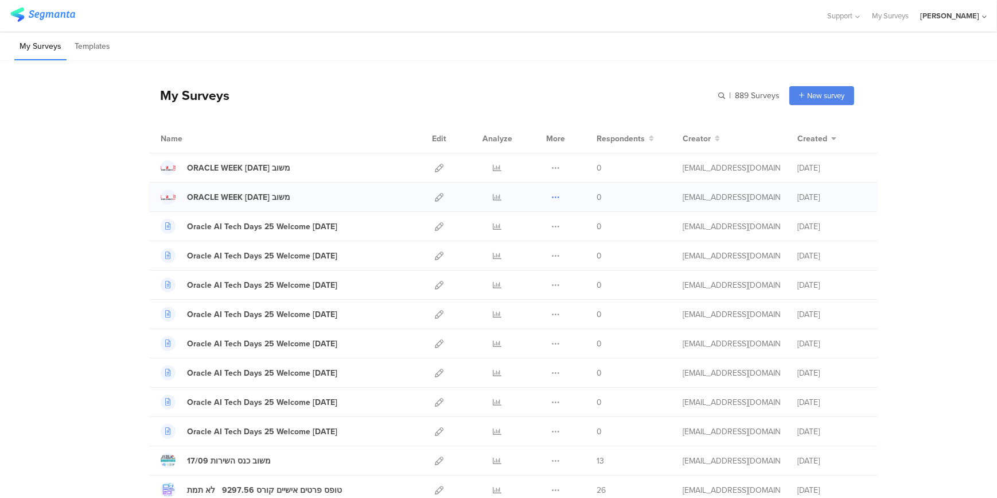
click at [554, 197] on icon at bounding box center [556, 197] width 9 height 9
click at [530, 227] on button "Duplicate" at bounding box center [533, 226] width 63 height 21
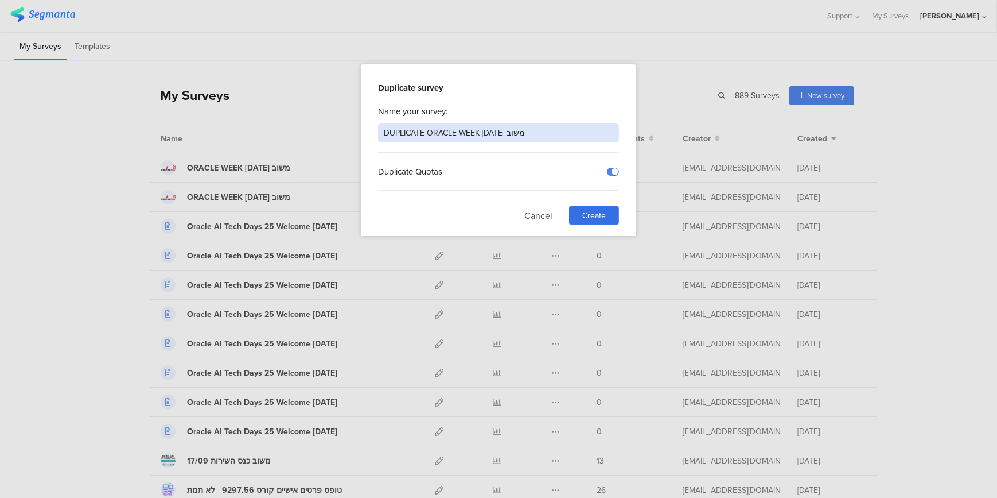
drag, startPoint x: 424, startPoint y: 133, endPoint x: 360, endPoint y: 130, distance: 64.3
click at [360, 130] on div "Duplicate survey Name your survey: DUPLICATE ORACLE WEEK 23.11.25 משוב Duplicat…" at bounding box center [498, 249] width 997 height 498
click at [453, 131] on input "ORACLE WEEK [DATE] משוב" at bounding box center [498, 132] width 241 height 19
type input "ORACLE WEEK [DATE] משוב"
click at [585, 210] on span "Create" at bounding box center [595, 215] width 24 height 12
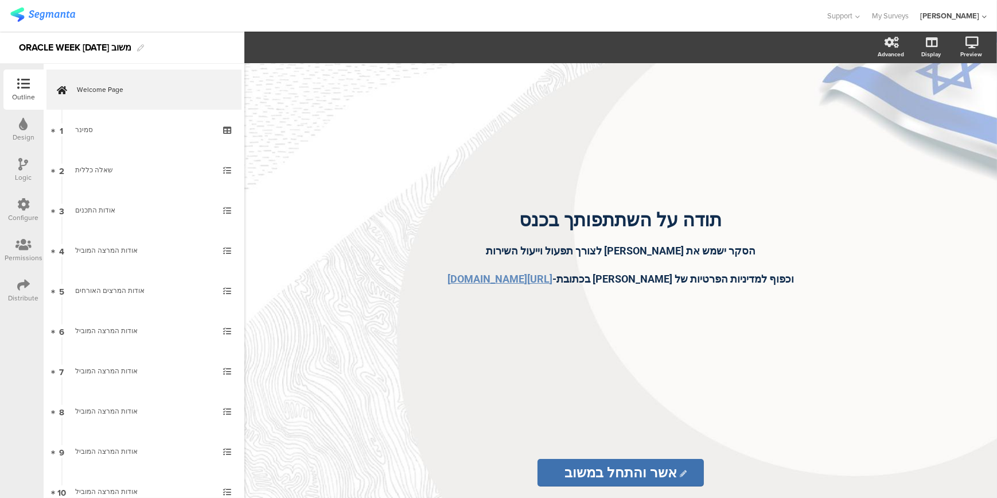
click at [961, 14] on div "[PERSON_NAME]" at bounding box center [950, 15] width 59 height 11
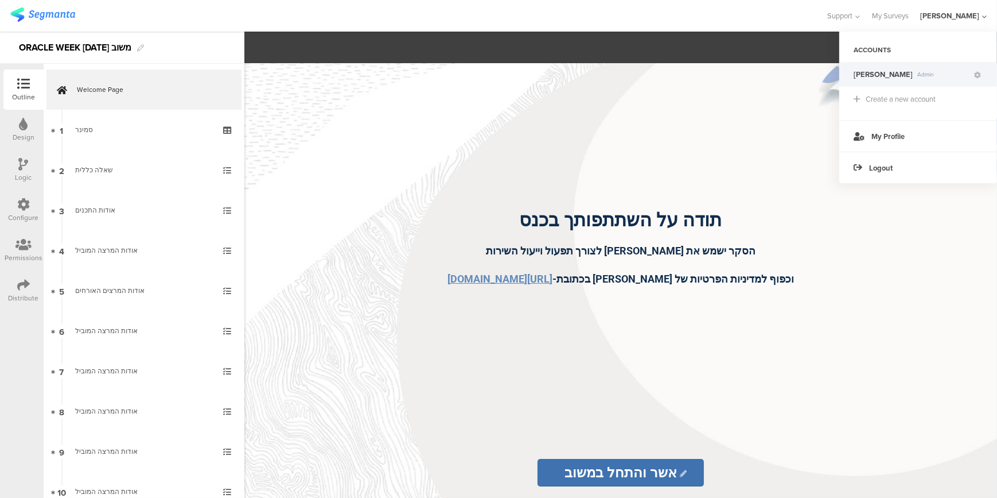
click at [868, 75] on span "[PERSON_NAME]" at bounding box center [883, 74] width 59 height 11
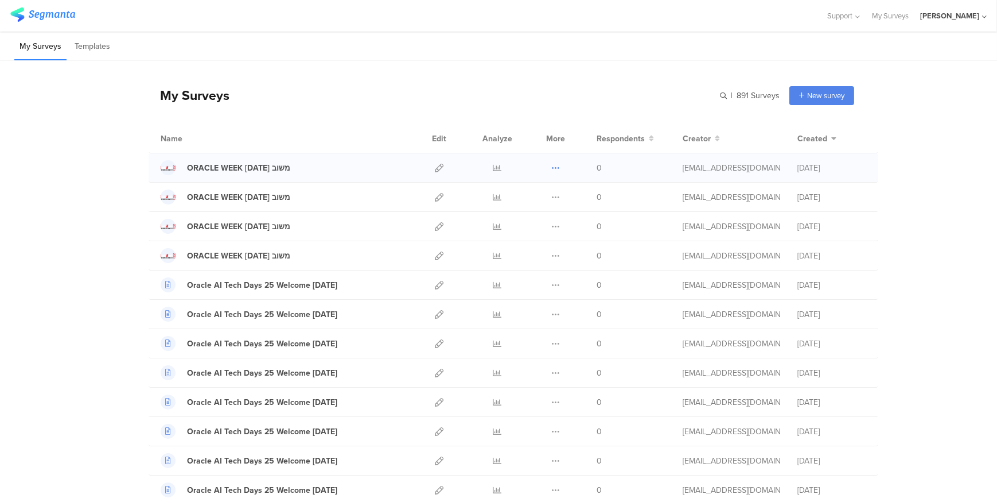
click at [552, 167] on icon at bounding box center [556, 168] width 9 height 9
click at [553, 193] on button "Duplicate" at bounding box center [533, 197] width 63 height 21
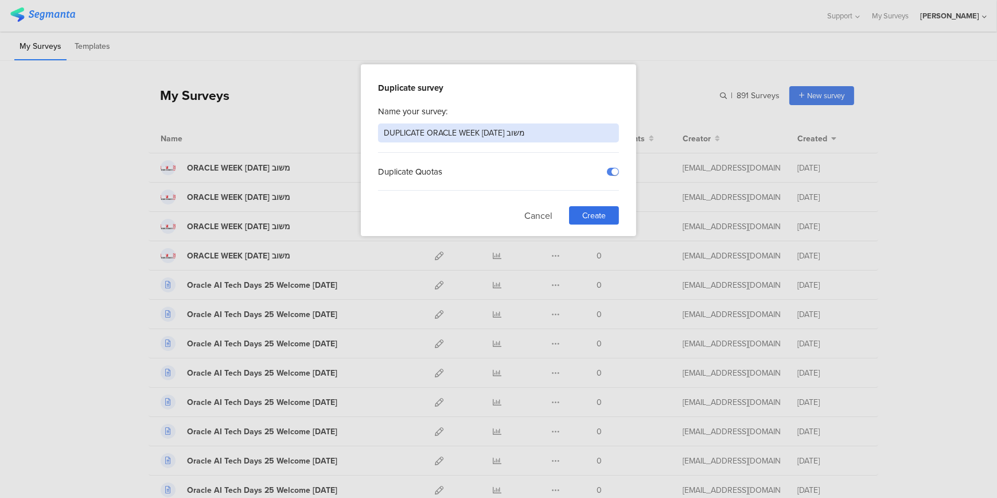
drag, startPoint x: 424, startPoint y: 133, endPoint x: 210, endPoint y: 89, distance: 217.9
click at [283, 115] on div "Duplicate survey Name your survey: DUPLICATE ORACLE WEEK 26.11.25 משוב Duplicat…" at bounding box center [498, 249] width 997 height 498
drag, startPoint x: 442, startPoint y: 135, endPoint x: 449, endPoint y: 133, distance: 7.1
click at [449, 133] on input "ORACLE WEEK [DATE] משוב" at bounding box center [498, 132] width 241 height 19
type input "ORACLE WEEK [DATE] משוב"
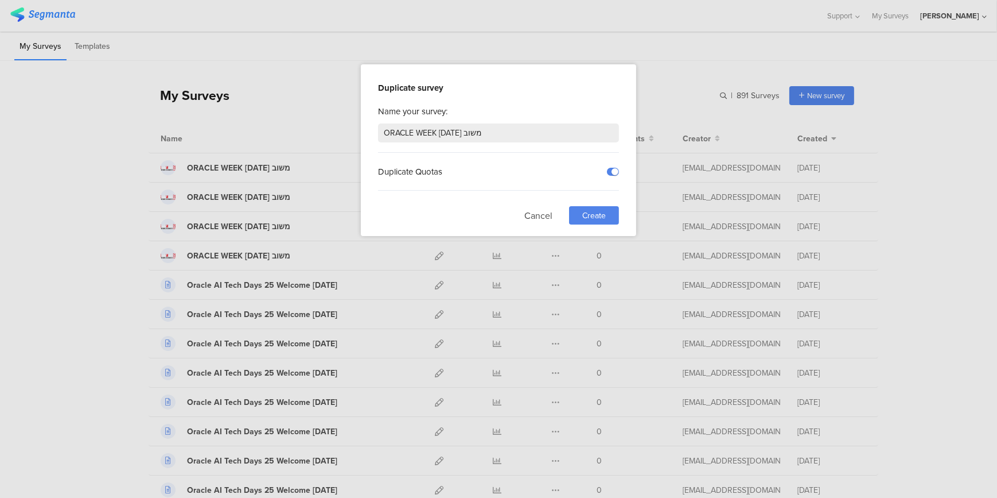
click at [603, 221] on div "Create" at bounding box center [594, 215] width 50 height 18
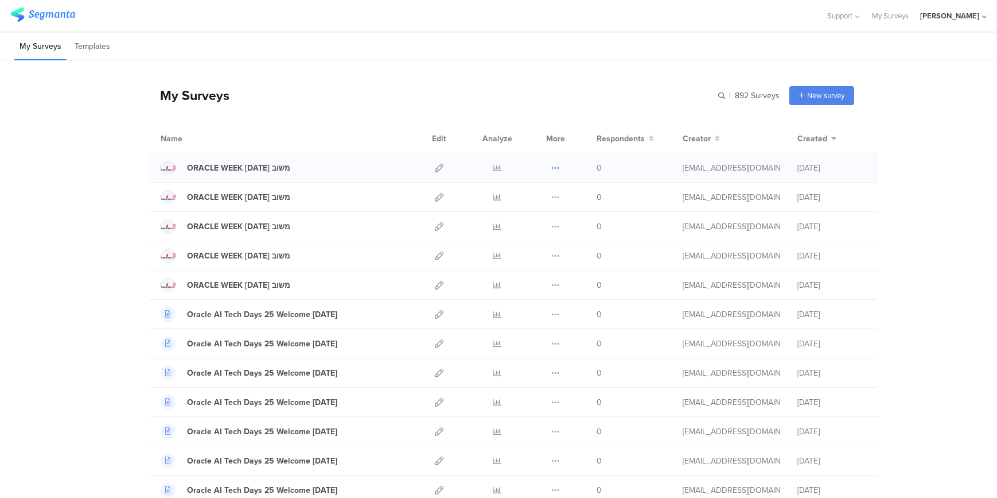
click at [556, 166] on icon at bounding box center [556, 168] width 9 height 9
click at [539, 192] on button "Duplicate" at bounding box center [533, 197] width 63 height 21
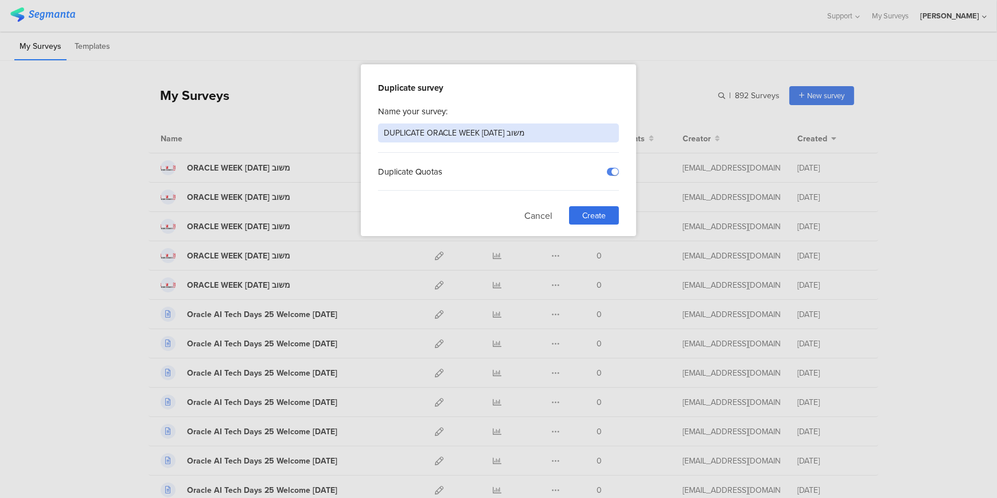
drag, startPoint x: 425, startPoint y: 131, endPoint x: 330, endPoint y: 131, distance: 94.7
click at [330, 131] on div "Duplicate survey Name your survey: DUPLICATE ORACLE WEEK 30.11.25 משוב Duplicat…" at bounding box center [498, 249] width 997 height 498
drag, startPoint x: 441, startPoint y: 131, endPoint x: 456, endPoint y: 133, distance: 15.0
click at [456, 133] on input "ORACLE WEEK [DATE] משוב" at bounding box center [498, 132] width 241 height 19
click at [451, 131] on input "ORACLE WEEK 1.2.25 משוב" at bounding box center [498, 132] width 241 height 19
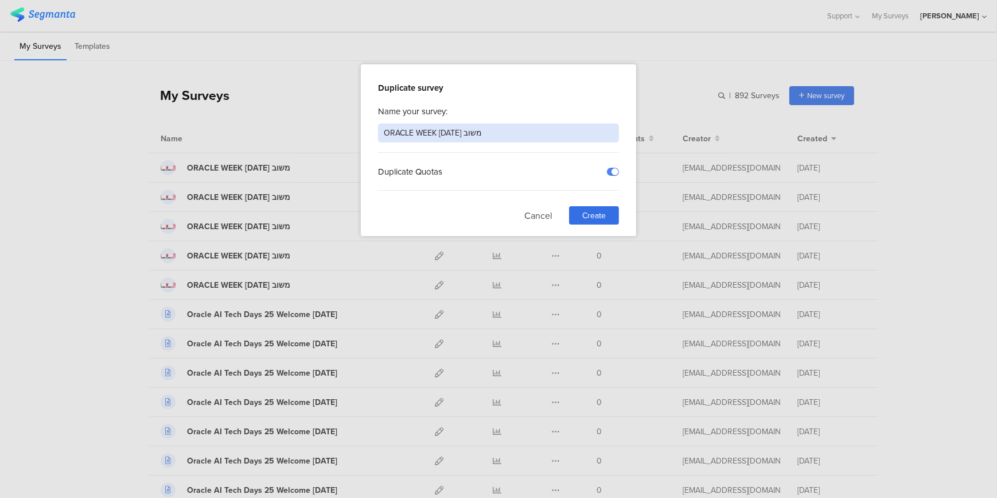
click at [449, 131] on input "ORACLE WEEK 1.2.25 משוב" at bounding box center [498, 132] width 241 height 19
type input "ORACLE WEEK [DATE] משוב"
click at [580, 219] on div "Create" at bounding box center [594, 215] width 50 height 18
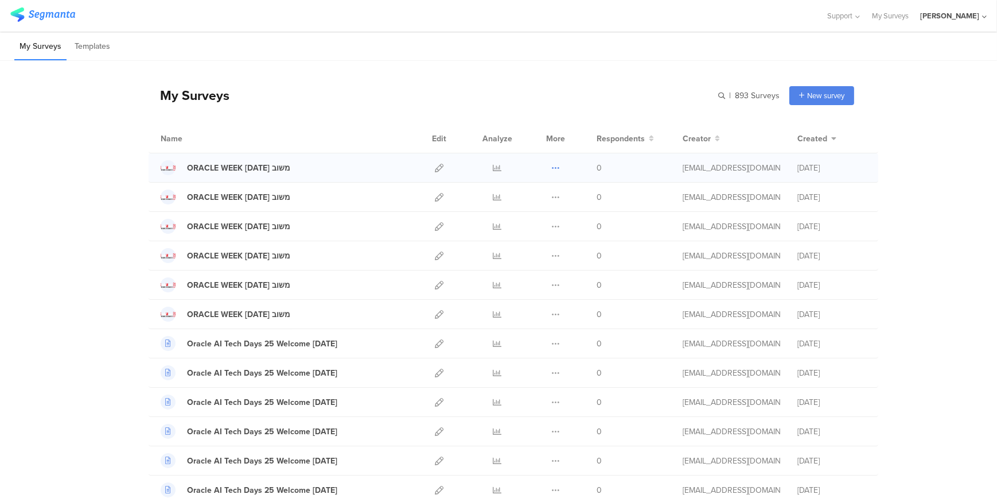
drag, startPoint x: 556, startPoint y: 161, endPoint x: 549, endPoint y: 163, distance: 7.3
click at [554, 161] on button at bounding box center [556, 167] width 9 height 29
click at [534, 198] on button "Duplicate" at bounding box center [533, 197] width 63 height 21
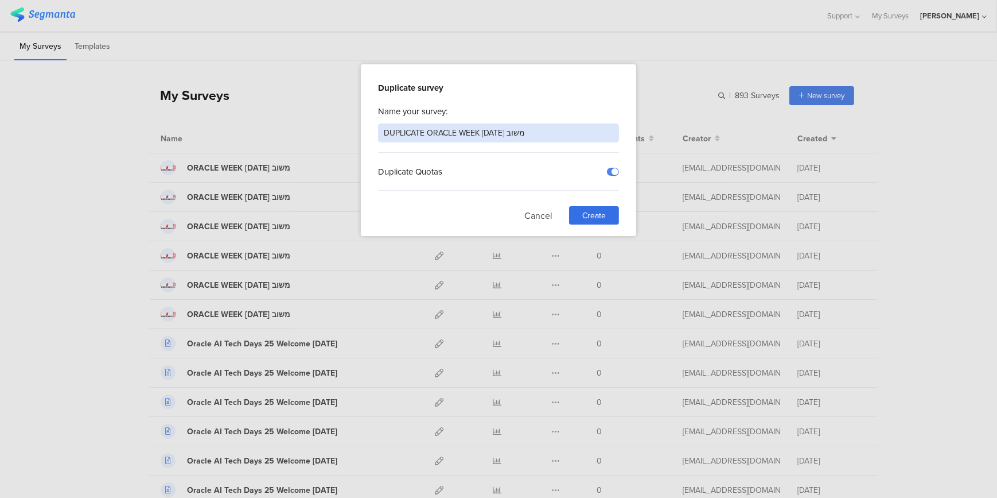
drag, startPoint x: 428, startPoint y: 134, endPoint x: 329, endPoint y: 136, distance: 98.2
click at [353, 147] on div "Duplicate survey Name your survey: DUPLICATE ORACLE WEEK [DATE] משוב Duplicate …" at bounding box center [498, 249] width 997 height 498
click at [442, 134] on input "ORACLE WEEK [DATE] משוב" at bounding box center [498, 132] width 241 height 19
type input "ORACLE WEEK [DATE] משוב"
click at [600, 218] on span "Create" at bounding box center [595, 215] width 24 height 12
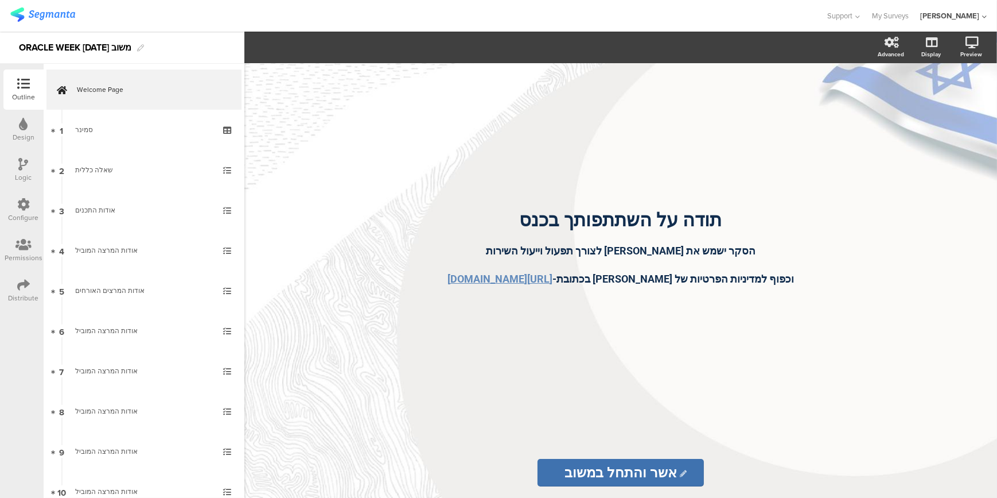
click at [960, 14] on div "[PERSON_NAME]" at bounding box center [950, 15] width 59 height 11
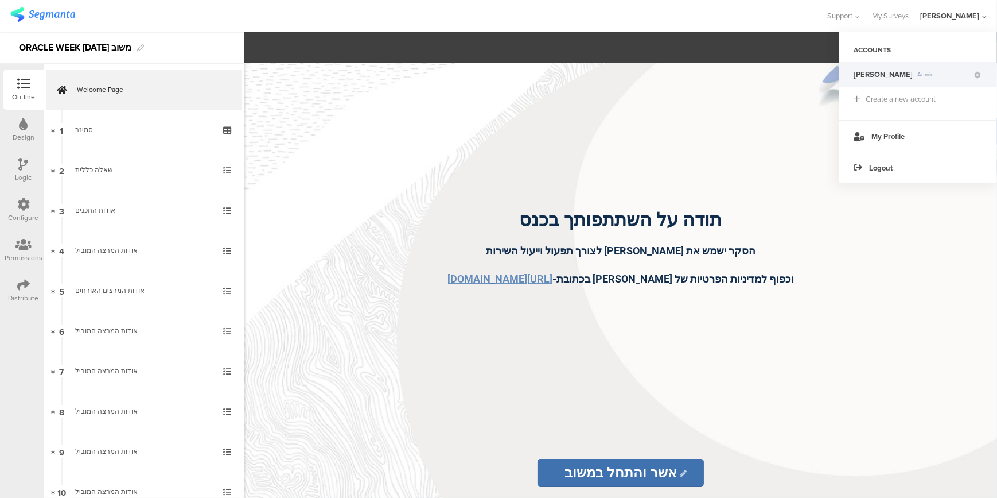
click at [876, 46] on div "ACCOUNTS" at bounding box center [919, 50] width 158 height 20
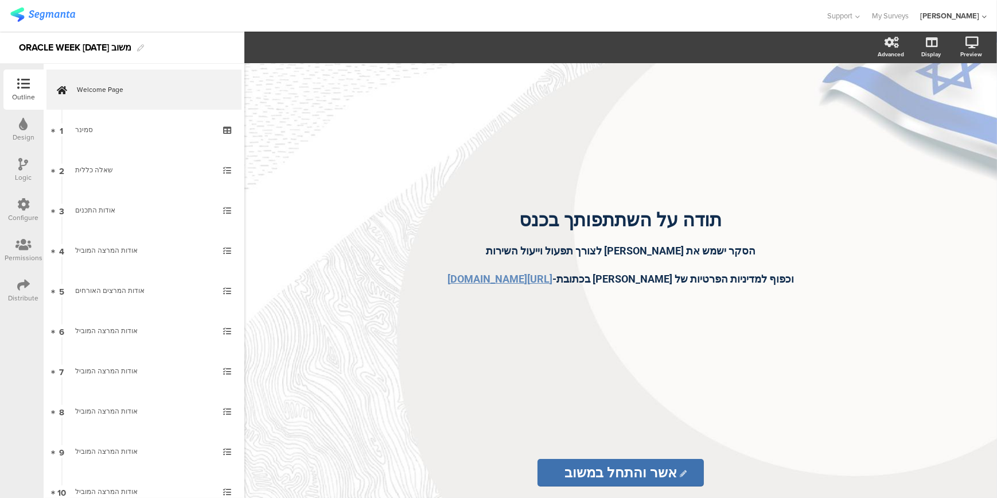
click at [965, 9] on div "[PERSON_NAME]" at bounding box center [954, 16] width 67 height 32
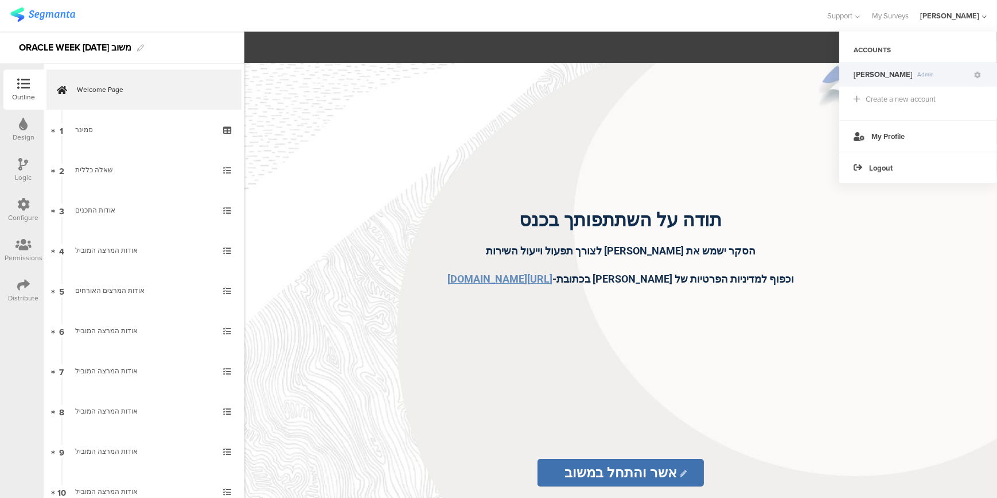
click at [869, 74] on span "[PERSON_NAME]" at bounding box center [883, 74] width 59 height 11
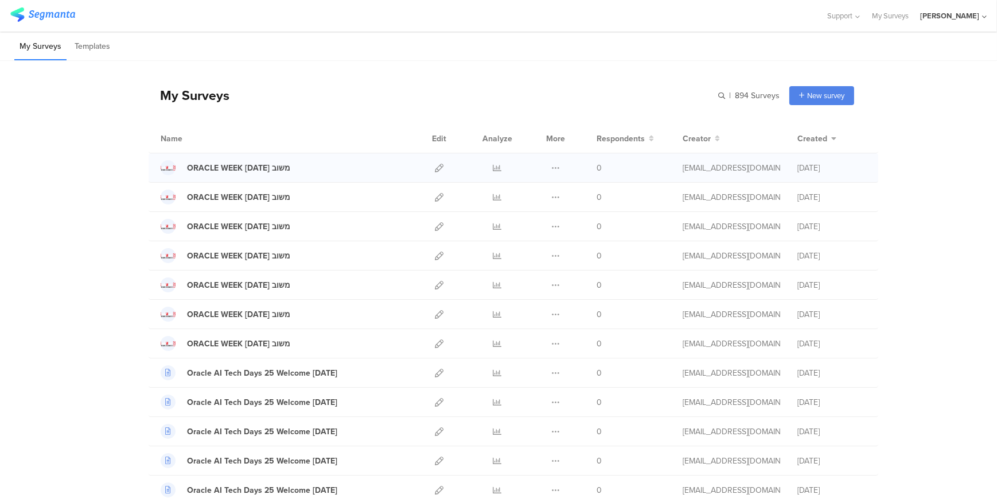
click at [557, 166] on div "Duplicate Export [GEOGRAPHIC_DATA]" at bounding box center [556, 167] width 25 height 29
click at [553, 166] on icon at bounding box center [556, 168] width 9 height 9
click at [522, 198] on button "Duplicate" at bounding box center [533, 197] width 63 height 21
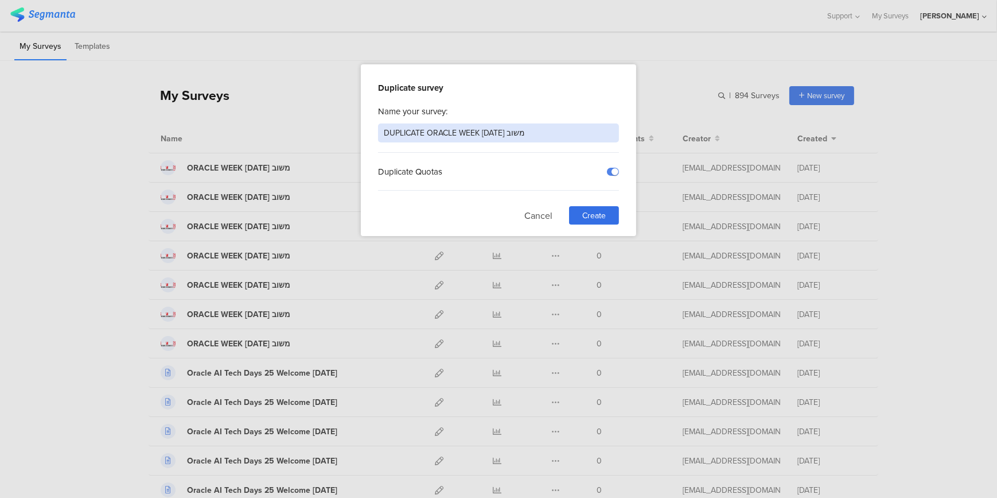
click at [416, 130] on input "DUPLICATE ORACLE WEEK [DATE] משוב" at bounding box center [498, 132] width 241 height 19
drag, startPoint x: 425, startPoint y: 131, endPoint x: 316, endPoint y: 125, distance: 109.8
click at [316, 125] on div "Duplicate survey Name your survey: DUPLICATE ORACLE WEEK [DATE] משוב Duplicate …" at bounding box center [498, 249] width 997 height 498
click at [441, 131] on input "ORACLE WEEK [DATE] משוב" at bounding box center [498, 132] width 241 height 19
type input "ORACLE WEEK [DATE] משוב"
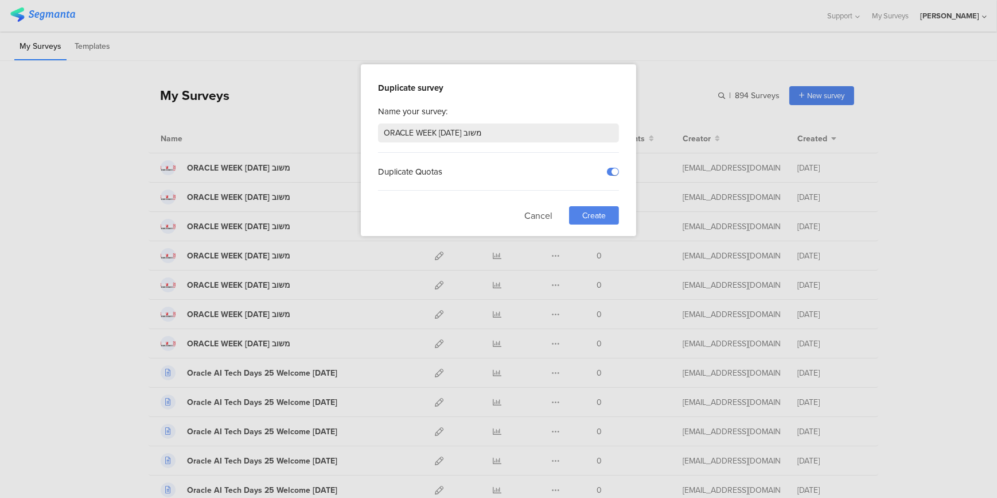
click at [593, 212] on span "Create" at bounding box center [595, 215] width 24 height 12
